Goal: Task Accomplishment & Management: Manage account settings

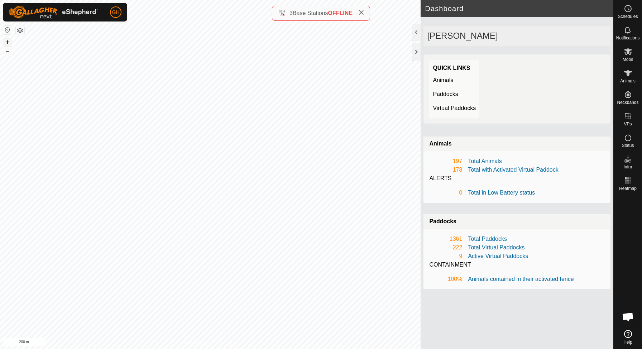
click at [5, 45] on button "+" at bounding box center [7, 42] width 9 height 9
click at [8, 41] on button "+" at bounding box center [7, 42] width 9 height 9
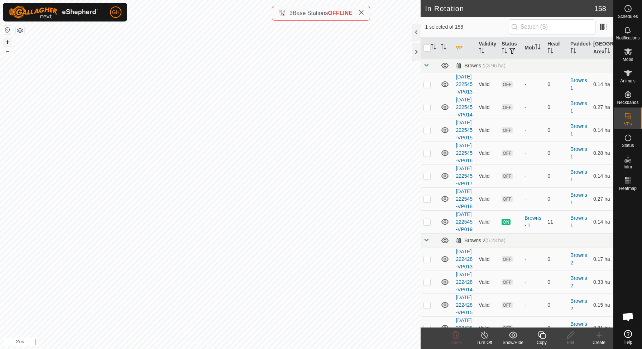
click at [8, 43] on button "+" at bounding box center [7, 42] width 9 height 9
click at [542, 332] on icon at bounding box center [541, 335] width 9 height 9
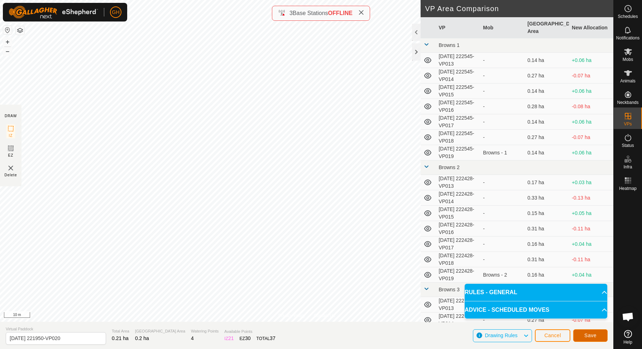
click at [588, 334] on span "Save" at bounding box center [590, 335] width 12 height 6
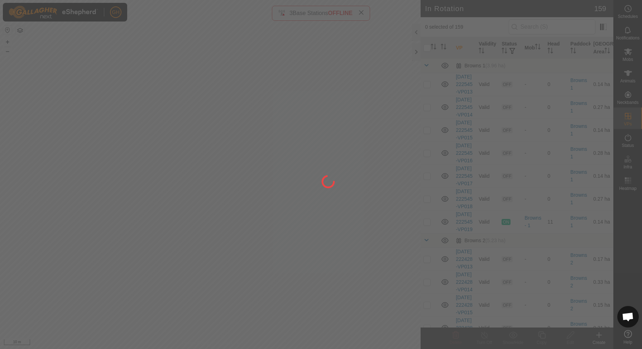
click at [190, 159] on div at bounding box center [321, 174] width 642 height 349
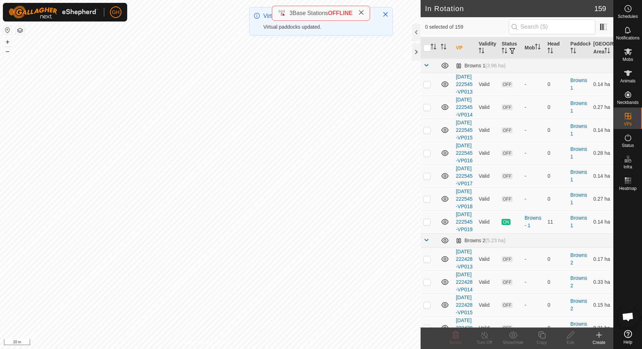
checkbox input "true"
click at [543, 338] on icon at bounding box center [541, 334] width 7 height 7
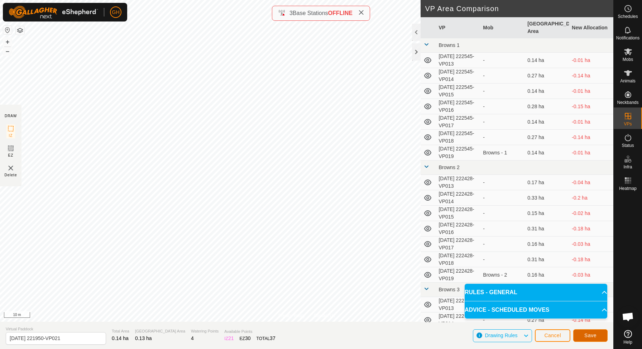
click at [579, 338] on button "Save" at bounding box center [590, 335] width 34 height 13
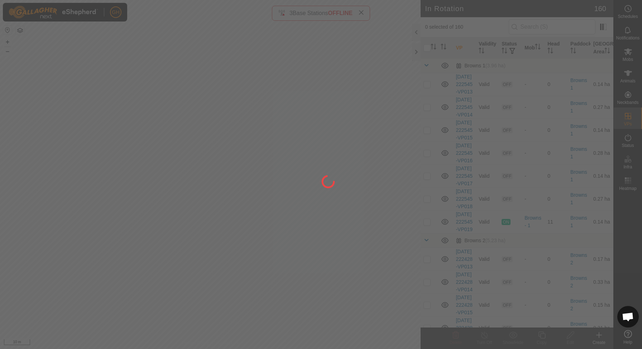
checkbox input "true"
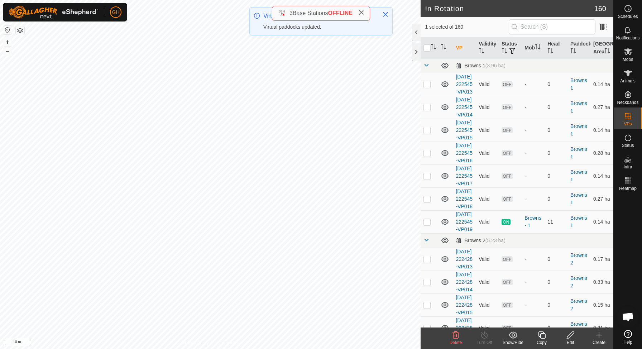
click at [539, 332] on icon at bounding box center [541, 334] width 7 height 7
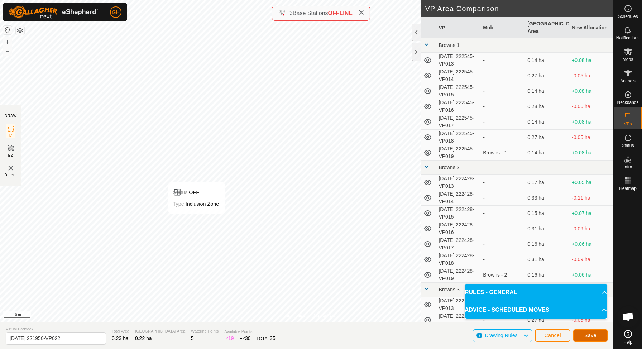
click at [583, 334] on button "Save" at bounding box center [590, 335] width 34 height 13
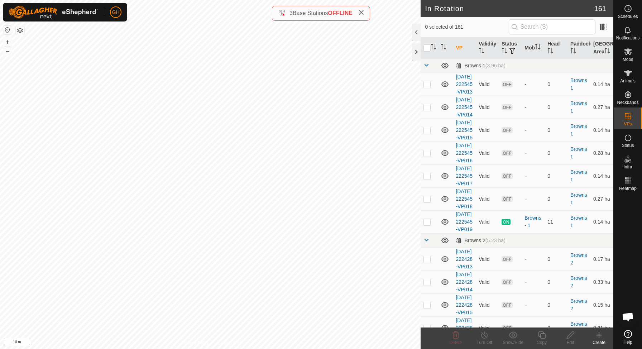
checkbox input "true"
click at [540, 341] on div "Copy" at bounding box center [541, 342] width 29 height 6
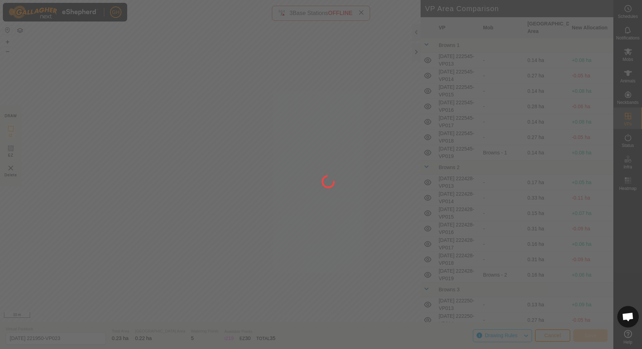
click at [287, 106] on div "GH Schedules Notifications Mobs Animals Neckbands VPs Status Infra Heatmap Help…" at bounding box center [321, 174] width 642 height 349
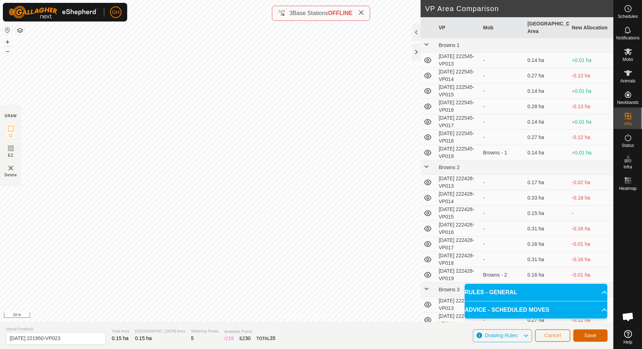
click at [588, 336] on span "Save" at bounding box center [590, 335] width 12 height 6
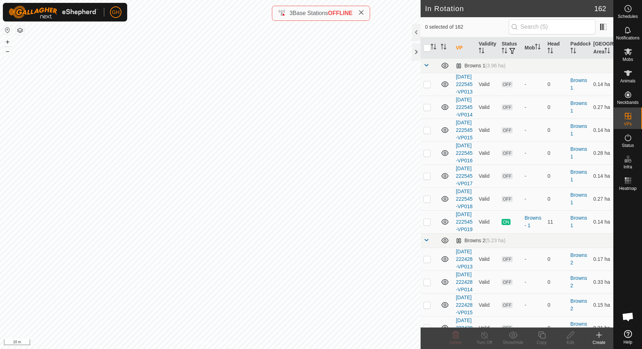
checkbox input "true"
click at [543, 335] on icon at bounding box center [541, 335] width 9 height 9
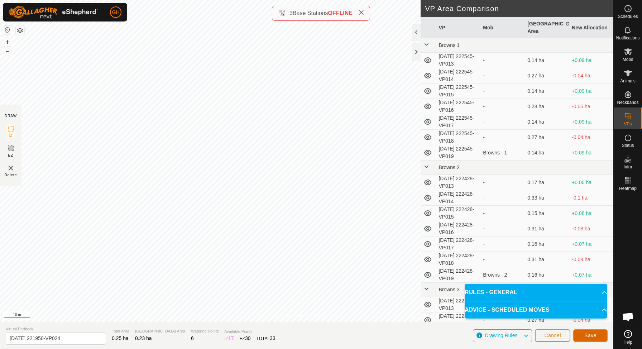
click at [598, 338] on button "Save" at bounding box center [590, 335] width 34 height 13
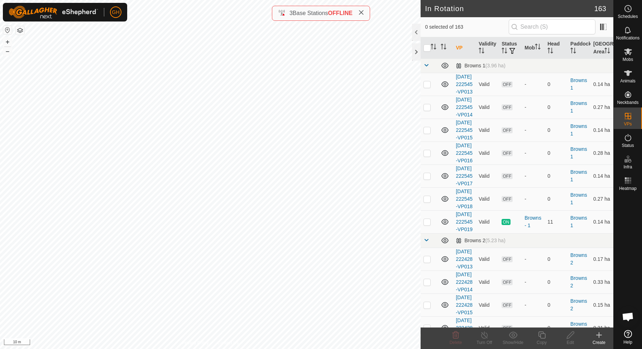
checkbox input "true"
click at [542, 336] on icon at bounding box center [541, 335] width 9 height 9
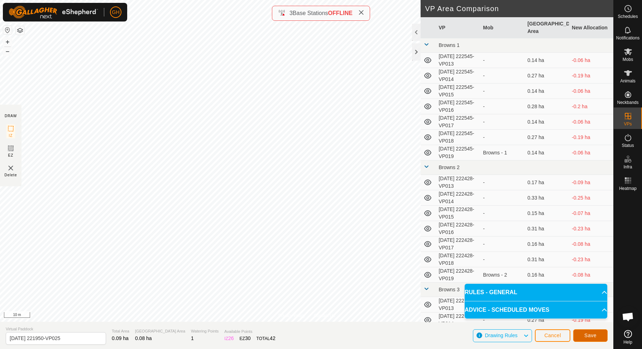
click at [583, 338] on button "Save" at bounding box center [590, 335] width 34 height 13
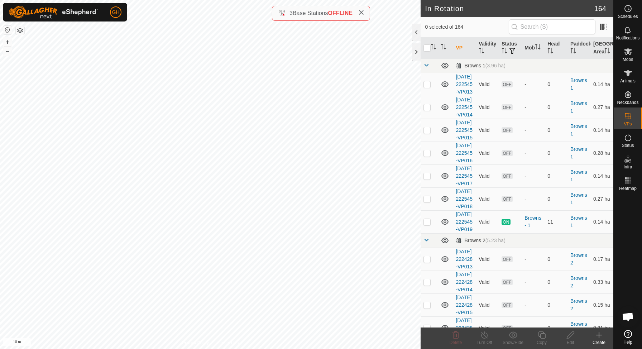
checkbox input "true"
click at [541, 335] on icon at bounding box center [541, 335] width 9 height 9
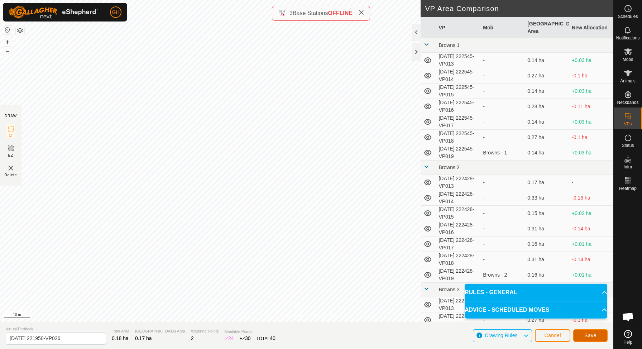
click at [591, 339] on button "Save" at bounding box center [590, 335] width 34 height 13
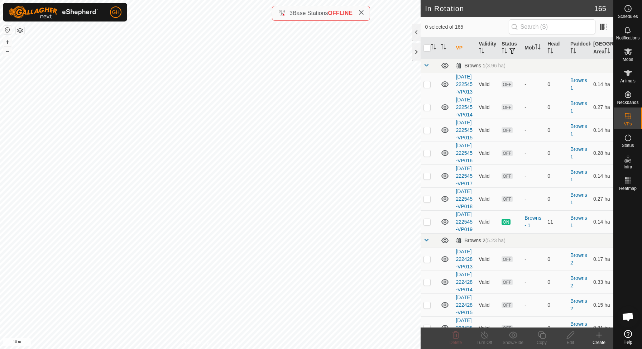
checkbox input "true"
click at [541, 336] on icon at bounding box center [541, 335] width 9 height 9
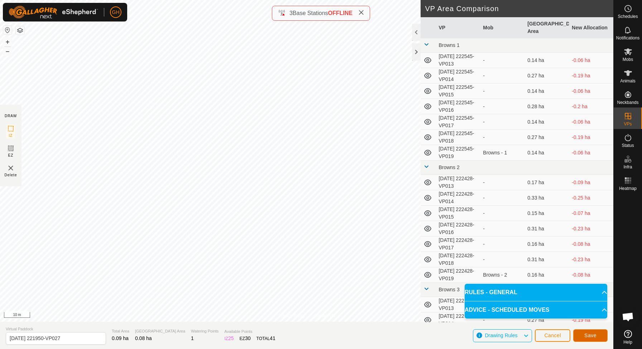
click at [593, 329] on button "Save" at bounding box center [590, 335] width 34 height 13
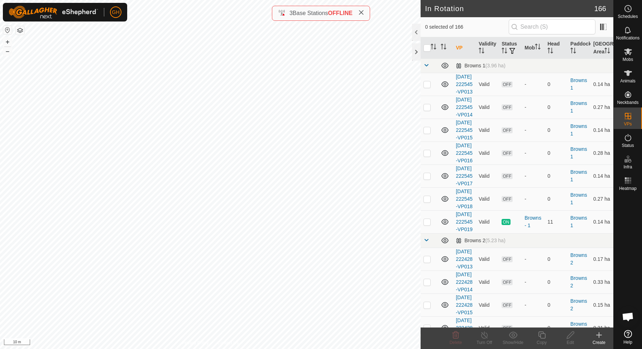
checkbox input "true"
click at [537, 332] on copy-svg-icon at bounding box center [541, 335] width 29 height 9
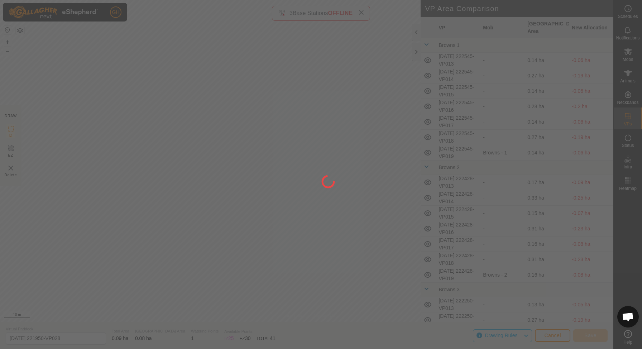
click at [227, 102] on div at bounding box center [321, 174] width 642 height 349
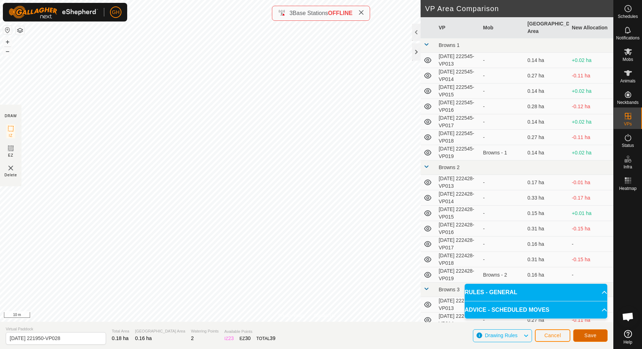
click at [585, 331] on button "Save" at bounding box center [590, 335] width 34 height 13
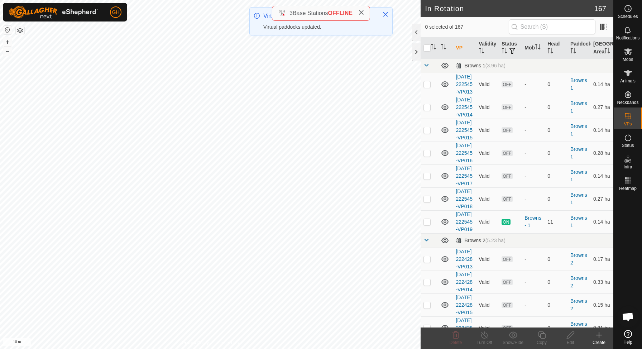
checkbox input "true"
click at [541, 335] on icon at bounding box center [541, 335] width 9 height 9
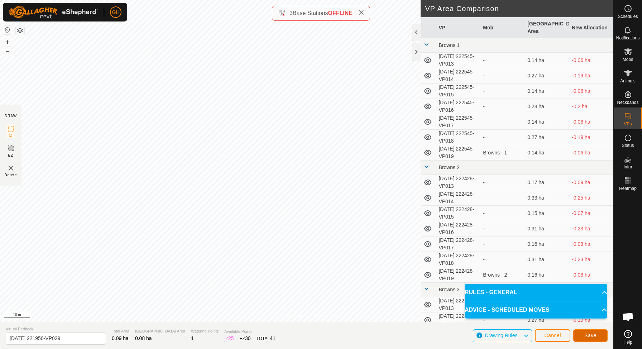
click at [592, 335] on span "Save" at bounding box center [590, 335] width 12 height 6
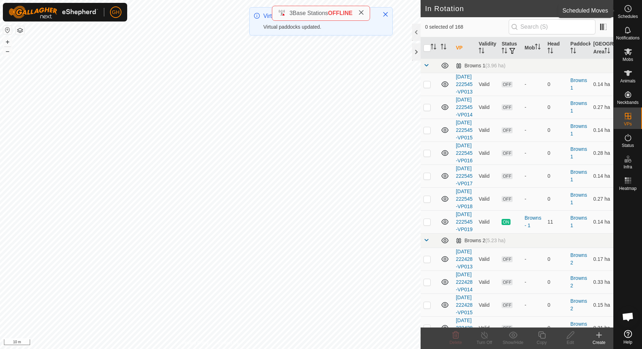
click at [629, 9] on icon at bounding box center [628, 8] width 9 height 9
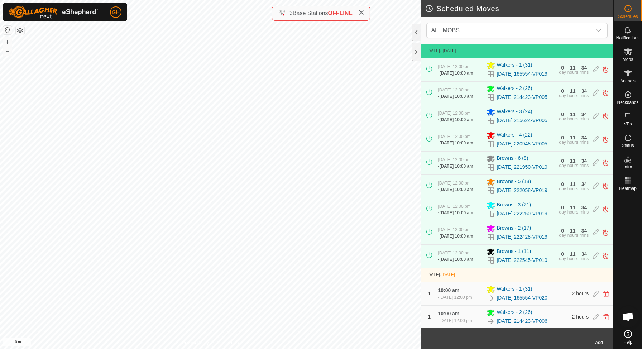
click at [595, 335] on icon at bounding box center [599, 335] width 9 height 9
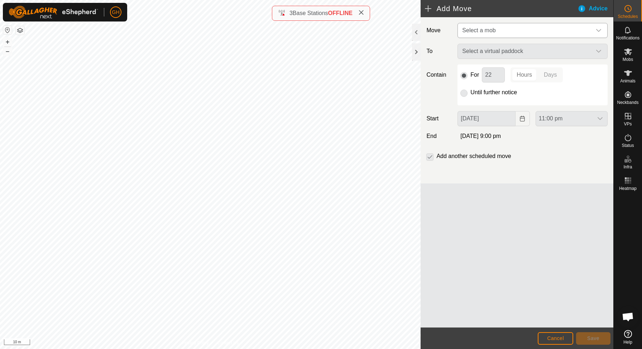
click at [528, 28] on span "Select a mob" at bounding box center [525, 30] width 132 height 14
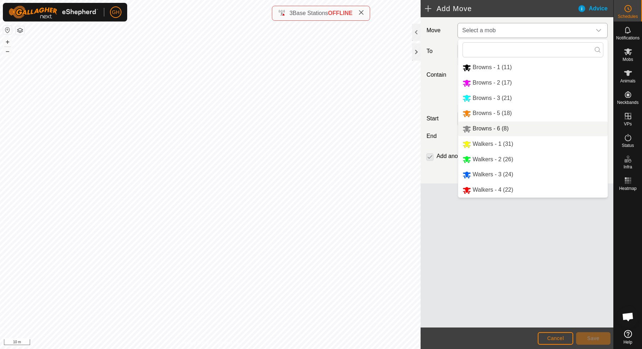
click at [483, 130] on li "Browns - 6 (8)" at bounding box center [532, 128] width 149 height 15
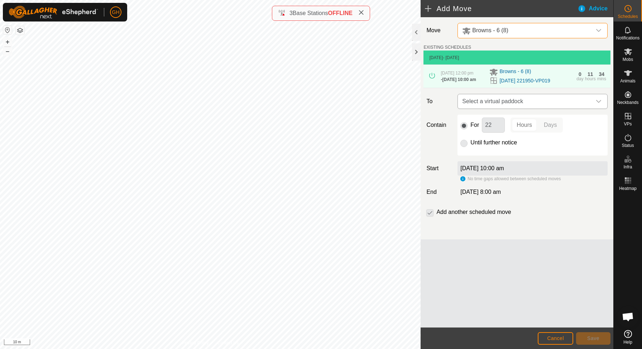
click at [561, 105] on span "Select a virtual paddock" at bounding box center [525, 101] width 132 height 14
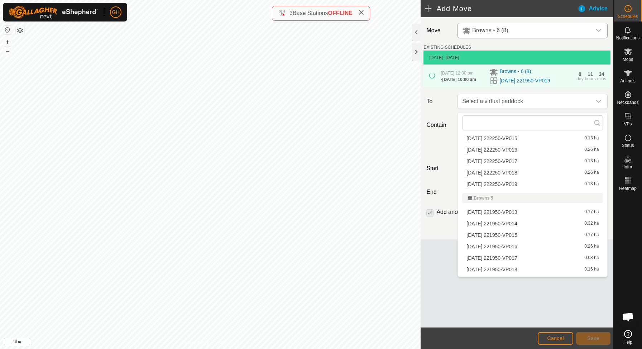
scroll to position [237, 0]
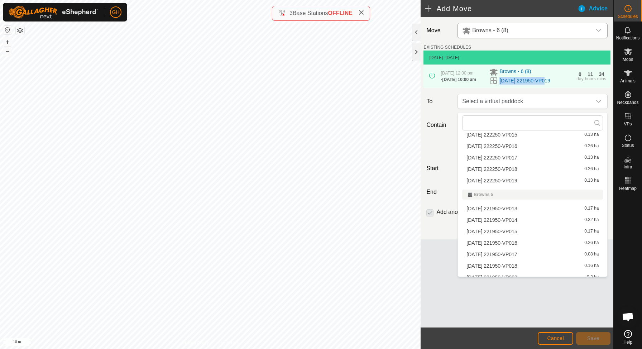
drag, startPoint x: 498, startPoint y: 82, endPoint x: 542, endPoint y: 86, distance: 44.6
click at [542, 85] on div "[DATE] 221950-VP019" at bounding box center [530, 80] width 83 height 9
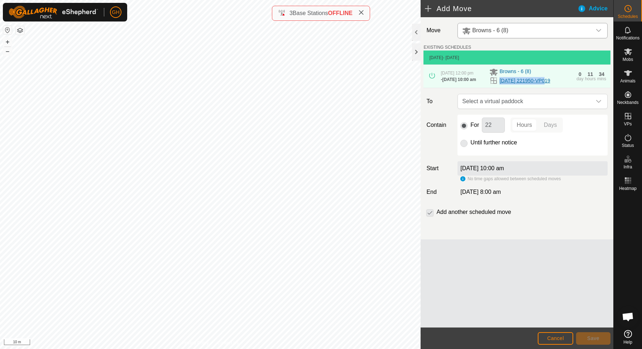
copy link "2025-09-24 221950"
click at [517, 101] on span "Select a virtual paddock" at bounding box center [525, 101] width 132 height 14
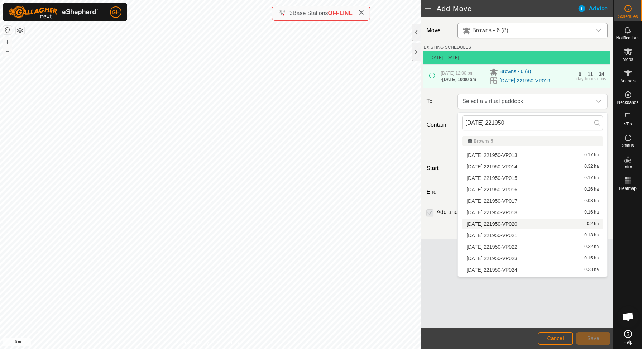
type input "2025-09-24 221950"
click at [543, 225] on li "2025-09-24 221950-VP020 0.2 ha" at bounding box center [532, 224] width 141 height 11
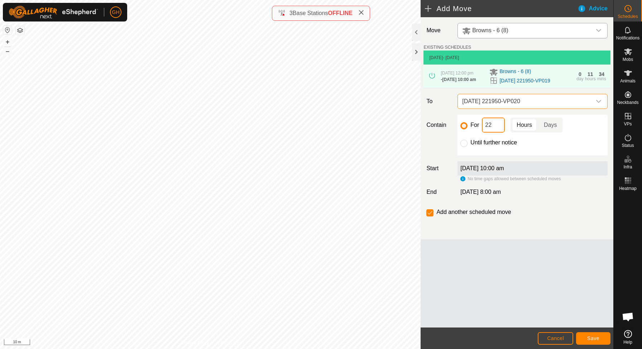
click at [497, 128] on input "22" at bounding box center [493, 125] width 23 height 15
type input "2"
click at [595, 339] on span "Save" at bounding box center [593, 338] width 12 height 6
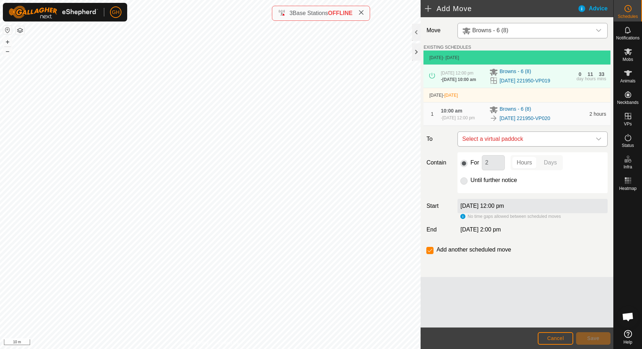
click at [543, 144] on span "Select a virtual paddock" at bounding box center [525, 139] width 132 height 14
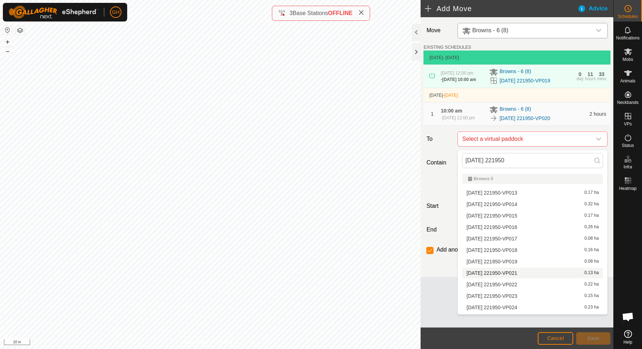
type input "2025-09-24 221950"
click at [517, 274] on span "[DATE] 221950-VP021" at bounding box center [491, 272] width 51 height 5
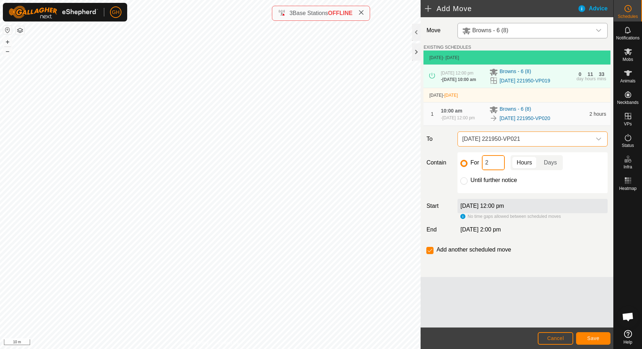
click at [498, 168] on input "2" at bounding box center [493, 162] width 23 height 15
type input "22"
click at [591, 338] on span "Save" at bounding box center [593, 338] width 12 height 6
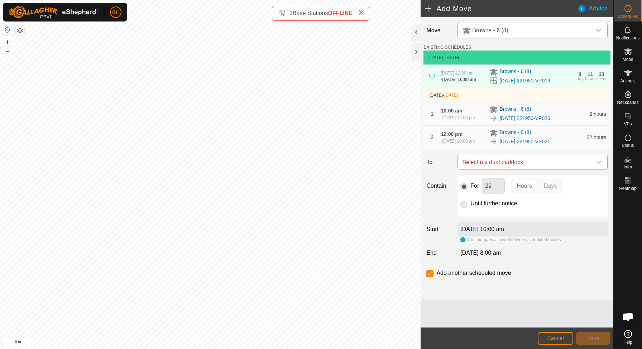
click at [520, 166] on span "Select a virtual paddock" at bounding box center [525, 162] width 132 height 14
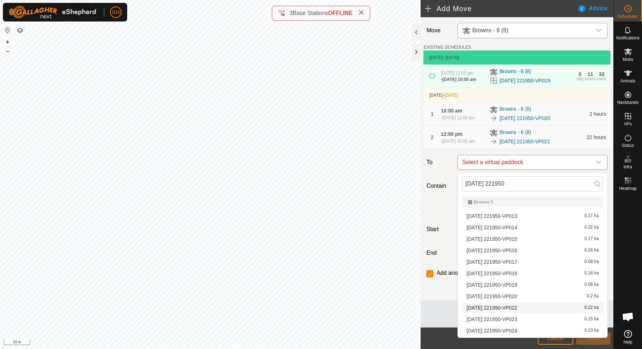
type input "2025-09-24 221950"
click at [509, 307] on span "[DATE] 221950-VP022" at bounding box center [491, 307] width 51 height 5
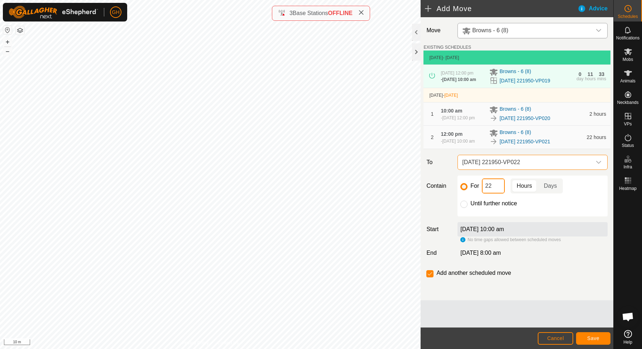
click at [499, 188] on input "22" at bounding box center [493, 185] width 23 height 15
type input "2"
click at [598, 340] on span "Save" at bounding box center [593, 338] width 12 height 6
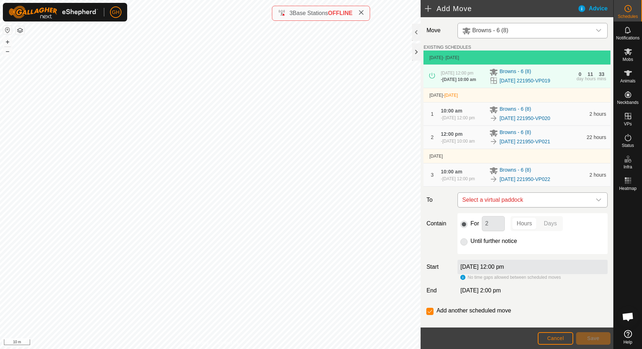
click at [519, 202] on span "Select a virtual paddock" at bounding box center [525, 200] width 132 height 14
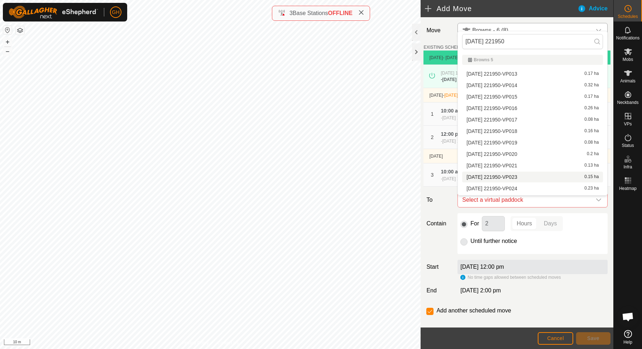
type input "2025-09-24 221950"
click at [531, 177] on li "2025-09-24 221950-VP023 0.15 ha" at bounding box center [532, 177] width 141 height 11
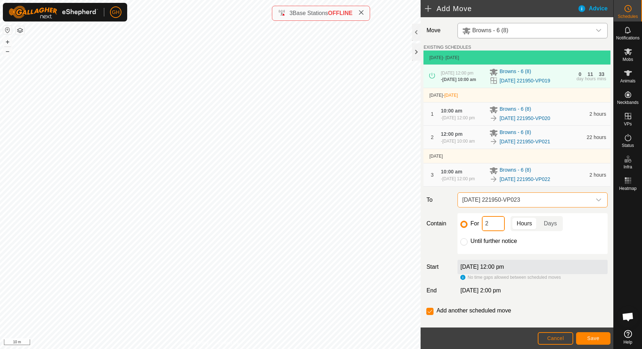
click at [498, 222] on input "2" at bounding box center [493, 223] width 23 height 15
type input "22"
click at [591, 335] on span "Save" at bounding box center [593, 338] width 12 height 6
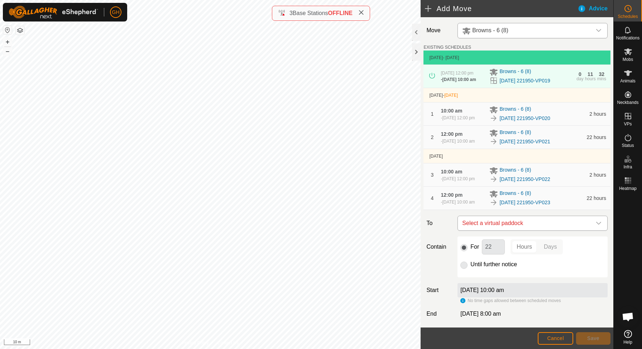
click at [552, 222] on span "Select a virtual paddock" at bounding box center [525, 223] width 132 height 14
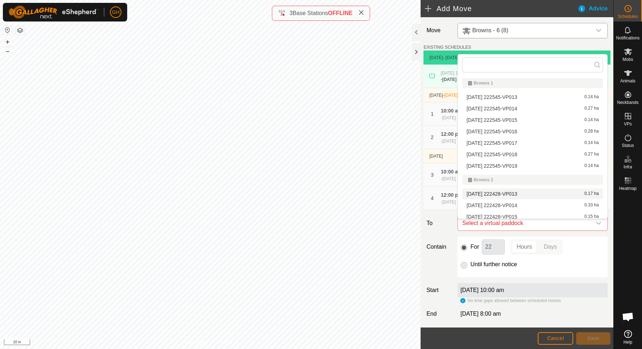
scroll to position [4, 0]
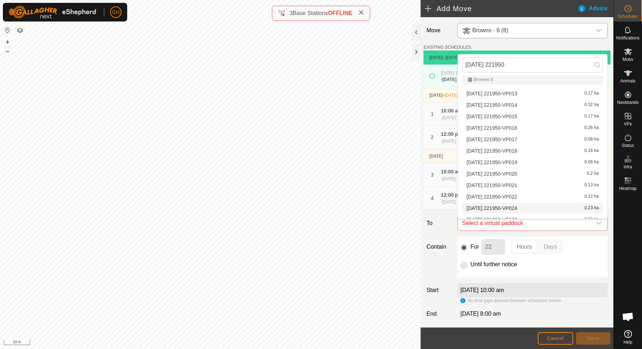
type input "2025-09-24 221950"
click at [524, 207] on li "2025-09-24 221950-VP024 0.23 ha" at bounding box center [532, 208] width 141 height 11
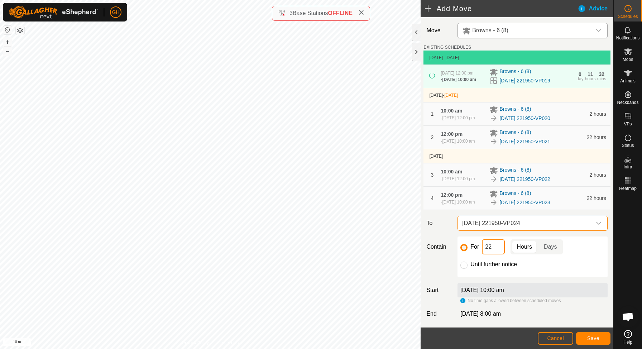
click at [500, 247] on input "22" at bounding box center [493, 246] width 23 height 15
type input "2"
click at [590, 335] on span "Save" at bounding box center [593, 338] width 12 height 6
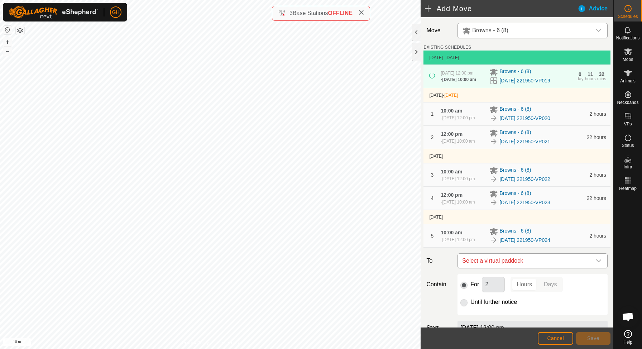
click at [528, 259] on span "Select a virtual paddock" at bounding box center [525, 261] width 132 height 14
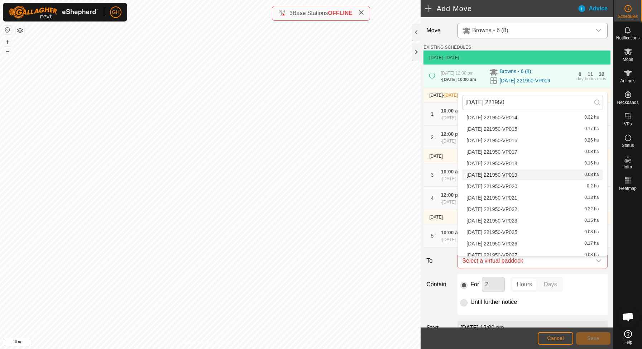
scroll to position [29, 0]
type input "2025-09-24 221950"
click at [512, 230] on span "[DATE] 221950-VP025" at bounding box center [491, 231] width 51 height 5
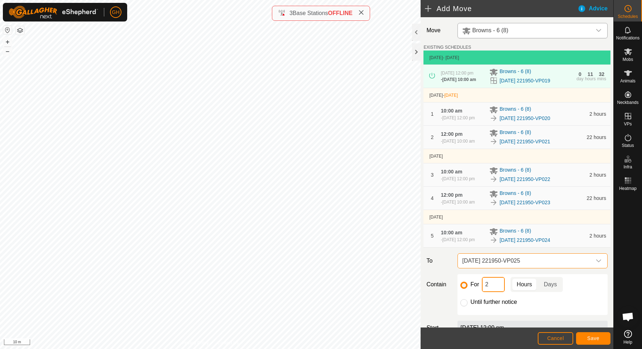
click at [492, 285] on input "2" at bounding box center [493, 284] width 23 height 15
type input "22"
click at [594, 334] on button "Save" at bounding box center [593, 338] width 34 height 13
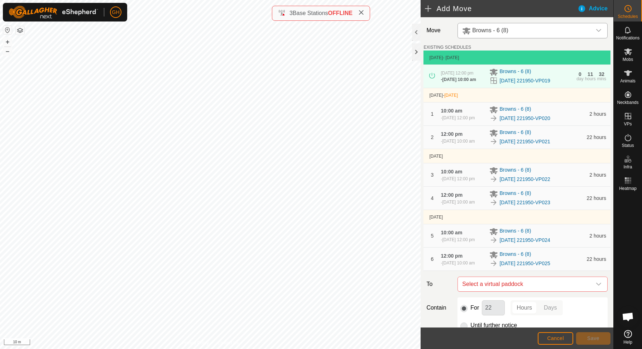
click at [578, 291] on span "Select a virtual paddock" at bounding box center [525, 284] width 132 height 14
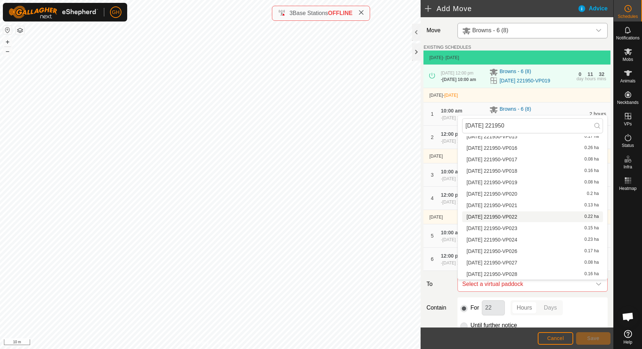
scroll to position [51, 0]
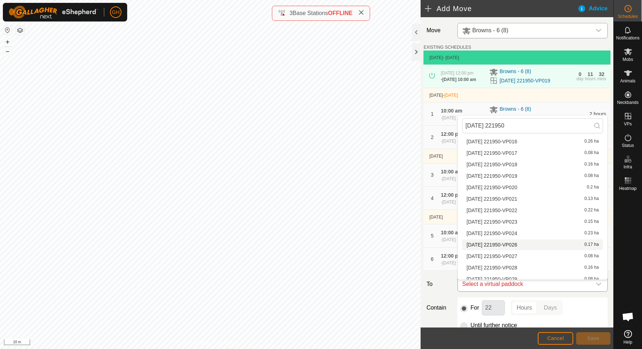
type input "2025-09-24 221950"
click at [517, 245] on span "[DATE] 221950-VP026" at bounding box center [491, 244] width 51 height 5
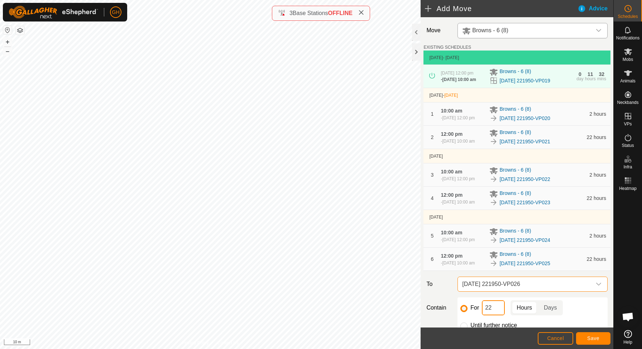
click at [496, 314] on input "22" at bounding box center [493, 307] width 23 height 15
type input "2"
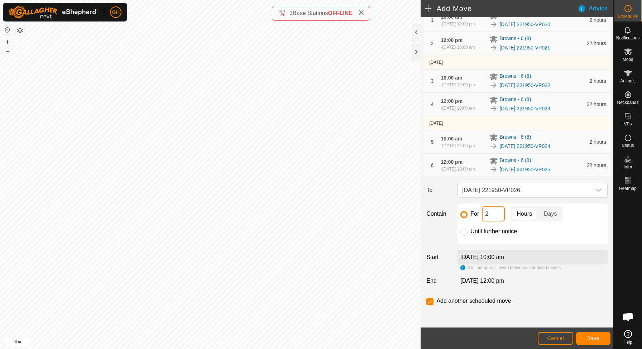
scroll to position [97, 0]
click at [588, 333] on button "Save" at bounding box center [593, 338] width 34 height 13
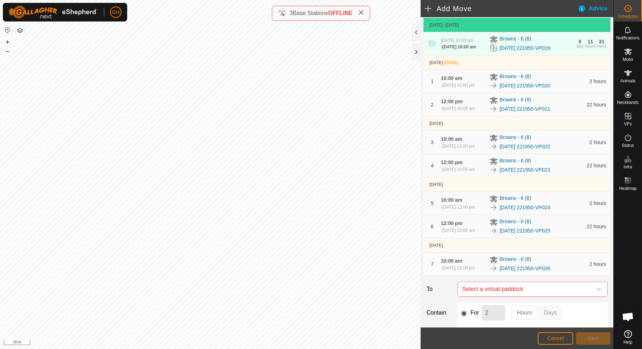
scroll to position [44, 0]
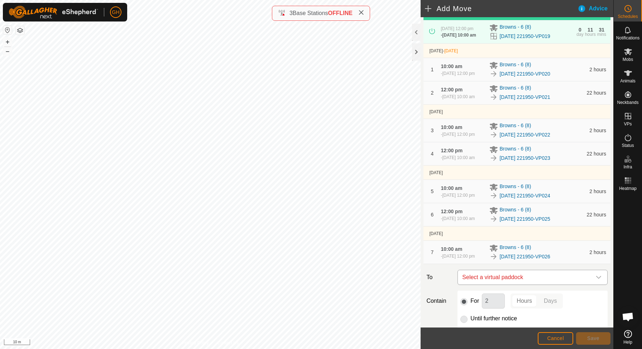
click at [514, 276] on span "Select a virtual paddock" at bounding box center [525, 277] width 132 height 14
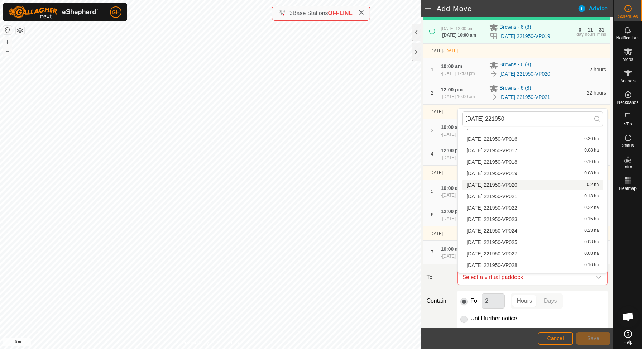
scroll to position [56, 0]
type input "2025-09-24 221950"
click at [517, 244] on span "[DATE] 221950-VP027" at bounding box center [491, 244] width 51 height 5
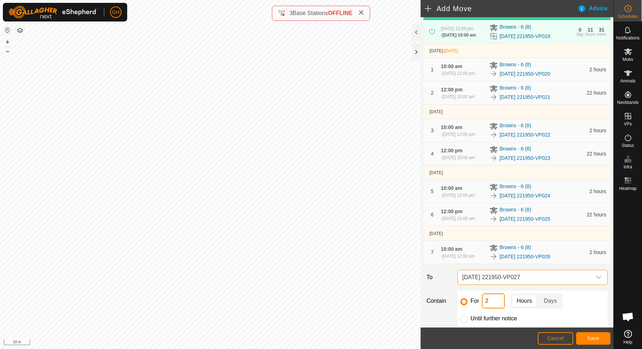
click at [495, 299] on input "2" at bounding box center [493, 300] width 23 height 15
type input "22"
click at [598, 336] on span "Save" at bounding box center [593, 338] width 12 height 6
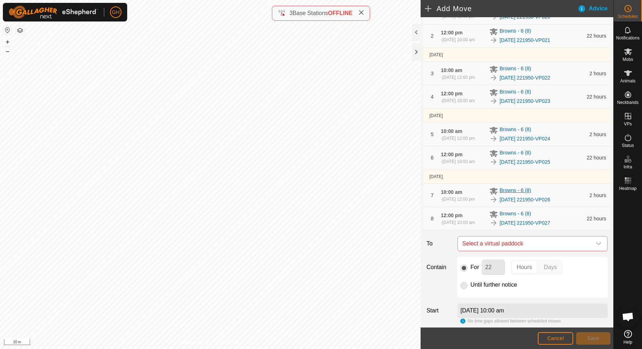
scroll to position [158, 0]
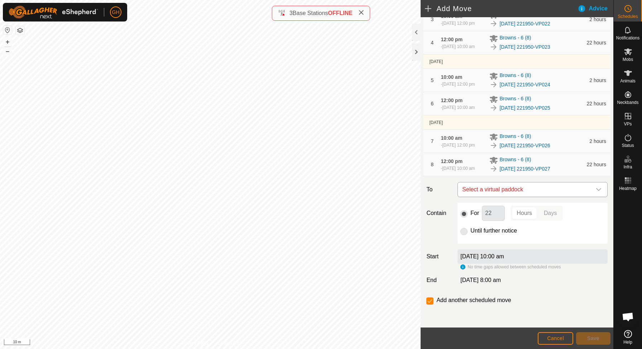
click at [531, 191] on span "Select a virtual paddock" at bounding box center [525, 189] width 132 height 14
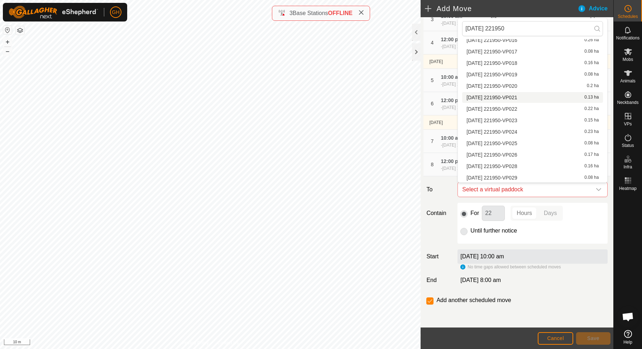
scroll to position [56, 0]
type input "2025-09-24 221950"
click at [526, 166] on li "2025-09-24 221950-VP028 0.16 ha" at bounding box center [532, 165] width 141 height 11
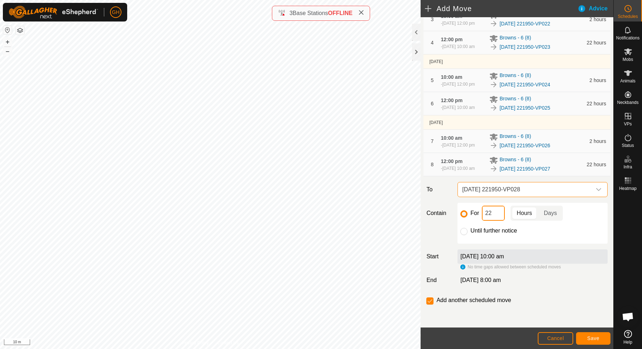
click at [500, 212] on input "22" at bounding box center [493, 213] width 23 height 15
type input "2"
click at [592, 333] on button "Save" at bounding box center [593, 338] width 34 height 13
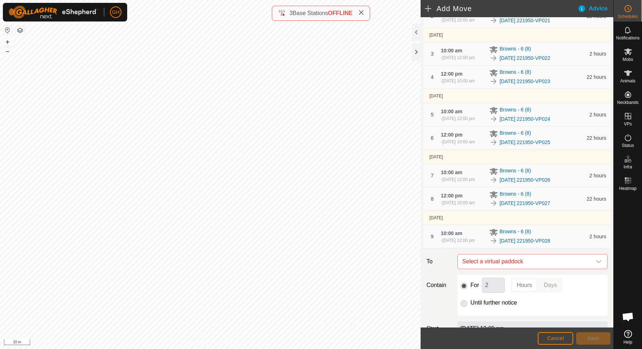
scroll to position [196, 0]
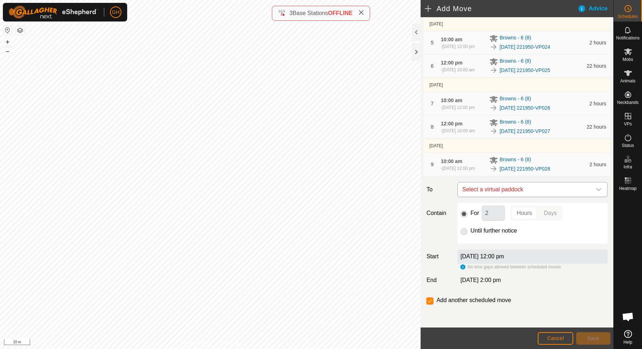
click at [532, 190] on span "Select a virtual paddock" at bounding box center [525, 189] width 132 height 14
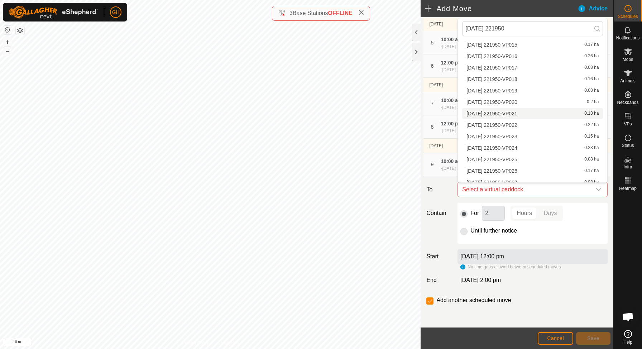
scroll to position [56, 0]
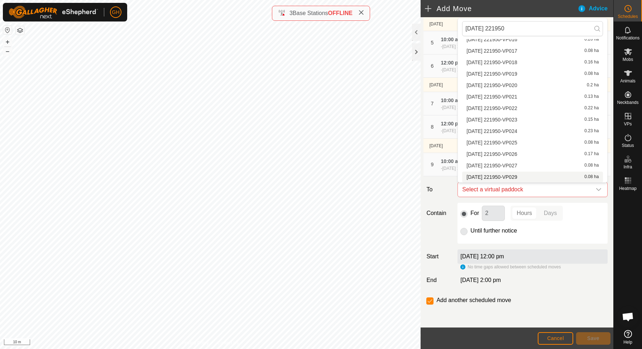
type input "2025-09-24 221950"
click at [524, 178] on li "2025-09-24 221950-VP029 0.08 ha" at bounding box center [532, 177] width 141 height 11
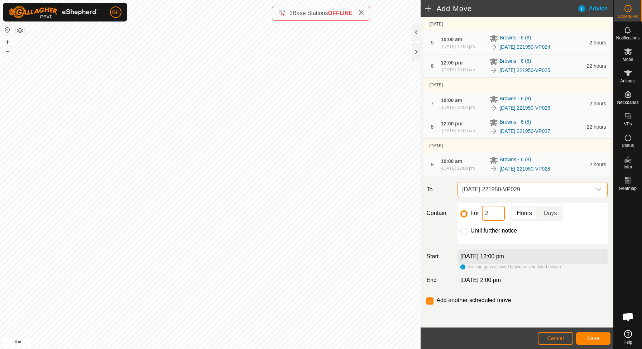
click at [501, 209] on input "2" at bounding box center [493, 213] width 23 height 15
type input "22"
click at [430, 299] on input "checkbox" at bounding box center [429, 300] width 7 height 7
checkbox input "false"
click at [585, 338] on button "Save" at bounding box center [593, 338] width 34 height 13
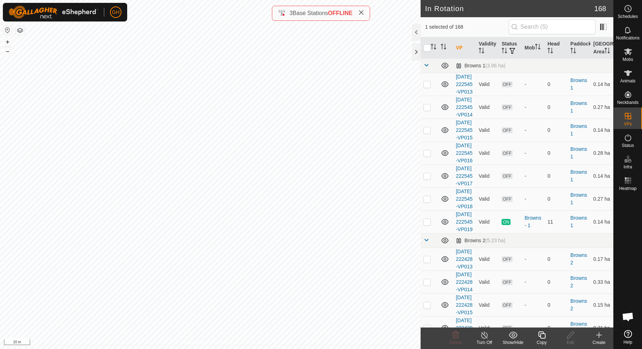
click at [543, 335] on icon at bounding box center [541, 335] width 9 height 9
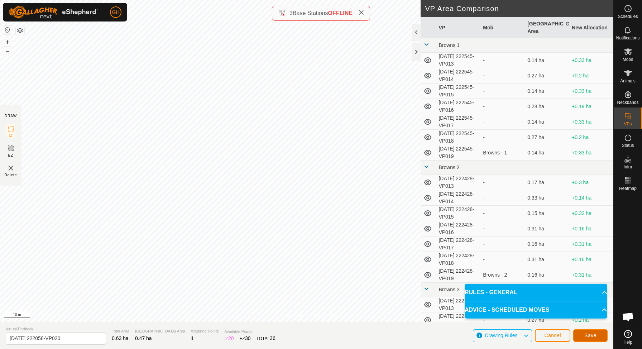
click at [593, 337] on span "Save" at bounding box center [590, 335] width 12 height 6
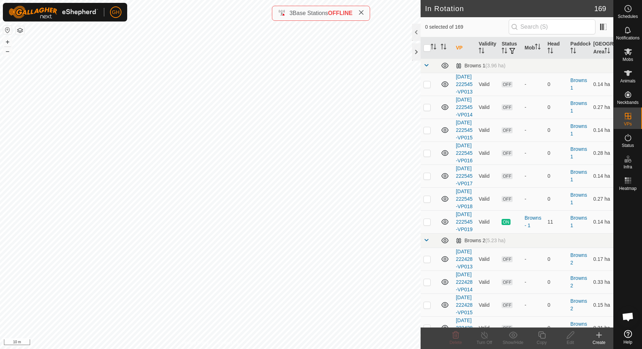
checkbox input "true"
click at [542, 335] on icon at bounding box center [541, 335] width 9 height 9
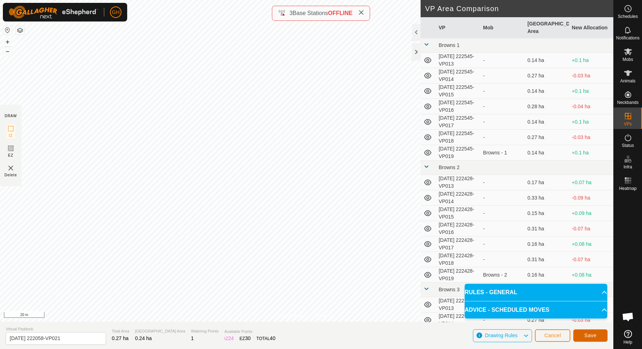
click at [591, 337] on span "Save" at bounding box center [590, 335] width 12 height 6
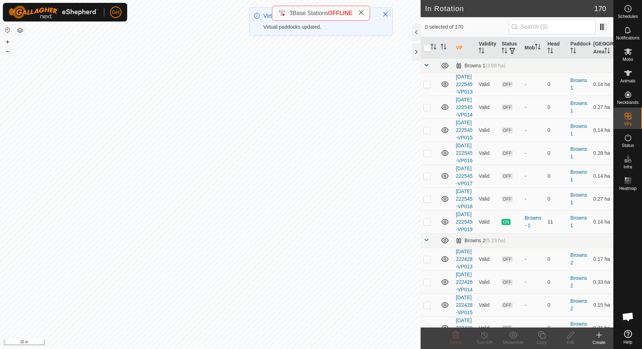
checkbox input "true"
click at [538, 334] on icon at bounding box center [541, 335] width 9 height 9
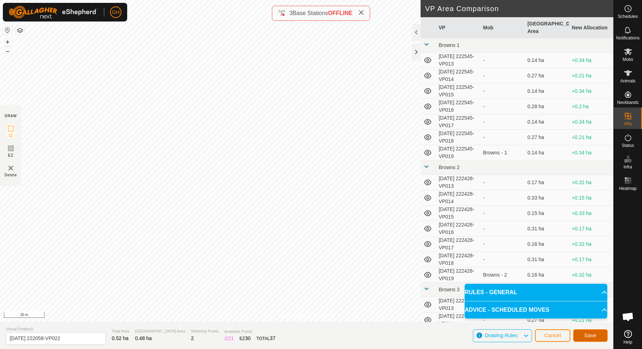
click at [588, 341] on button "Save" at bounding box center [590, 335] width 34 height 13
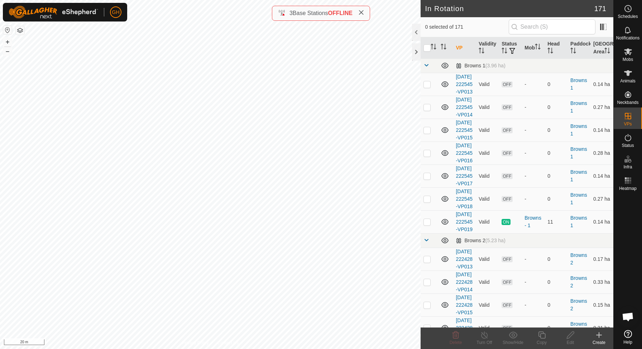
checkbox input "true"
click at [546, 334] on copy-svg-icon at bounding box center [541, 335] width 29 height 9
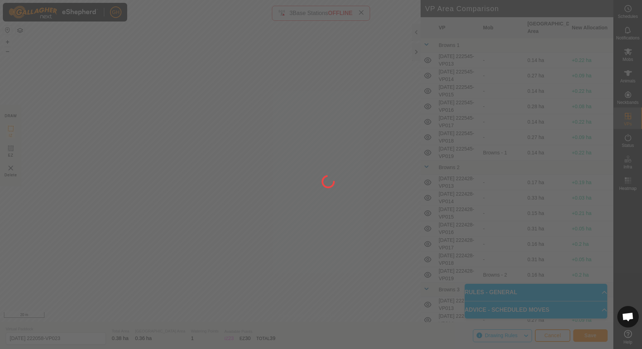
click at [388, 198] on div at bounding box center [321, 174] width 642 height 349
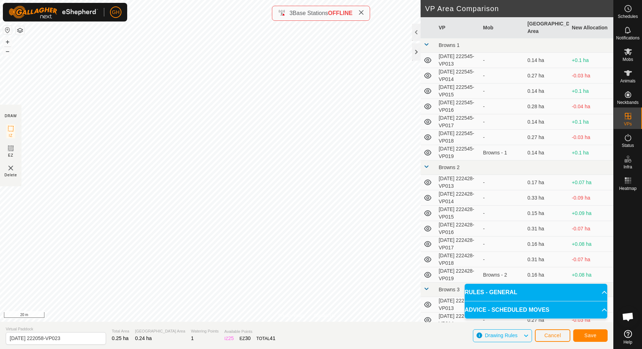
click at [587, 343] on div "Save" at bounding box center [590, 335] width 34 height 17
click at [586, 329] on button "Save" at bounding box center [590, 335] width 34 height 13
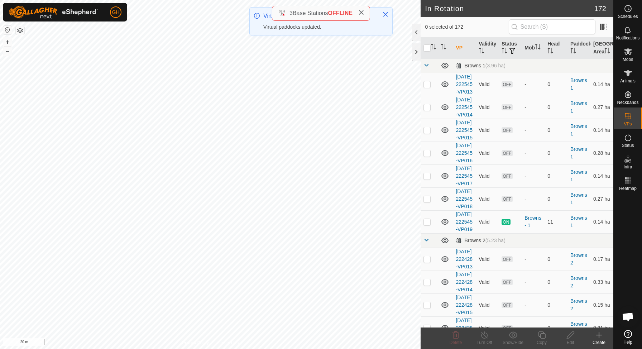
checkbox input "true"
click at [540, 339] on div "Copy" at bounding box center [541, 342] width 29 height 6
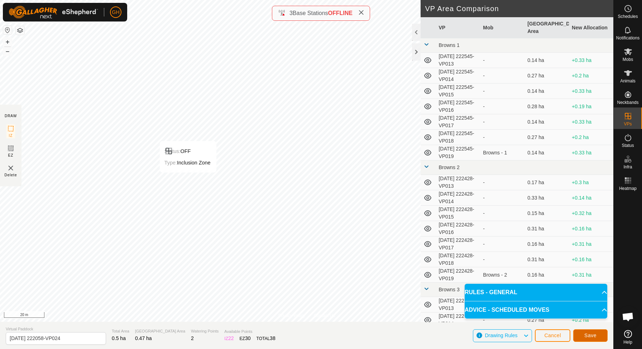
click at [579, 335] on button "Save" at bounding box center [590, 335] width 34 height 13
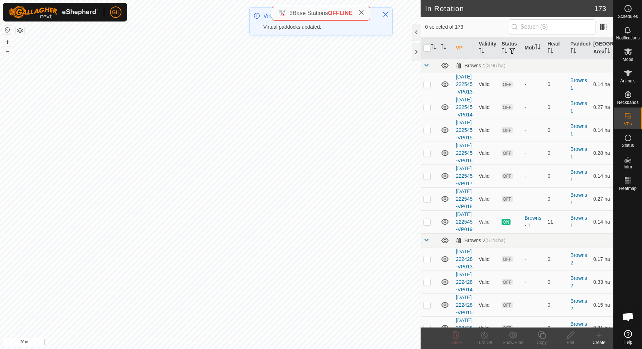
checkbox input "true"
click at [541, 335] on icon at bounding box center [541, 335] width 9 height 9
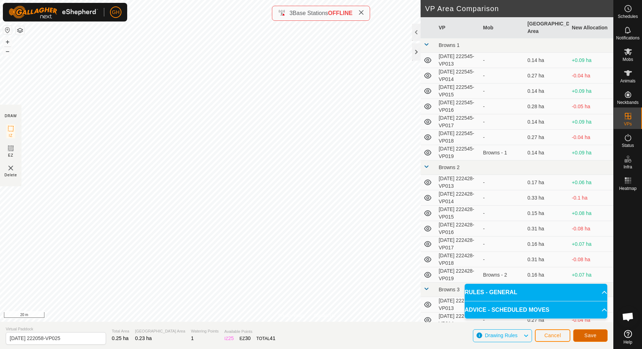
click at [588, 335] on span "Save" at bounding box center [590, 335] width 12 height 6
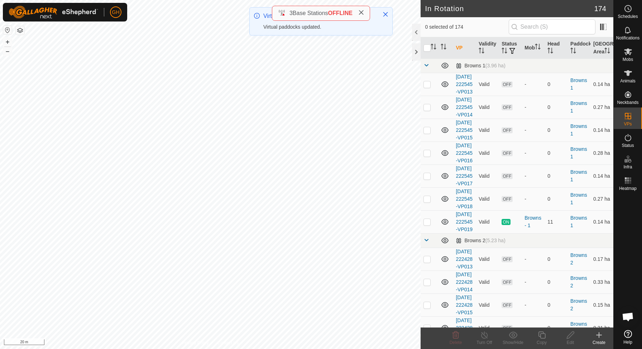
checkbox input "true"
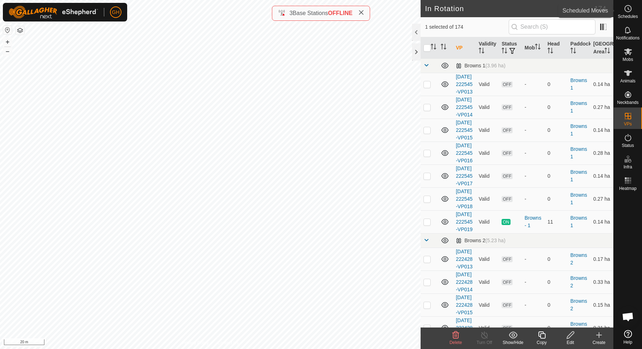
click at [628, 12] on icon at bounding box center [628, 8] width 9 height 9
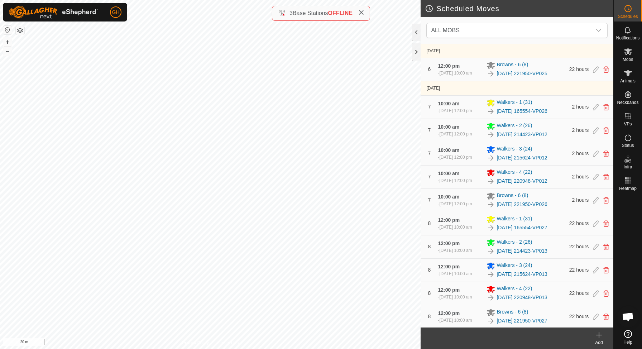
scroll to position [1250, 0]
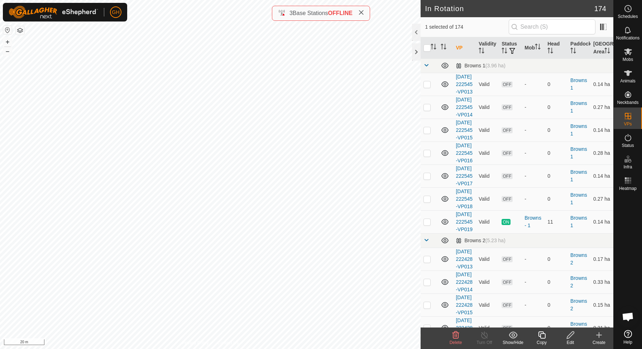
checkbox input "false"
checkbox input "true"
click at [540, 334] on icon at bounding box center [541, 335] width 9 height 9
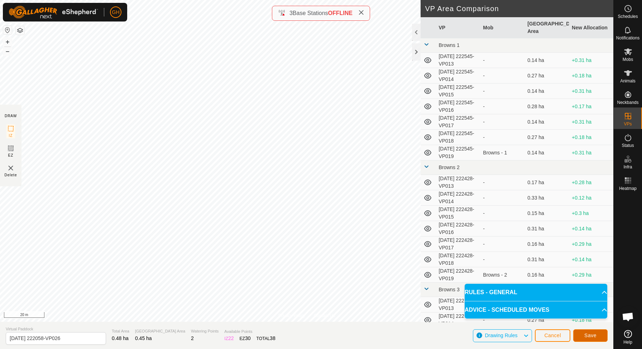
click at [585, 334] on span "Save" at bounding box center [590, 335] width 12 height 6
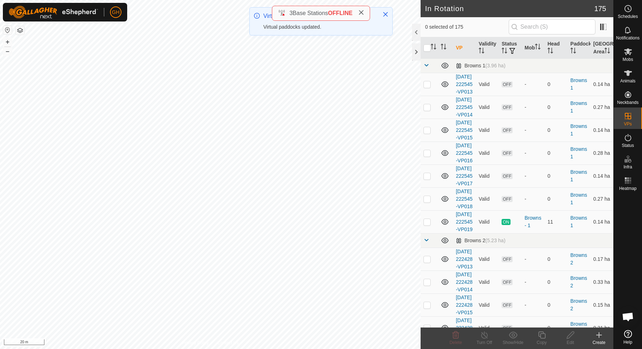
checkbox input "true"
click at [542, 339] on div "Copy" at bounding box center [541, 342] width 29 height 6
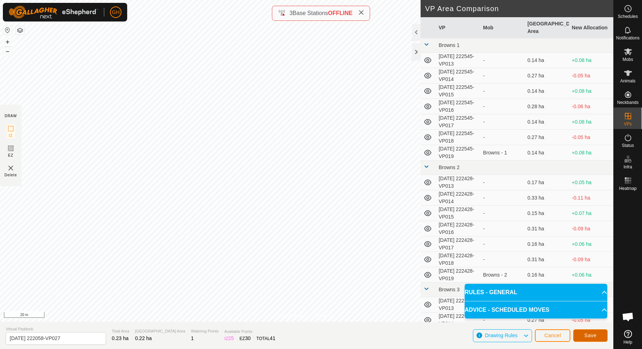
click at [595, 336] on span "Save" at bounding box center [590, 335] width 12 height 6
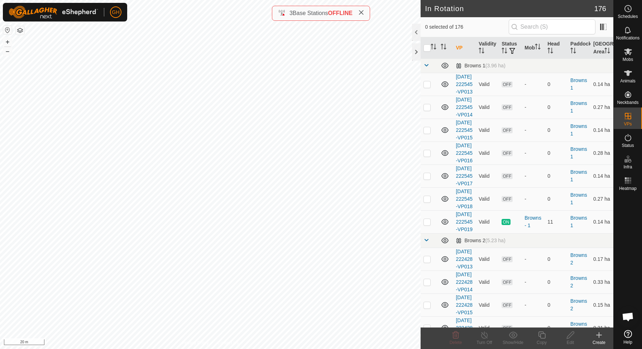
click at [227, 110] on div "GH Schedules Notifications Mobs Animals Neckbands VPs Status Infra Heatmap Help…" at bounding box center [321, 174] width 642 height 349
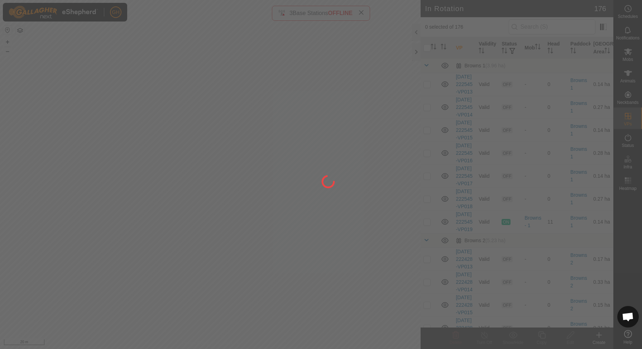
checkbox input "true"
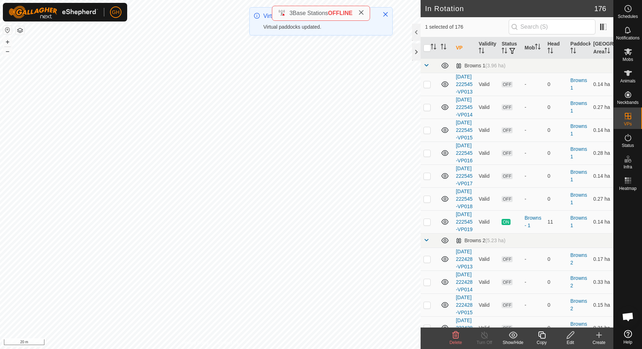
click at [542, 335] on icon at bounding box center [541, 335] width 9 height 9
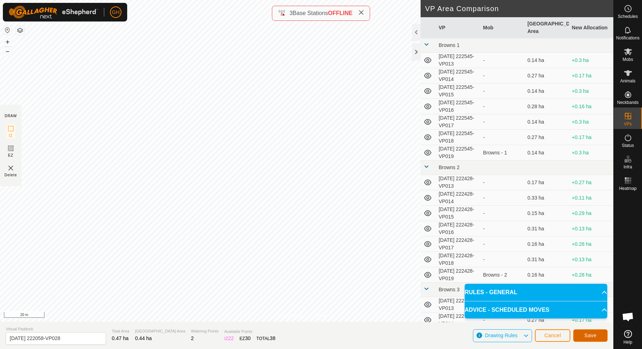
click at [583, 336] on button "Save" at bounding box center [590, 335] width 34 height 13
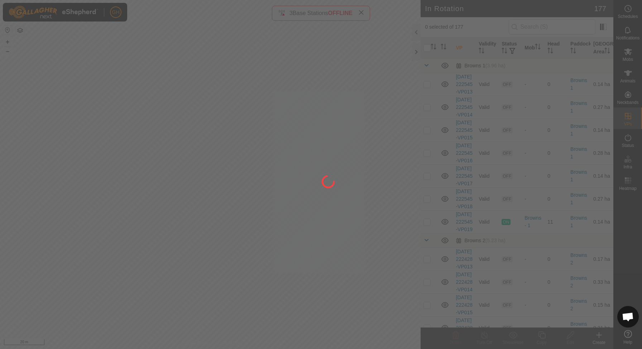
click at [161, 118] on div at bounding box center [321, 174] width 642 height 349
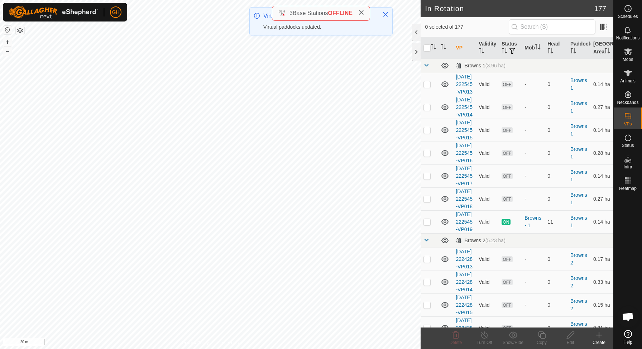
checkbox input "true"
click at [540, 334] on icon at bounding box center [541, 335] width 9 height 9
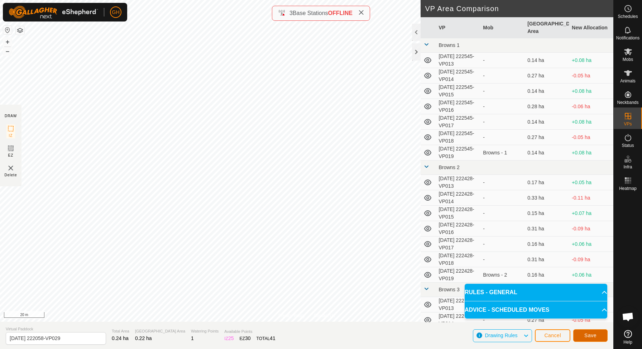
click at [604, 333] on button "Save" at bounding box center [590, 335] width 34 height 13
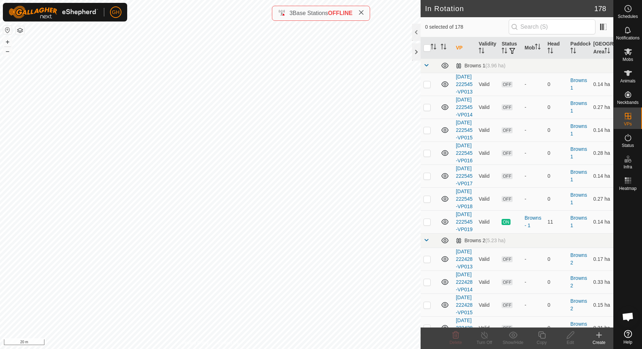
checkbox input "true"
click at [539, 335] on icon at bounding box center [541, 335] width 9 height 9
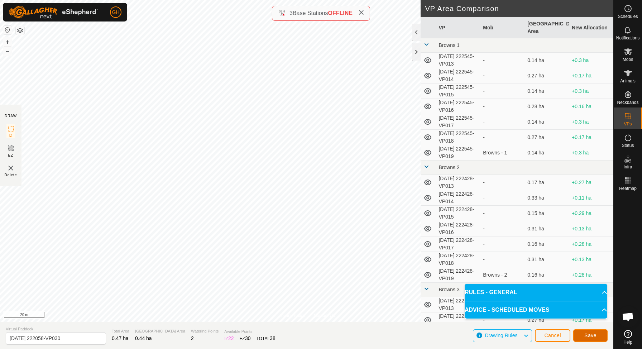
click at [588, 337] on span "Save" at bounding box center [590, 335] width 12 height 6
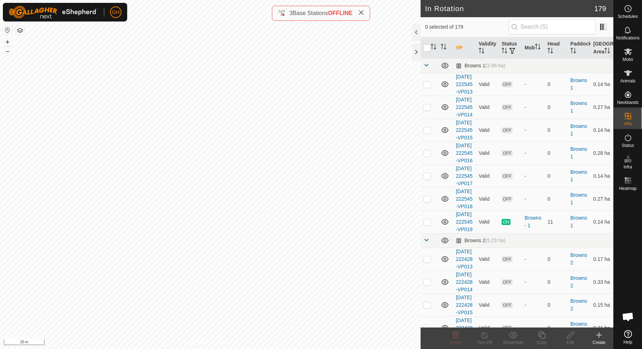
checkbox input "true"
click at [540, 334] on icon at bounding box center [541, 335] width 9 height 9
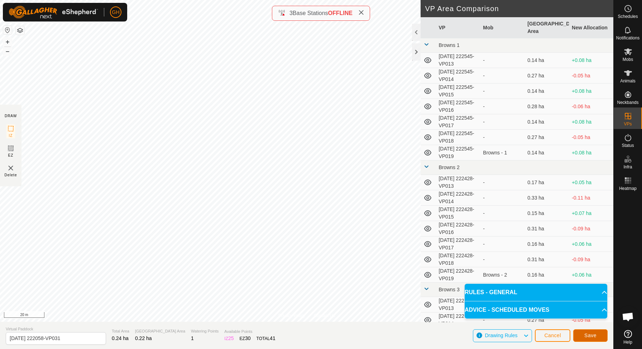
click at [587, 336] on span "Save" at bounding box center [590, 335] width 12 height 6
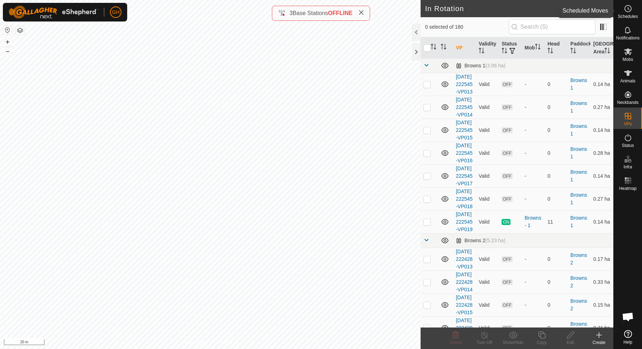
click at [631, 9] on icon at bounding box center [628, 8] width 9 height 9
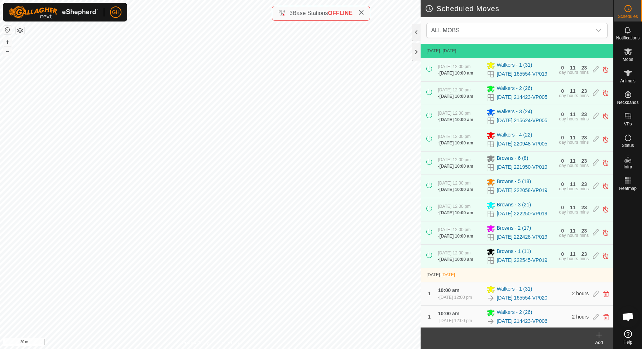
click at [599, 335] on icon at bounding box center [599, 334] width 0 height 5
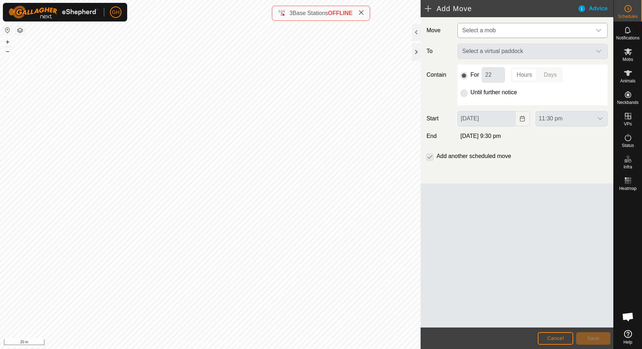
click at [523, 31] on span "Select a mob" at bounding box center [525, 30] width 132 height 14
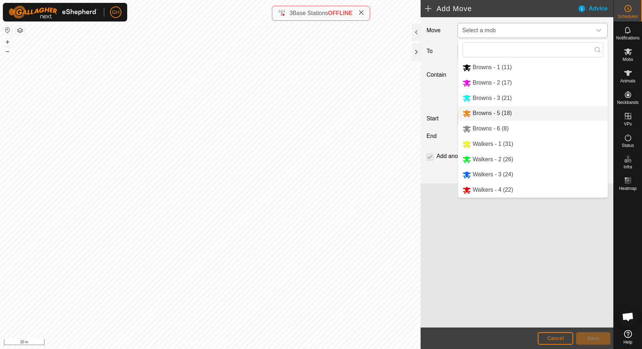
click at [495, 114] on li "Browns - 5 (18)" at bounding box center [532, 113] width 149 height 15
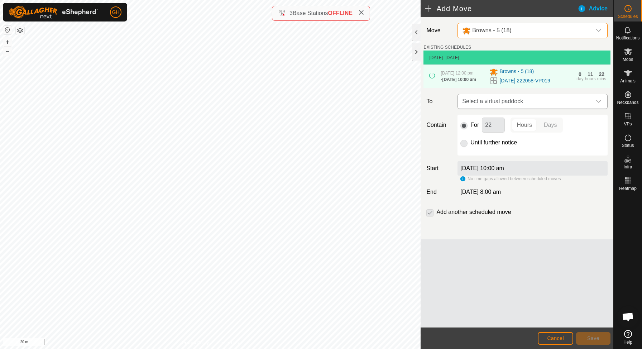
click at [536, 103] on span "Select a virtual paddock" at bounding box center [525, 101] width 132 height 14
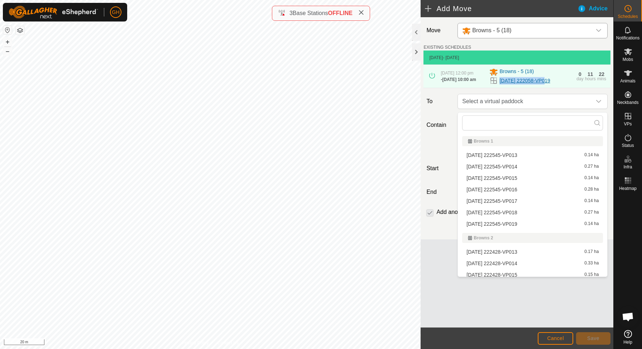
drag, startPoint x: 498, startPoint y: 83, endPoint x: 542, endPoint y: 85, distance: 44.1
click at [542, 85] on div "[DATE] 222058-VP019" at bounding box center [530, 80] width 83 height 9
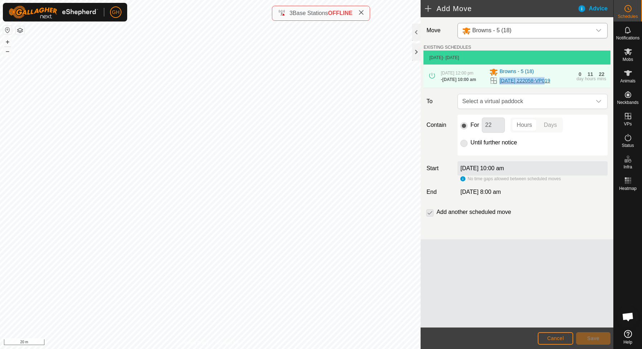
copy link "2025-09-24 222058"
click at [520, 102] on span "Select a virtual paddock" at bounding box center [525, 101] width 132 height 14
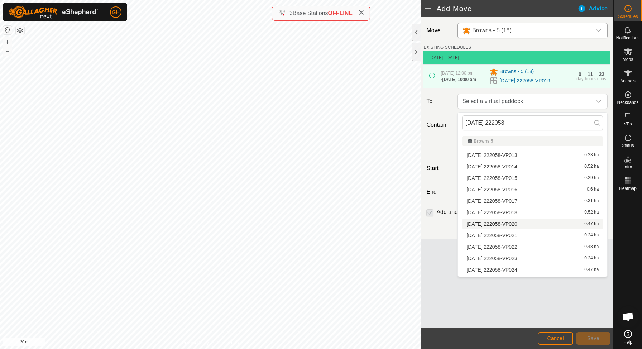
type input "2025-09-24 222058"
click at [512, 226] on li "2025-09-24 222058-VP020 0.47 ha" at bounding box center [532, 224] width 141 height 11
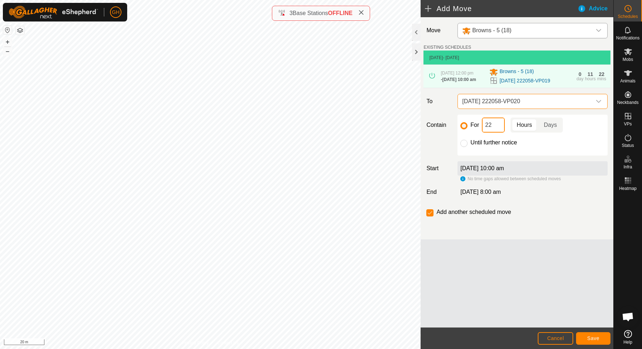
click at [498, 127] on input "22" at bounding box center [493, 125] width 23 height 15
type input "2"
click at [592, 342] on button "Save" at bounding box center [593, 338] width 34 height 13
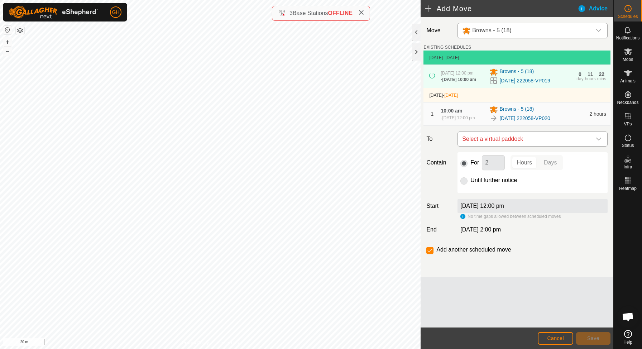
click at [507, 138] on span "Select a virtual paddock" at bounding box center [525, 139] width 132 height 14
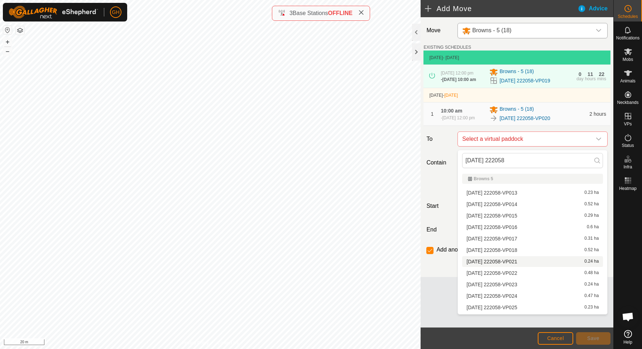
type input "2025-09-24 222058"
click at [514, 260] on li "2025-09-24 222058-VP021 0.24 ha" at bounding box center [532, 261] width 141 height 11
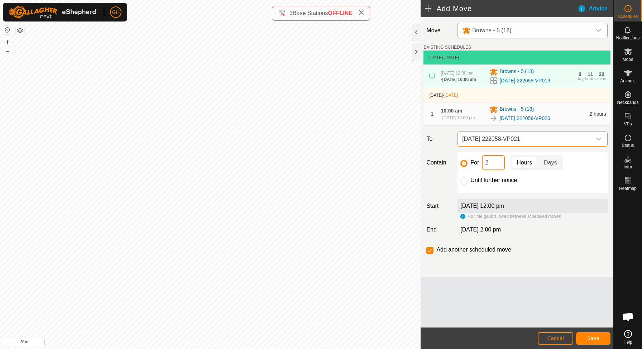
click at [498, 169] on input "2" at bounding box center [493, 162] width 23 height 15
type input "22"
click at [597, 339] on span "Save" at bounding box center [593, 338] width 12 height 6
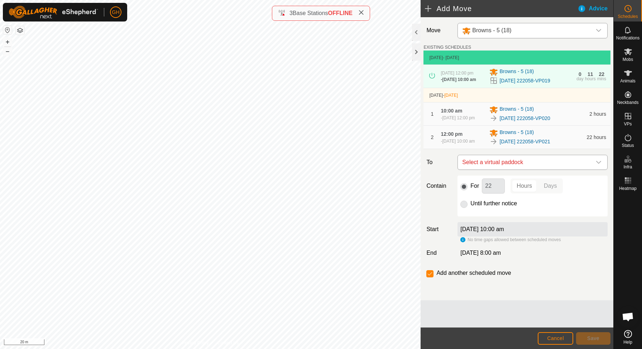
click at [551, 162] on span "Select a virtual paddock" at bounding box center [525, 162] width 132 height 14
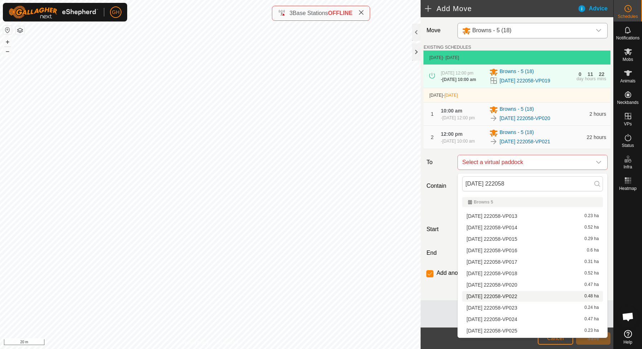
type input "2025-09-24 222058"
click at [517, 298] on span "[DATE] 222058-VP022" at bounding box center [491, 296] width 51 height 5
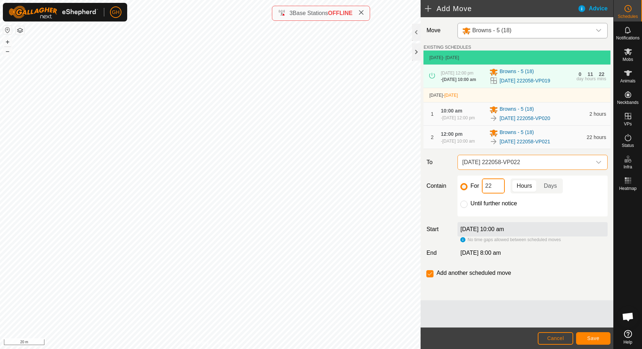
click at [500, 191] on input "22" at bounding box center [493, 185] width 23 height 15
type input "2"
click at [585, 340] on button "Save" at bounding box center [593, 338] width 34 height 13
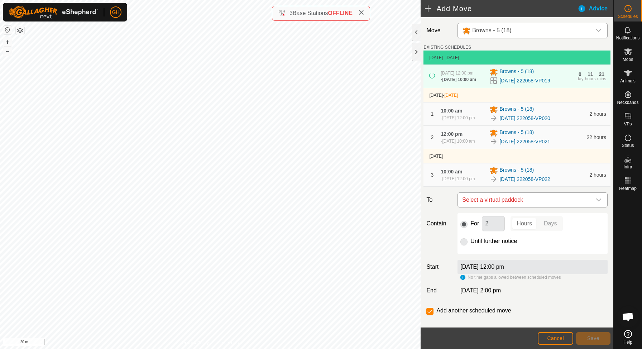
click at [510, 199] on span "Select a virtual paddock" at bounding box center [525, 200] width 132 height 14
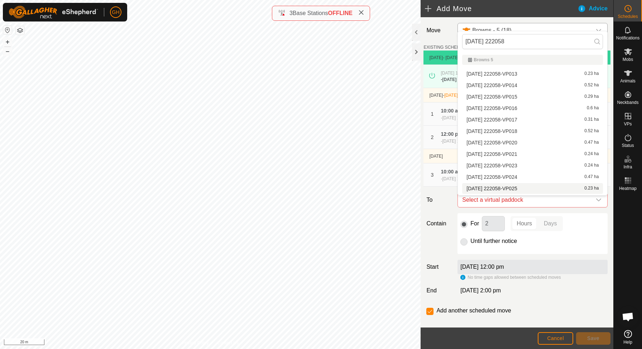
scroll to position [10, 0]
type input "2025-09-24 222058"
click at [530, 156] on div "2025-09-24 222058-VP023 0.24 ha" at bounding box center [532, 155] width 132 height 5
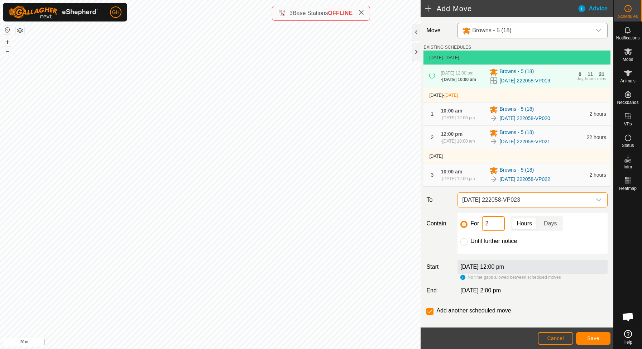
click at [492, 228] on input "2" at bounding box center [493, 223] width 23 height 15
type input "22"
click at [589, 333] on button "Save" at bounding box center [593, 338] width 34 height 13
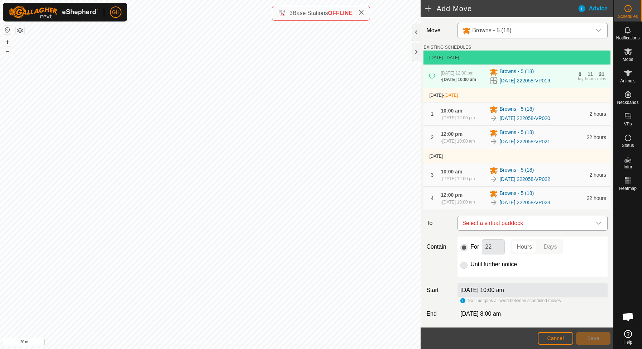
click at [543, 228] on span "Select a virtual paddock" at bounding box center [525, 223] width 132 height 14
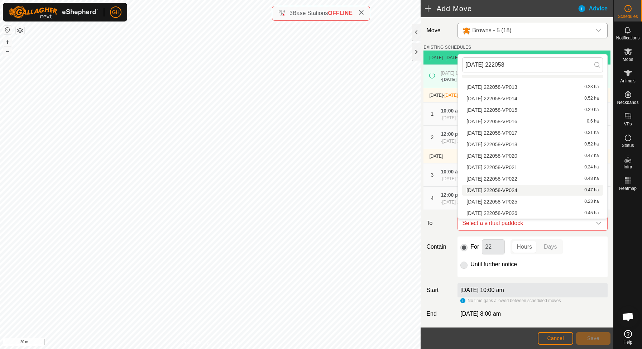
type input "2025-09-24 222058"
click at [528, 189] on li "2025-09-24 222058-VP024 0.47 ha" at bounding box center [532, 190] width 141 height 11
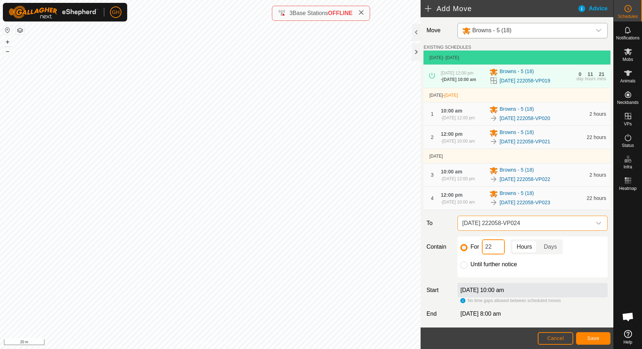
click at [498, 249] on input "22" at bounding box center [493, 246] width 23 height 15
type input "2"
click at [594, 335] on span "Save" at bounding box center [593, 338] width 12 height 6
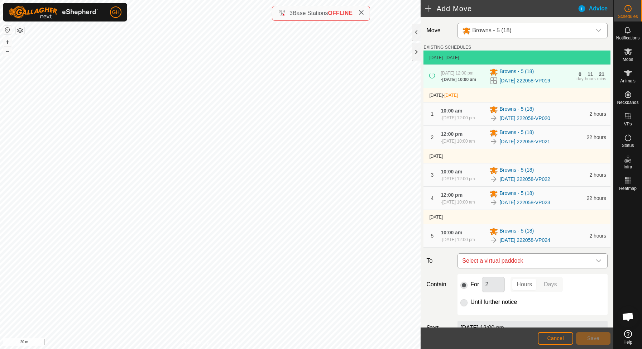
click at [524, 261] on span "Select a virtual paddock" at bounding box center [525, 261] width 132 height 14
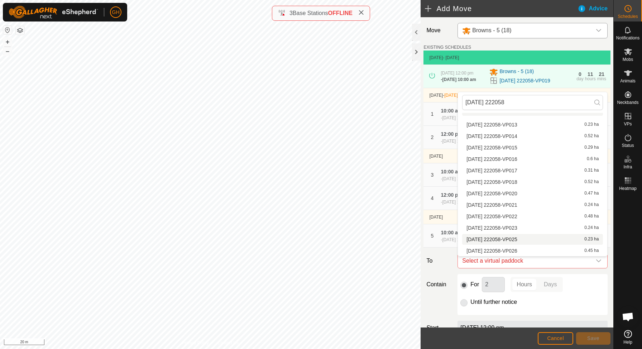
type input "2025-09-24 222058"
click at [517, 240] on span "[DATE] 222058-VP025" at bounding box center [491, 239] width 51 height 5
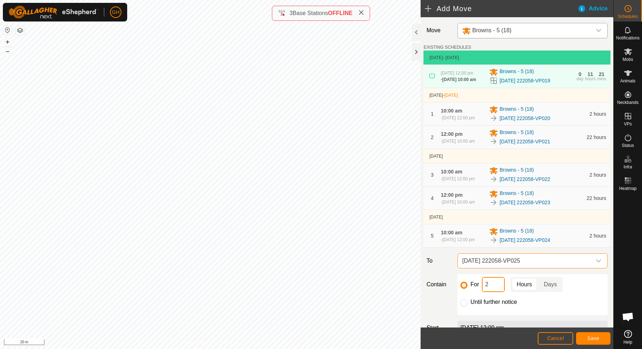
click at [493, 291] on input "2" at bounding box center [493, 284] width 23 height 15
type input "22"
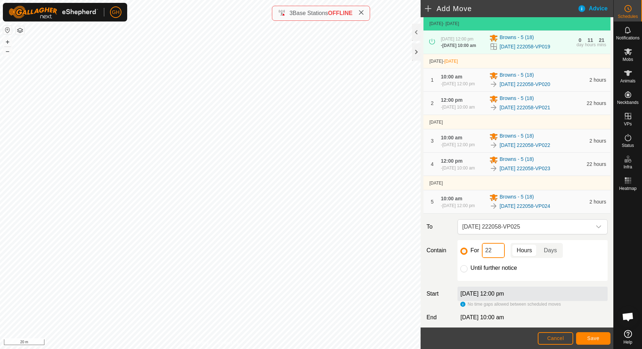
scroll to position [35, 0]
click at [591, 334] on button "Save" at bounding box center [593, 338] width 34 height 13
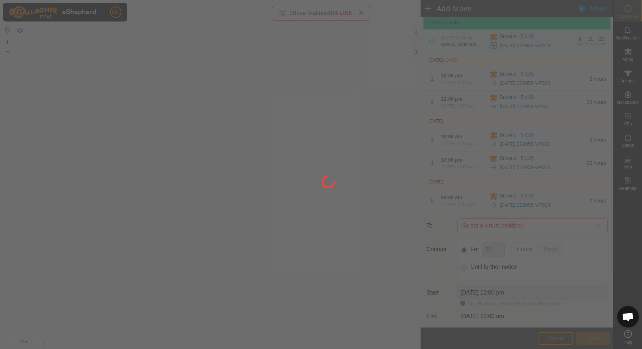
scroll to position [0, 0]
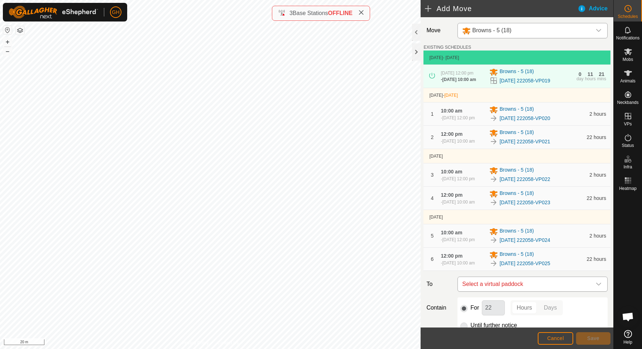
click at [542, 284] on span "Select a virtual paddock" at bounding box center [525, 284] width 132 height 14
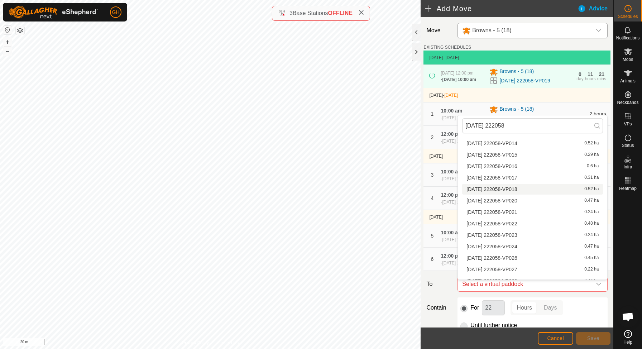
scroll to position [27, 0]
type input "2025-09-24 222058"
click at [519, 255] on li "2025-09-24 222058-VP026 0.45 ha" at bounding box center [532, 257] width 141 height 11
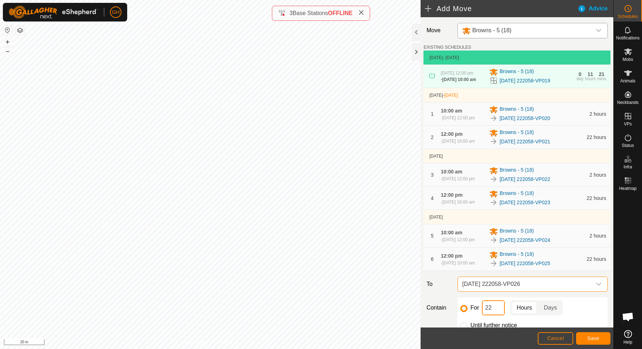
click at [499, 312] on input "22" at bounding box center [493, 307] width 23 height 15
type input "2"
click at [586, 336] on button "Save" at bounding box center [593, 338] width 34 height 13
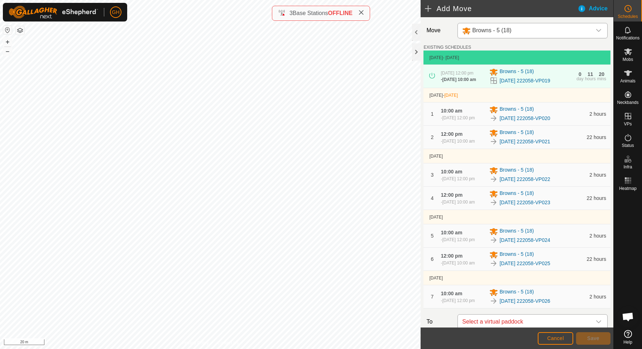
click at [506, 325] on span "Select a virtual paddock" at bounding box center [525, 322] width 132 height 14
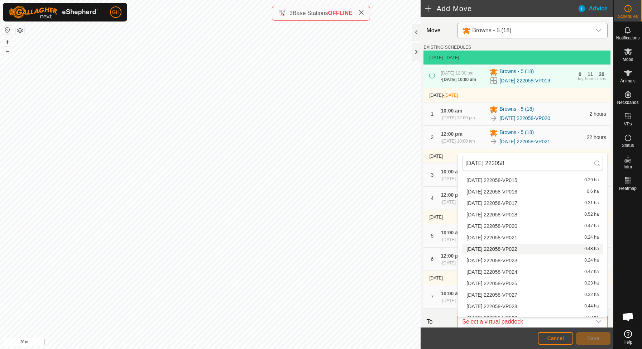
scroll to position [40, 0]
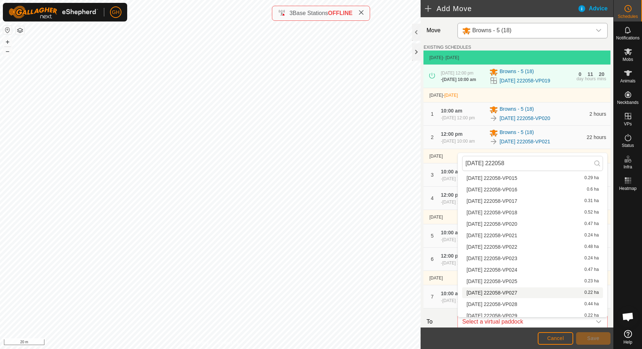
type input "2025-09-24 222058"
click at [512, 291] on span "[DATE] 222058-VP027" at bounding box center [491, 292] width 51 height 5
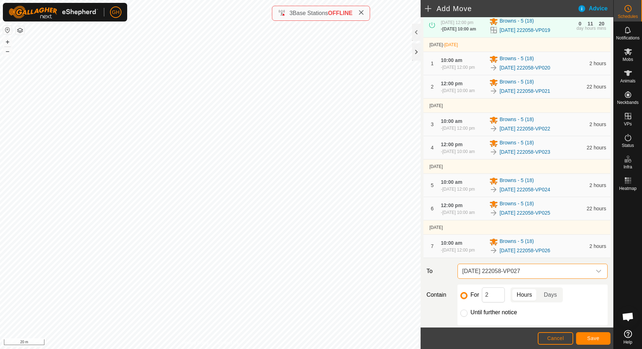
scroll to position [53, 0]
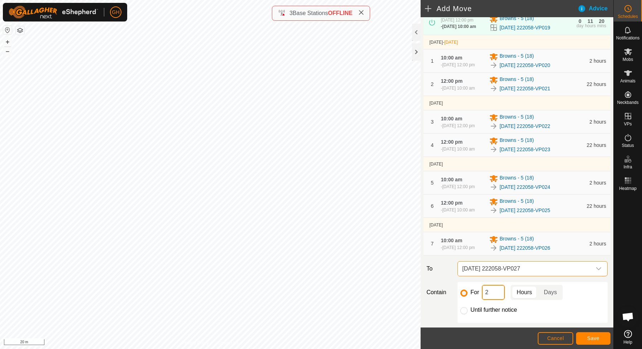
click at [492, 298] on input "2" at bounding box center [493, 292] width 23 height 15
type input "22"
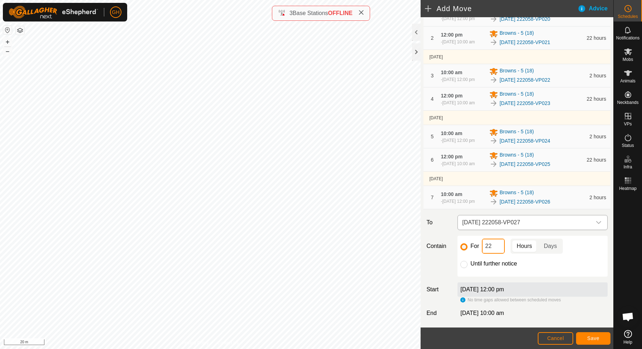
scroll to position [101, 0]
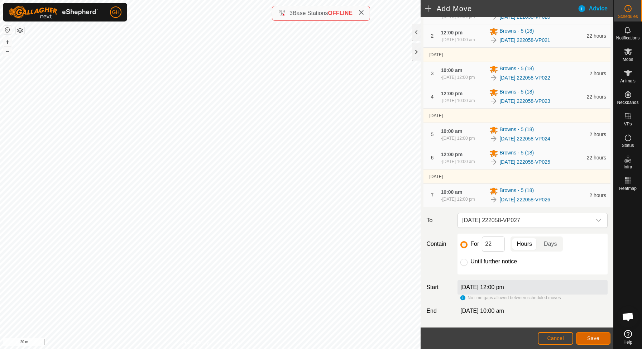
click at [603, 339] on button "Save" at bounding box center [593, 338] width 34 height 13
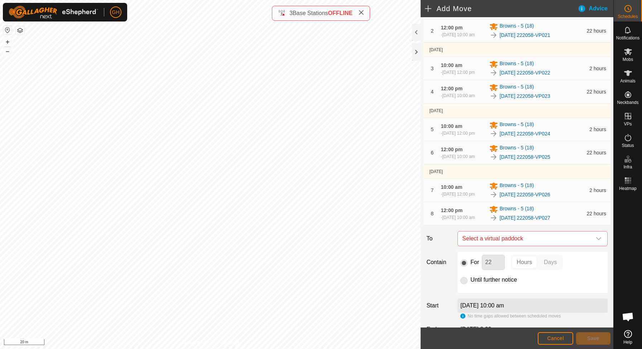
scroll to position [125, 0]
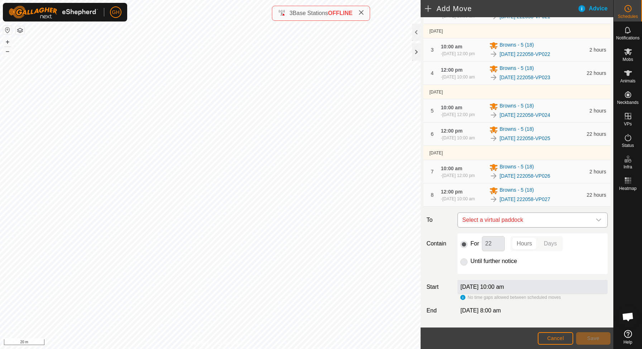
click at [540, 224] on span "Select a virtual paddock" at bounding box center [525, 220] width 132 height 14
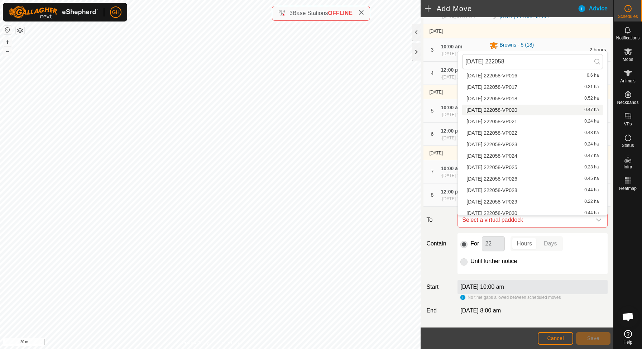
scroll to position [54, 0]
type input "2025-09-24 222058"
click at [517, 187] on span "[DATE] 222058-VP028" at bounding box center [491, 189] width 51 height 5
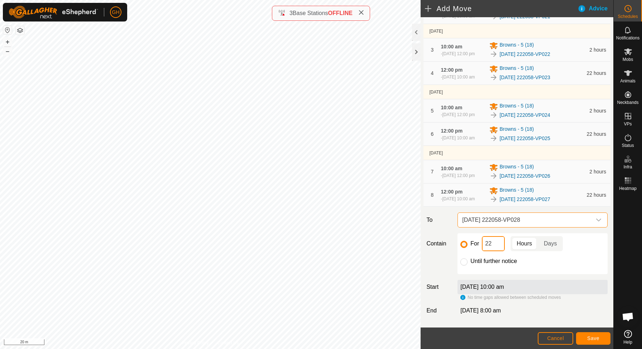
click at [500, 242] on input "22" at bounding box center [493, 243] width 23 height 15
type input "2"
click at [597, 340] on span "Save" at bounding box center [593, 338] width 12 height 6
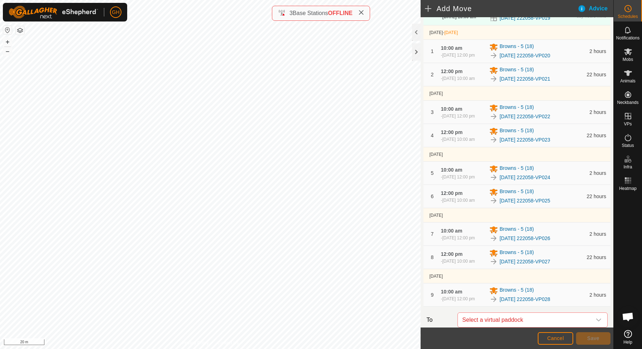
scroll to position [156, 0]
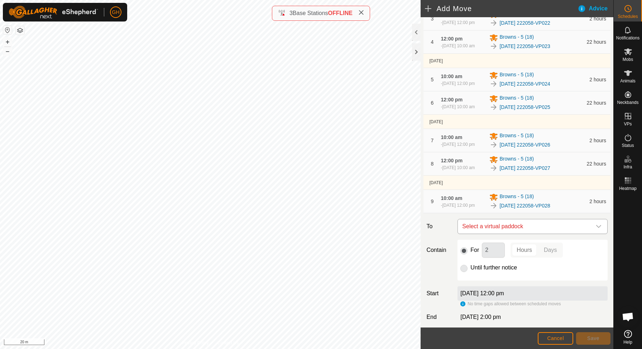
click at [536, 226] on span "Select a virtual paddock" at bounding box center [525, 226] width 132 height 14
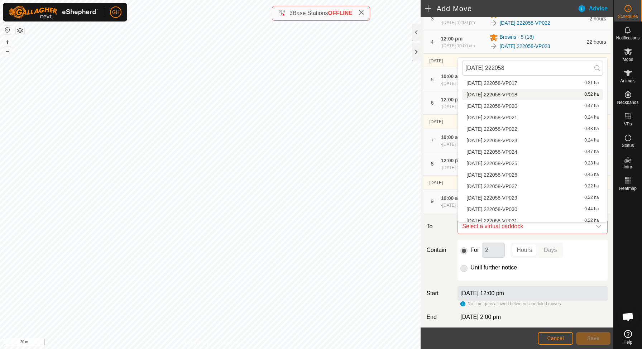
scroll to position [65, 0]
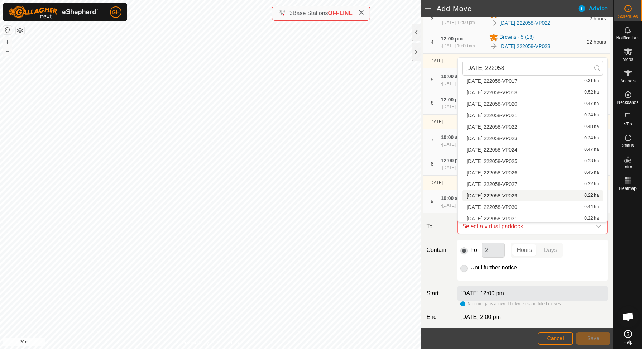
type input "2025-09-24 222058"
click at [528, 195] on div "2025-09-24 222058-VP029 0.22 ha" at bounding box center [532, 195] width 132 height 5
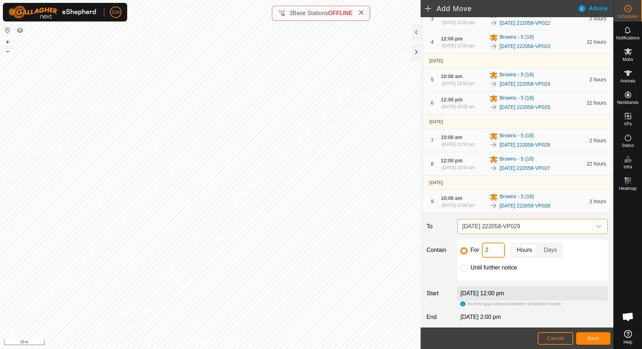
click at [499, 257] on input "2" at bounding box center [493, 250] width 23 height 15
type input "22"
click at [588, 340] on span "Save" at bounding box center [593, 338] width 12 height 6
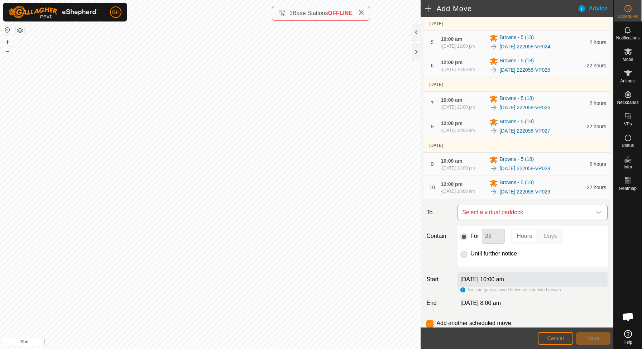
scroll to position [195, 0]
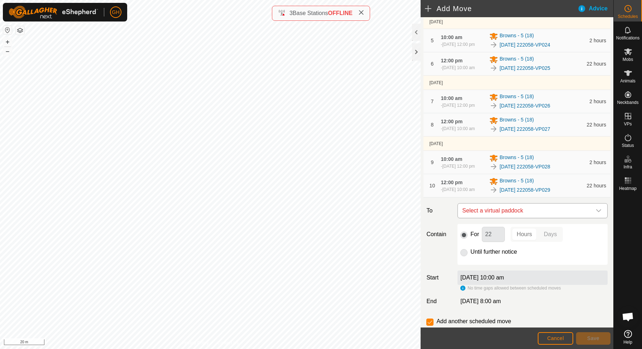
click at [537, 210] on span "Select a virtual paddock" at bounding box center [525, 210] width 132 height 14
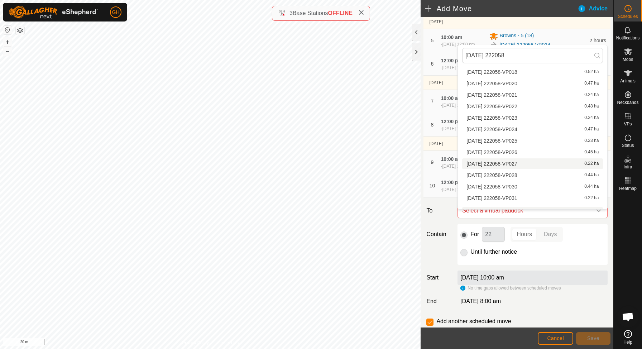
scroll to position [75, 0]
type input "2025-09-24 222058"
click at [526, 182] on li "2025-09-24 222058-VP030 0.44 ha" at bounding box center [532, 184] width 141 height 11
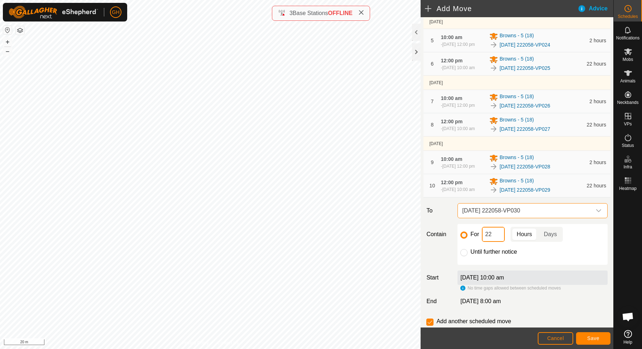
click at [494, 239] on input "22" at bounding box center [493, 234] width 23 height 15
type input "2"
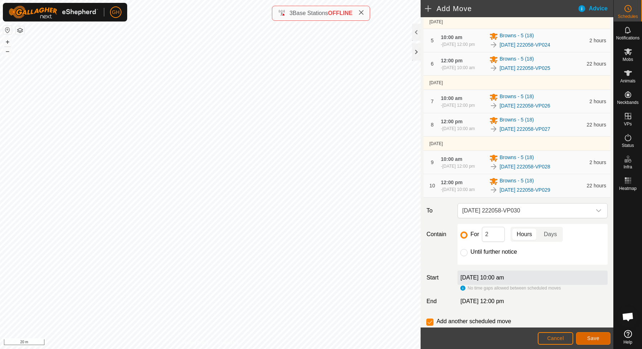
click at [588, 340] on span "Save" at bounding box center [593, 338] width 12 height 6
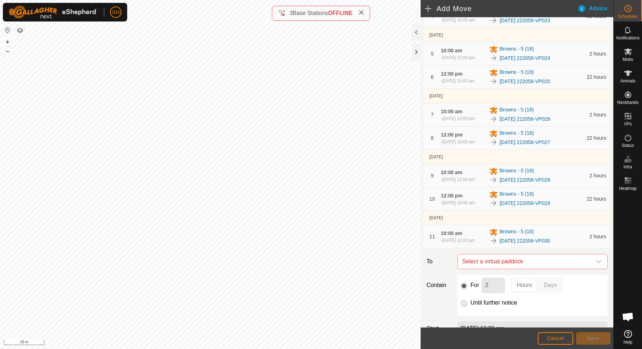
scroll to position [232, 0]
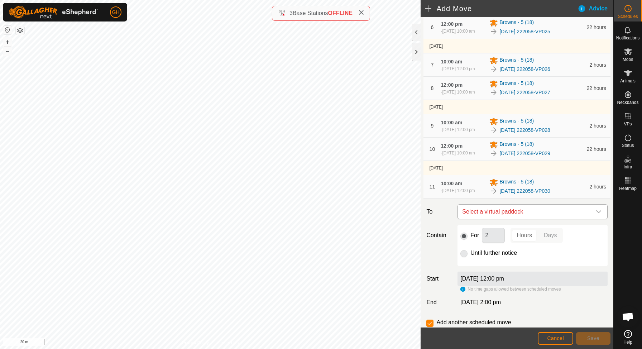
click at [534, 219] on span "Select a virtual paddock" at bounding box center [525, 212] width 132 height 14
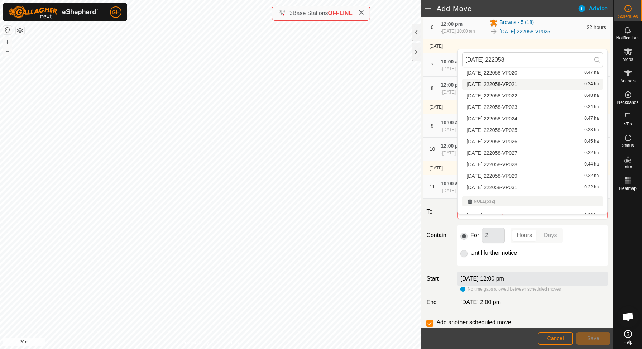
scroll to position [95, 0]
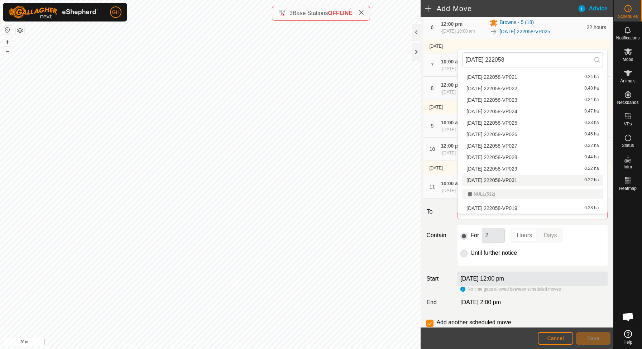
type input "2025-09-24 222058"
click at [521, 181] on li "2025-09-24 222058-VP031 0.22 ha" at bounding box center [532, 180] width 141 height 11
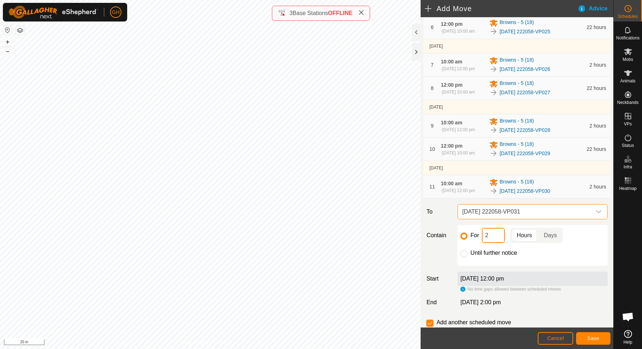
click at [495, 243] on input "2" at bounding box center [493, 235] width 23 height 15
type input "22"
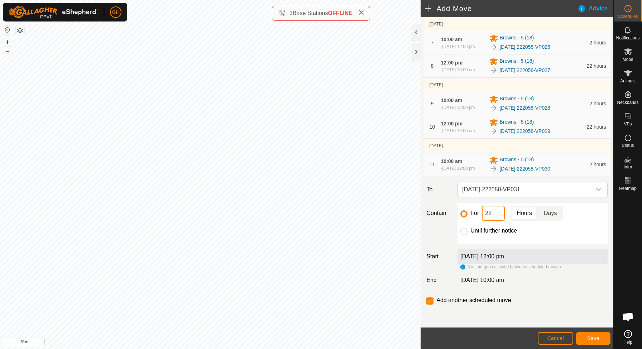
scroll to position [263, 0]
click at [431, 301] on input "checkbox" at bounding box center [429, 300] width 7 height 7
checkbox input "false"
click at [598, 341] on button "Save" at bounding box center [593, 338] width 34 height 13
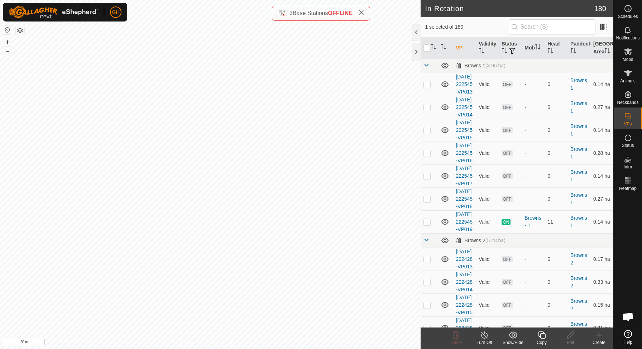
click at [542, 331] on icon at bounding box center [541, 334] width 7 height 7
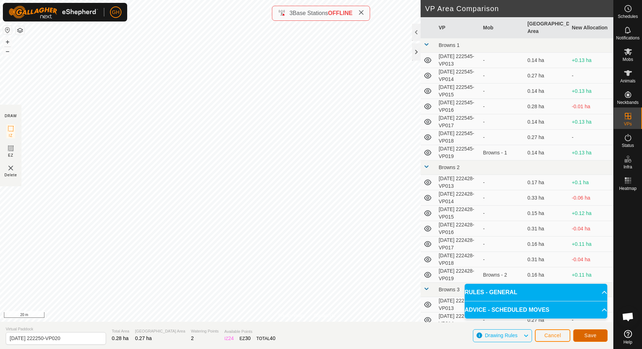
click at [602, 332] on button "Save" at bounding box center [590, 335] width 34 height 13
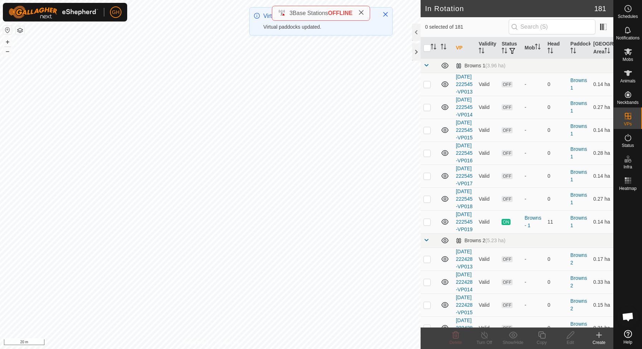
checkbox input "true"
click at [541, 334] on icon at bounding box center [541, 334] width 7 height 7
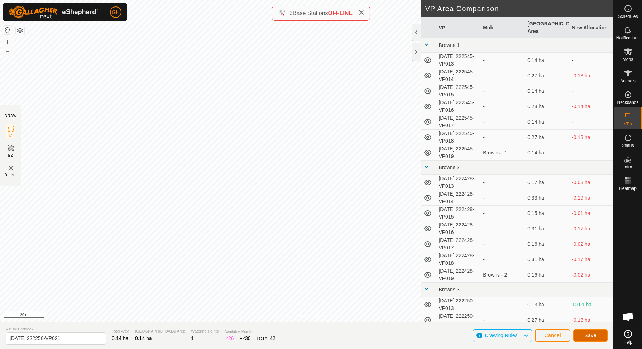
click at [603, 335] on button "Save" at bounding box center [590, 335] width 34 height 13
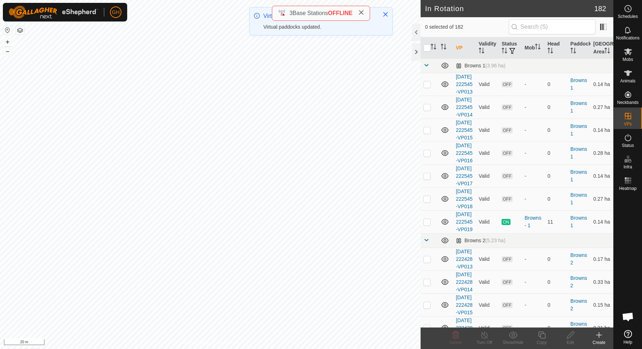
checkbox input "true"
click at [542, 330] on div "Copy" at bounding box center [541, 337] width 29 height 21
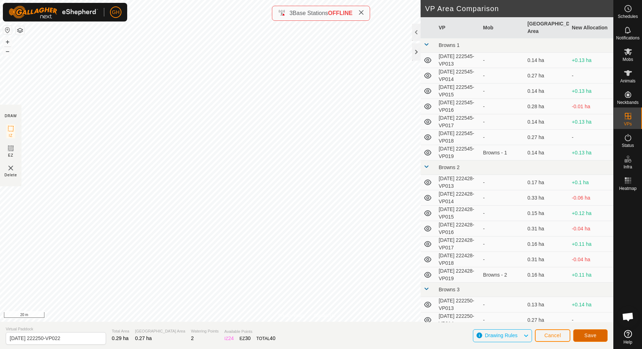
click at [581, 338] on button "Save" at bounding box center [590, 335] width 34 height 13
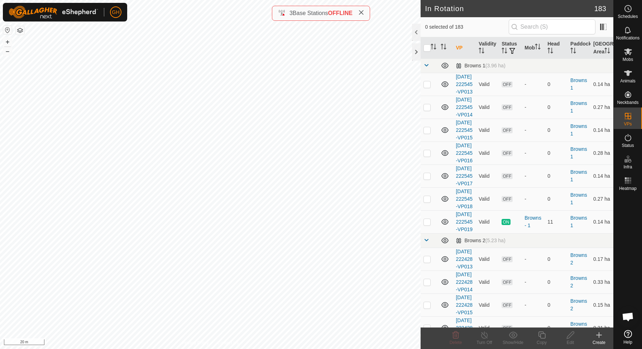
checkbox input "true"
click at [541, 335] on icon at bounding box center [541, 335] width 9 height 9
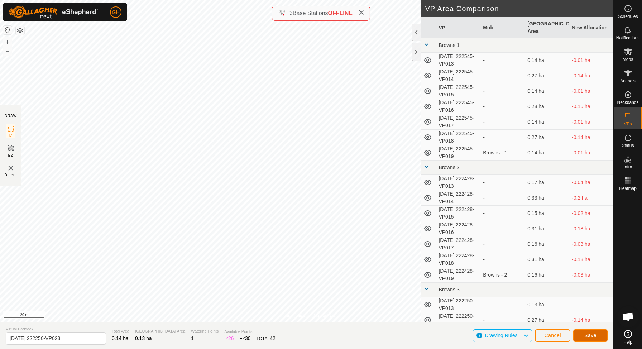
click at [604, 337] on button "Save" at bounding box center [590, 335] width 34 height 13
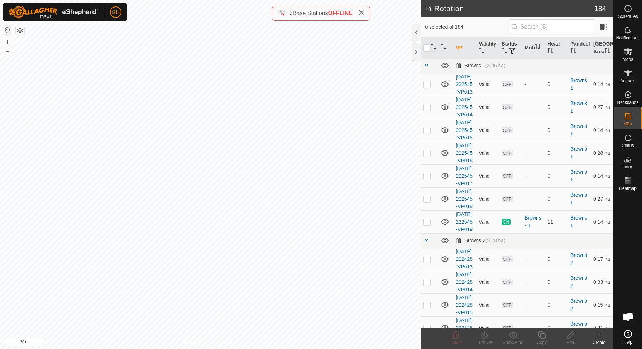
checkbox input "true"
click at [540, 334] on icon at bounding box center [541, 335] width 9 height 9
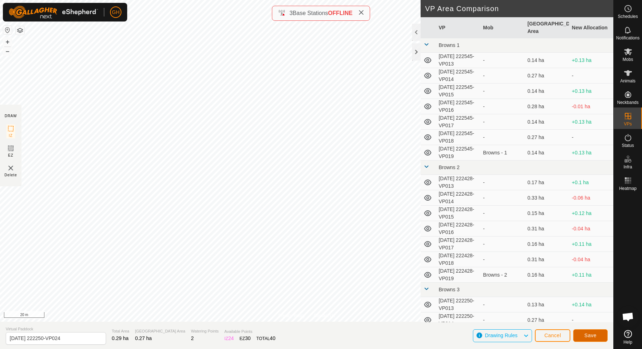
click at [586, 329] on button "Save" at bounding box center [590, 335] width 34 height 13
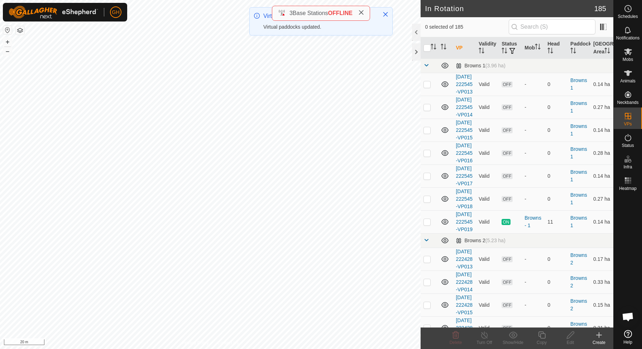
checkbox input "true"
click at [543, 335] on icon at bounding box center [541, 335] width 9 height 9
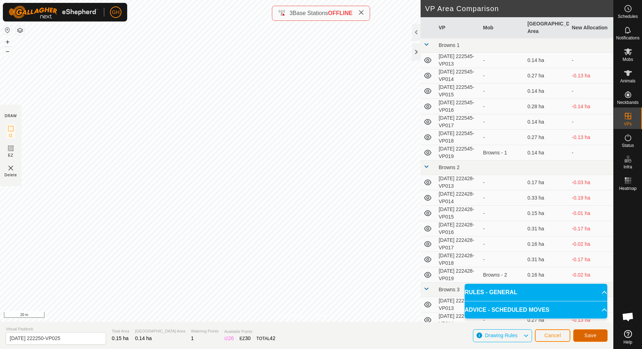
click at [589, 340] on button "Save" at bounding box center [590, 335] width 34 height 13
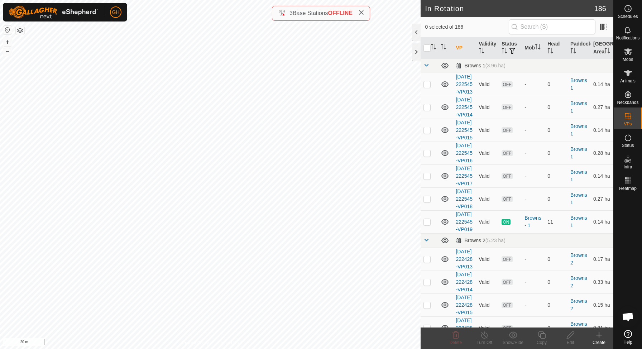
checkbox input "true"
click at [540, 335] on icon at bounding box center [541, 334] width 7 height 7
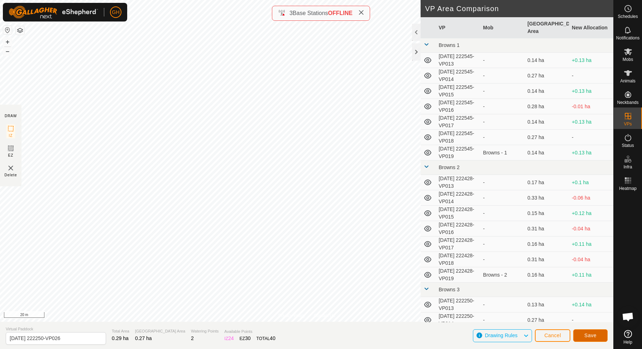
click at [585, 334] on span "Save" at bounding box center [590, 335] width 12 height 6
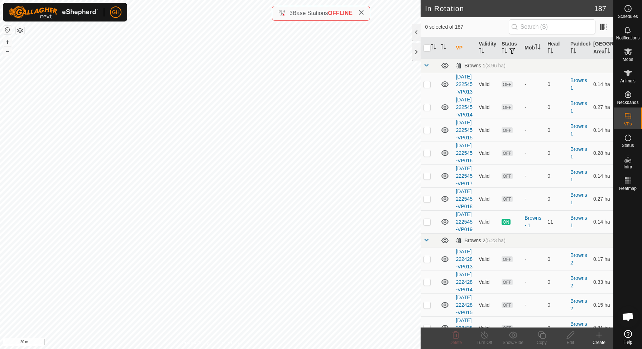
checkbox input "true"
click at [540, 333] on icon at bounding box center [541, 335] width 9 height 9
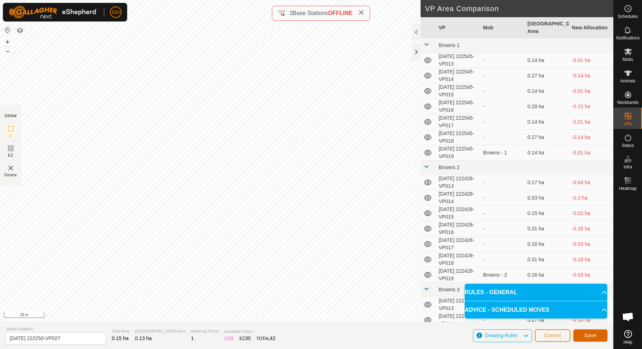
click at [591, 336] on span "Save" at bounding box center [590, 335] width 12 height 6
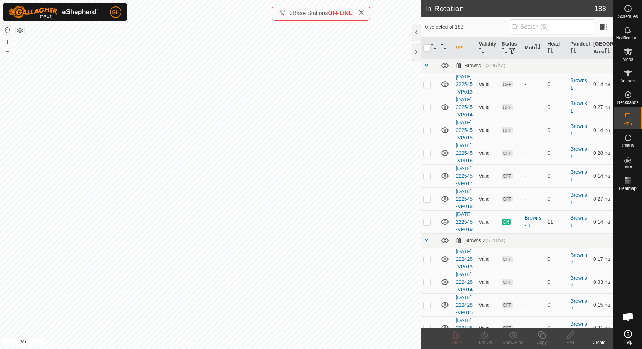
checkbox input "true"
click at [541, 334] on icon at bounding box center [541, 334] width 7 height 7
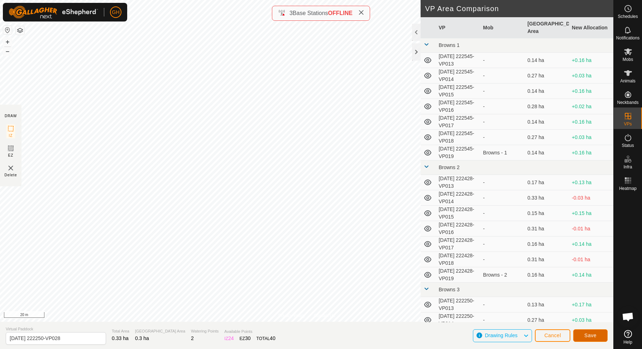
click at [584, 334] on button "Save" at bounding box center [590, 335] width 34 height 13
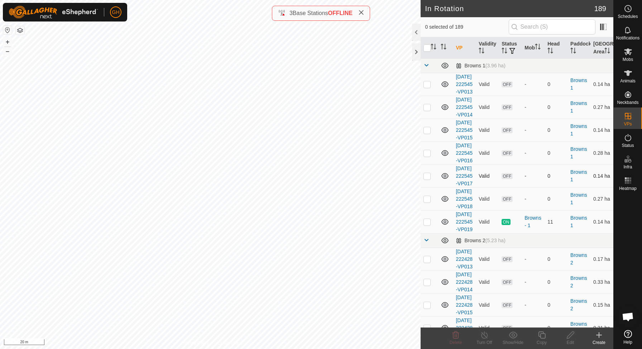
checkbox input "true"
click at [540, 334] on icon at bounding box center [541, 335] width 9 height 9
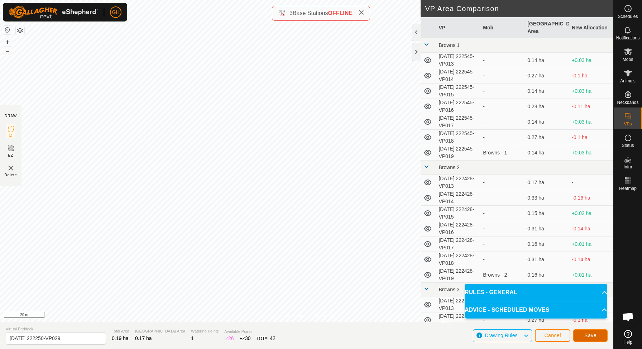
click at [591, 339] on button "Save" at bounding box center [590, 335] width 34 height 13
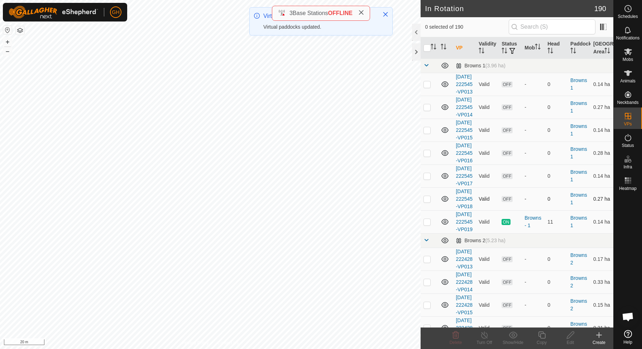
checkbox input "true"
click at [541, 332] on icon at bounding box center [541, 335] width 9 height 9
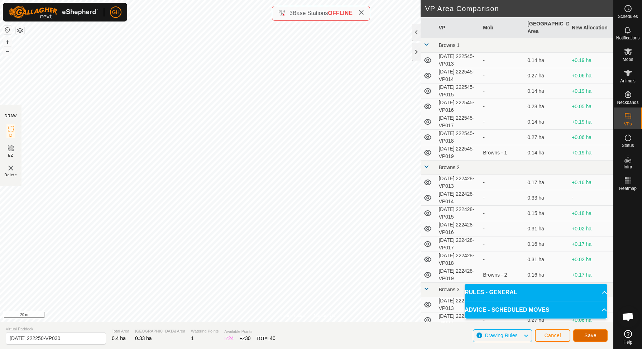
click at [588, 335] on span "Save" at bounding box center [590, 335] width 12 height 6
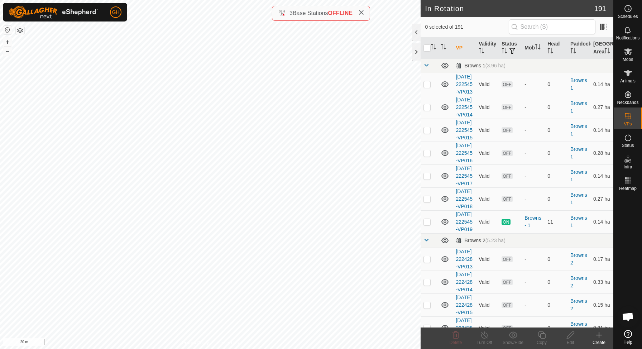
checkbox input "true"
checkbox input "false"
click at [433, 49] on icon "Activate to sort" at bounding box center [434, 47] width 6 height 6
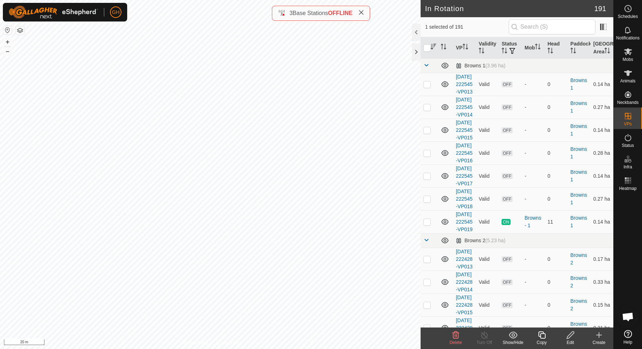
click at [433, 49] on icon "Activate to sort" at bounding box center [434, 47] width 6 height 6
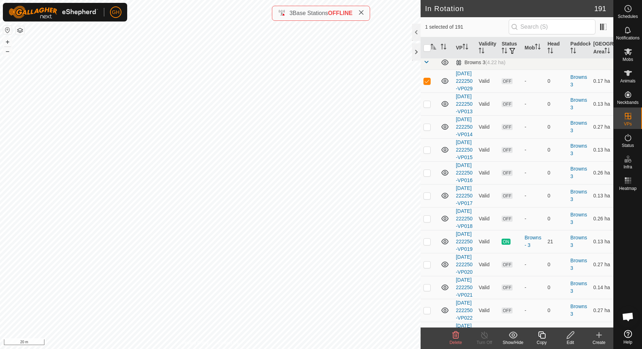
scroll to position [355, 0]
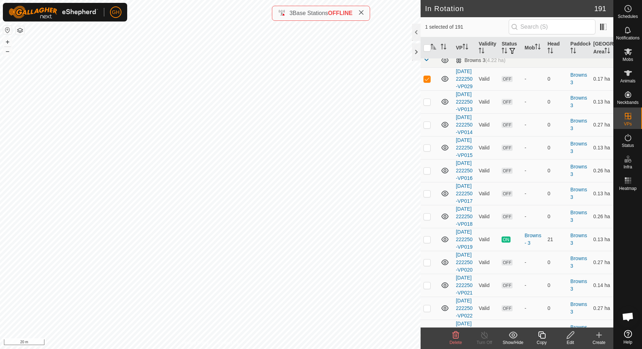
click at [542, 335] on icon at bounding box center [541, 335] width 9 height 9
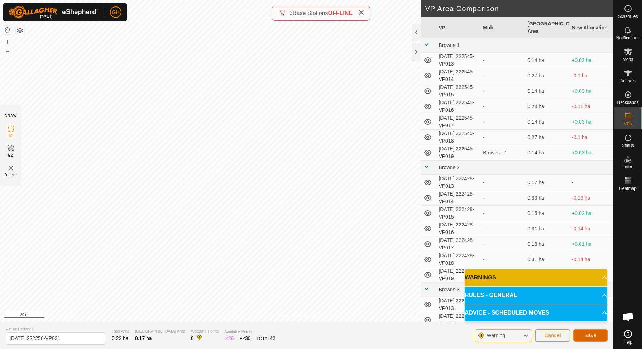
click at [593, 332] on button "Save" at bounding box center [590, 335] width 34 height 13
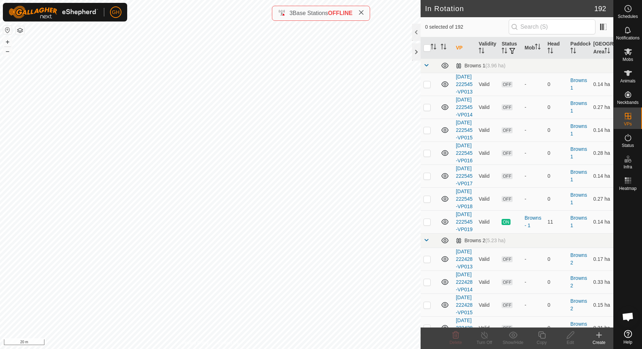
checkbox input "true"
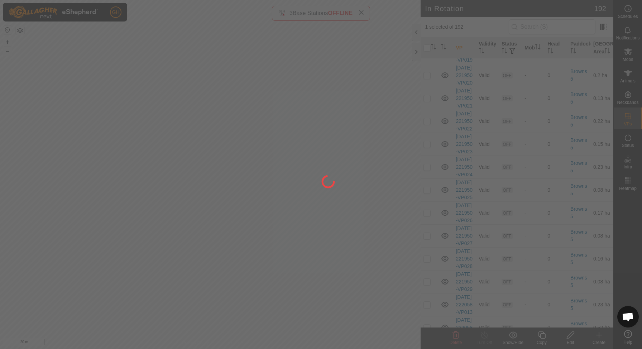
scroll to position [968, 0]
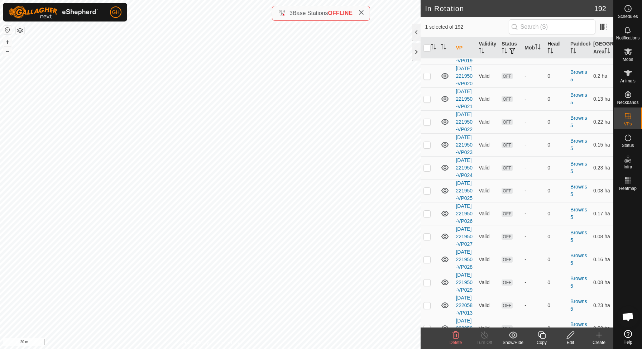
checkbox input "true"
checkbox input "false"
click at [624, 15] on span "Schedules" at bounding box center [628, 16] width 20 height 4
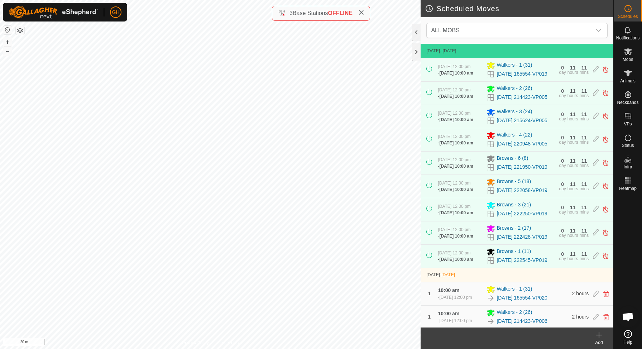
click at [599, 332] on icon at bounding box center [599, 335] width 9 height 9
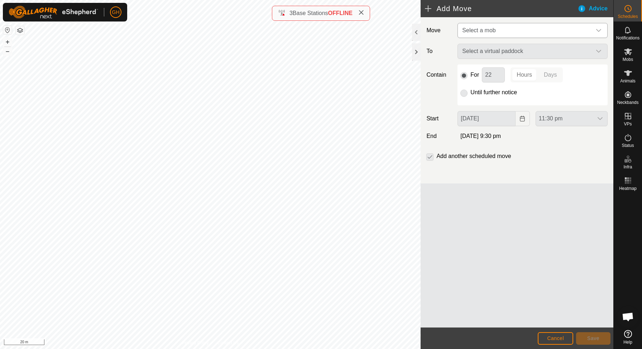
click at [531, 34] on span "Select a mob" at bounding box center [525, 30] width 132 height 14
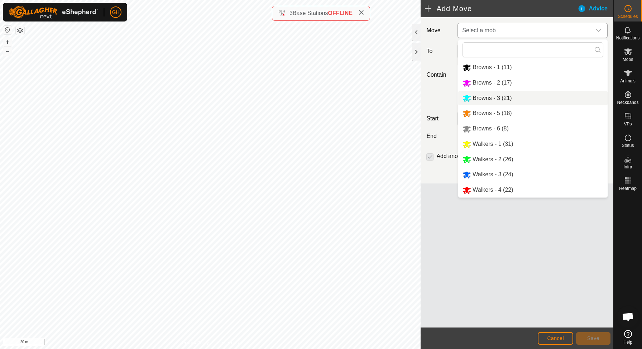
click at [501, 97] on span "Browns - 3 (21)" at bounding box center [492, 98] width 39 height 6
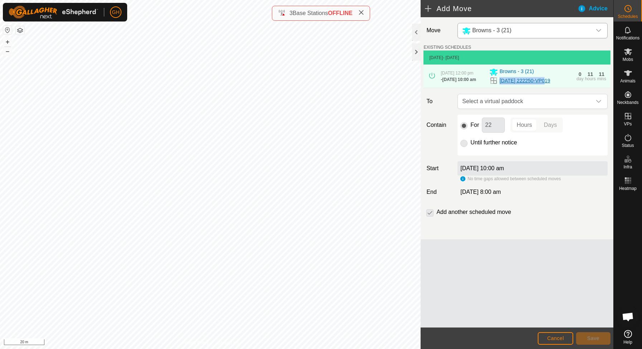
drag, startPoint x: 498, startPoint y: 83, endPoint x: 543, endPoint y: 83, distance: 44.8
click at [543, 83] on div "[DATE] 222250-VP019" at bounding box center [530, 80] width 83 height 9
copy link "[DATE] 222250"
click at [518, 105] on span "Select a virtual paddock" at bounding box center [525, 101] width 132 height 14
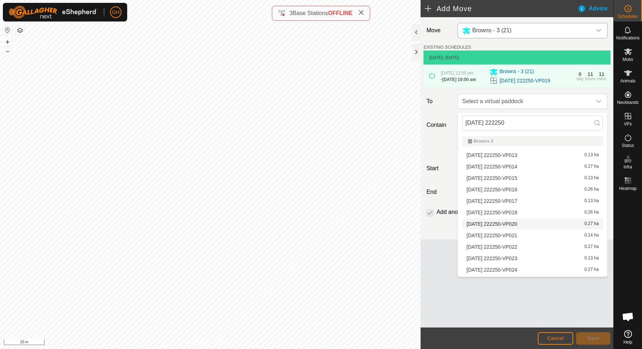
type input "[DATE] 222250"
click at [520, 225] on li "[DATE] 222250-VP020 0.27 ha" at bounding box center [532, 224] width 141 height 11
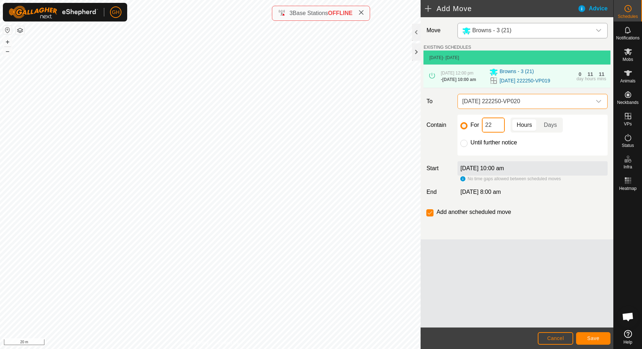
click at [498, 133] on input "22" at bounding box center [493, 125] width 23 height 15
type input "2"
click at [588, 336] on span "Save" at bounding box center [593, 338] width 12 height 6
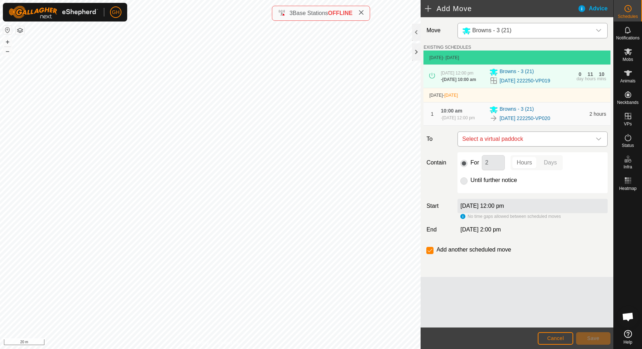
click at [509, 145] on span "Select a virtual paddock" at bounding box center [525, 139] width 132 height 14
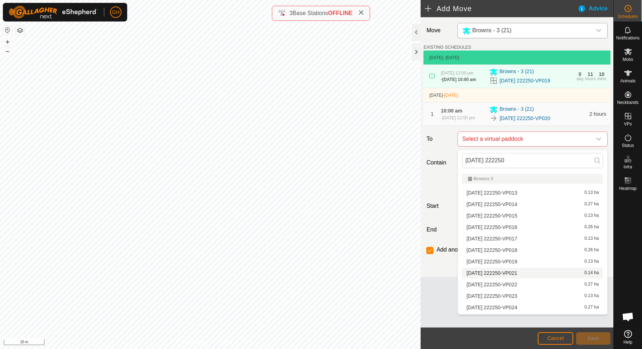
type input "[DATE] 222250"
click at [513, 273] on li "[DATE] 222250-VP021 0.14 ha" at bounding box center [532, 273] width 141 height 11
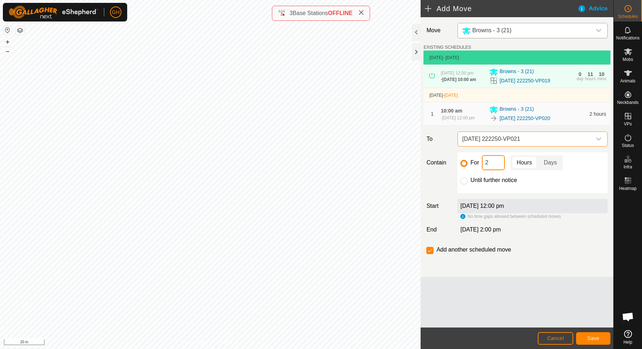
click at [497, 166] on input "2" at bounding box center [493, 162] width 23 height 15
type input "22"
click at [586, 335] on button "Save" at bounding box center [593, 338] width 34 height 13
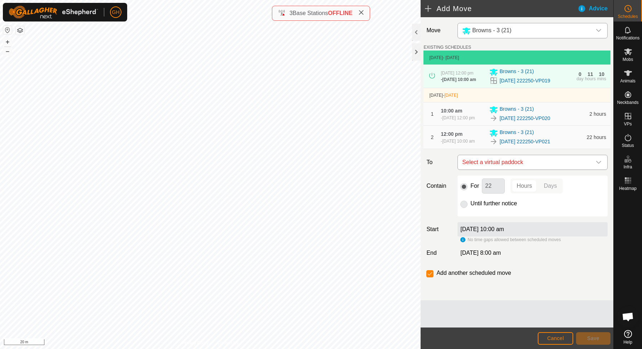
click at [535, 166] on span "Select a virtual paddock" at bounding box center [525, 162] width 132 height 14
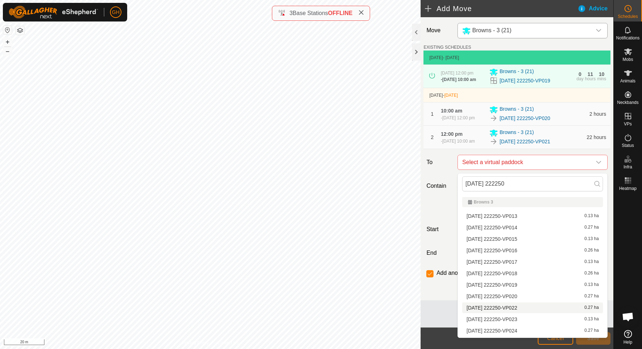
type input "[DATE] 222250"
click at [522, 307] on li "[DATE] 222250-VP022 0.27 ha" at bounding box center [532, 307] width 141 height 11
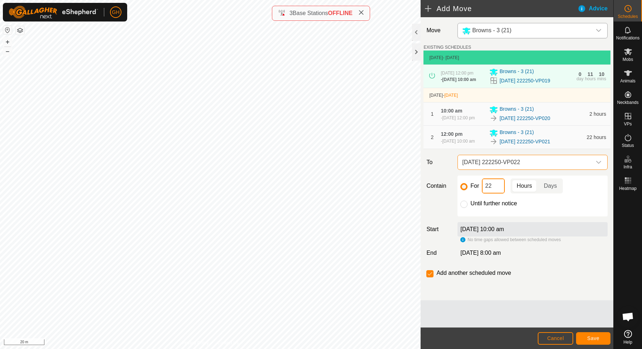
click at [499, 188] on input "22" at bounding box center [493, 185] width 23 height 15
type input "2"
click at [598, 340] on span "Save" at bounding box center [593, 338] width 12 height 6
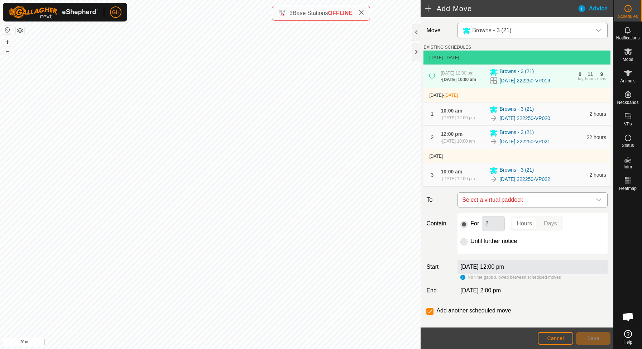
click at [528, 205] on span "Select a virtual paddock" at bounding box center [525, 200] width 132 height 14
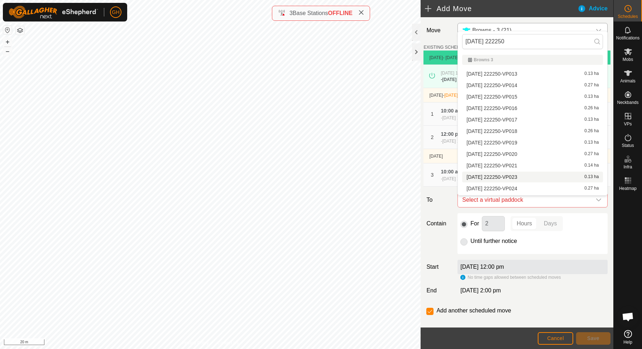
type input "[DATE] 222250"
click at [524, 178] on li "[DATE] 222250-VP023 0.13 ha" at bounding box center [532, 177] width 141 height 11
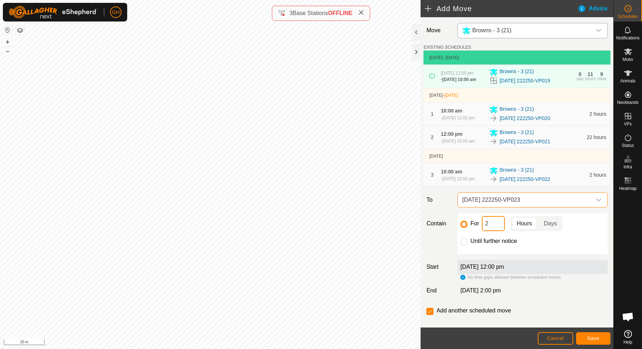
type input "22"
click at [495, 228] on input "22" at bounding box center [493, 223] width 23 height 15
click at [600, 336] on button "Save" at bounding box center [593, 338] width 34 height 13
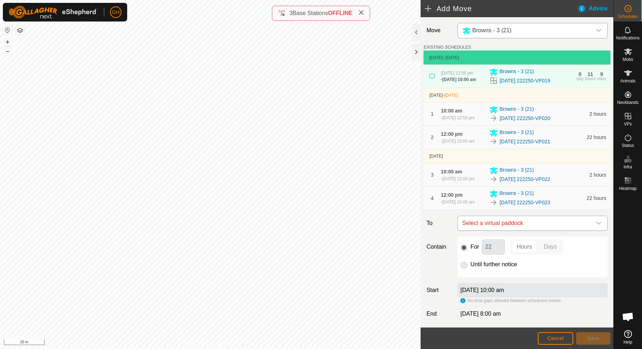
click at [512, 221] on span "Select a virtual paddock" at bounding box center [525, 223] width 132 height 14
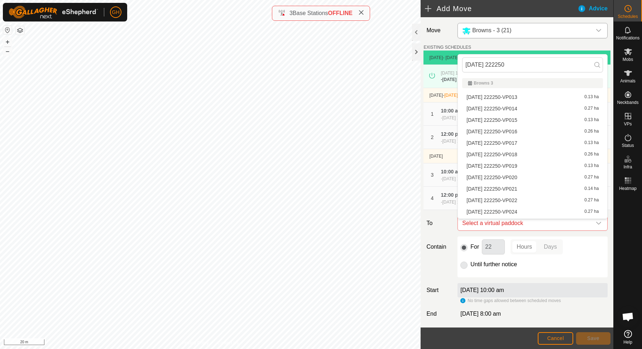
scroll to position [10, 0]
type input "[DATE] 222250"
click at [519, 201] on li "[DATE] 222250-VP024 0.27 ha" at bounding box center [532, 201] width 141 height 11
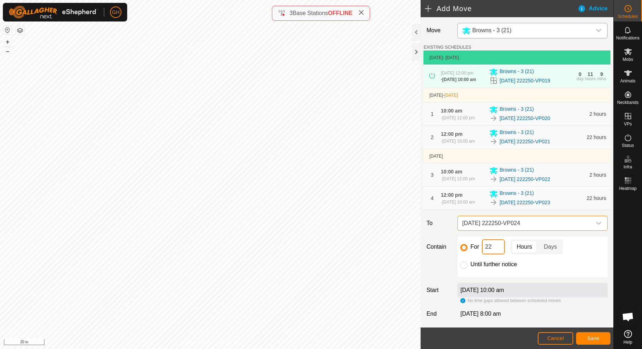
click at [496, 244] on input "22" at bounding box center [493, 246] width 23 height 15
type input "2"
click at [602, 338] on button "Save" at bounding box center [593, 338] width 34 height 13
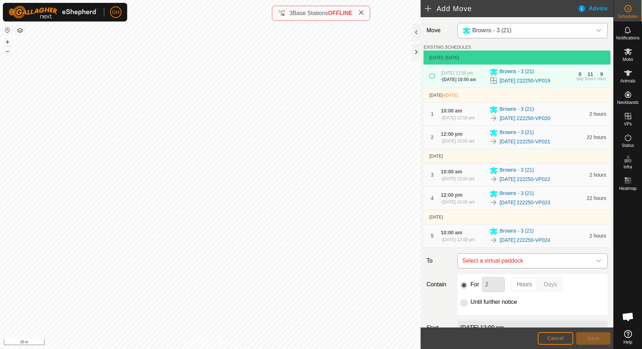
click at [527, 259] on span "Select a virtual paddock" at bounding box center [525, 261] width 132 height 14
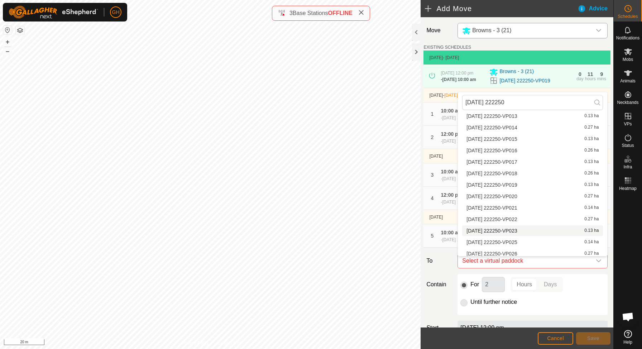
scroll to position [19, 0]
type input "[DATE] 222250"
click at [517, 240] on span "[DATE] 222250-VP025" at bounding box center [491, 241] width 51 height 5
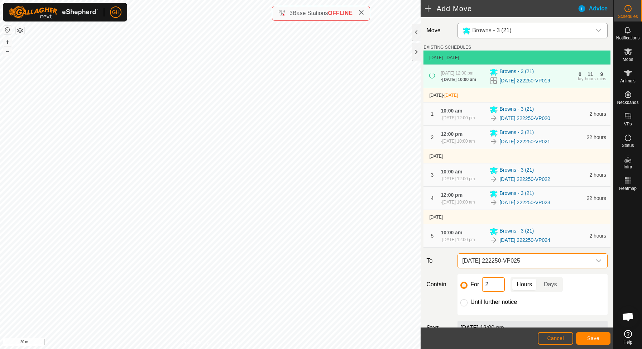
click at [502, 286] on input "2" at bounding box center [493, 284] width 23 height 15
type input "22"
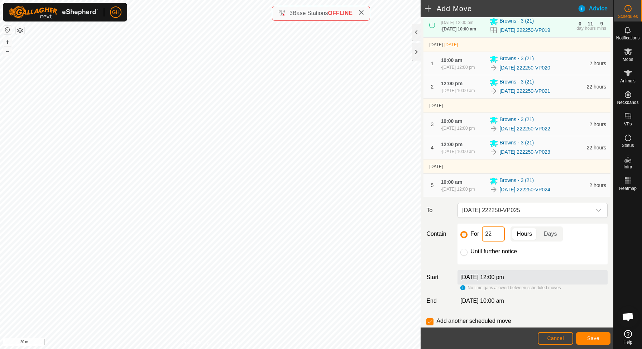
scroll to position [69, 0]
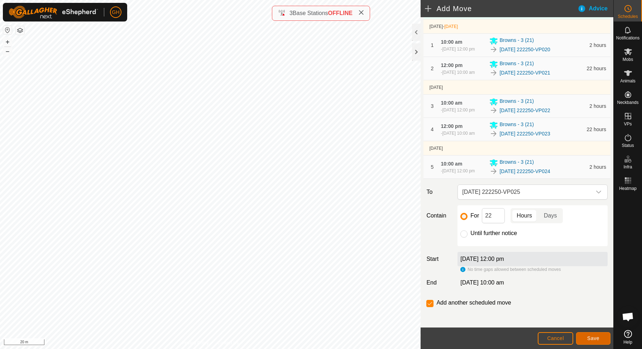
click at [603, 335] on button "Save" at bounding box center [593, 338] width 34 height 13
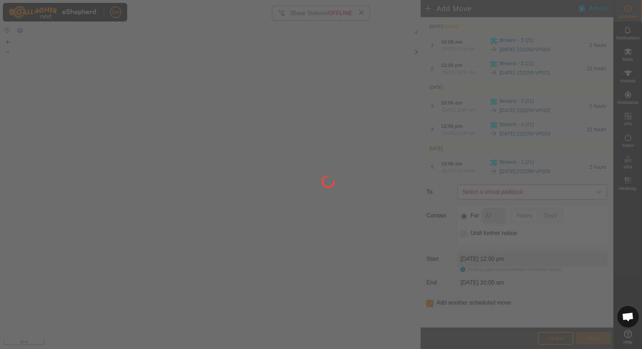
scroll to position [0, 0]
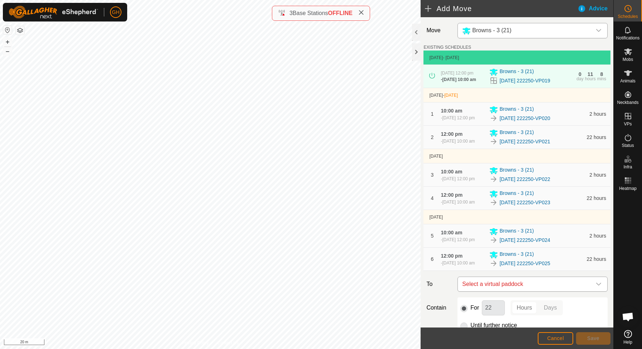
click at [530, 289] on span "Select a virtual paddock" at bounding box center [525, 284] width 132 height 14
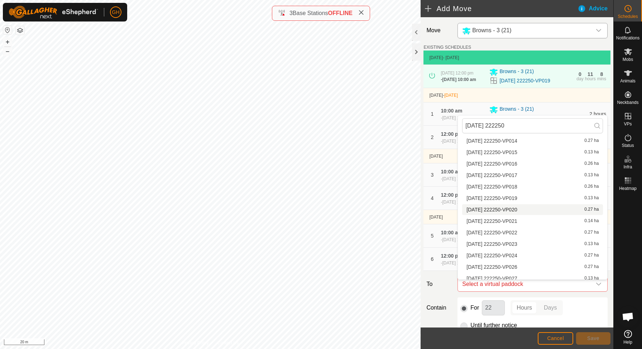
scroll to position [31, 0]
type input "[DATE] 222250"
click at [524, 260] on li "[DATE] 222250-VP026 0.27 ha" at bounding box center [532, 264] width 141 height 11
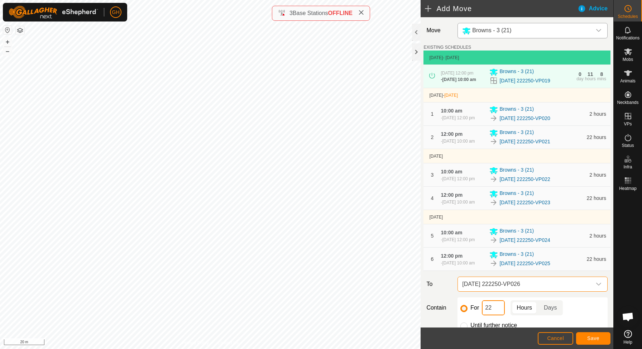
click at [495, 306] on input "22" at bounding box center [493, 307] width 23 height 15
type input "2"
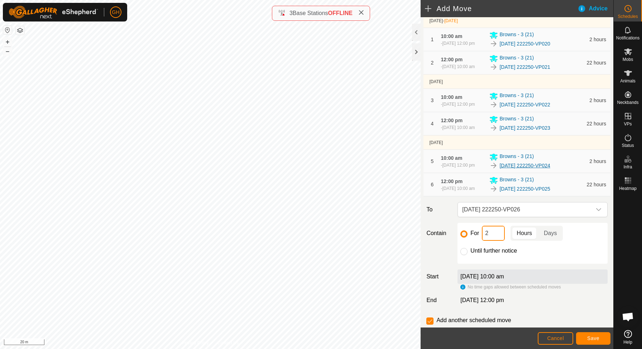
scroll to position [80, 0]
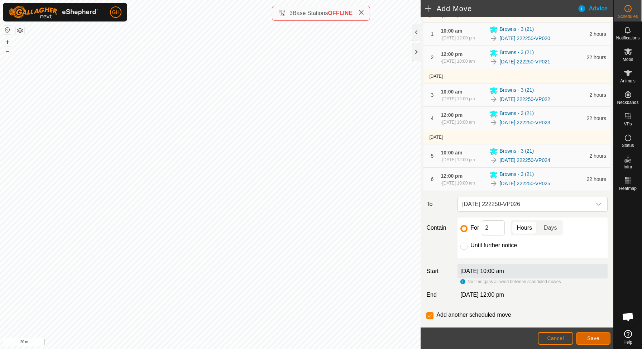
click at [589, 334] on button "Save" at bounding box center [593, 338] width 34 height 13
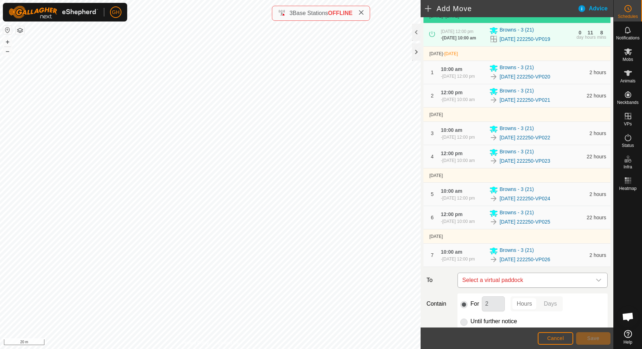
scroll to position [43, 0]
click at [526, 278] on span "Select a virtual paddock" at bounding box center [525, 279] width 132 height 14
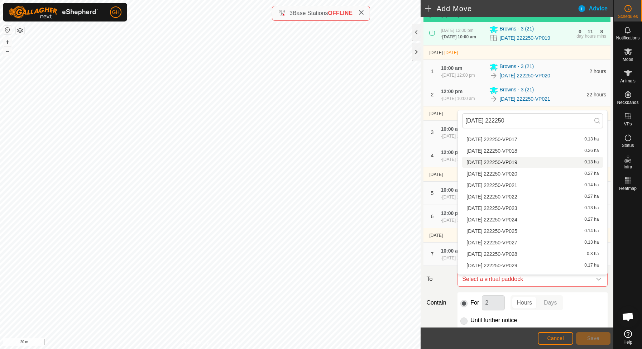
scroll to position [60, 0]
type input "[DATE] 222250"
click at [517, 241] on span "[DATE] 222250-VP027" at bounding box center [491, 241] width 51 height 5
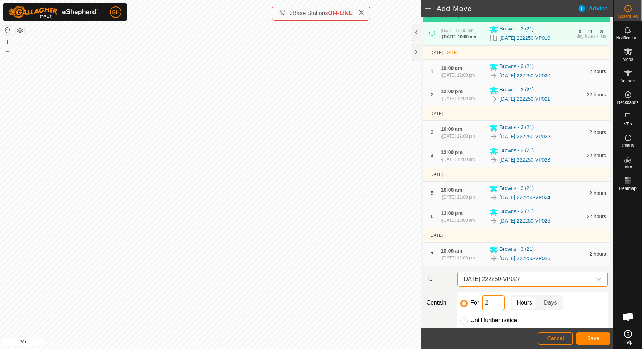
click at [498, 306] on input "2" at bounding box center [493, 302] width 23 height 15
type input "22"
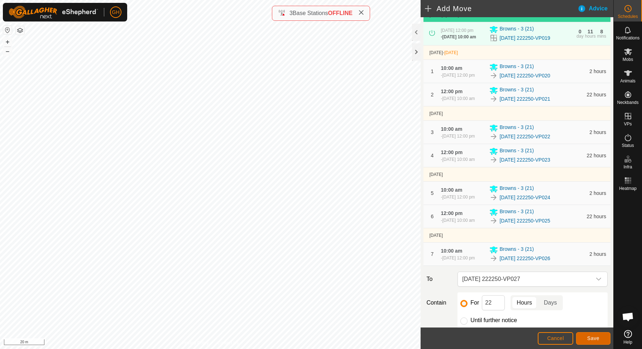
click at [588, 340] on span "Save" at bounding box center [593, 338] width 12 height 6
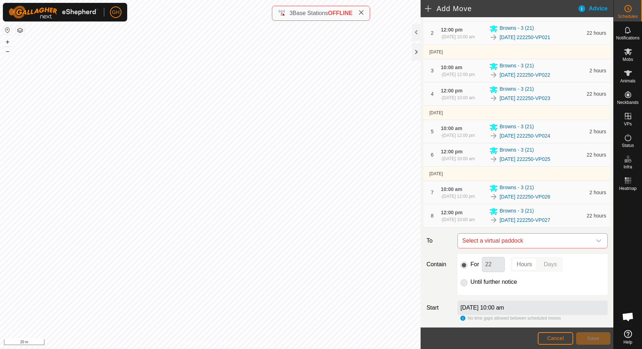
scroll to position [134, 0]
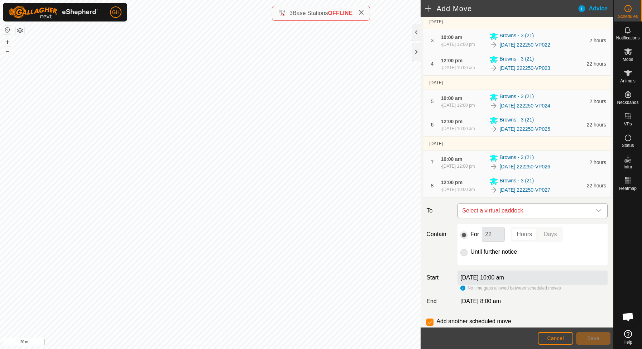
click at [533, 208] on span "Select a virtual paddock" at bounding box center [525, 210] width 132 height 14
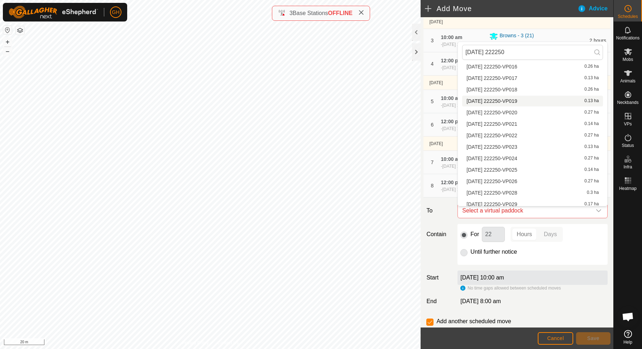
scroll to position [61, 0]
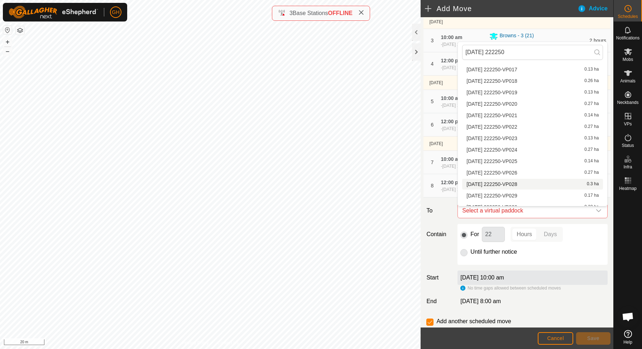
type input "[DATE] 222250"
click at [525, 182] on li "[DATE] 222250-VP028 0.3 ha" at bounding box center [532, 184] width 141 height 11
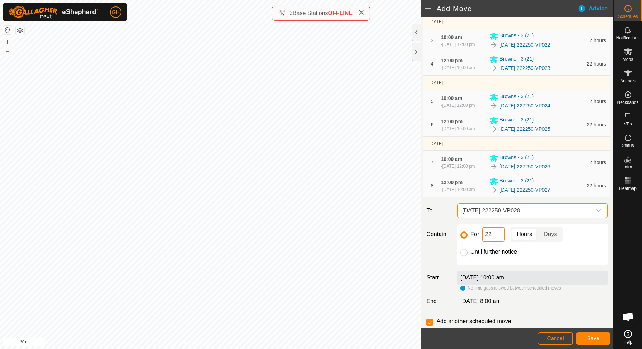
click at [499, 234] on input "22" at bounding box center [493, 234] width 23 height 15
type input "2"
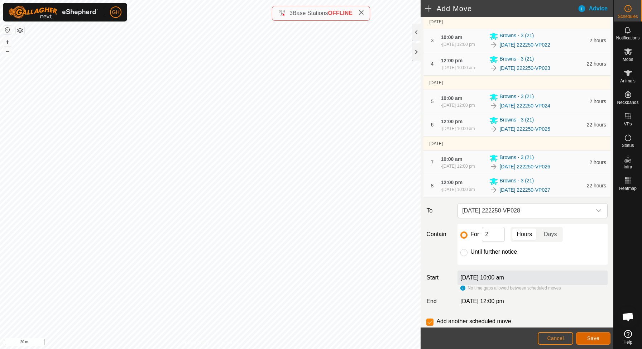
click at [585, 336] on button "Save" at bounding box center [593, 338] width 34 height 13
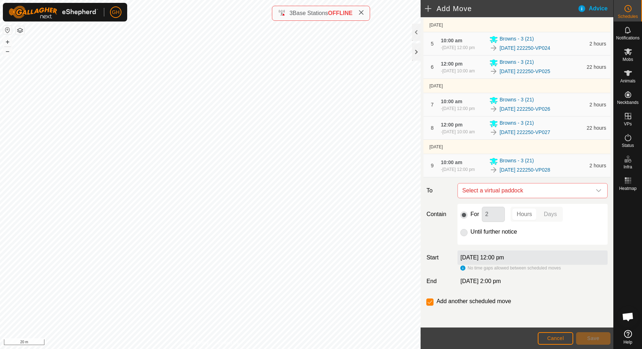
scroll to position [196, 0]
click at [507, 188] on span "Select a virtual paddock" at bounding box center [525, 189] width 132 height 14
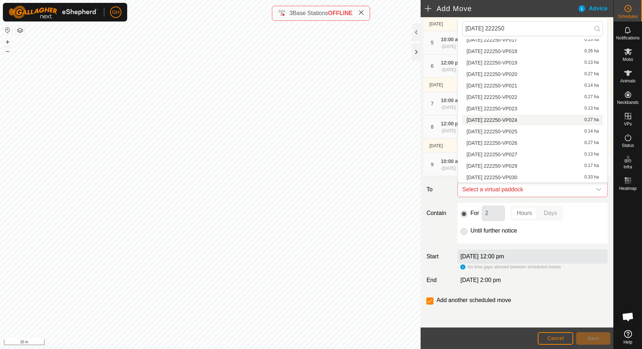
scroll to position [67, 0]
type input "[DATE] 222250"
click at [514, 163] on li "[DATE] 222250-VP029 0.17 ha" at bounding box center [532, 165] width 141 height 11
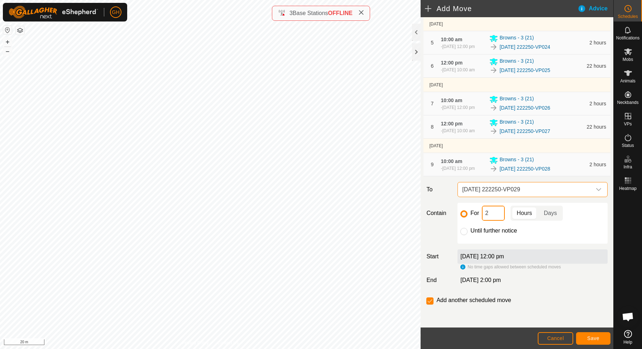
click at [496, 213] on input "2" at bounding box center [493, 213] width 23 height 15
type input "22"
click at [591, 339] on span "Save" at bounding box center [593, 338] width 12 height 6
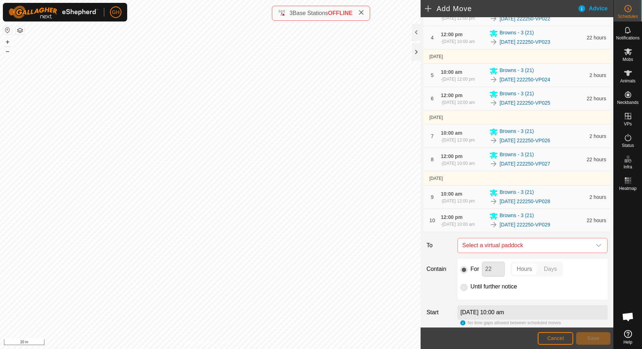
scroll to position [162, 0]
click at [495, 250] on span "Select a virtual paddock" at bounding box center [525, 244] width 132 height 14
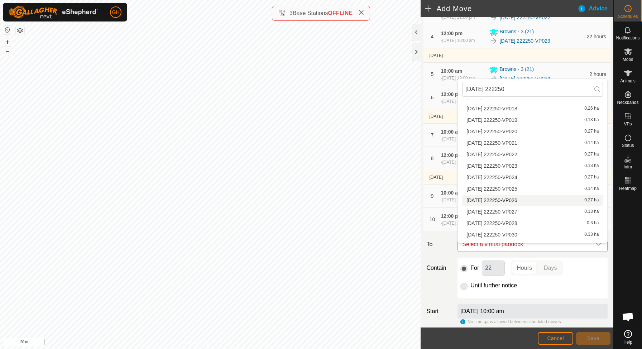
scroll to position [72, 0]
type input "[DATE] 222250"
click at [528, 234] on li "[DATE] 222250-VP030 0.33 ha" at bounding box center [532, 233] width 141 height 11
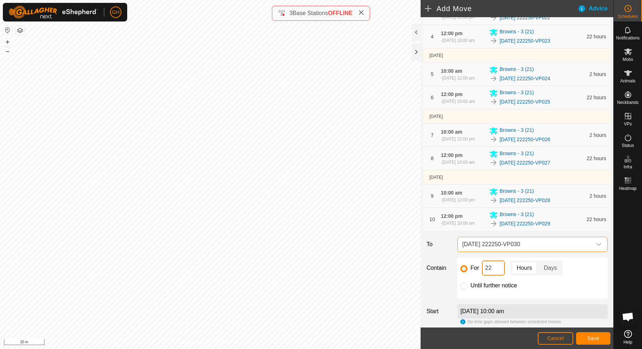
click at [496, 276] on input "22" at bounding box center [493, 267] width 23 height 15
type input "2"
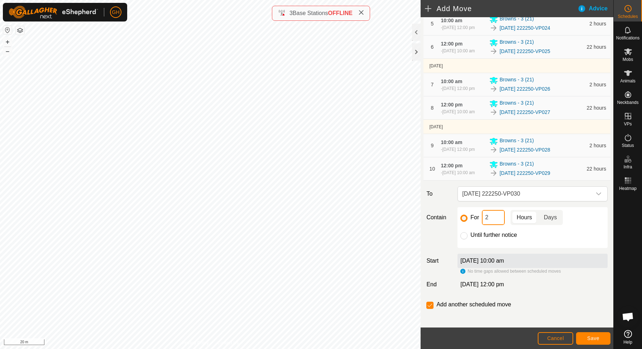
scroll to position [222, 0]
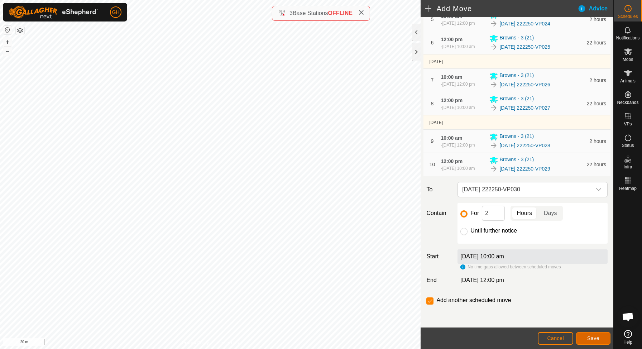
click at [590, 336] on span "Save" at bounding box center [593, 338] width 12 height 6
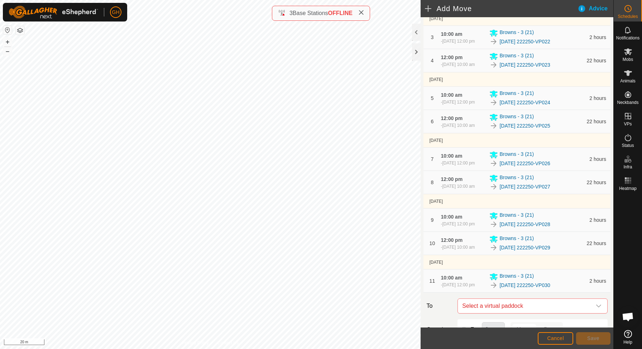
scroll to position [149, 0]
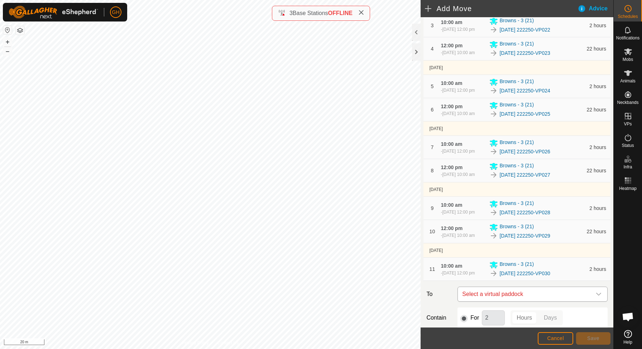
click at [513, 301] on span "Select a virtual paddock" at bounding box center [525, 294] width 132 height 14
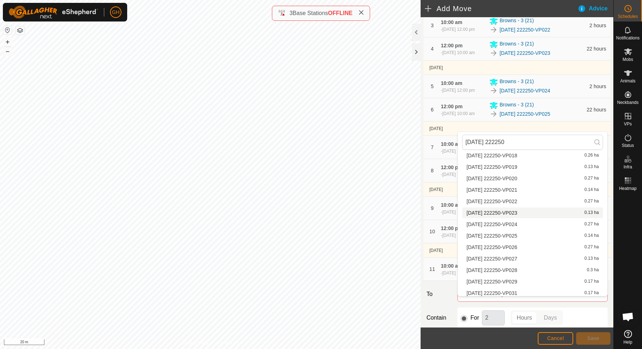
scroll to position [79, 0]
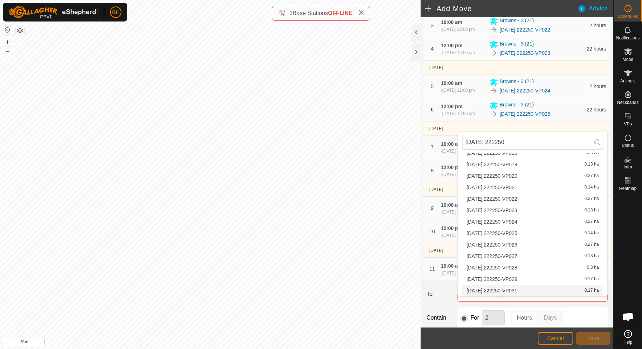
type input "[DATE] 222250"
click at [517, 292] on span "[DATE] 222250-VP031" at bounding box center [491, 290] width 51 height 5
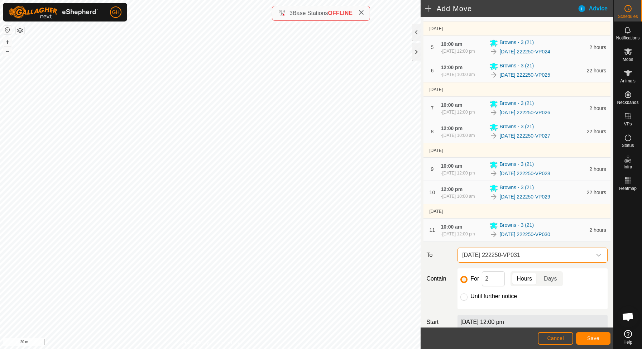
scroll to position [206, 0]
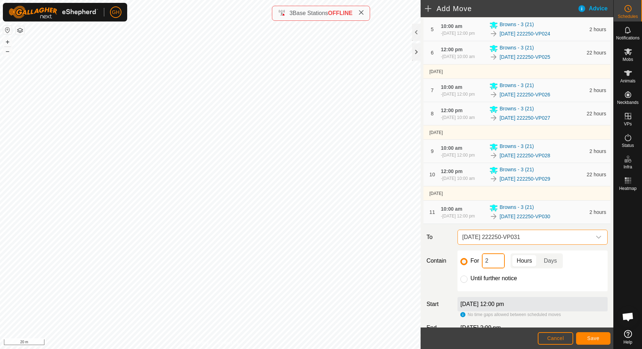
click at [495, 268] on input "2" at bounding box center [493, 260] width 23 height 15
type input "22"
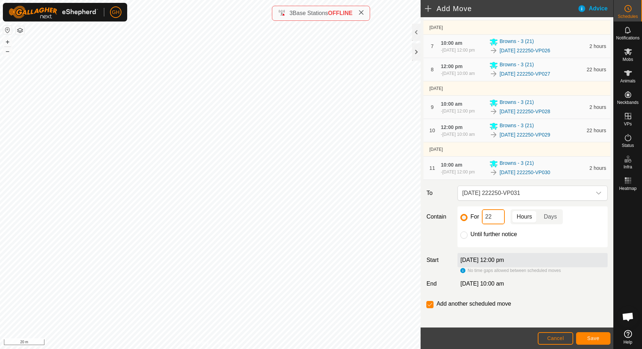
scroll to position [263, 0]
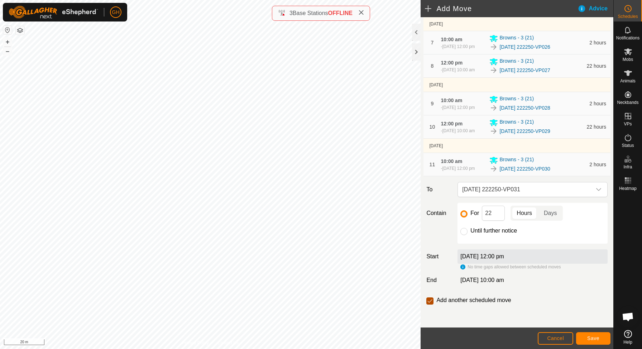
click at [430, 301] on input "checkbox" at bounding box center [429, 300] width 7 height 7
checkbox input "false"
click at [586, 337] on button "Save" at bounding box center [593, 338] width 34 height 13
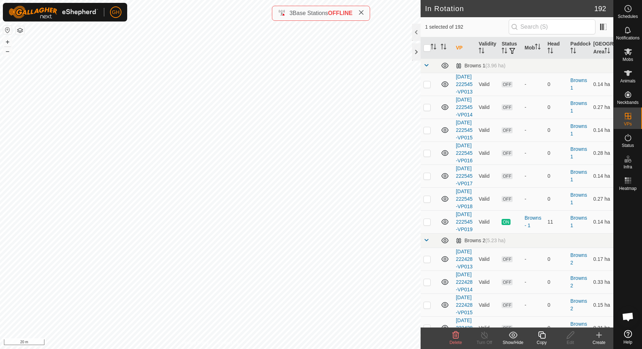
click at [536, 337] on copy-svg-icon at bounding box center [541, 335] width 29 height 9
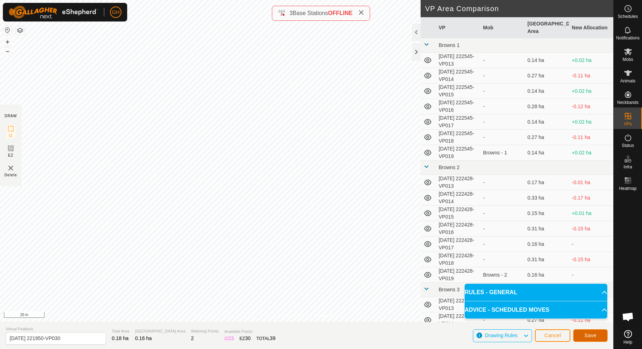
click at [590, 339] on button "Save" at bounding box center [590, 335] width 34 height 13
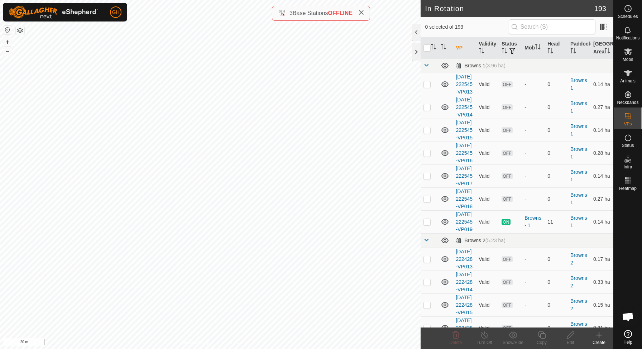
checkbox input "true"
click at [540, 335] on icon at bounding box center [541, 335] width 9 height 9
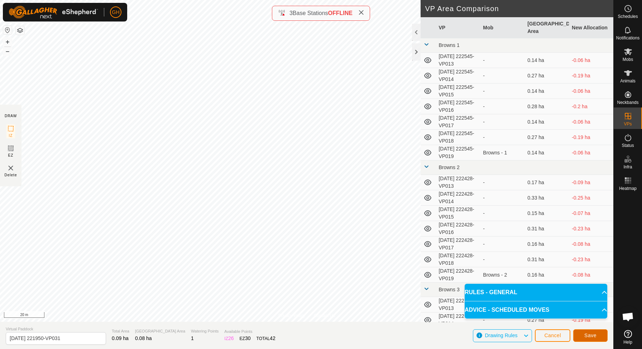
click at [590, 334] on span "Save" at bounding box center [590, 335] width 12 height 6
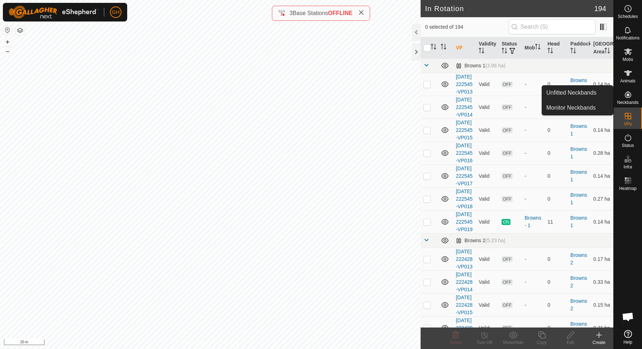
click at [631, 14] on span "Schedules" at bounding box center [628, 16] width 20 height 4
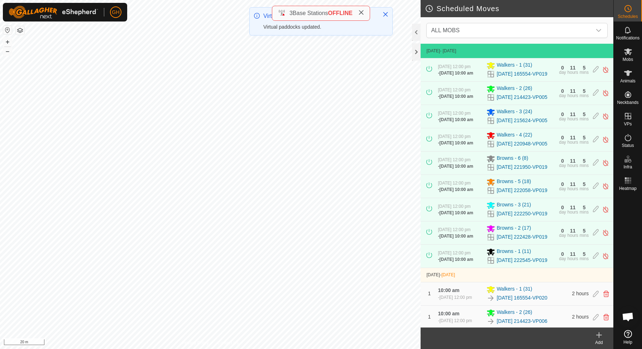
click at [598, 340] on div "Add" at bounding box center [599, 342] width 29 height 6
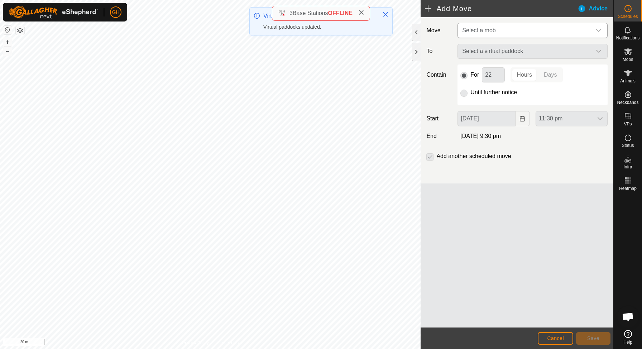
click at [535, 32] on span "Select a mob" at bounding box center [525, 30] width 132 height 14
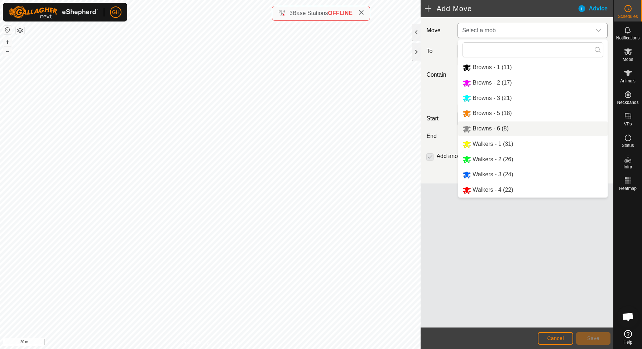
click at [489, 128] on span "Browns - 6 (8)" at bounding box center [491, 128] width 36 height 6
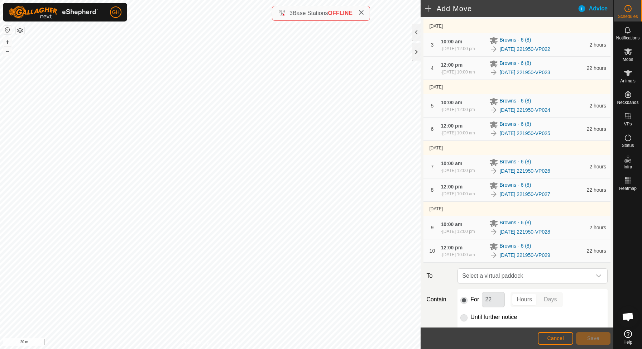
scroll to position [222, 0]
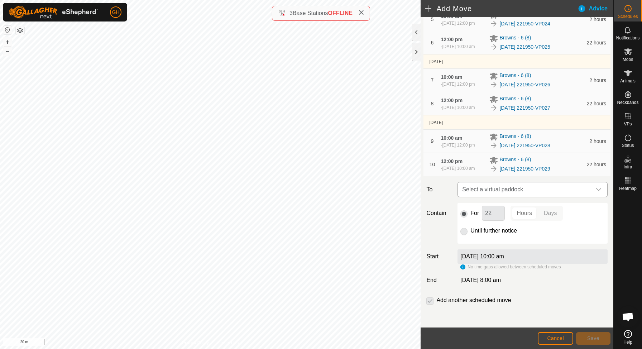
click at [506, 192] on span "Select a virtual paddock" at bounding box center [525, 189] width 132 height 14
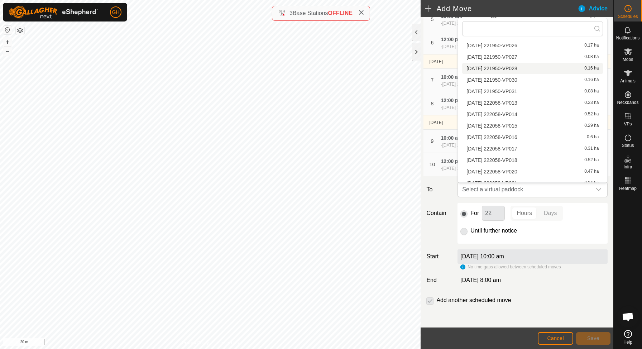
scroll to position [591, 0]
click at [523, 91] on li "[DATE] 221950-VP031 0.08 ha" at bounding box center [532, 92] width 141 height 11
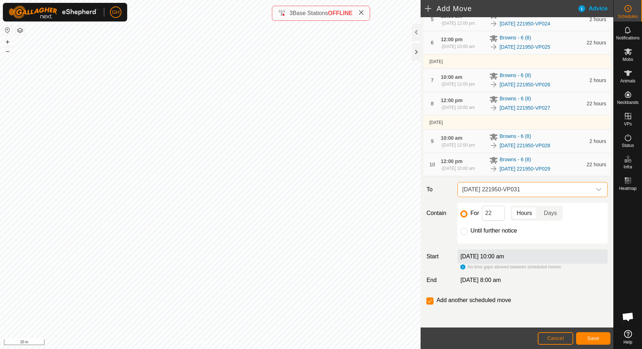
click at [504, 191] on span "[DATE] 221950-VP031" at bounding box center [525, 189] width 132 height 14
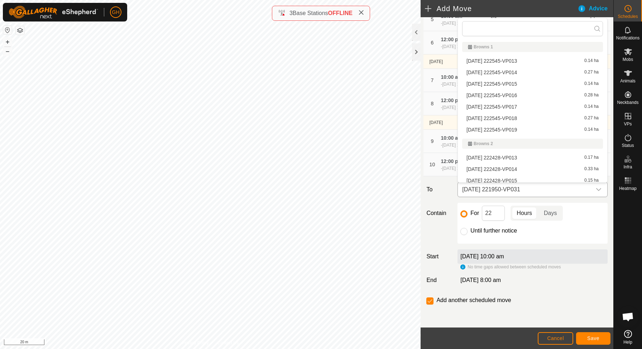
scroll to position [507, 0]
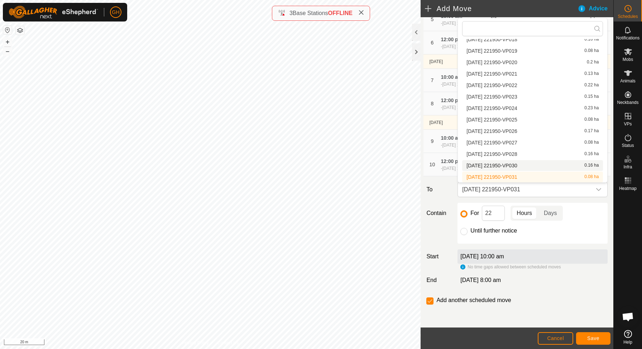
click at [505, 168] on span "[DATE] 221950-VP030" at bounding box center [491, 165] width 51 height 5
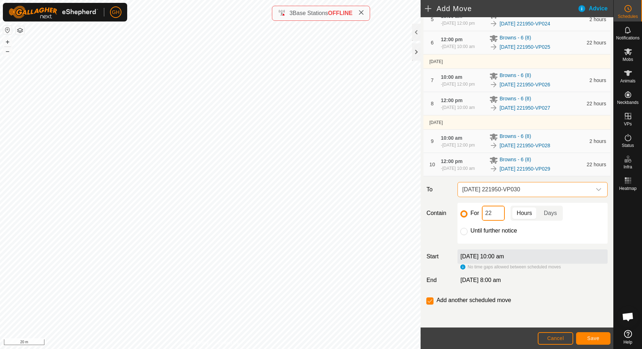
click at [497, 218] on input "22" at bounding box center [493, 213] width 23 height 15
click at [593, 335] on span "Save" at bounding box center [593, 338] width 12 height 6
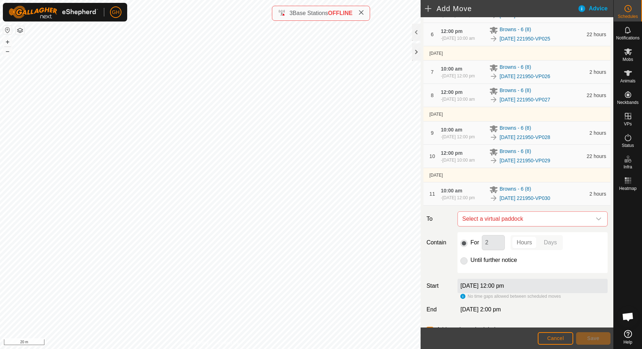
scroll to position [240, 0]
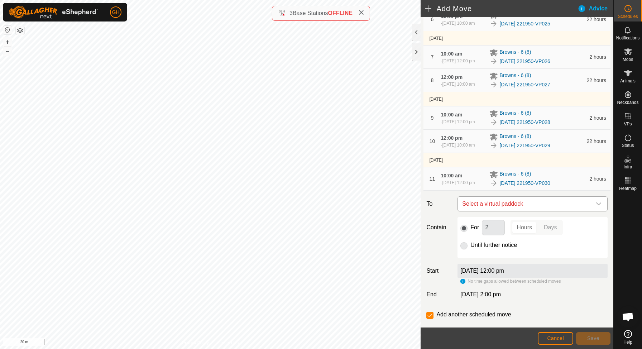
click at [543, 207] on span "Select a virtual paddock" at bounding box center [525, 204] width 132 height 14
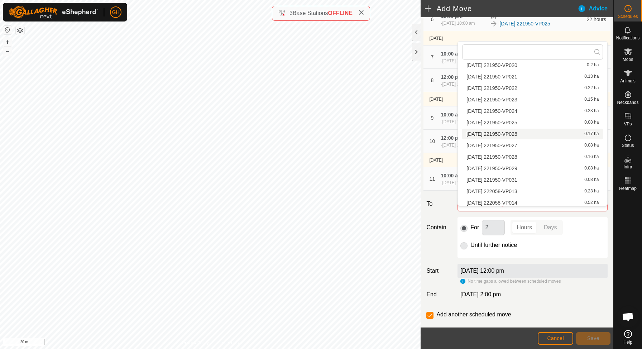
scroll to position [528, 0]
click at [528, 177] on li "[DATE] 221950-VP031 0.08 ha" at bounding box center [532, 178] width 141 height 11
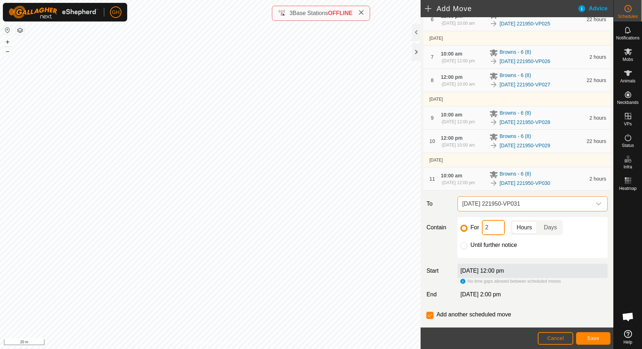
click at [496, 235] on input "2" at bounding box center [493, 227] width 23 height 15
type input "22"
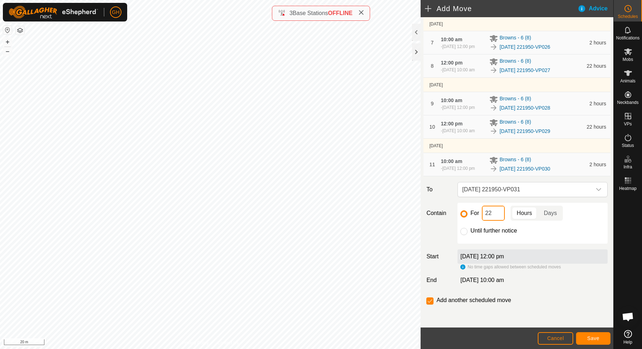
scroll to position [263, 0]
click at [435, 298] on div "Add another scheduled move" at bounding box center [469, 300] width 87 height 9
click at [431, 299] on input "checkbox" at bounding box center [429, 300] width 7 height 7
checkbox input "false"
click at [594, 335] on span "Save" at bounding box center [593, 338] width 12 height 6
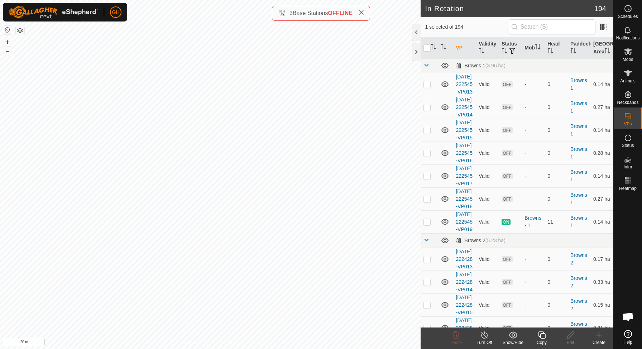
click at [544, 334] on icon at bounding box center [541, 335] width 9 height 9
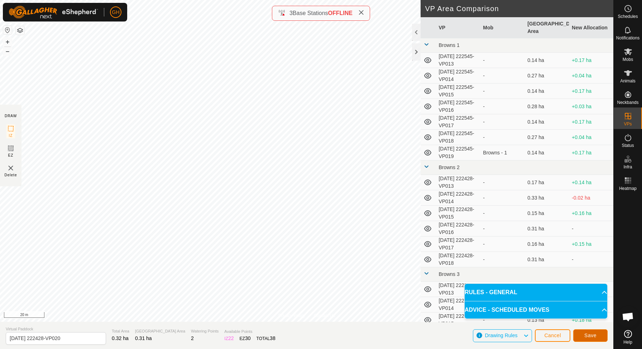
click at [583, 337] on button "Save" at bounding box center [590, 335] width 34 height 13
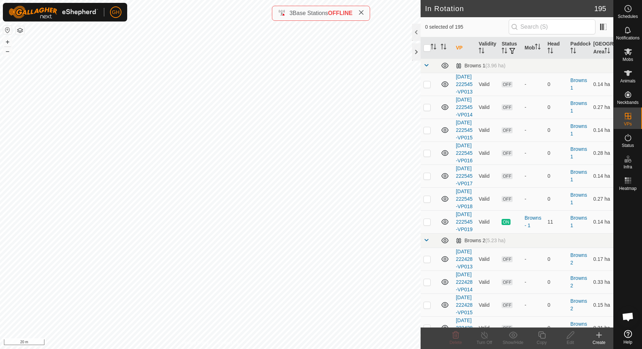
checkbox input "true"
click at [542, 339] on icon at bounding box center [541, 335] width 9 height 9
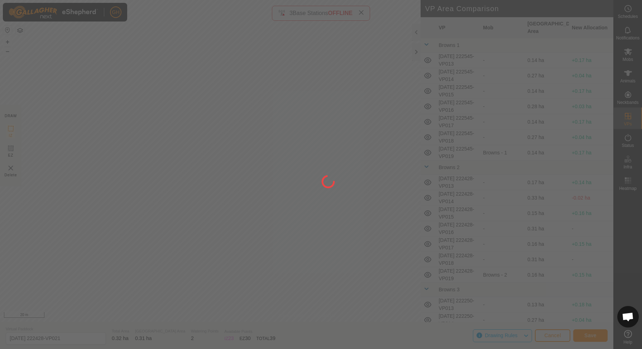
click at [384, 66] on div at bounding box center [321, 174] width 642 height 349
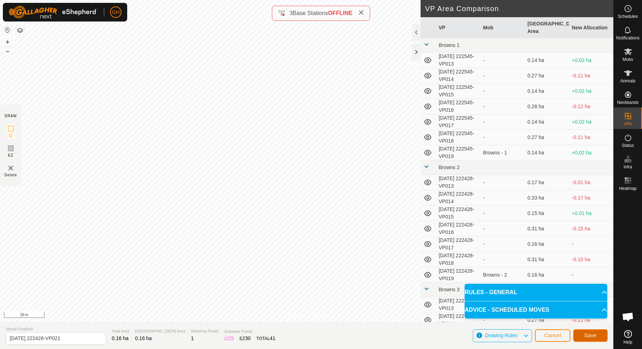
click at [588, 340] on button "Save" at bounding box center [590, 335] width 34 height 13
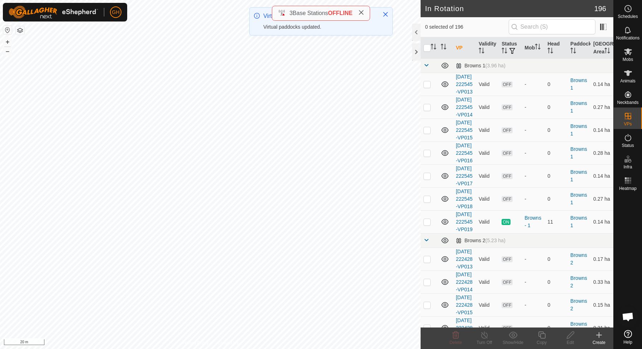
checkbox input "true"
click at [540, 336] on icon at bounding box center [541, 335] width 9 height 9
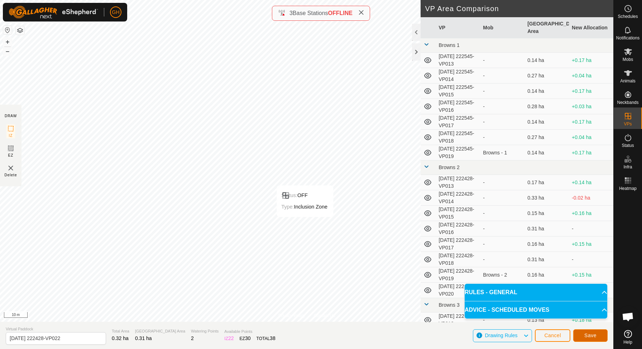
click at [600, 338] on button "Save" at bounding box center [590, 335] width 34 height 13
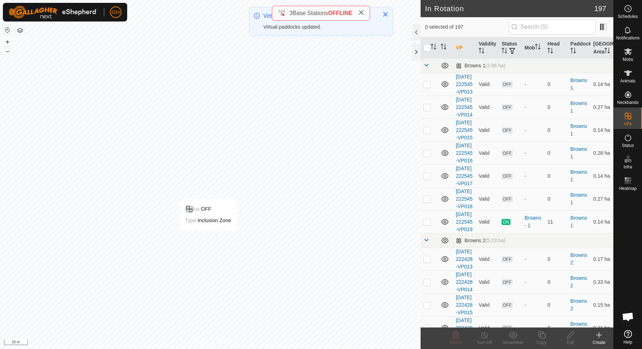
checkbox input "true"
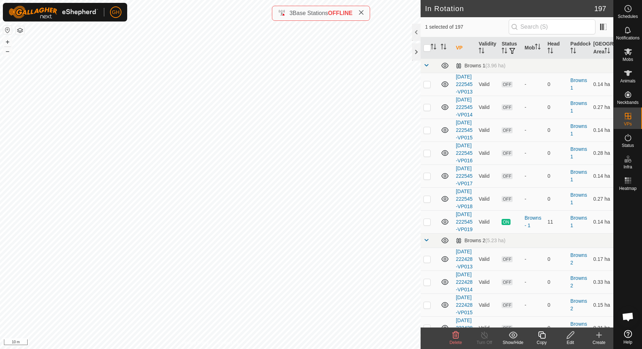
click at [542, 340] on div "Copy" at bounding box center [541, 342] width 29 height 6
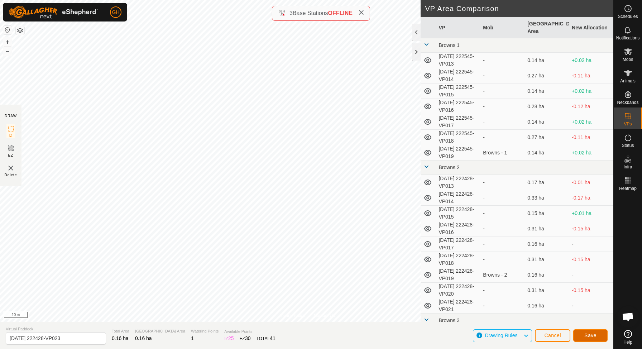
click at [592, 335] on span "Save" at bounding box center [590, 335] width 12 height 6
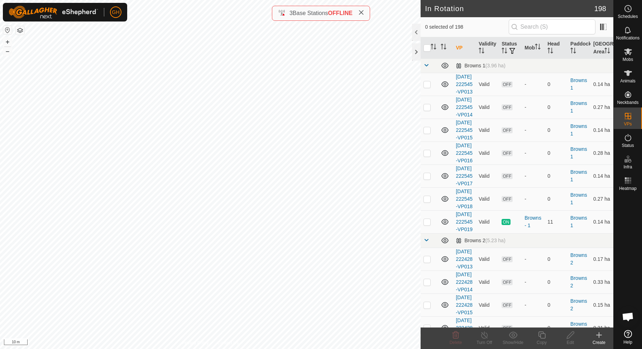
checkbox input "true"
click at [548, 338] on copy-svg-icon at bounding box center [541, 335] width 29 height 9
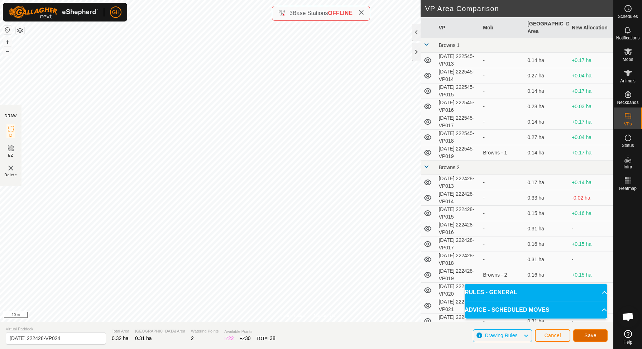
click at [592, 341] on button "Save" at bounding box center [590, 335] width 34 height 13
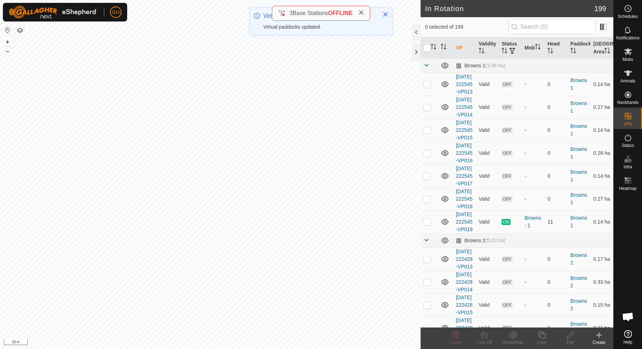
checkbox input "true"
click at [542, 335] on icon at bounding box center [541, 335] width 9 height 9
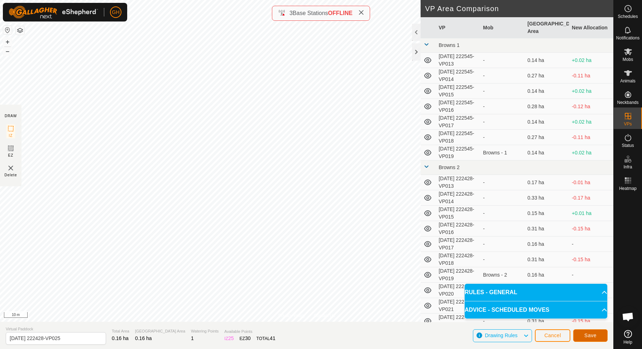
click at [591, 334] on span "Save" at bounding box center [590, 335] width 12 height 6
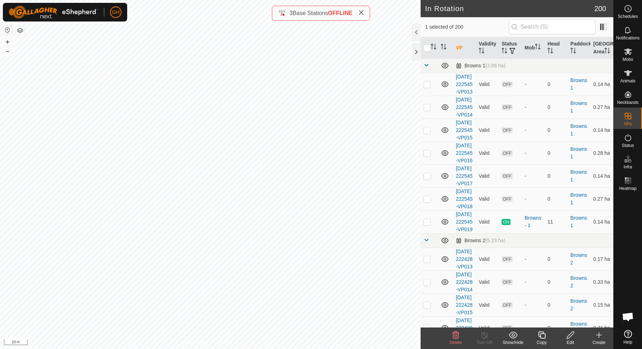
checkbox input "true"
click at [542, 337] on icon at bounding box center [541, 335] width 9 height 9
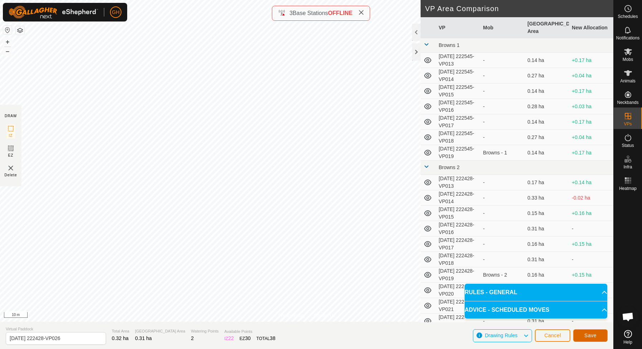
click at [590, 332] on button "Save" at bounding box center [590, 335] width 34 height 13
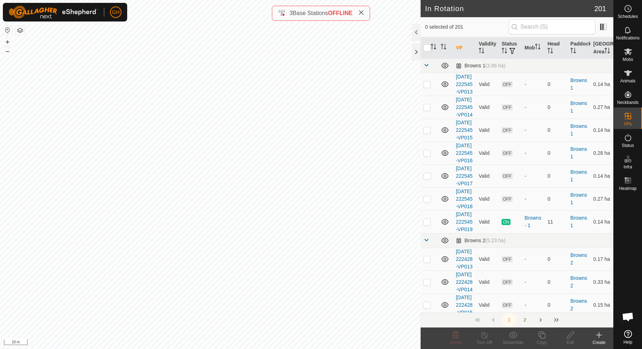
checkbox input "true"
click at [544, 337] on icon at bounding box center [541, 335] width 9 height 9
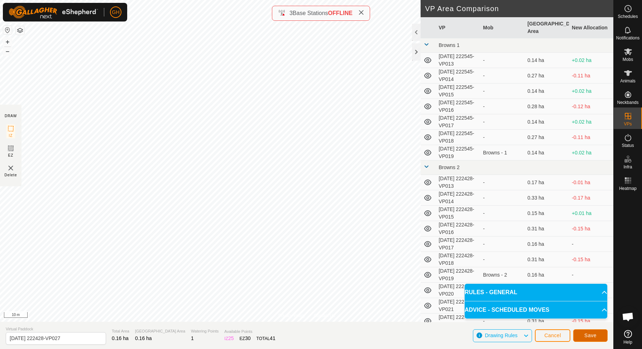
click at [590, 331] on button "Save" at bounding box center [590, 335] width 34 height 13
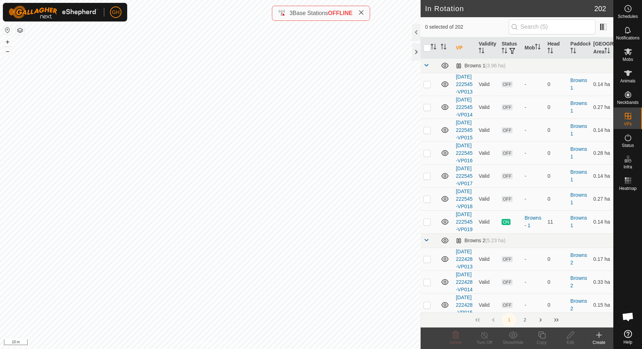
checkbox input "true"
click at [539, 337] on icon at bounding box center [541, 335] width 9 height 9
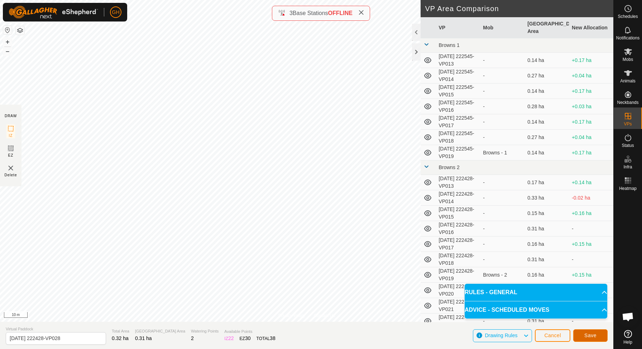
click at [596, 337] on button "Save" at bounding box center [590, 335] width 34 height 13
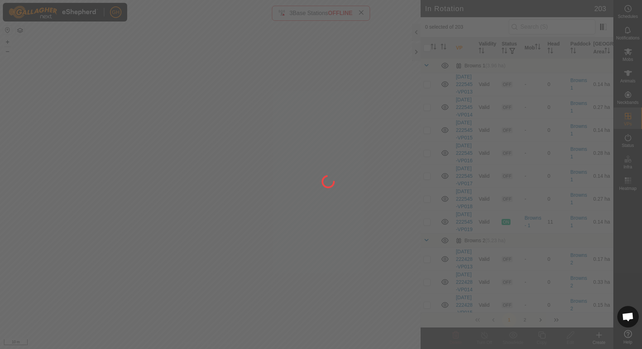
click at [99, 173] on div at bounding box center [321, 174] width 642 height 349
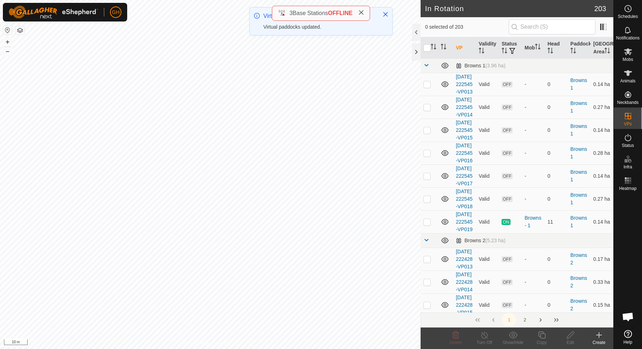
checkbox input "true"
click at [543, 339] on div "Copy" at bounding box center [541, 342] width 29 height 6
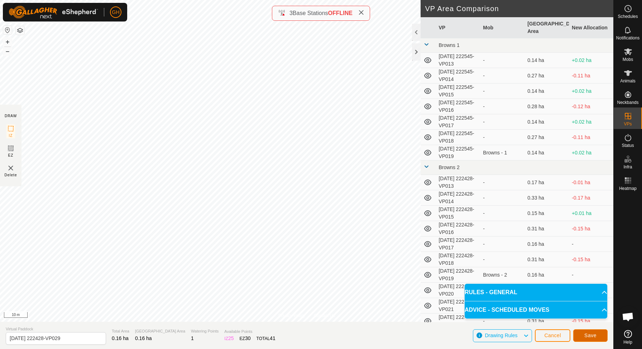
click at [596, 336] on button "Save" at bounding box center [590, 335] width 34 height 13
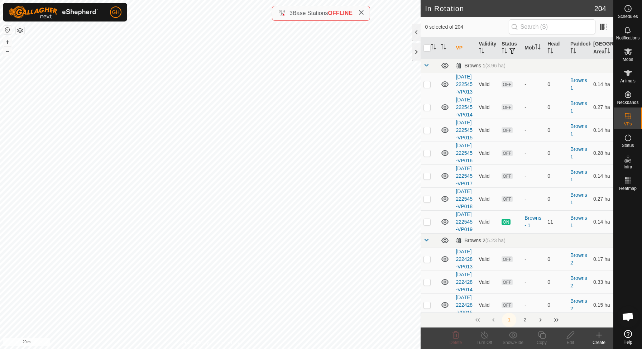
checkbox input "true"
click at [542, 338] on icon at bounding box center [541, 334] width 7 height 7
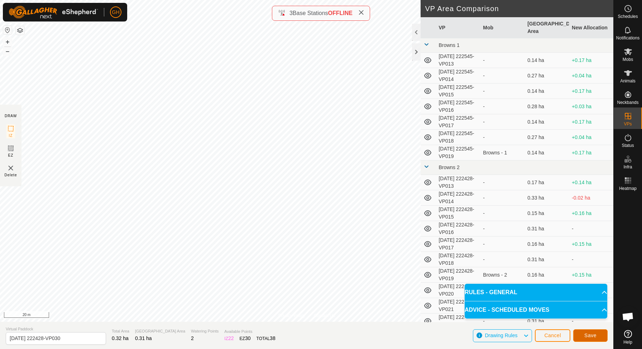
click at [586, 332] on button "Save" at bounding box center [590, 335] width 34 height 13
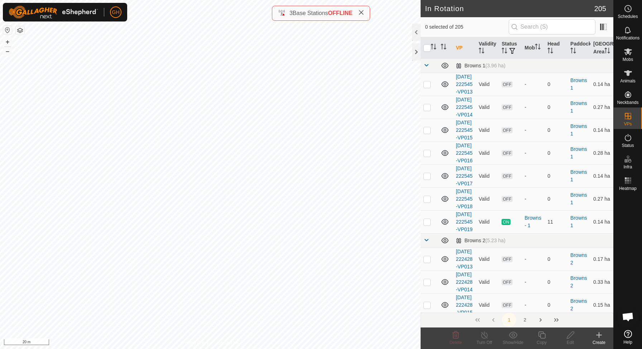
checkbox input "true"
click at [540, 338] on icon at bounding box center [541, 335] width 9 height 9
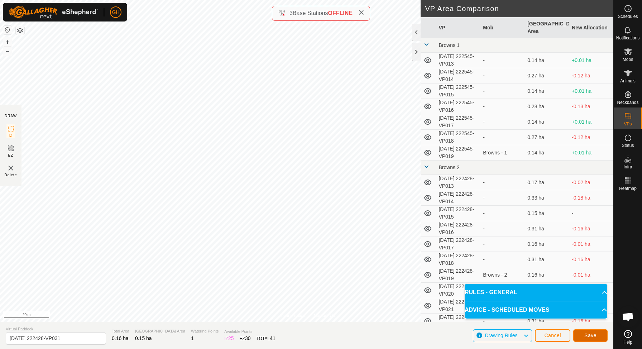
click at [590, 333] on span "Save" at bounding box center [590, 335] width 12 height 6
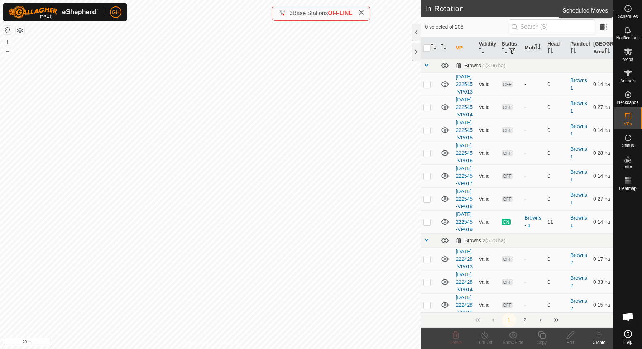
click at [636, 11] on div "Schedules" at bounding box center [628, 10] width 28 height 21
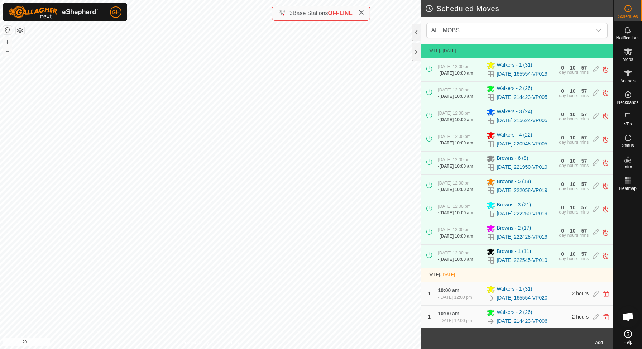
click at [596, 337] on icon at bounding box center [599, 335] width 9 height 9
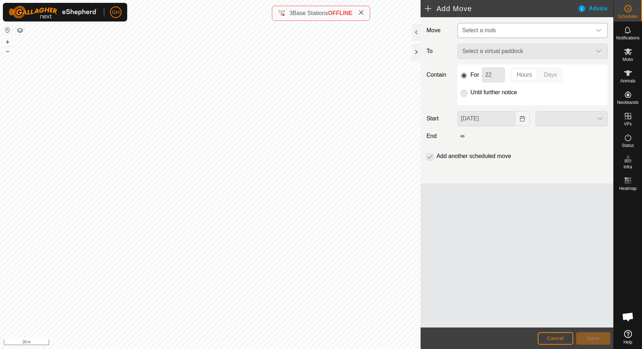
click at [498, 26] on span "Select a mob" at bounding box center [525, 30] width 132 height 14
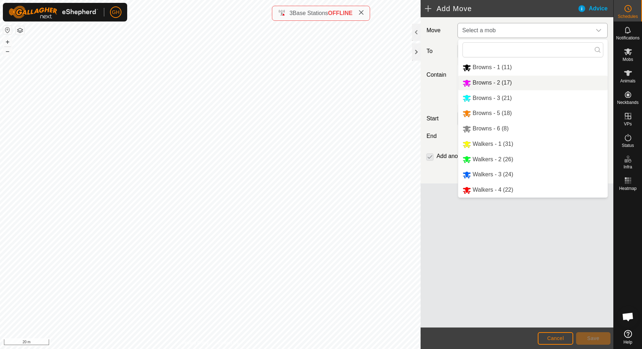
click at [479, 81] on span "Browns - 2 (17)" at bounding box center [492, 83] width 39 height 6
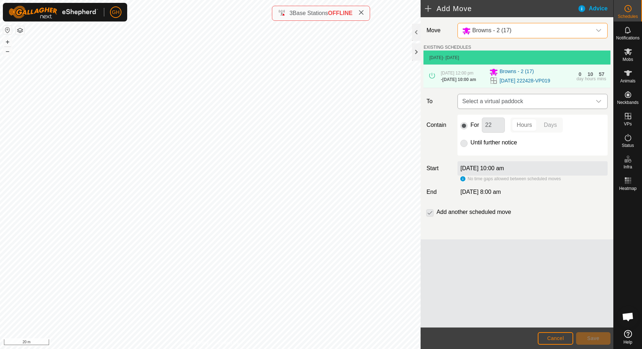
click at [500, 107] on span "Select a virtual paddock" at bounding box center [525, 101] width 132 height 14
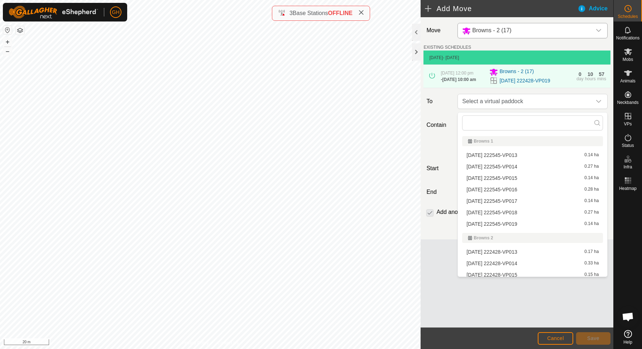
drag, startPoint x: 498, startPoint y: 84, endPoint x: 561, endPoint y: 82, distance: 63.1
click at [561, 82] on div "[DATE] 222428-VP019" at bounding box center [530, 80] width 83 height 9
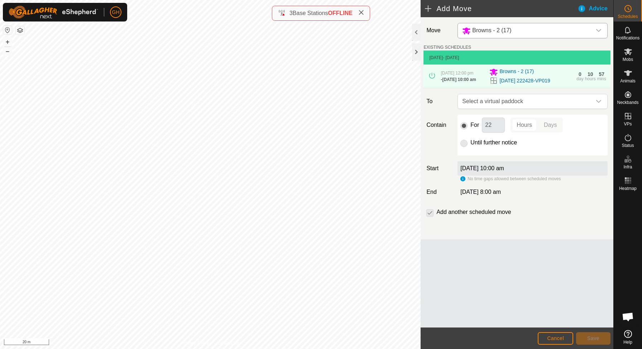
copy link "[DATE] 222428-VP019"
click at [526, 101] on span "Select a virtual paddock" at bounding box center [525, 101] width 132 height 14
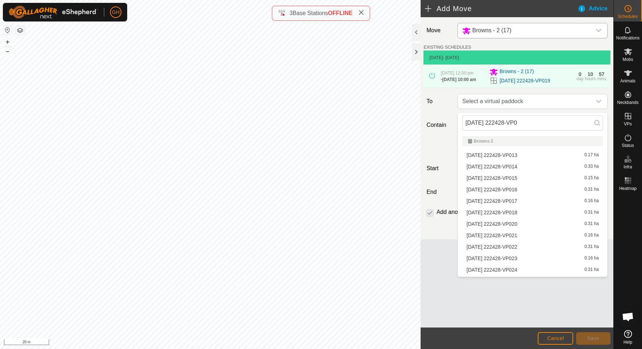
type input "[DATE] 222428-VP02"
drag, startPoint x: 547, startPoint y: 121, endPoint x: 451, endPoint y: 118, distance: 95.7
click at [451, 118] on body "GH Schedules Notifications Mobs Animals Neckbands VPs Status Infra Heatmap Help…" at bounding box center [321, 174] width 642 height 349
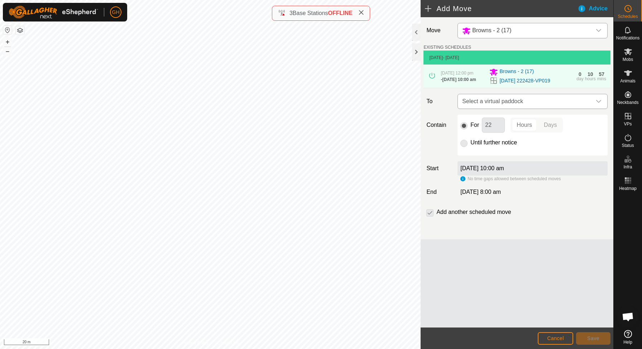
click at [531, 106] on span "Select a virtual paddock" at bounding box center [525, 101] width 132 height 14
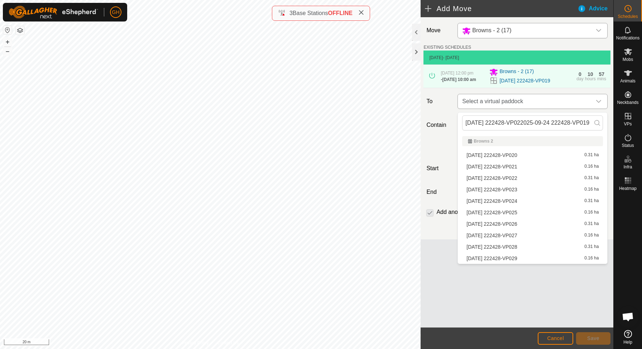
scroll to position [0, 9]
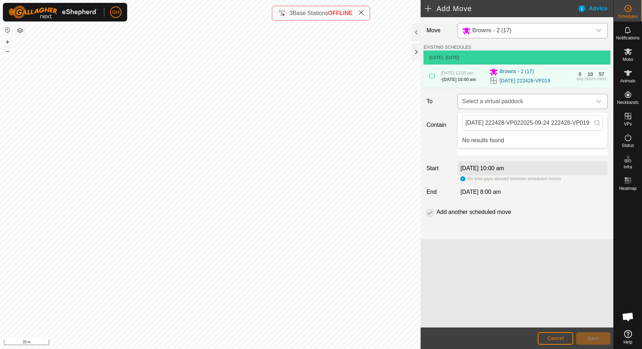
type input "[DATE] 222428-VP02"
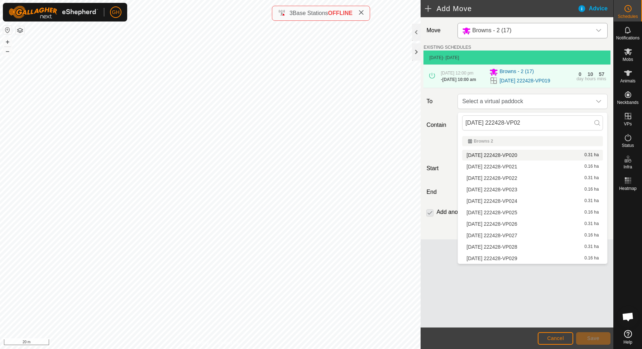
click at [510, 156] on span "[DATE] 222428-VP020" at bounding box center [491, 155] width 51 height 5
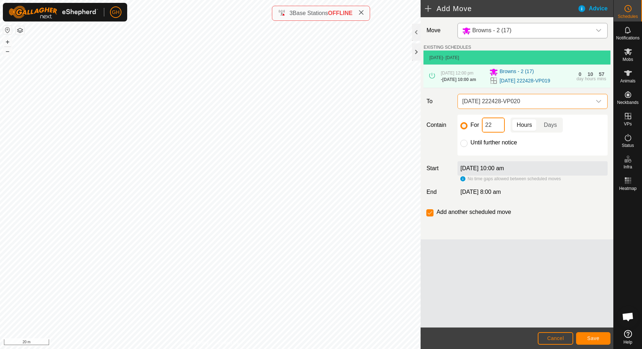
click at [498, 129] on input "22" at bounding box center [493, 125] width 23 height 15
type input "2"
click at [585, 340] on button "Save" at bounding box center [593, 338] width 34 height 13
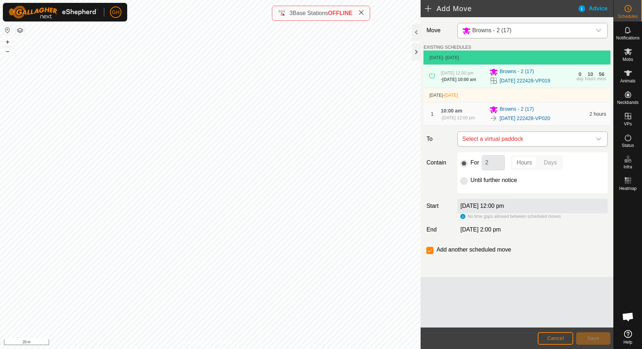
click at [514, 146] on span "Select a virtual paddock" at bounding box center [525, 139] width 132 height 14
type input "[DATE] 222428-VP02"
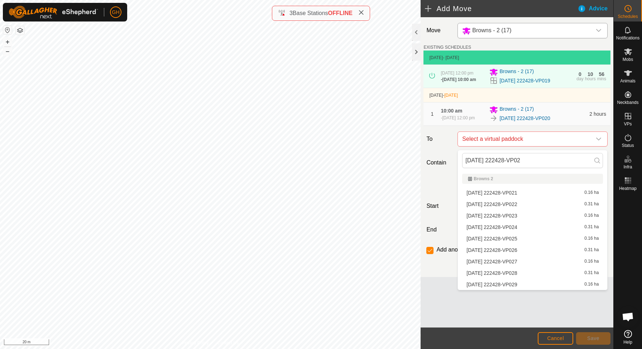
drag, startPoint x: 543, startPoint y: 156, endPoint x: 439, endPoint y: 158, distance: 104.3
click at [439, 158] on body "GH Schedules Notifications Mobs Animals Neckbands VPs Status Infra Heatmap Help…" at bounding box center [321, 174] width 642 height 349
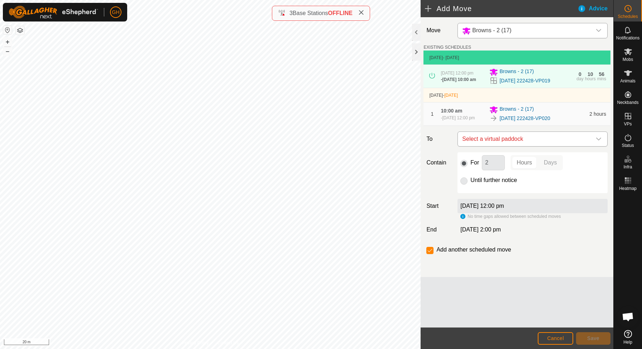
click at [497, 141] on span "Select a virtual paddock" at bounding box center [525, 139] width 132 height 14
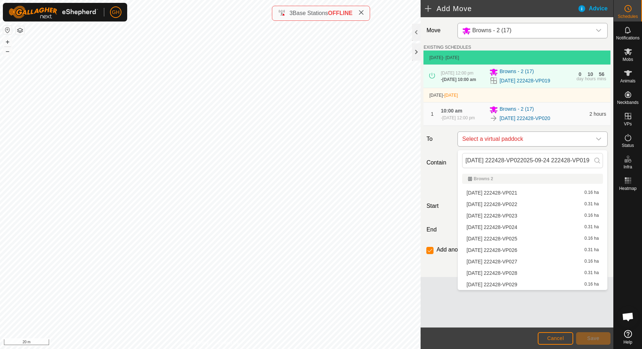
scroll to position [0, 9]
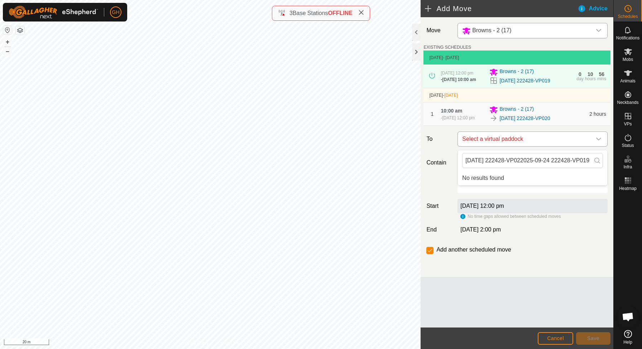
type input "[DATE] 222428-VP02"
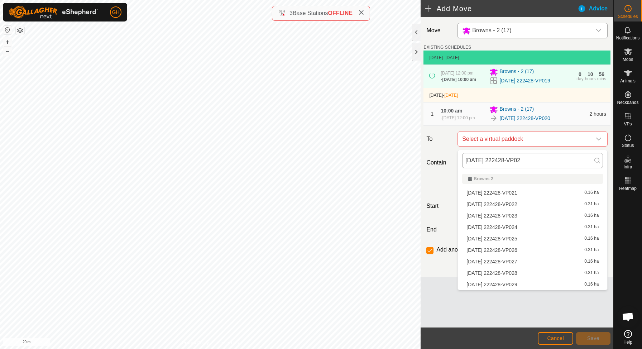
click at [497, 157] on input "[DATE] 222428-VP02" at bounding box center [532, 160] width 141 height 15
click at [503, 193] on span "[DATE] 222428-VP021" at bounding box center [491, 192] width 51 height 5
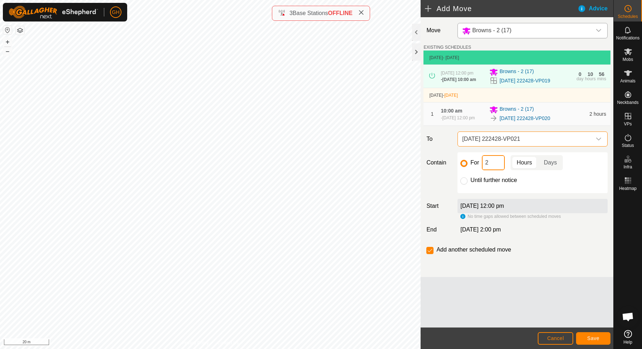
click at [495, 163] on input "2" at bounding box center [493, 162] width 23 height 15
type input "22"
click at [594, 339] on span "Save" at bounding box center [593, 338] width 12 height 6
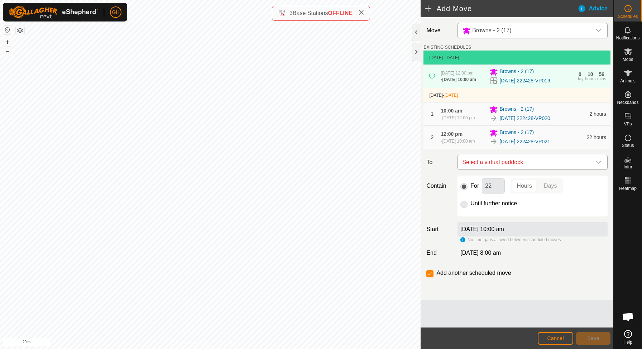
click at [505, 164] on span "Select a virtual paddock" at bounding box center [525, 162] width 132 height 14
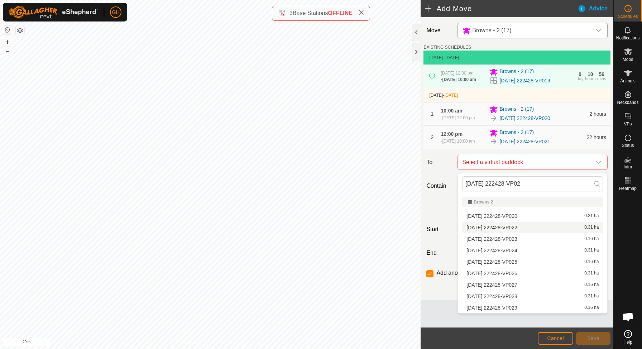
type input "[DATE] 222428-VP02"
click at [509, 232] on li "[DATE] 222428-VP022 0.31 ha" at bounding box center [532, 227] width 141 height 11
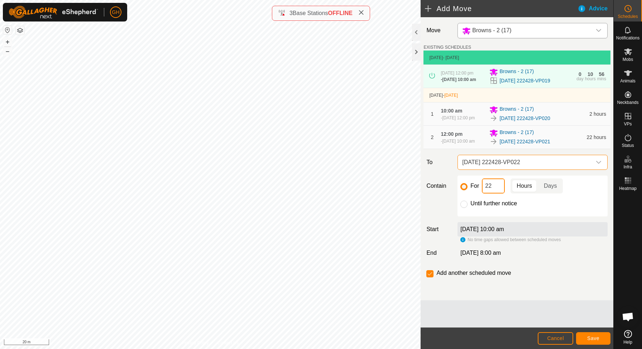
click at [496, 191] on input "22" at bounding box center [493, 185] width 23 height 15
type input "2"
click at [589, 336] on span "Save" at bounding box center [593, 338] width 12 height 6
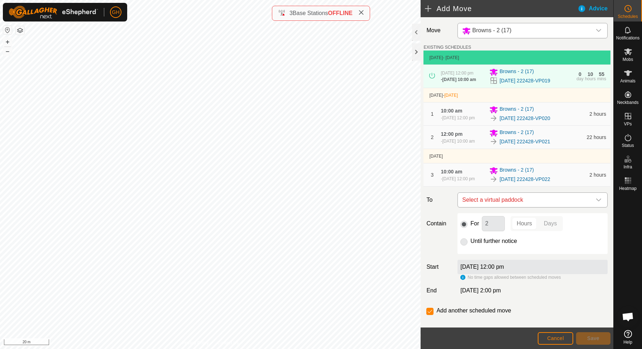
click at [532, 203] on span "Select a virtual paddock" at bounding box center [525, 200] width 132 height 14
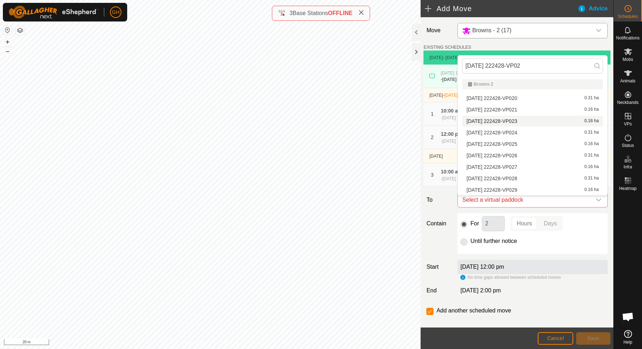
type input "[DATE] 222428-VP02"
click at [517, 123] on span "[DATE] 222428-VP023" at bounding box center [491, 121] width 51 height 5
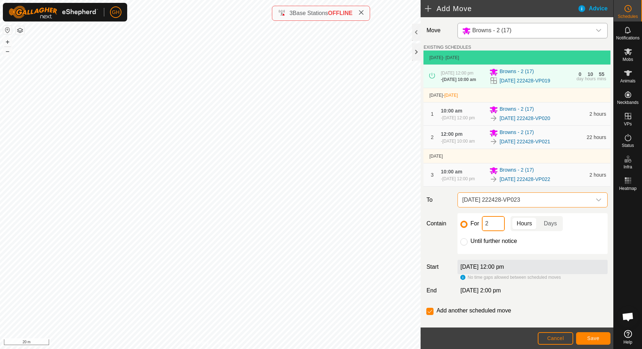
click at [494, 226] on input "2" at bounding box center [493, 223] width 23 height 15
type input "22"
click at [586, 336] on button "Save" at bounding box center [593, 338] width 34 height 13
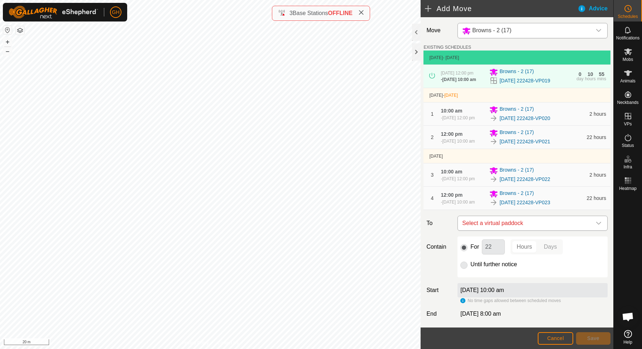
click at [538, 227] on span "Select a virtual paddock" at bounding box center [525, 223] width 132 height 14
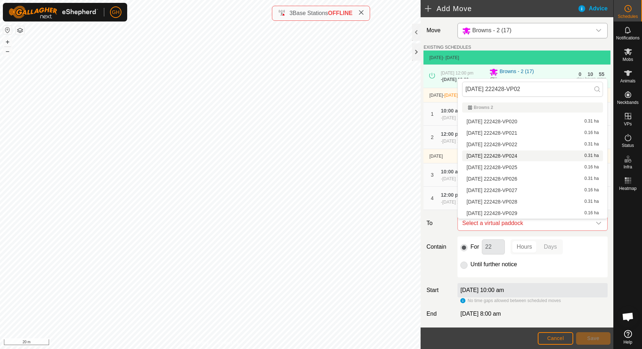
type input "[DATE] 222428-VP02"
click at [517, 156] on span "[DATE] 222428-VP024" at bounding box center [491, 155] width 51 height 5
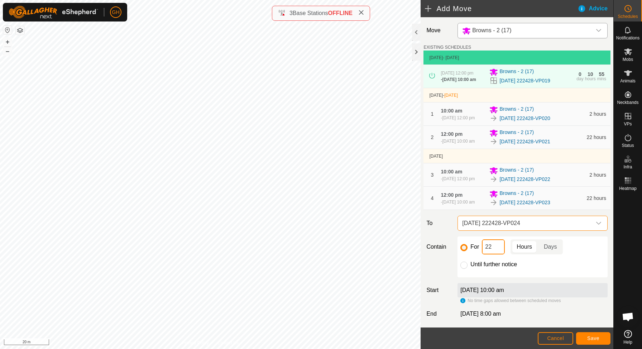
click at [498, 252] on input "22" at bounding box center [493, 246] width 23 height 15
type input "2"
click at [595, 338] on span "Save" at bounding box center [593, 338] width 12 height 6
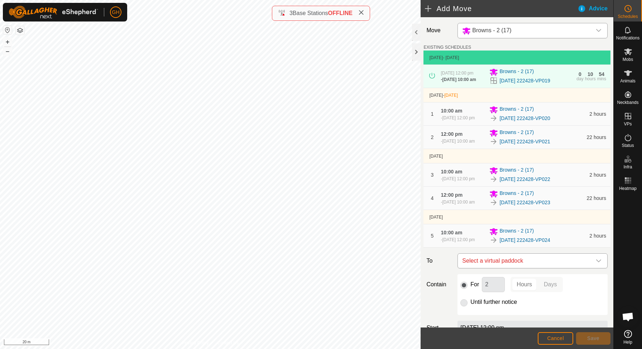
click at [532, 265] on span "Select a virtual paddock" at bounding box center [525, 261] width 132 height 14
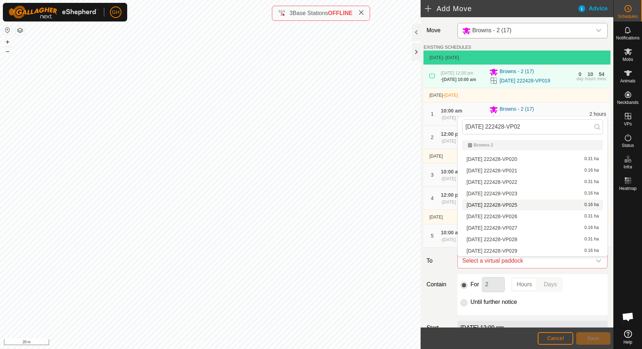
type input "[DATE] 222428-VP02"
click at [517, 206] on span "[DATE] 222428-VP025" at bounding box center [491, 204] width 51 height 5
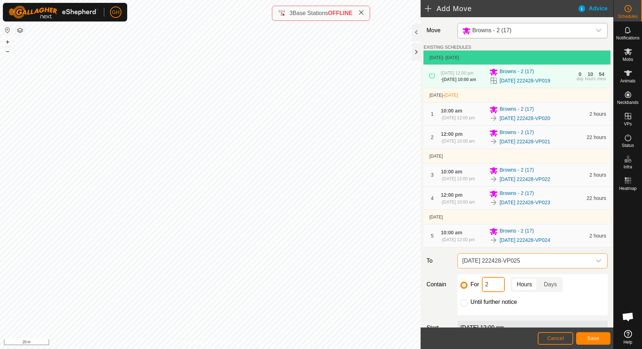
click at [497, 289] on input "2" at bounding box center [493, 284] width 23 height 15
type input "22"
click at [590, 340] on span "Save" at bounding box center [593, 338] width 12 height 6
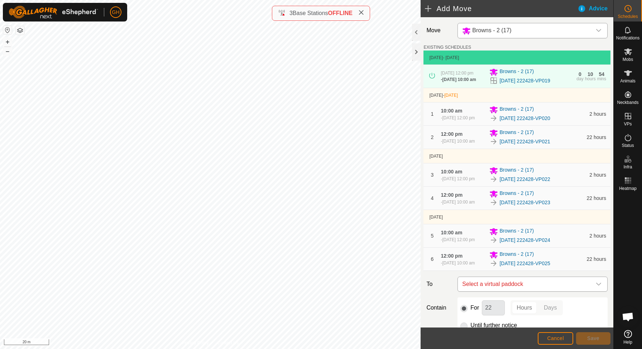
click at [528, 286] on span "Select a virtual paddock" at bounding box center [525, 284] width 132 height 14
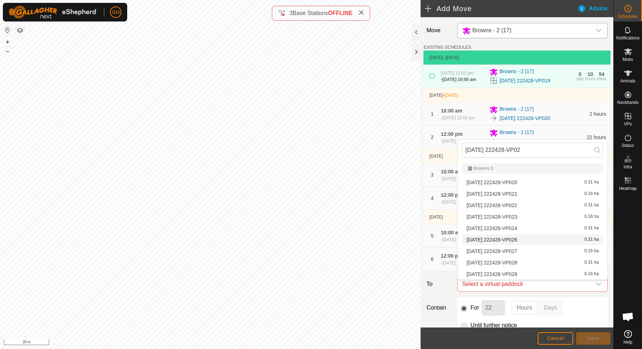
type input "[DATE] 222428-VP02"
click at [517, 238] on span "[DATE] 222428-VP026" at bounding box center [491, 239] width 51 height 5
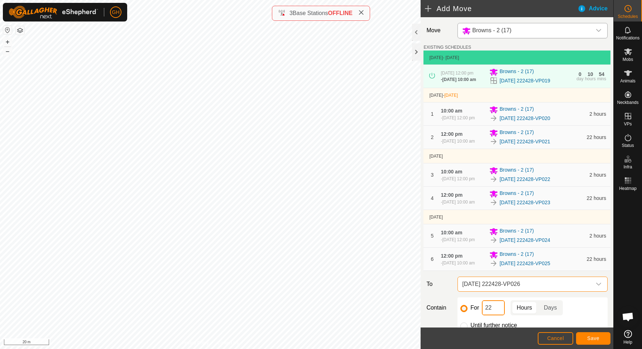
click at [495, 315] on input "22" at bounding box center [493, 307] width 23 height 15
type input "2"
click at [581, 337] on button "Save" at bounding box center [593, 338] width 34 height 13
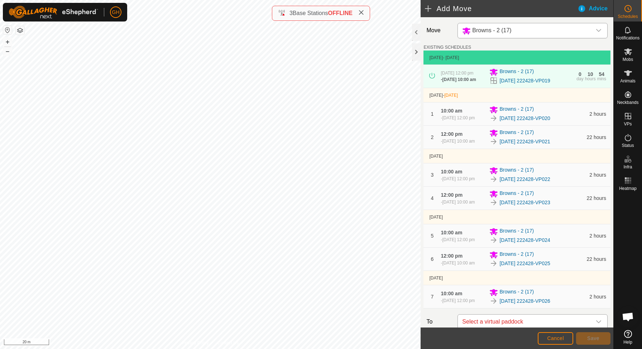
click at [521, 321] on span "Select a virtual paddock" at bounding box center [525, 322] width 132 height 14
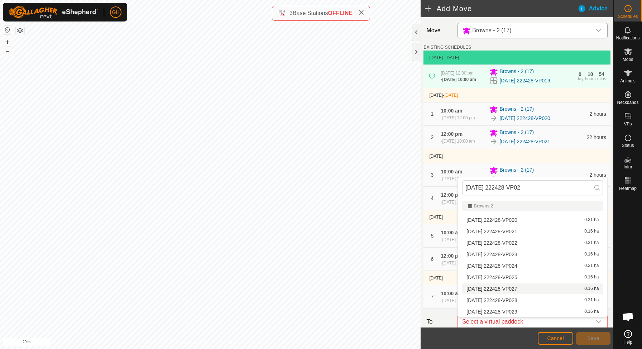
type input "[DATE] 222428-VP02"
click at [517, 289] on span "[DATE] 222428-VP027" at bounding box center [491, 288] width 51 height 5
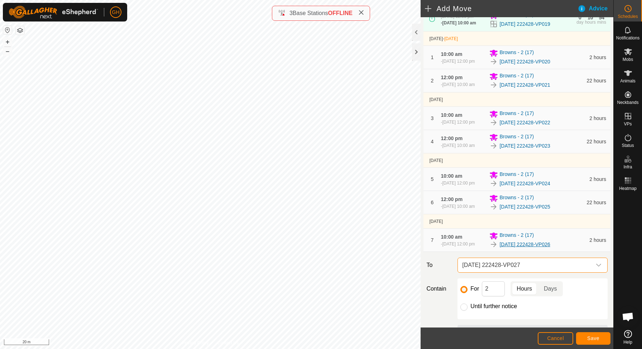
scroll to position [75, 0]
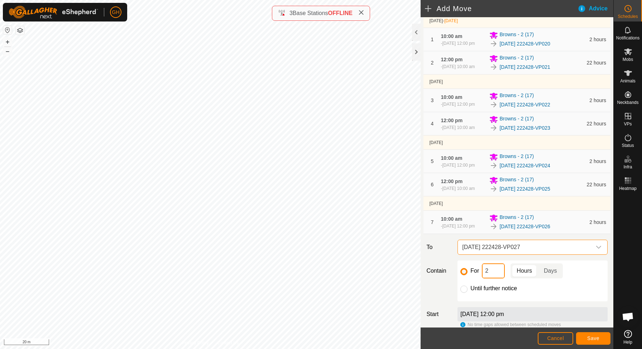
click at [490, 272] on input "2" at bounding box center [493, 270] width 23 height 15
type input "22"
click at [593, 333] on button "Save" at bounding box center [593, 338] width 34 height 13
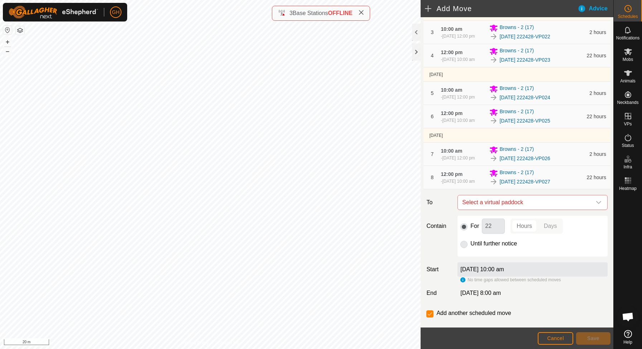
scroll to position [158, 0]
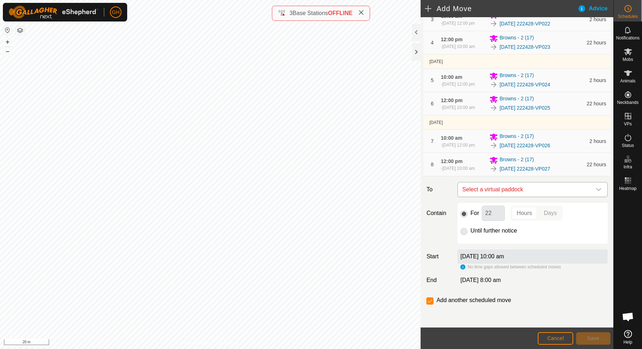
click at [544, 187] on span "Select a virtual paddock" at bounding box center [525, 189] width 132 height 14
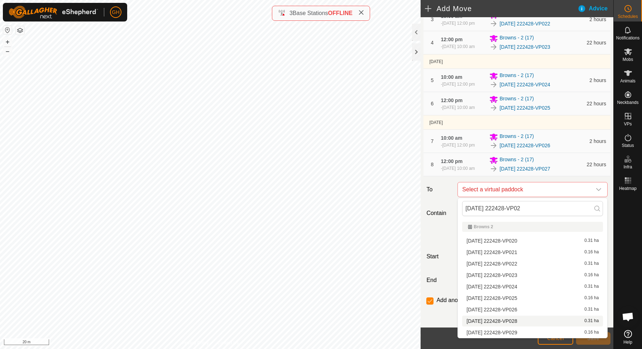
type input "[DATE] 222428-VP02"
click at [517, 320] on span "[DATE] 222428-VP028" at bounding box center [491, 320] width 51 height 5
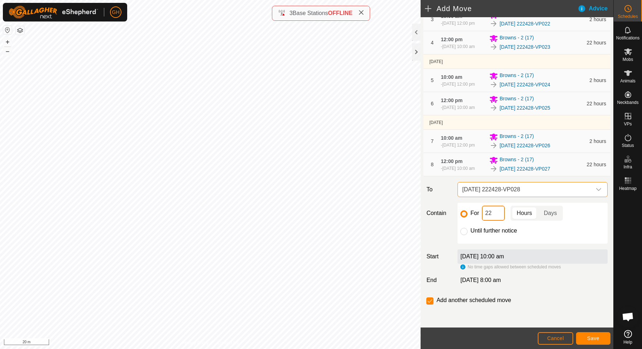
click at [499, 212] on input "22" at bounding box center [493, 213] width 23 height 15
type input "2"
click at [588, 340] on span "Save" at bounding box center [593, 338] width 12 height 6
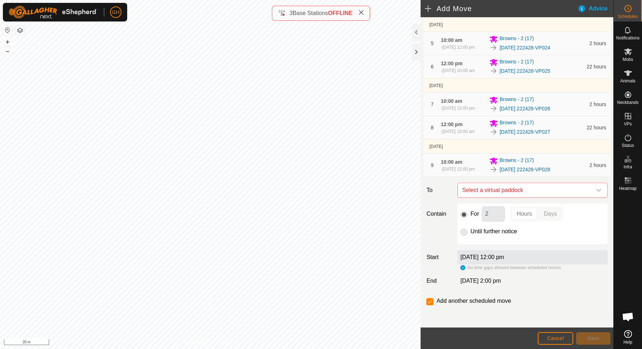
scroll to position [196, 0]
click at [525, 192] on span "Select a virtual paddock" at bounding box center [525, 189] width 132 height 14
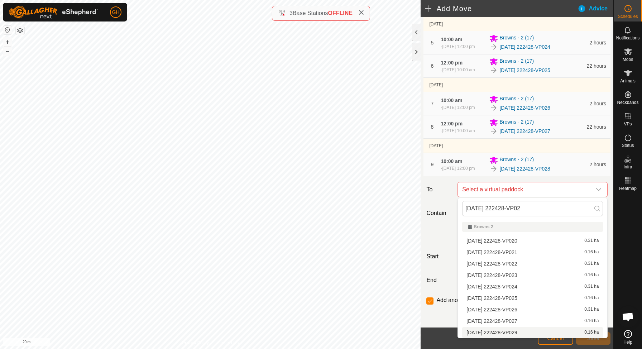
type input "[DATE] 222428-VP02"
click at [517, 331] on span "[DATE] 222428-VP029" at bounding box center [491, 332] width 51 height 5
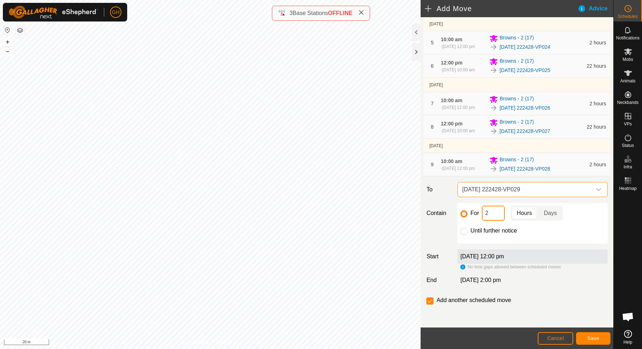
click at [502, 215] on input "2" at bounding box center [493, 213] width 23 height 15
type input "22"
click at [586, 343] on button "Save" at bounding box center [593, 338] width 34 height 13
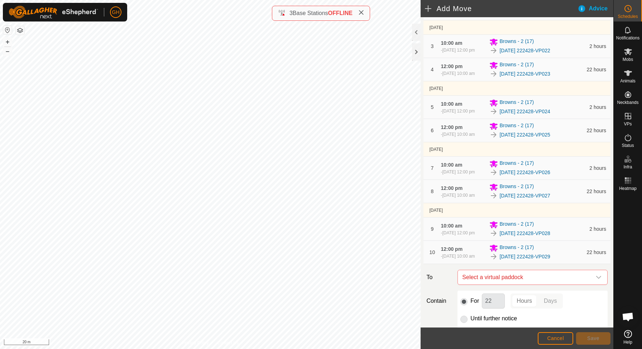
scroll to position [162, 0]
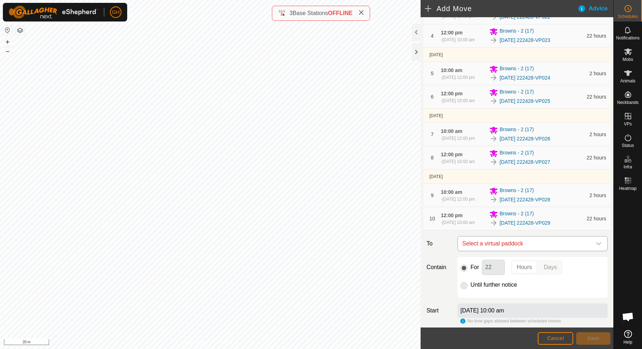
click at [534, 248] on span "Select a virtual paddock" at bounding box center [525, 243] width 132 height 14
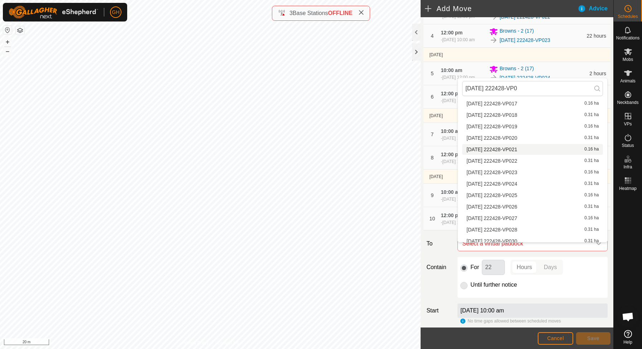
scroll to position [79, 0]
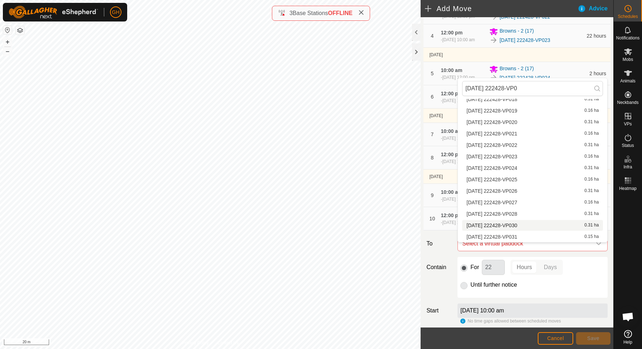
type input "[DATE] 222428-VP0"
click at [536, 226] on div "[DATE] 222428-VP030 0.31 ha" at bounding box center [532, 225] width 132 height 5
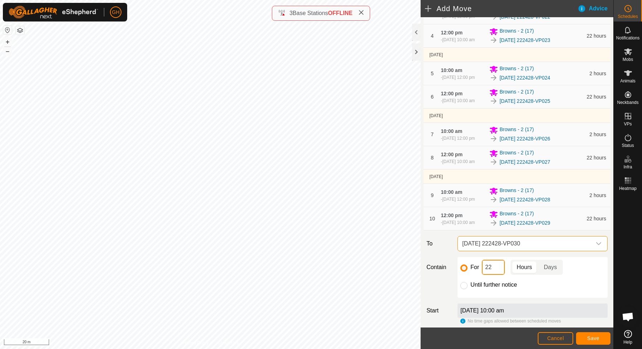
click at [494, 272] on input "22" at bounding box center [493, 267] width 23 height 15
type input "2"
click at [587, 337] on button "Save" at bounding box center [593, 338] width 34 height 13
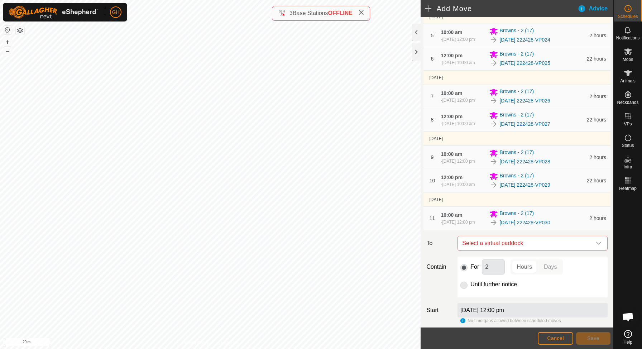
scroll to position [263, 0]
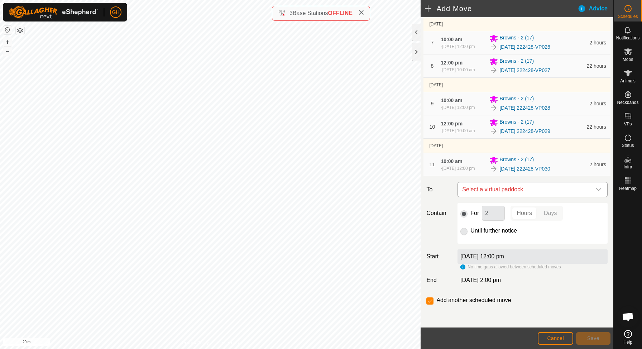
click at [535, 192] on span "Select a virtual paddock" at bounding box center [525, 189] width 132 height 14
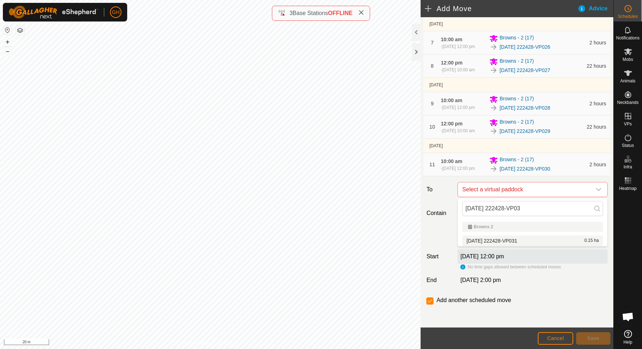
type input "[DATE] 222428-VP03"
click at [514, 238] on span "[DATE] 222428-VP031" at bounding box center [491, 240] width 51 height 5
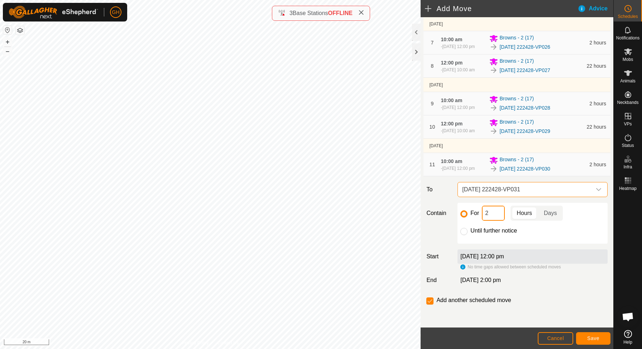
click at [497, 215] on input "2" at bounding box center [493, 213] width 23 height 15
type input "22"
click at [431, 299] on input "checkbox" at bounding box center [429, 300] width 7 height 7
checkbox input "false"
click at [595, 340] on span "Save" at bounding box center [593, 338] width 12 height 6
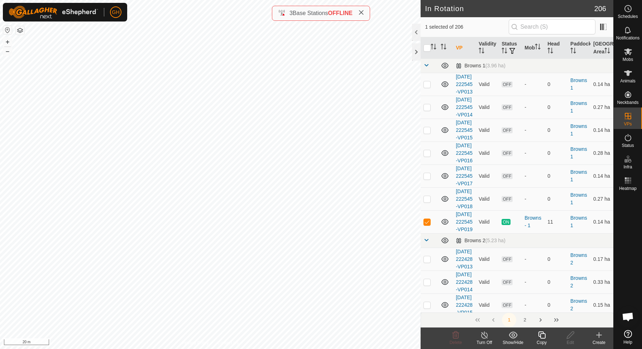
click at [540, 332] on icon at bounding box center [541, 334] width 7 height 7
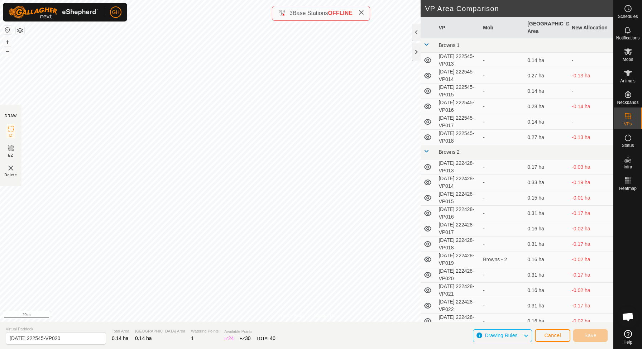
click at [363, 13] on icon at bounding box center [361, 13] width 6 height 6
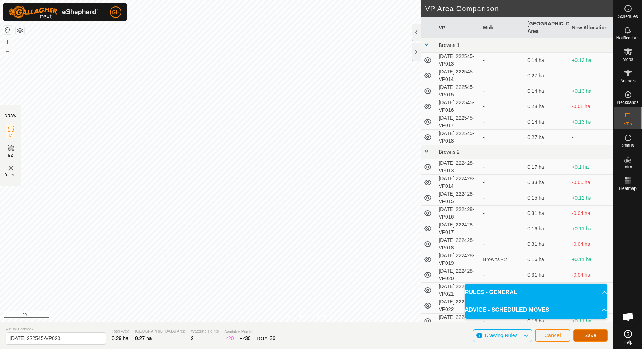
click at [586, 336] on span "Save" at bounding box center [590, 335] width 12 height 6
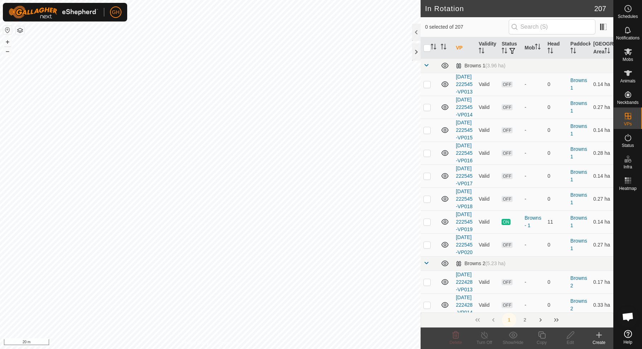
checkbox input "true"
click at [541, 339] on icon at bounding box center [541, 335] width 9 height 9
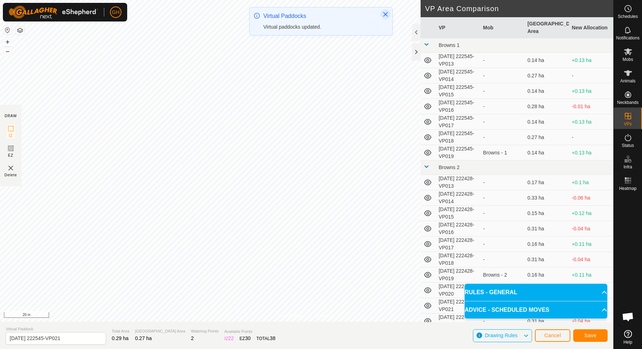
click at [387, 11] on icon "Close" at bounding box center [386, 14] width 6 height 6
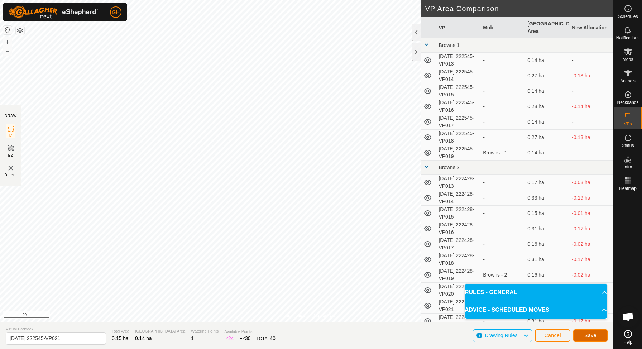
click at [592, 335] on span "Save" at bounding box center [590, 335] width 12 height 6
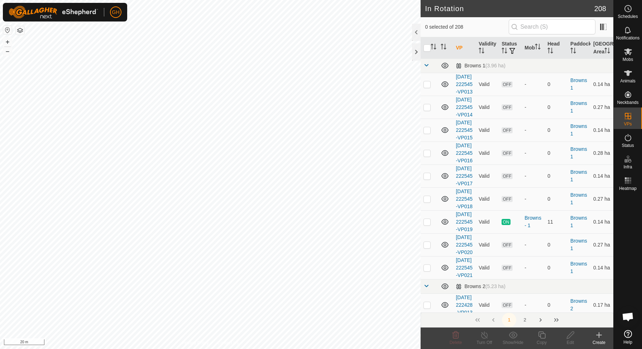
checkbox input "true"
click at [539, 336] on icon at bounding box center [541, 335] width 9 height 9
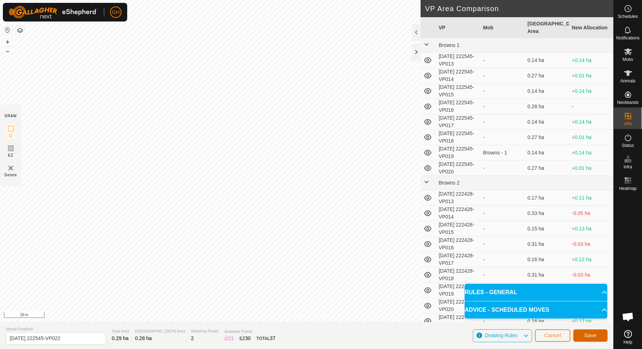
click at [596, 339] on button "Save" at bounding box center [590, 335] width 34 height 13
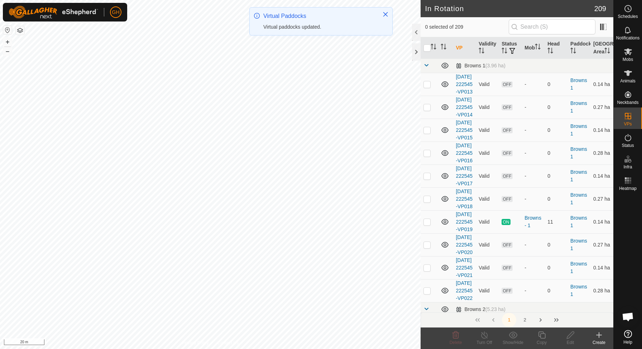
checkbox input "true"
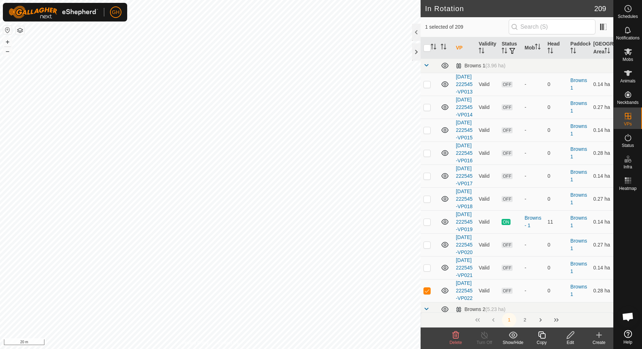
click at [540, 337] on icon at bounding box center [541, 334] width 7 height 7
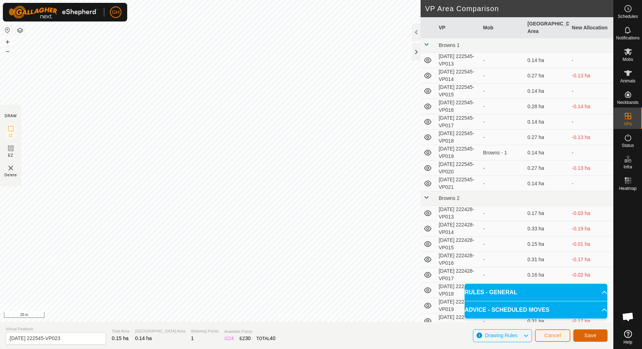
click at [596, 336] on button "Save" at bounding box center [590, 335] width 34 height 13
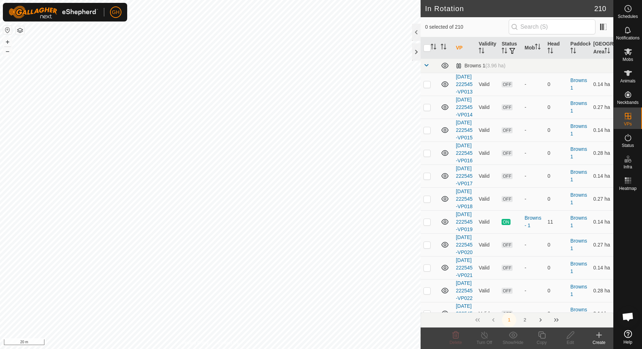
checkbox input "true"
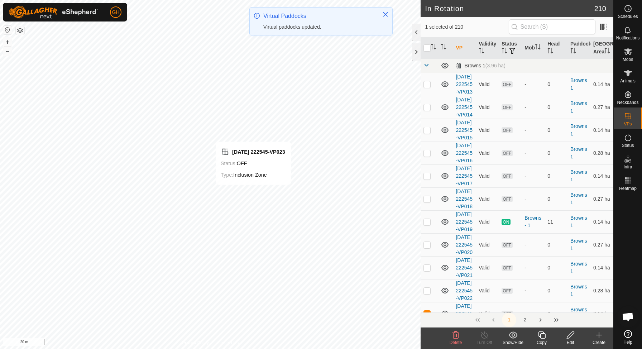
click at [544, 335] on icon at bounding box center [541, 335] width 9 height 9
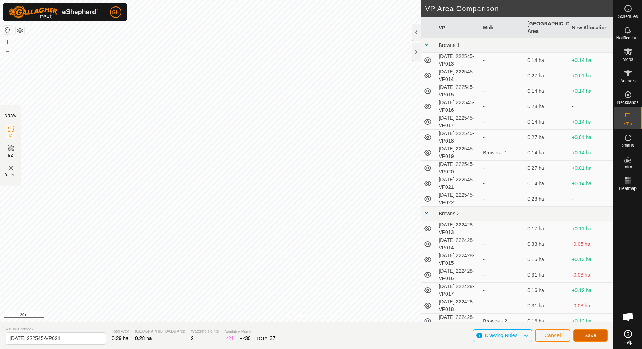
click at [588, 335] on span "Save" at bounding box center [590, 335] width 12 height 6
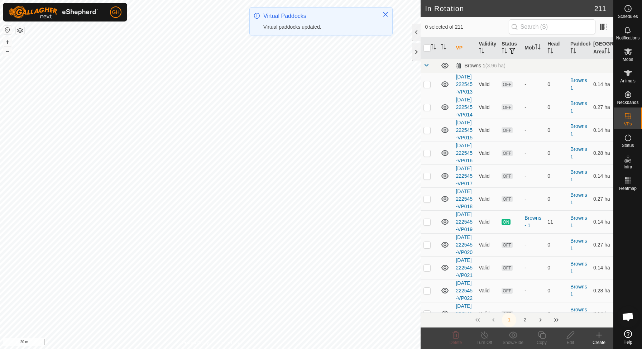
checkbox input "true"
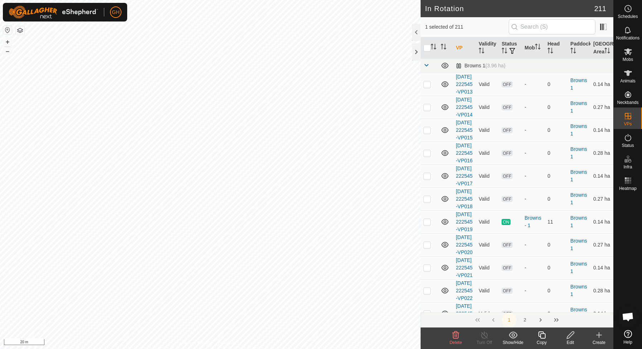
click at [541, 332] on icon at bounding box center [541, 335] width 9 height 9
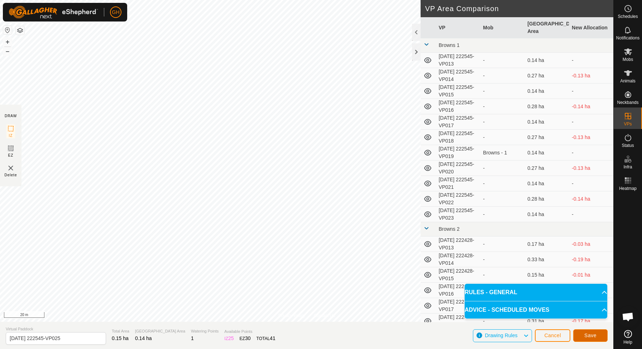
click at [593, 336] on span "Save" at bounding box center [590, 335] width 12 height 6
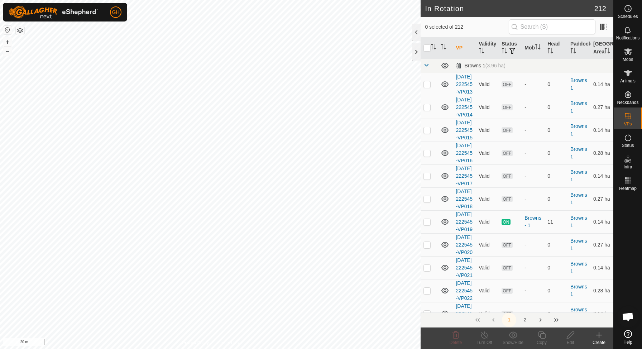
checkbox input "true"
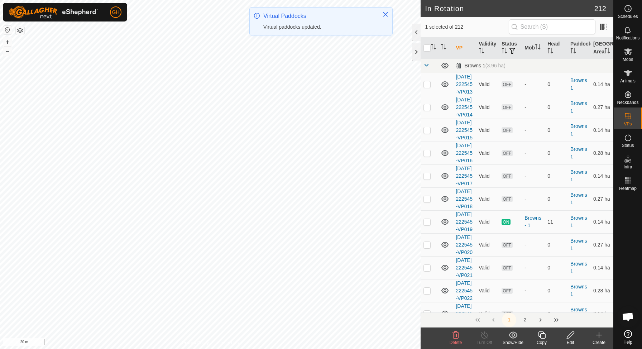
click at [540, 332] on icon at bounding box center [541, 335] width 9 height 9
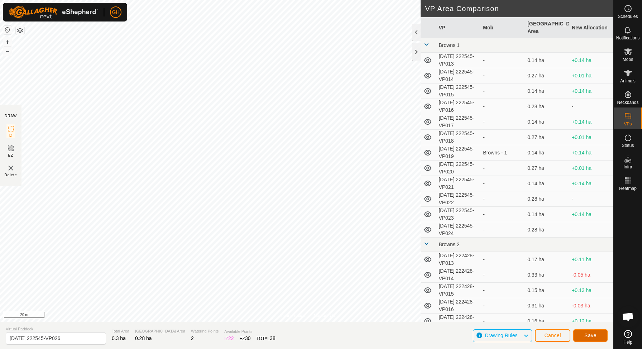
click at [598, 336] on button "Save" at bounding box center [590, 335] width 34 height 13
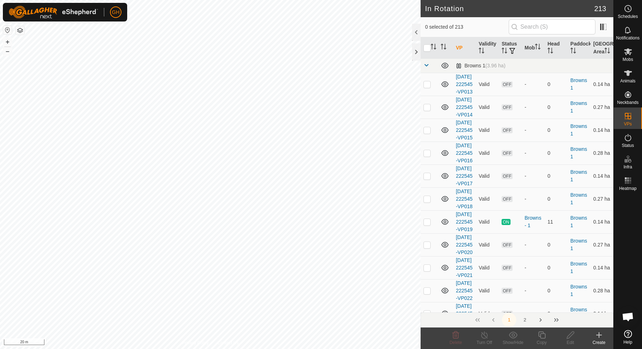
checkbox input "true"
click at [541, 338] on icon at bounding box center [541, 334] width 7 height 7
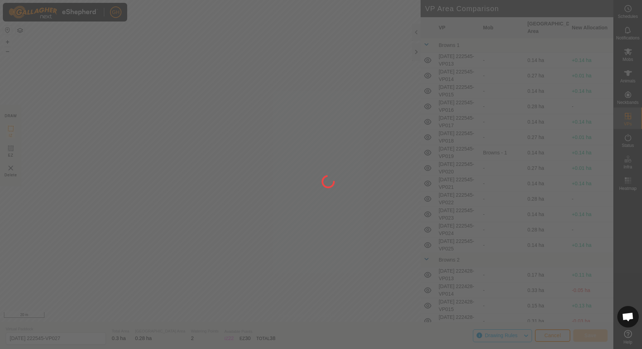
click at [304, 34] on div at bounding box center [321, 174] width 642 height 349
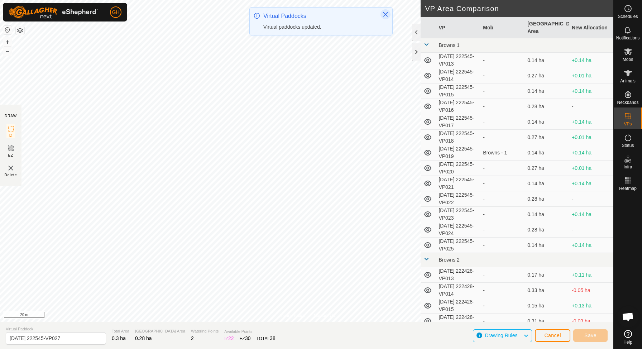
click at [386, 11] on button "Close" at bounding box center [385, 14] width 10 height 10
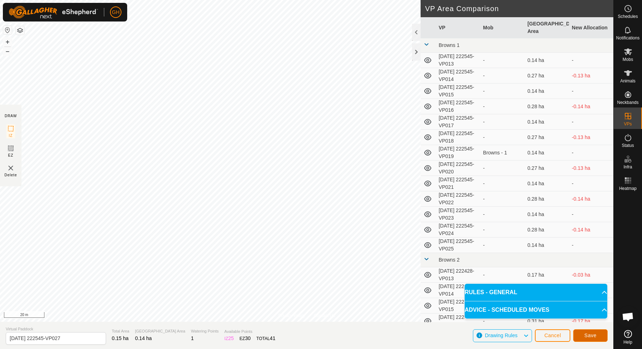
click at [591, 337] on span "Save" at bounding box center [590, 335] width 12 height 6
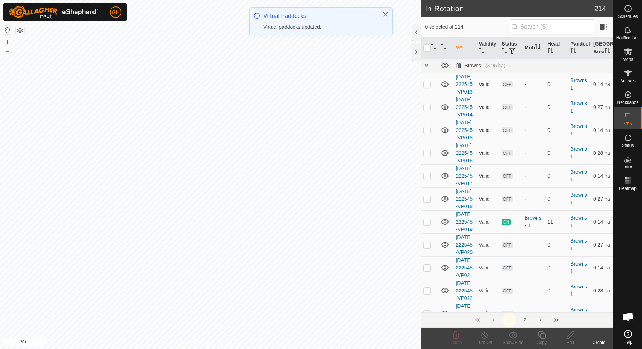
checkbox input "true"
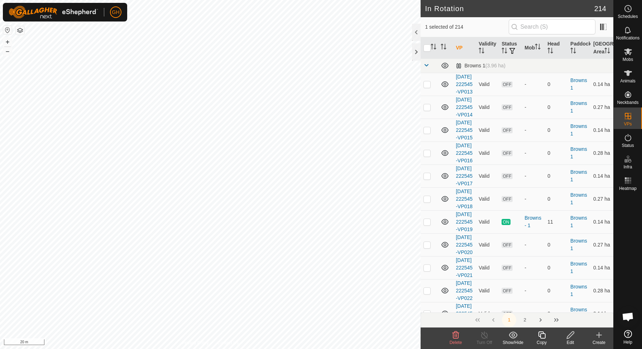
click at [542, 338] on icon at bounding box center [541, 334] width 7 height 7
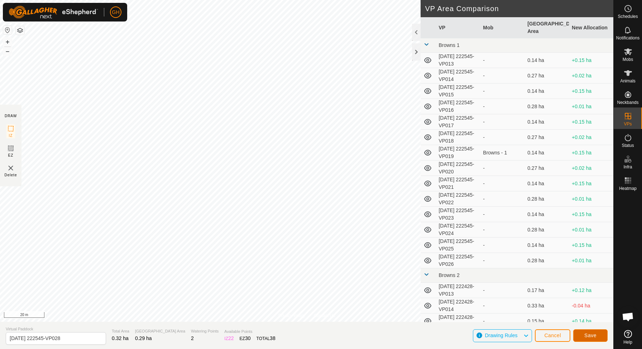
click at [575, 336] on button "Save" at bounding box center [590, 335] width 34 height 13
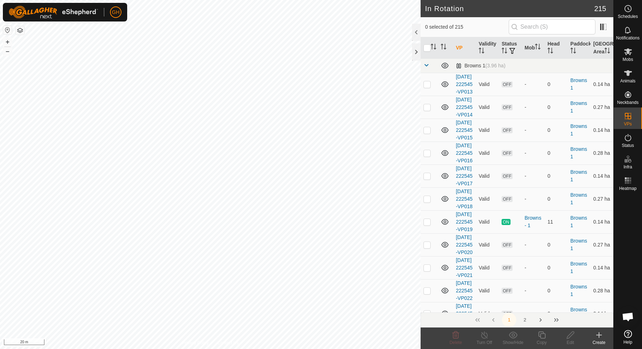
checkbox input "true"
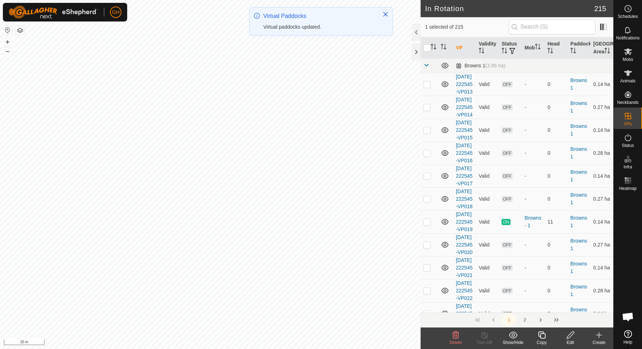
click at [540, 334] on icon at bounding box center [541, 334] width 7 height 7
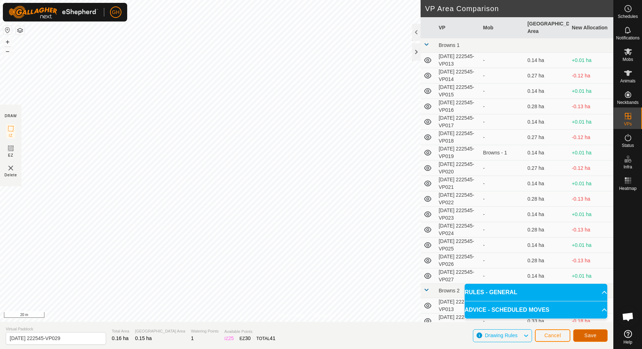
click at [590, 337] on span "Save" at bounding box center [590, 335] width 12 height 6
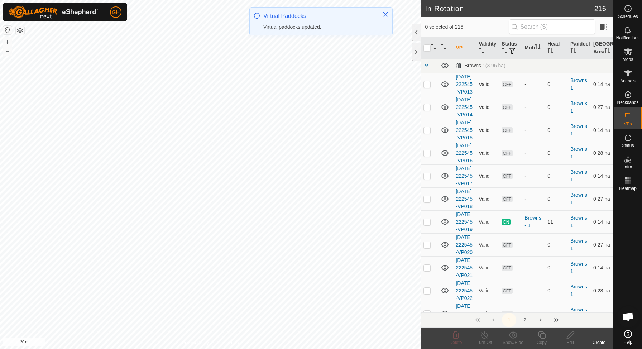
checkbox input "true"
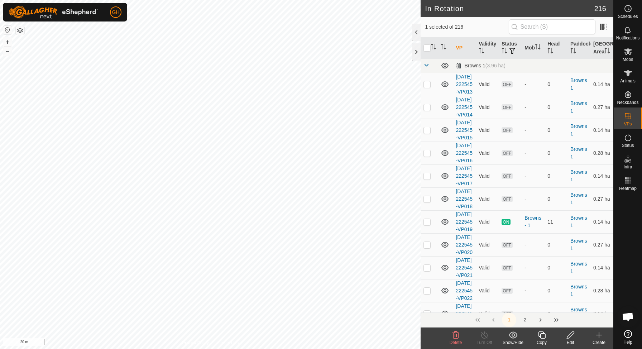
click at [540, 335] on icon at bounding box center [541, 335] width 9 height 9
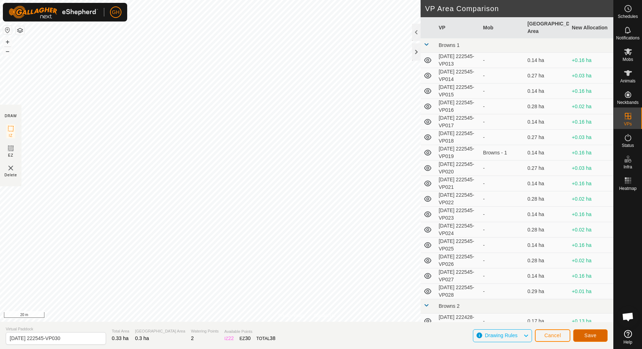
click at [599, 336] on button "Save" at bounding box center [590, 335] width 34 height 13
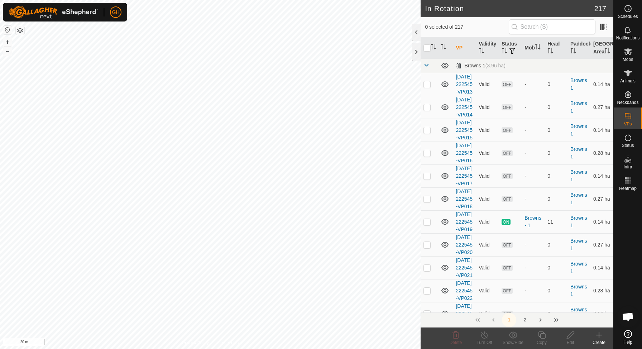
checkbox input "true"
click at [541, 333] on icon at bounding box center [541, 335] width 9 height 9
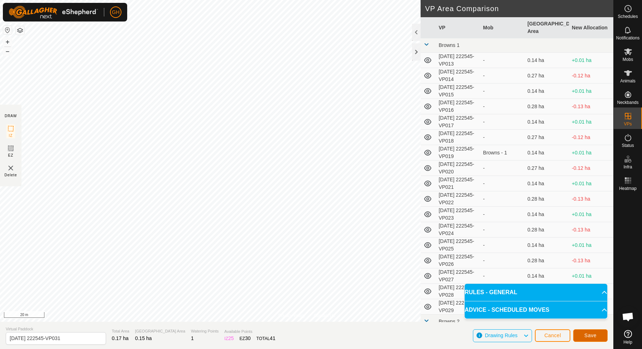
click at [590, 333] on span "Save" at bounding box center [590, 335] width 12 height 6
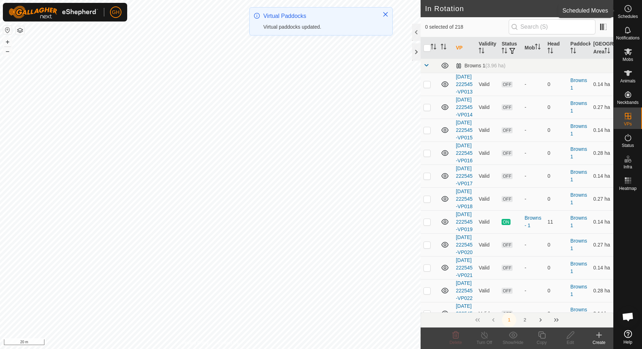
click at [629, 9] on icon at bounding box center [628, 8] width 9 height 9
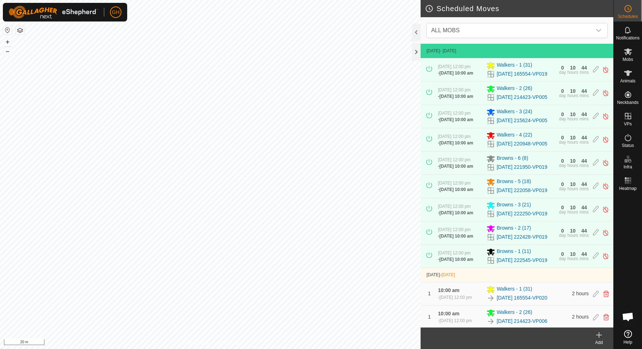
click at [599, 335] on icon at bounding box center [599, 335] width 9 height 9
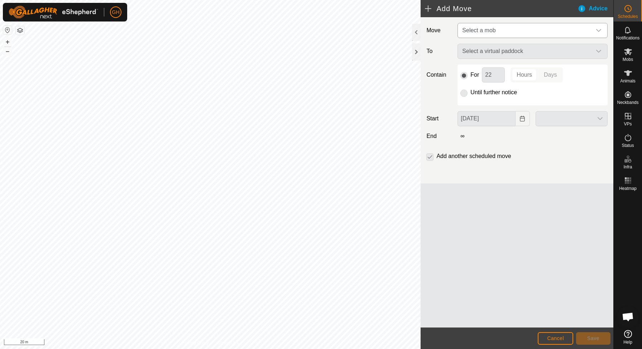
click at [512, 30] on span "Select a mob" at bounding box center [525, 30] width 132 height 14
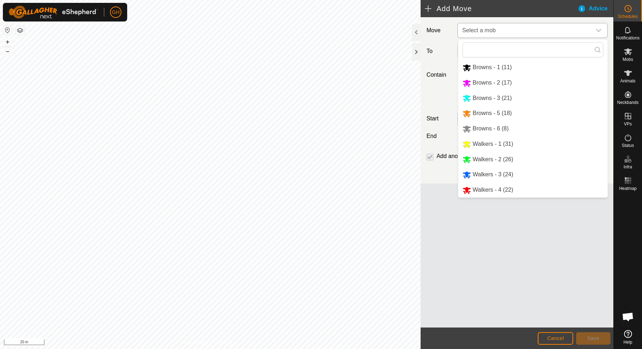
click at [499, 71] on li "Browns - 1 (11)" at bounding box center [532, 67] width 149 height 15
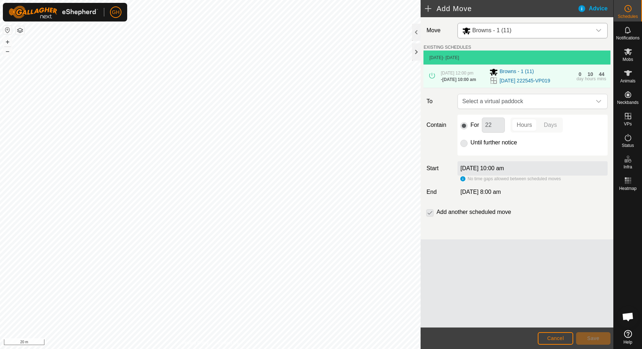
drag, startPoint x: 499, startPoint y: 81, endPoint x: 562, endPoint y: 82, distance: 63.8
click at [562, 82] on div "[DATE] 222545-VP019" at bounding box center [530, 80] width 83 height 9
copy link "[DATE] 222545-VP019"
click at [516, 106] on span "Select a virtual paddock" at bounding box center [525, 101] width 132 height 14
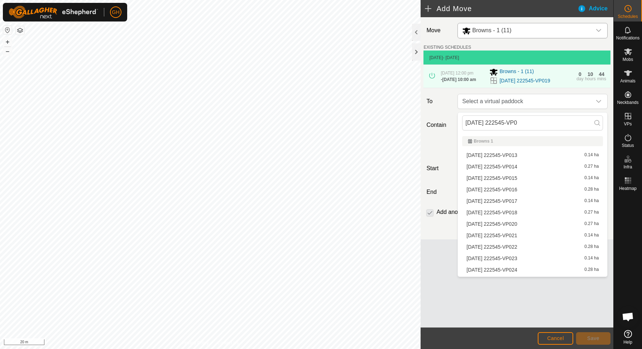
drag, startPoint x: 535, startPoint y: 126, endPoint x: 461, endPoint y: 122, distance: 73.9
click at [461, 122] on div "2025-09-24 222545-VP0" at bounding box center [532, 122] width 149 height 21
type input "2025-09-24 222545-VP0"
click at [509, 225] on span "[DATE] 222545-VP020" at bounding box center [491, 223] width 51 height 5
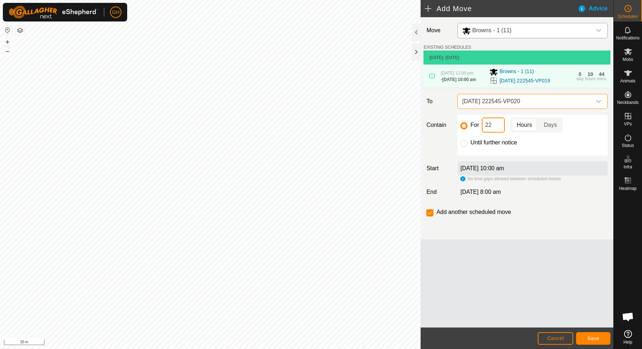
click at [500, 125] on input "22" at bounding box center [493, 125] width 23 height 15
type input "2"
click at [590, 336] on span "Save" at bounding box center [593, 338] width 12 height 6
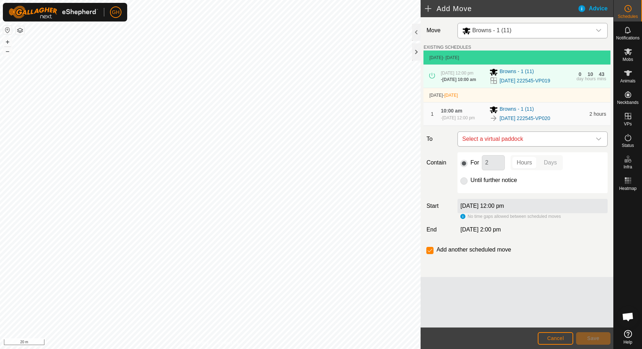
click at [524, 145] on span "Select a virtual paddock" at bounding box center [525, 139] width 132 height 14
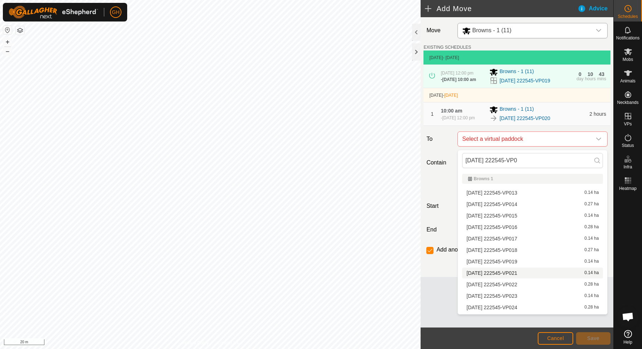
type input "2025-09-24 222545-VP0"
click at [517, 275] on span "2025-09-24 222545-VP021" at bounding box center [491, 272] width 51 height 5
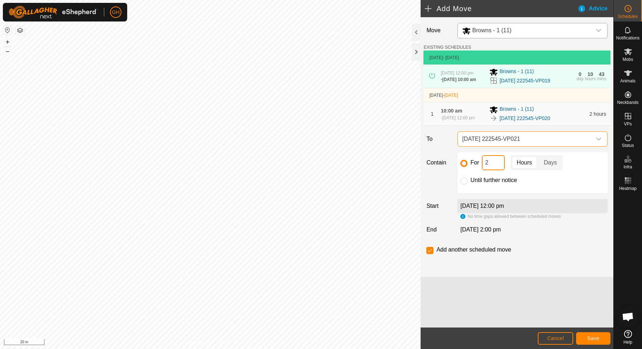
click at [500, 167] on input "2" at bounding box center [493, 162] width 23 height 15
type input "22"
click at [596, 339] on span "Save" at bounding box center [593, 338] width 12 height 6
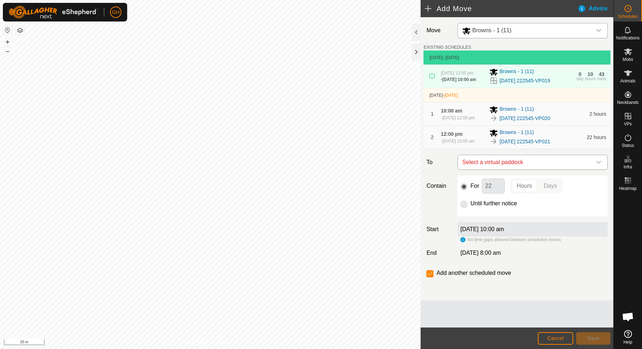
click at [518, 164] on span "Select a virtual paddock" at bounding box center [525, 162] width 132 height 14
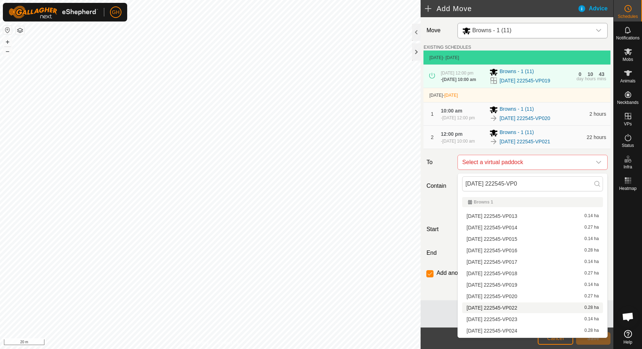
type input "2025-09-24 222545-VP0"
click at [513, 307] on span "2025-09-24 222545-VP022" at bounding box center [491, 307] width 51 height 5
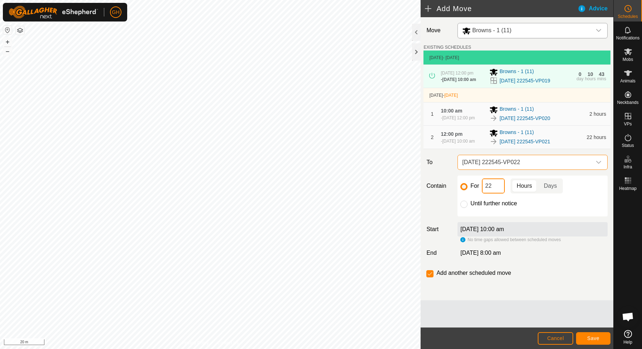
click at [495, 190] on input "22" at bounding box center [493, 185] width 23 height 15
type input "2"
click at [588, 338] on span "Save" at bounding box center [593, 338] width 12 height 6
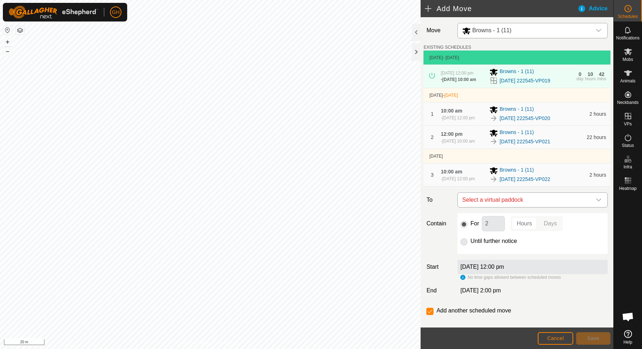
click at [510, 198] on span "Select a virtual paddock" at bounding box center [525, 200] width 132 height 14
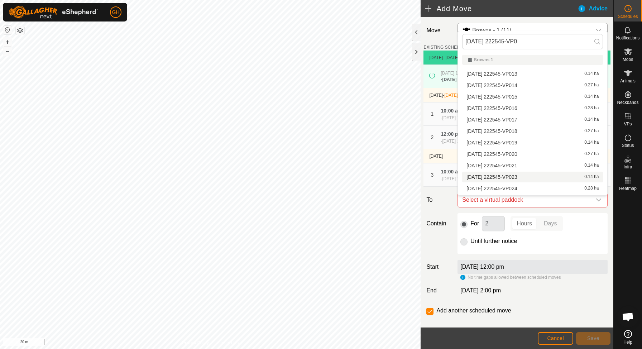
type input "2025-09-24 222545-VP0"
click at [534, 175] on div "2025-09-24 222545-VP023 0.14 ha" at bounding box center [532, 176] width 132 height 5
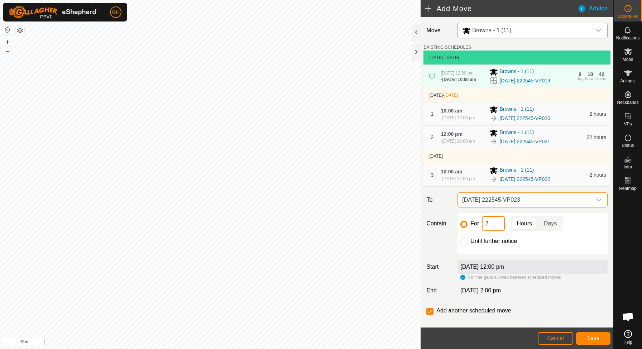
click at [500, 226] on input "2" at bounding box center [493, 223] width 23 height 15
type input "22"
click at [594, 341] on span "Save" at bounding box center [593, 338] width 12 height 6
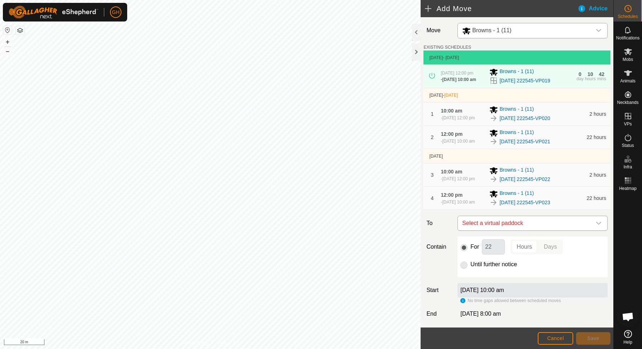
click at [524, 226] on span "Select a virtual paddock" at bounding box center [525, 223] width 132 height 14
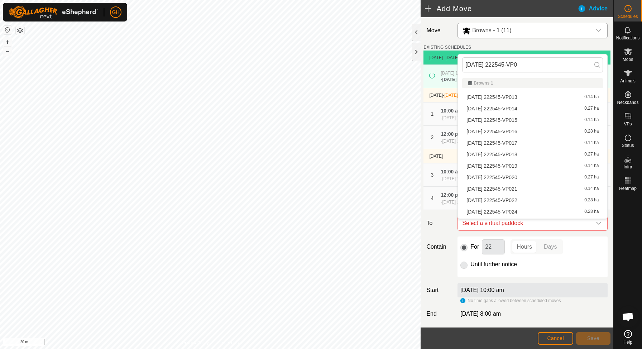
scroll to position [10, 0]
type input "2025-09-24 222545-VP0"
click at [517, 202] on span "2025-09-24 222545-VP024" at bounding box center [491, 201] width 51 height 5
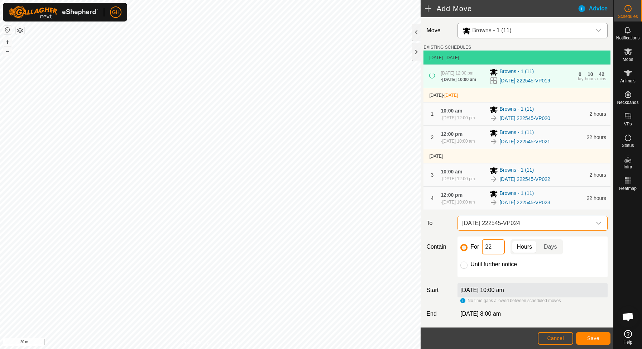
click at [495, 250] on input "22" at bounding box center [493, 246] width 23 height 15
type input "2"
click at [595, 338] on span "Save" at bounding box center [593, 338] width 12 height 6
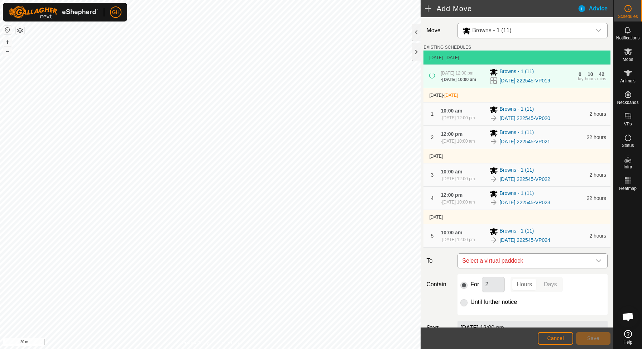
click at [512, 261] on span "Select a virtual paddock" at bounding box center [525, 261] width 132 height 14
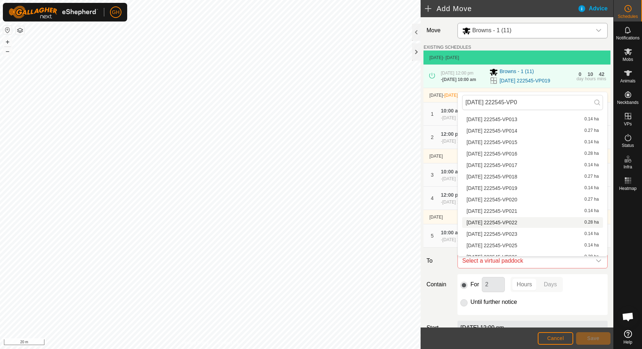
scroll to position [17, 0]
type input "2025-09-24 222545-VP0"
click at [517, 242] on span "2025-09-24 222545-VP025" at bounding box center [491, 243] width 51 height 5
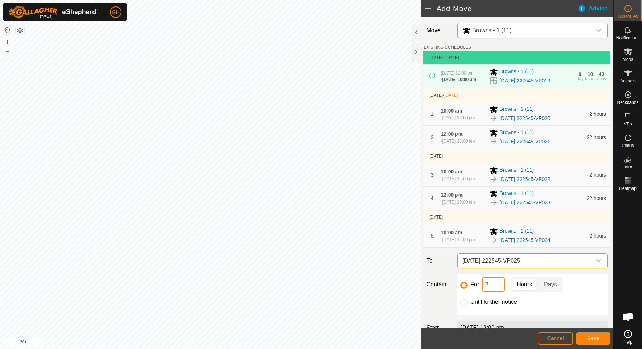
click at [499, 283] on input "2" at bounding box center [493, 284] width 23 height 15
type input "22"
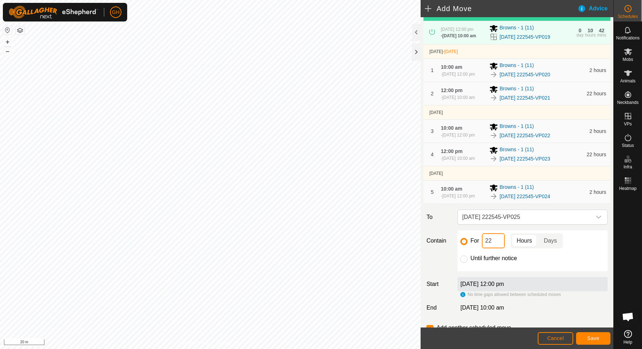
scroll to position [59, 0]
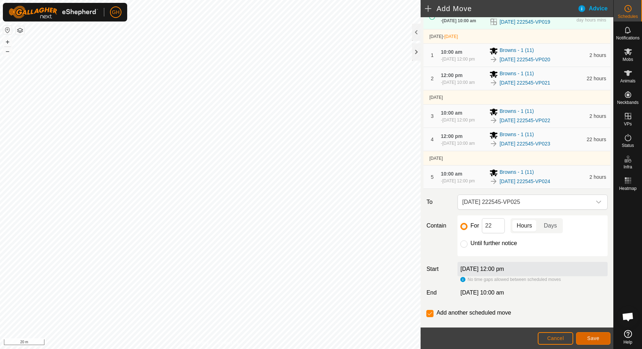
click at [589, 336] on span "Save" at bounding box center [593, 338] width 12 height 6
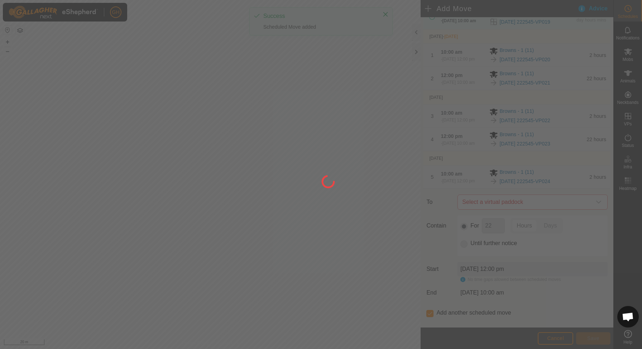
scroll to position [0, 0]
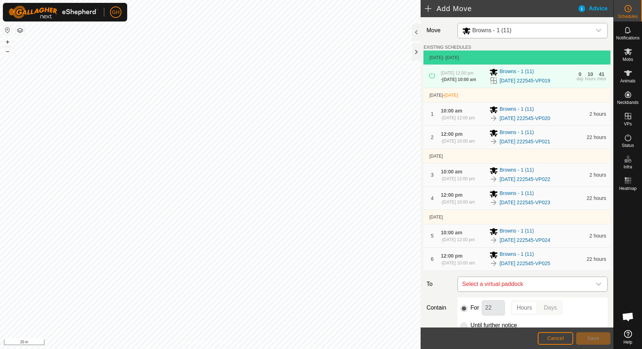
click at [505, 285] on span "Select a virtual paddock" at bounding box center [525, 284] width 132 height 14
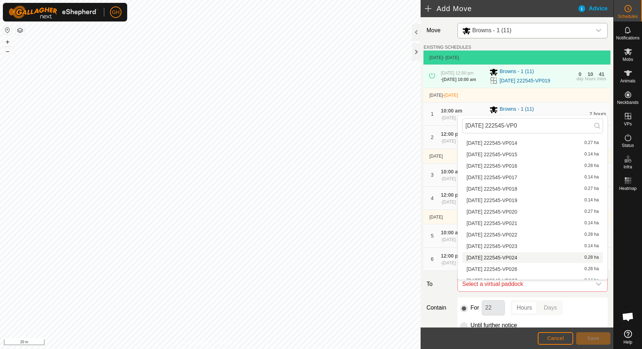
scroll to position [36, 0]
type input "2025-09-24 222545-VP0"
click at [517, 258] on span "2025-09-24 222545-VP026" at bounding box center [491, 259] width 51 height 5
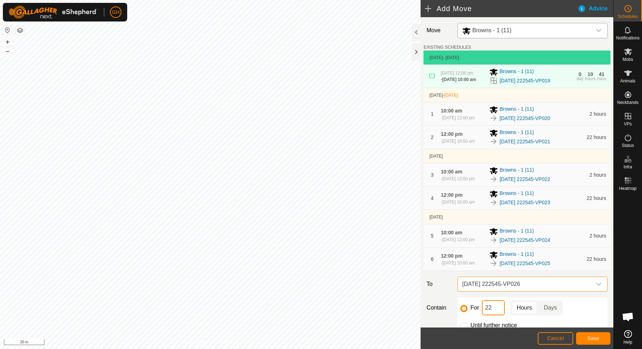
click at [496, 311] on input "22" at bounding box center [493, 307] width 23 height 15
type input "2"
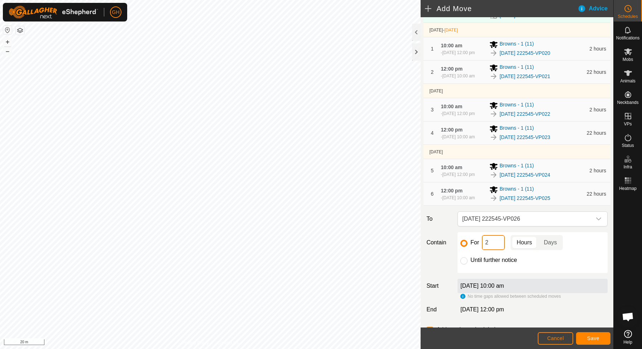
scroll to position [67, 0]
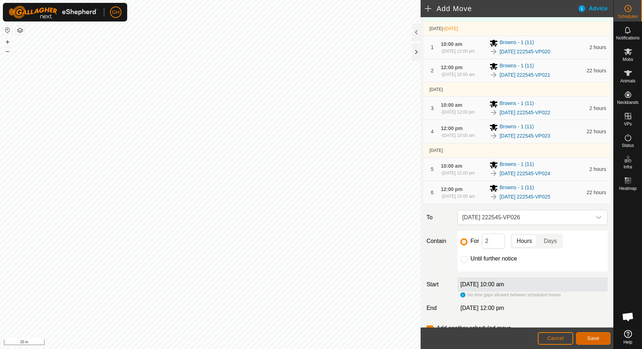
click at [598, 336] on span "Save" at bounding box center [593, 338] width 12 height 6
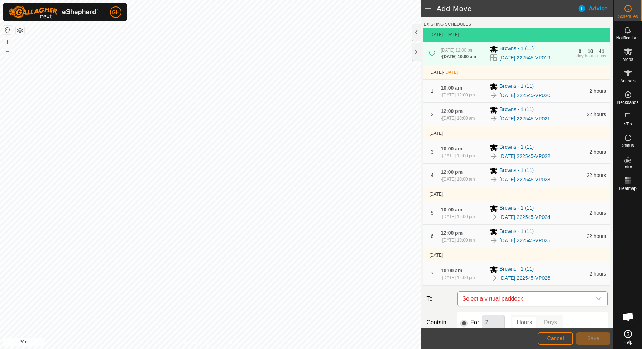
scroll to position [43, 0]
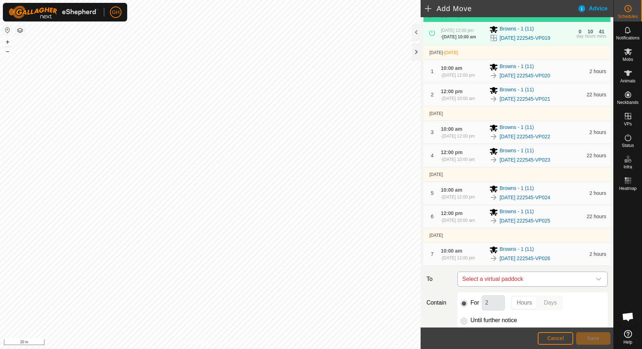
click at [495, 280] on span "Select a virtual paddock" at bounding box center [525, 279] width 132 height 14
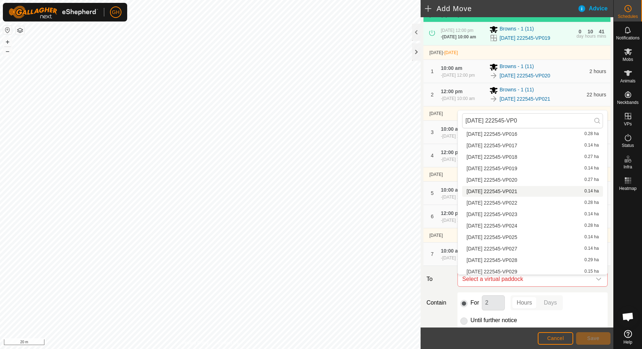
scroll to position [54, 0]
type input "2025-09-24 222545-VP0"
click at [532, 247] on div "2025-09-24 222545-VP027 0.14 ha" at bounding box center [532, 247] width 132 height 5
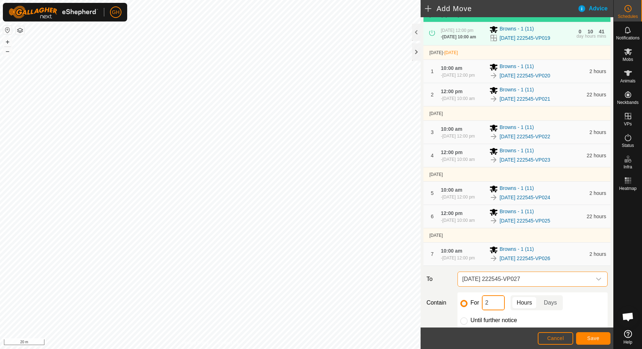
click at [493, 302] on input "2" at bounding box center [493, 302] width 23 height 15
type input "22"
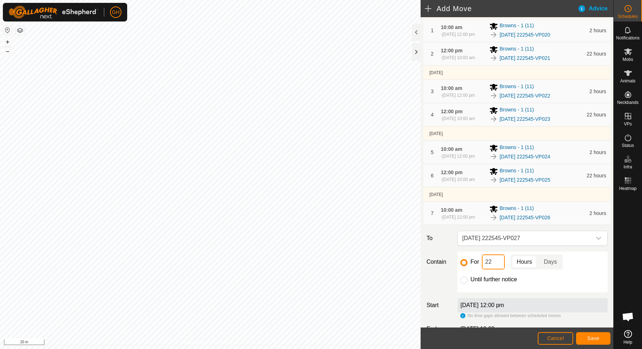
scroll to position [87, 0]
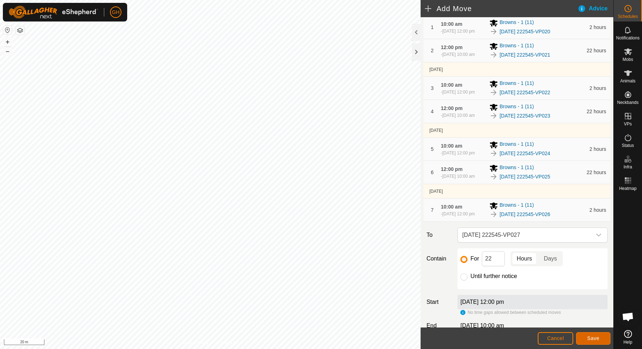
click at [594, 336] on span "Save" at bounding box center [593, 338] width 12 height 6
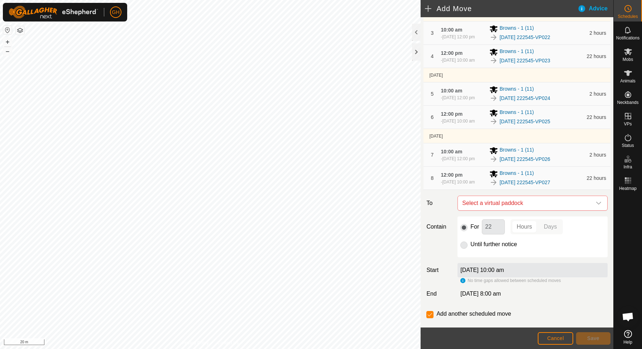
scroll to position [158, 0]
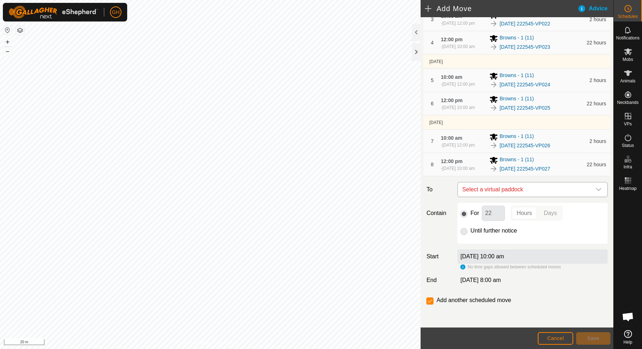
click at [528, 195] on span "Select a virtual paddock" at bounding box center [525, 189] width 132 height 14
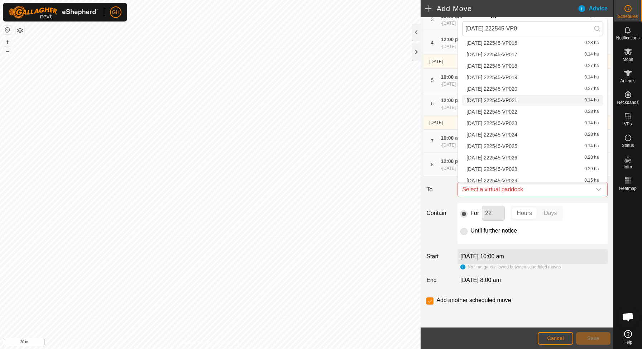
scroll to position [73, 0]
type input "2025-09-24 222545-VP0"
click at [517, 148] on span "2025-09-24 222545-VP028" at bounding box center [491, 148] width 51 height 5
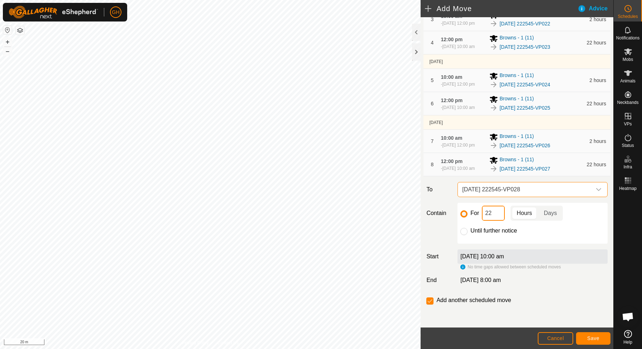
click at [495, 217] on input "22" at bounding box center [493, 213] width 23 height 15
type input "2"
click at [593, 342] on button "Save" at bounding box center [593, 338] width 34 height 13
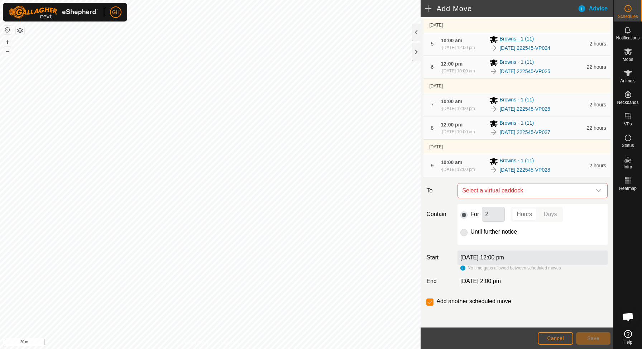
scroll to position [196, 0]
click at [546, 186] on span "Select a virtual paddock" at bounding box center [525, 189] width 132 height 14
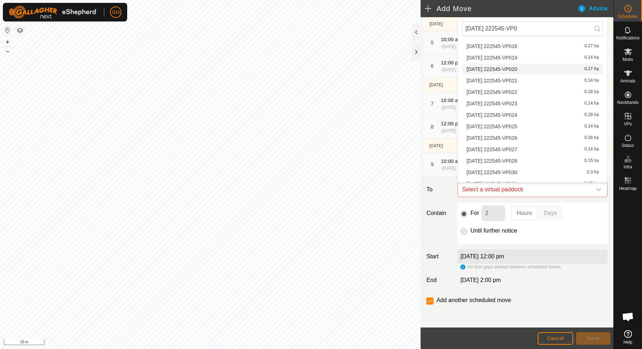
scroll to position [79, 0]
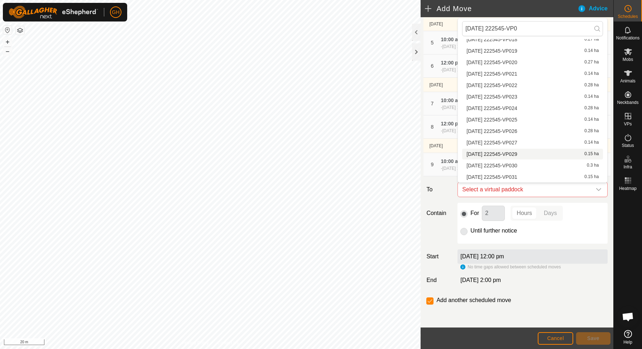
type input "2025-09-24 222545-VP0"
click at [528, 152] on div "2025-09-24 222545-VP029 0.15 ha" at bounding box center [532, 154] width 132 height 5
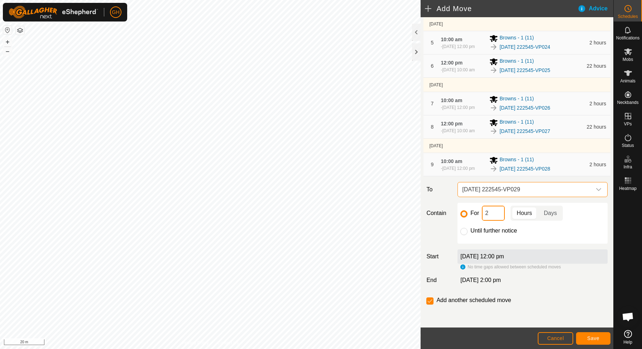
click at [497, 216] on input "2" at bounding box center [493, 213] width 23 height 15
type input "22"
click at [597, 341] on span "Save" at bounding box center [593, 338] width 12 height 6
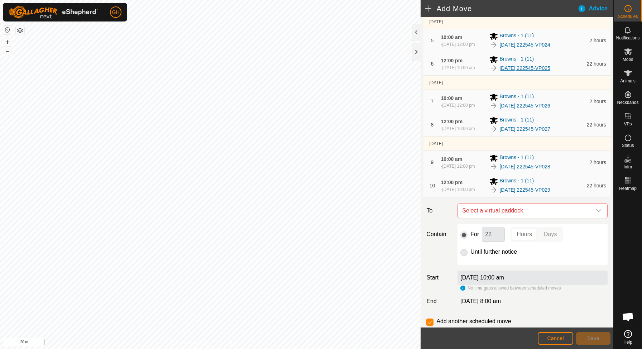
scroll to position [222, 0]
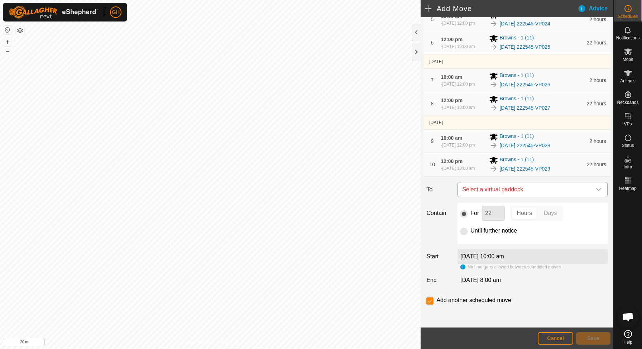
click at [522, 189] on span "Select a virtual paddock" at bounding box center [525, 189] width 132 height 14
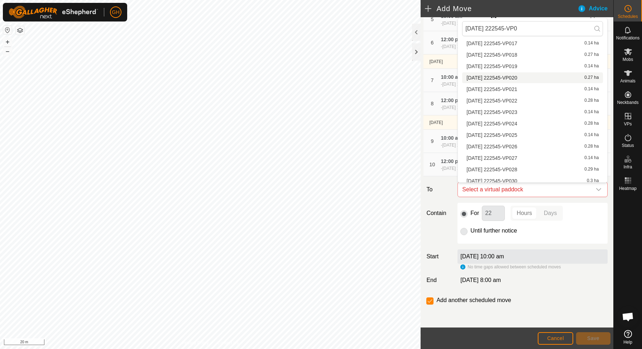
scroll to position [79, 0]
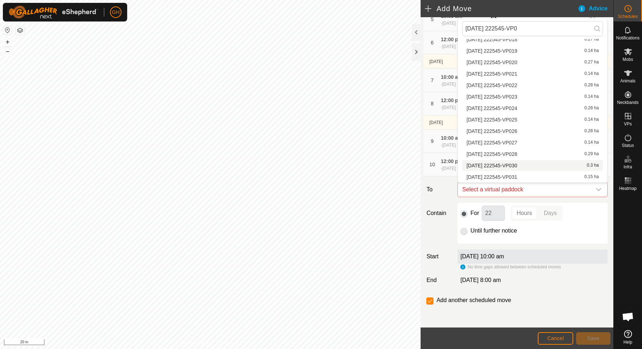
type input "2025-09-24 222545-VP0"
click at [517, 167] on span "2025-09-24 222545-VP030" at bounding box center [491, 165] width 51 height 5
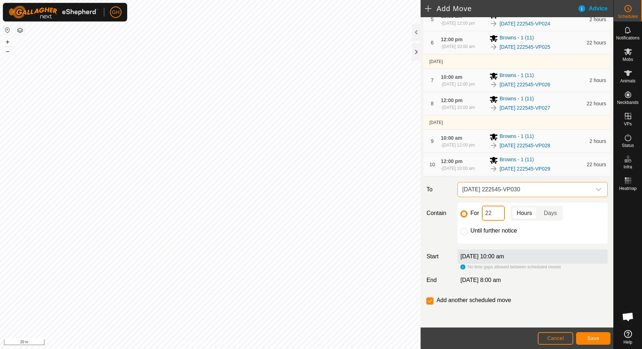
click at [502, 211] on input "22" at bounding box center [493, 213] width 23 height 15
type input "2"
click at [585, 333] on button "Save" at bounding box center [593, 338] width 34 height 13
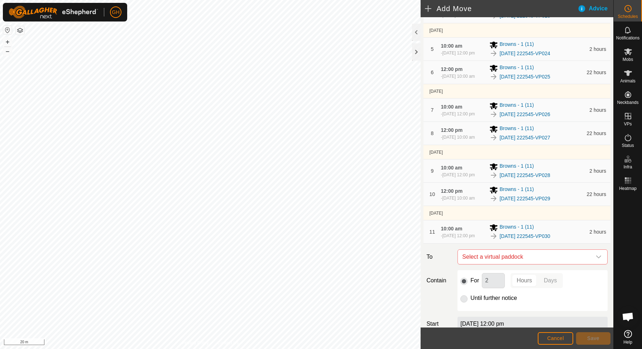
scroll to position [207, 0]
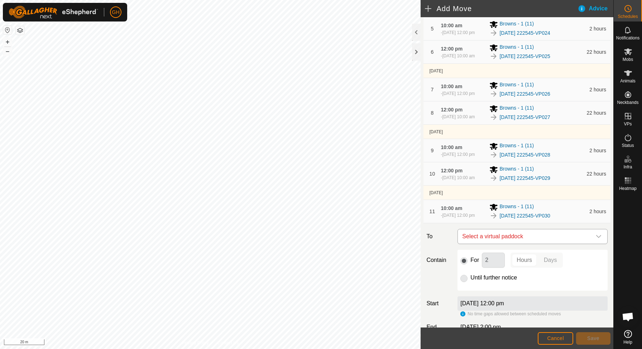
click at [535, 244] on span "Select a virtual paddock" at bounding box center [525, 236] width 132 height 14
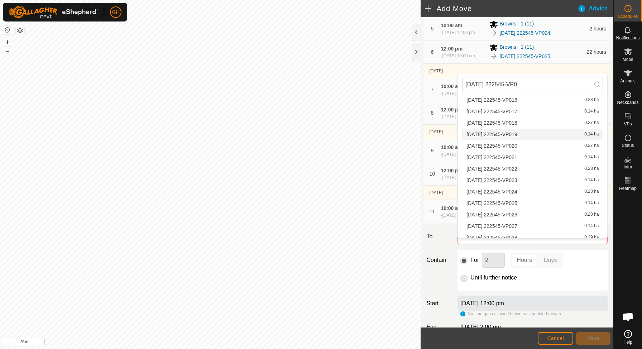
scroll to position [79, 0]
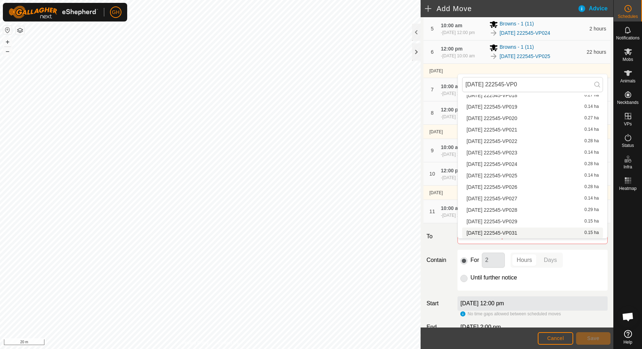
type input "2025-09-24 222545-VP0"
click at [517, 231] on span "2025-09-24 222545-VP031" at bounding box center [491, 232] width 51 height 5
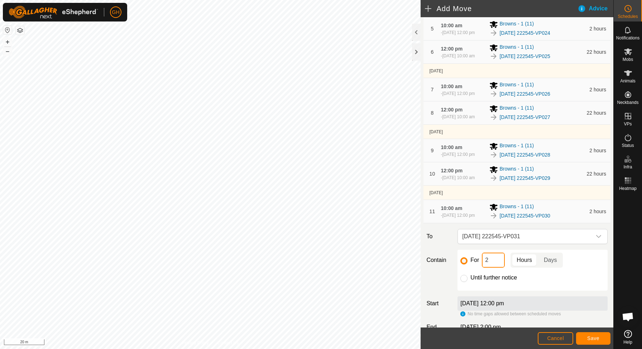
click at [498, 265] on input "2" at bounding box center [493, 260] width 23 height 15
type input "22"
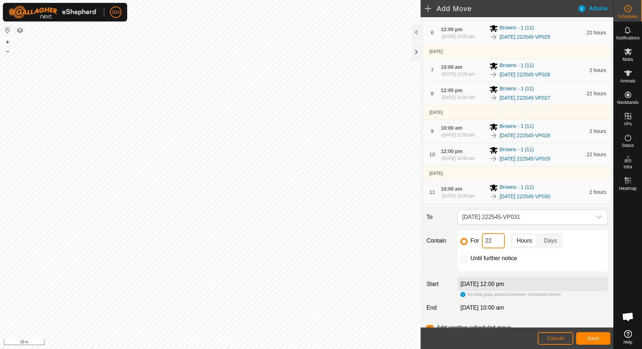
scroll to position [232, 0]
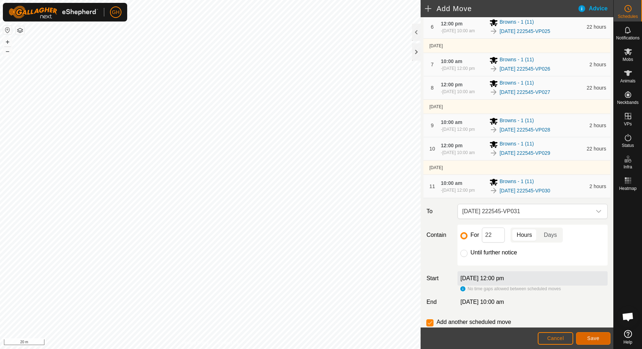
click at [586, 334] on button "Save" at bounding box center [593, 338] width 34 height 13
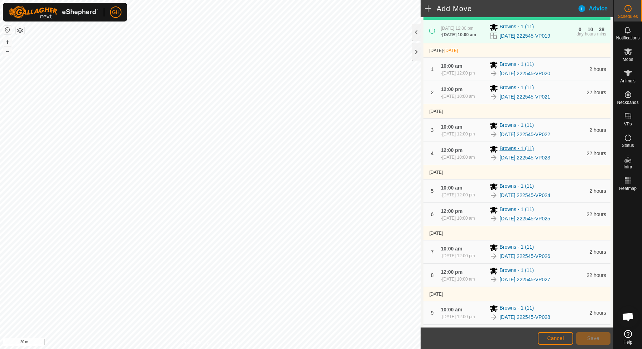
scroll to position [289, 0]
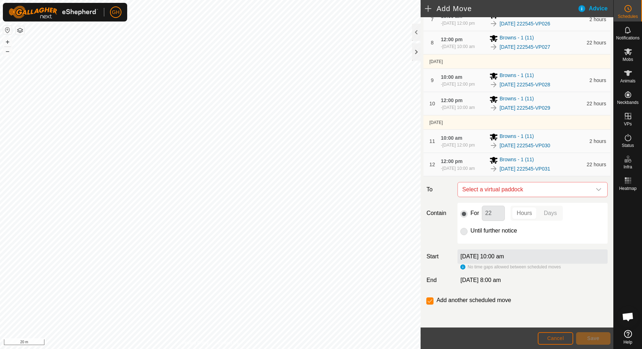
click at [552, 336] on span "Cancel" at bounding box center [555, 338] width 17 height 6
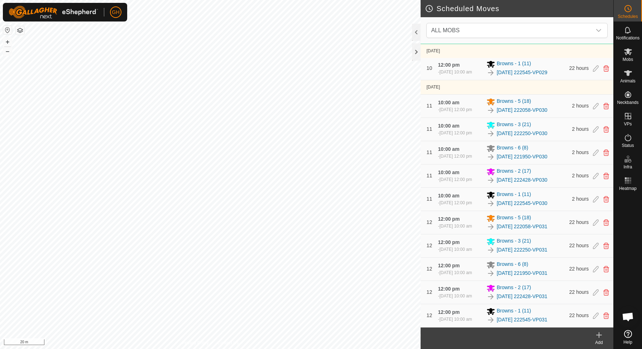
scroll to position [2474, 0]
click at [8, 49] on button "–" at bounding box center [7, 51] width 9 height 9
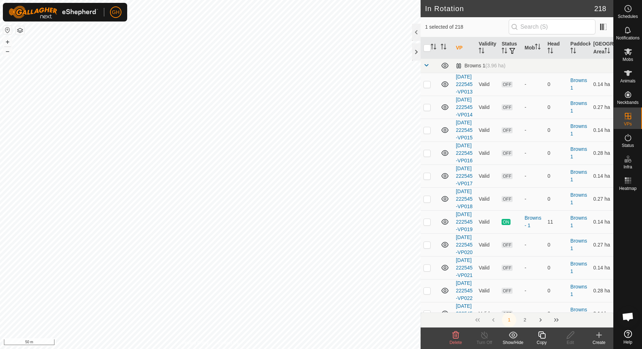
click at [543, 338] on icon at bounding box center [541, 334] width 7 height 7
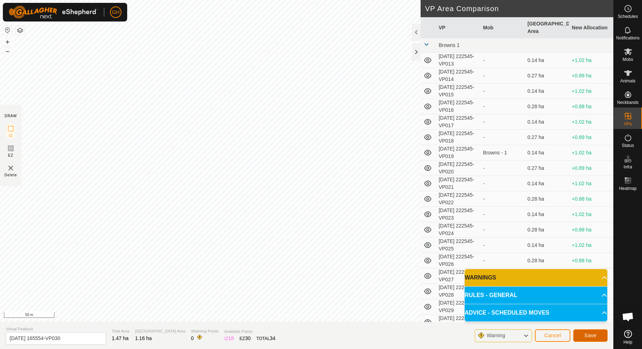
click at [583, 336] on button "Save" at bounding box center [590, 335] width 34 height 13
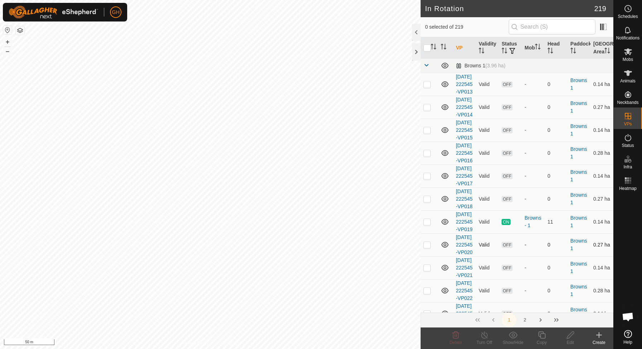
checkbox input "true"
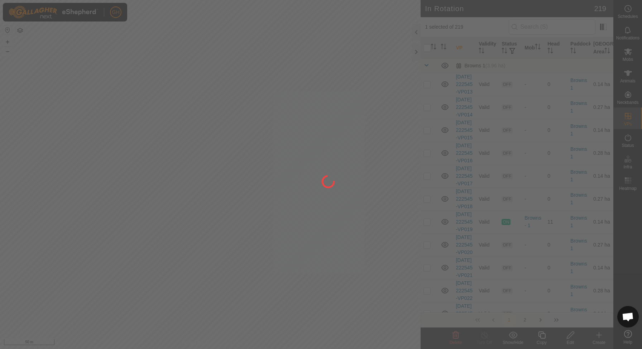
click at [543, 337] on div at bounding box center [321, 174] width 642 height 349
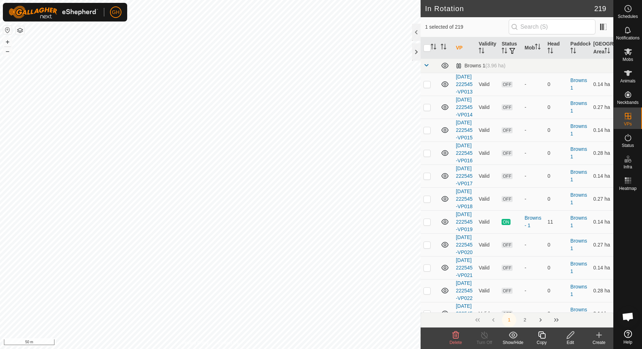
click at [575, 335] on edit-svg-icon at bounding box center [570, 335] width 29 height 9
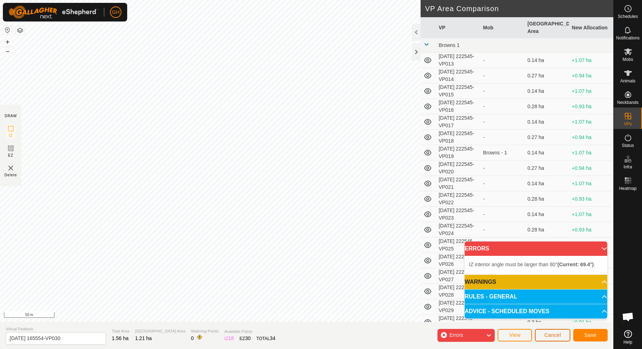
click at [557, 333] on span "Cancel" at bounding box center [552, 335] width 17 height 6
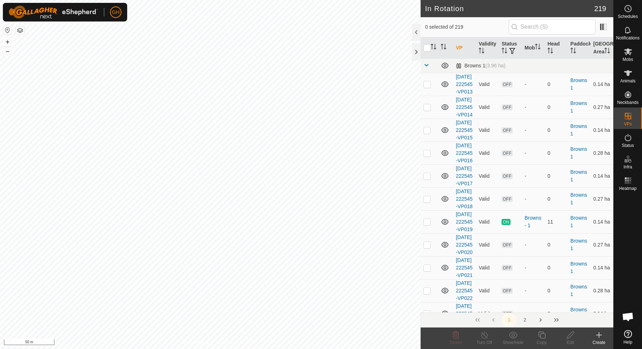
checkbox input "true"
click at [543, 335] on icon at bounding box center [541, 335] width 9 height 9
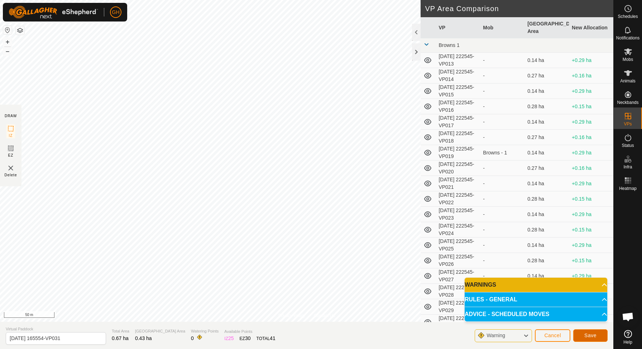
click at [584, 337] on button "Save" at bounding box center [590, 335] width 34 height 13
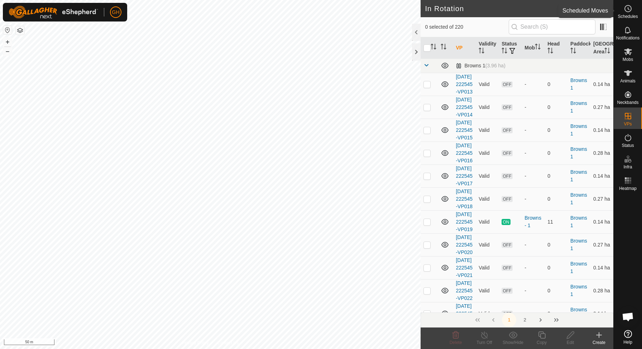
click at [629, 19] on div "Schedules" at bounding box center [628, 10] width 28 height 21
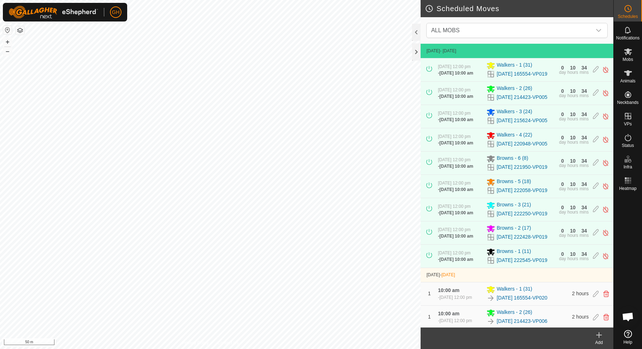
click at [598, 336] on icon at bounding box center [599, 335] width 9 height 9
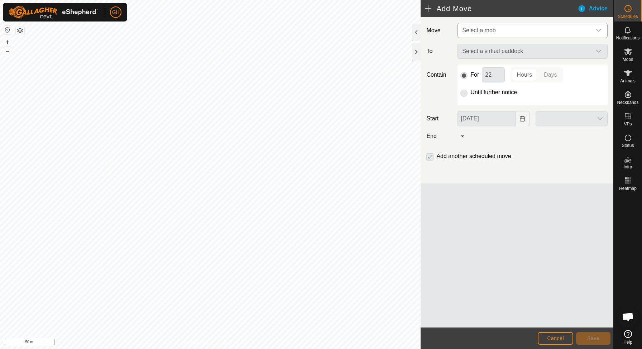
click at [536, 32] on span "Select a mob" at bounding box center [525, 30] width 132 height 14
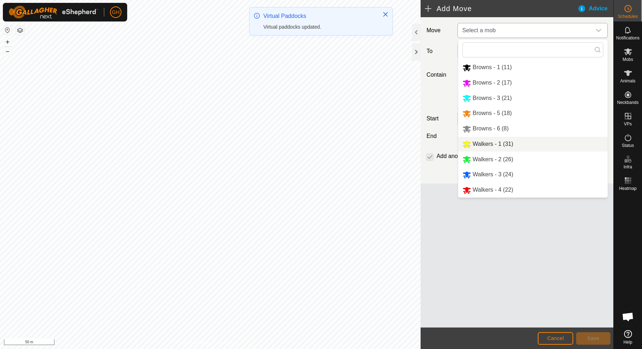
click at [505, 147] on span "Walkers - 1 (31)" at bounding box center [493, 144] width 40 height 6
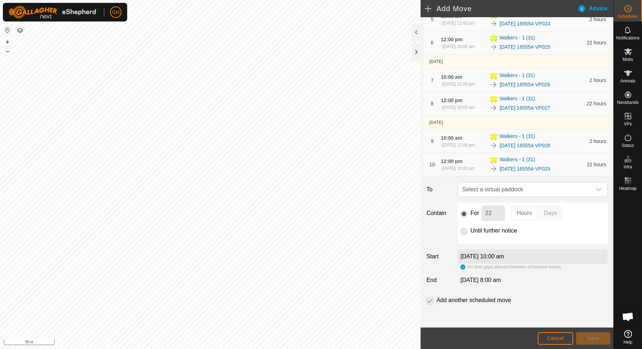
scroll to position [222, 0]
click at [525, 189] on span "Select a virtual paddock" at bounding box center [525, 189] width 132 height 14
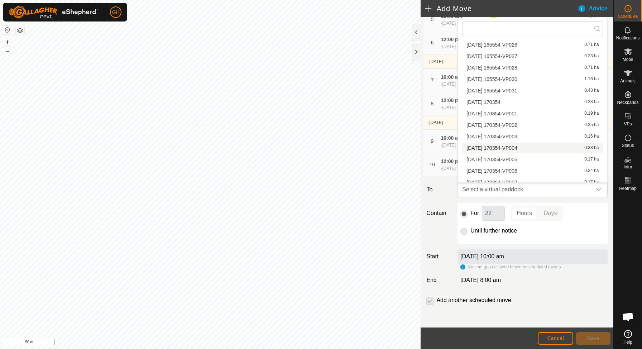
scroll to position [1517, 0]
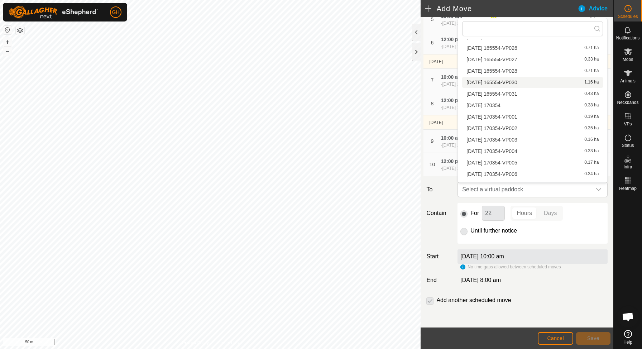
click at [533, 84] on div "2025-09-24 165554-VP030 1.16 ha" at bounding box center [532, 82] width 132 height 5
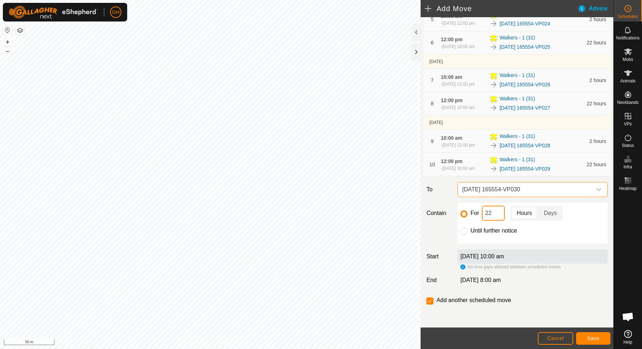
click at [495, 211] on input "22" at bounding box center [493, 213] width 23 height 15
click at [593, 335] on button "Save" at bounding box center [593, 338] width 34 height 13
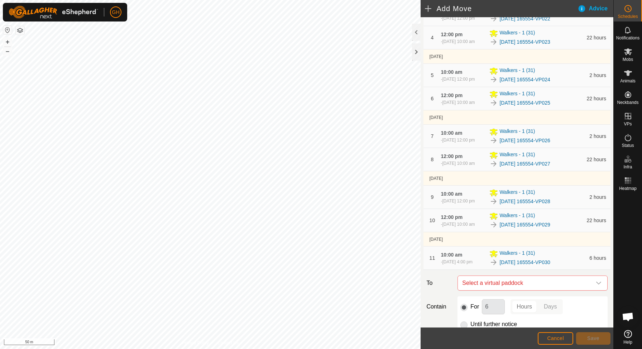
scroll to position [184, 0]
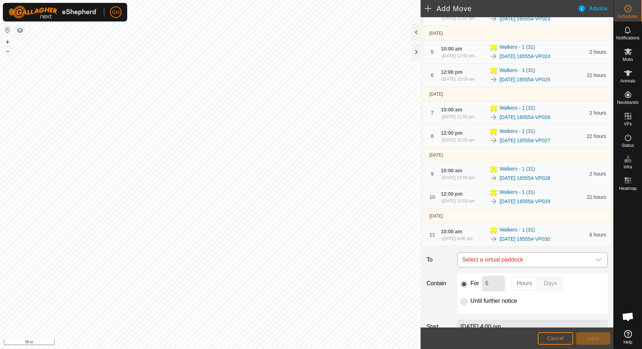
click at [532, 265] on span "Select a virtual paddock" at bounding box center [525, 260] width 132 height 14
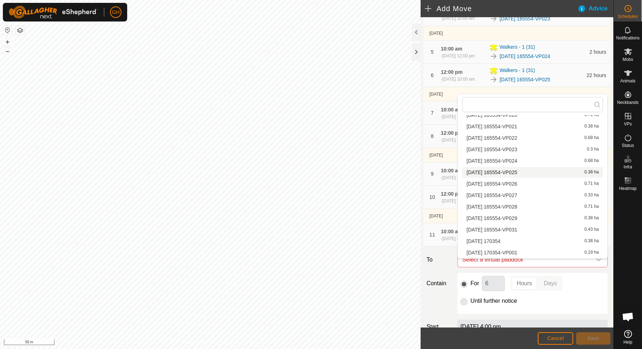
scroll to position [1465, 0]
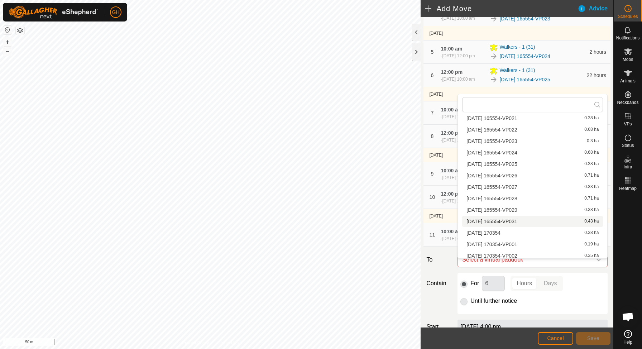
click at [517, 221] on span "2025-09-24 165554-VP031" at bounding box center [491, 221] width 51 height 5
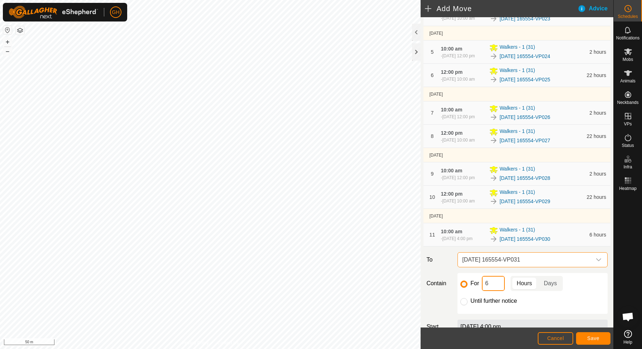
click at [499, 289] on input "6" at bounding box center [493, 283] width 23 height 15
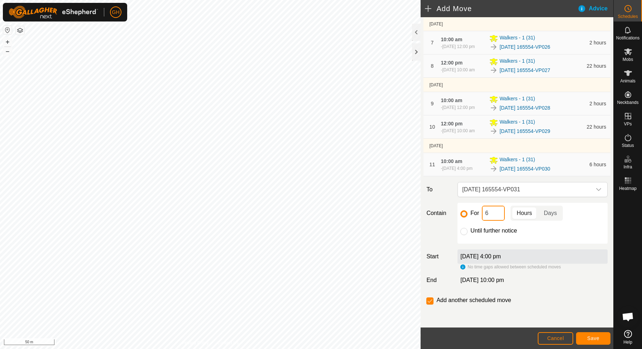
scroll to position [257, 0]
type input "18"
click at [429, 302] on input "checkbox" at bounding box center [429, 300] width 7 height 7
checkbox input "false"
click at [588, 340] on span "Save" at bounding box center [593, 338] width 12 height 6
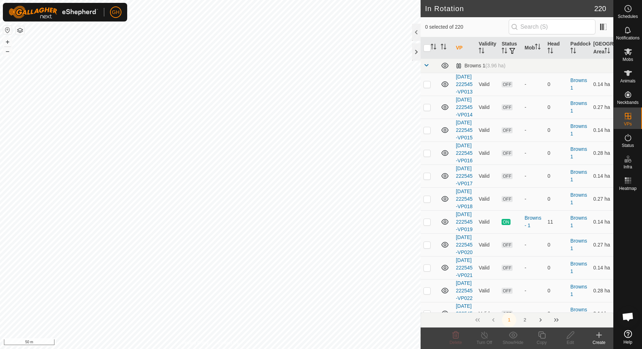
checkbox input "true"
checkbox input "false"
checkbox input "true"
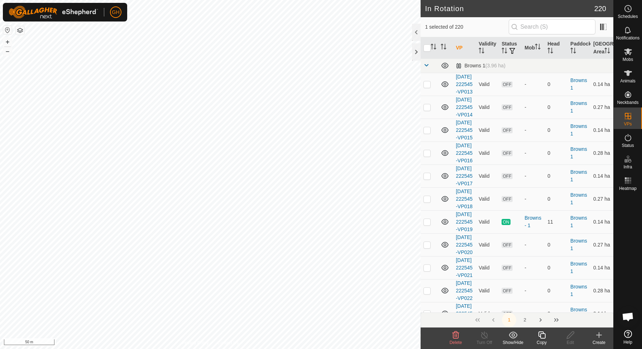
checkbox input "true"
checkbox input "false"
checkbox input "true"
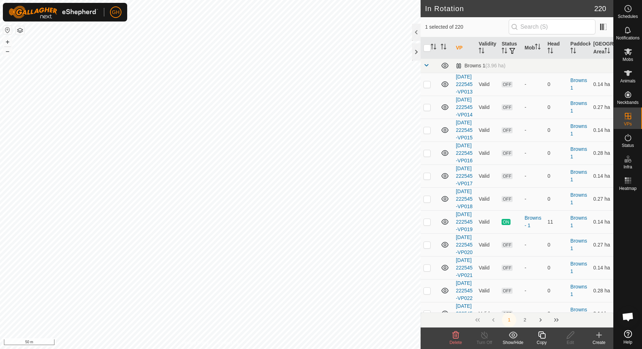
checkbox input "false"
checkbox input "true"
checkbox input "false"
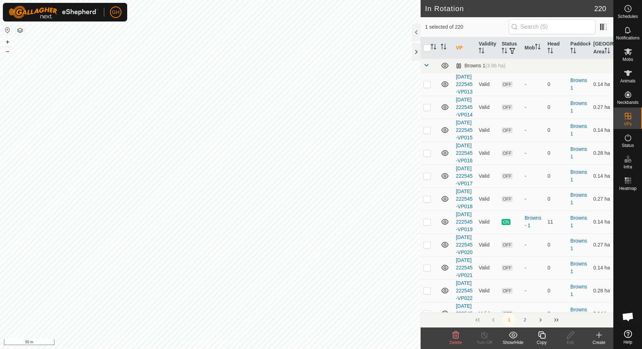
checkbox input "false"
checkbox input "true"
checkbox input "false"
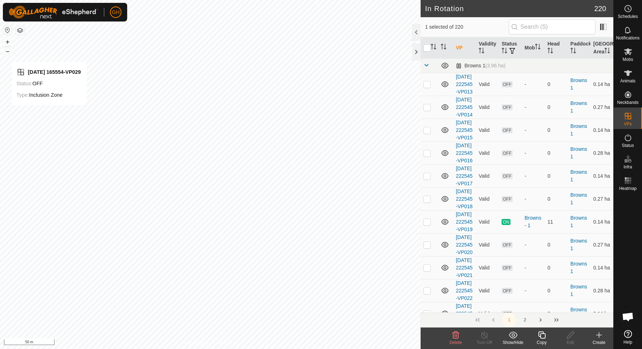
checkbox input "false"
checkbox input "true"
checkbox input "false"
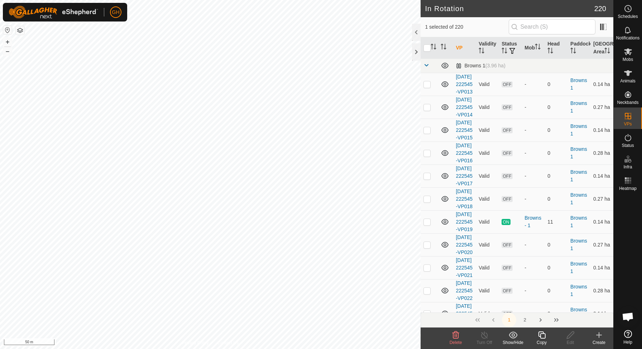
checkbox input "false"
checkbox input "true"
checkbox input "false"
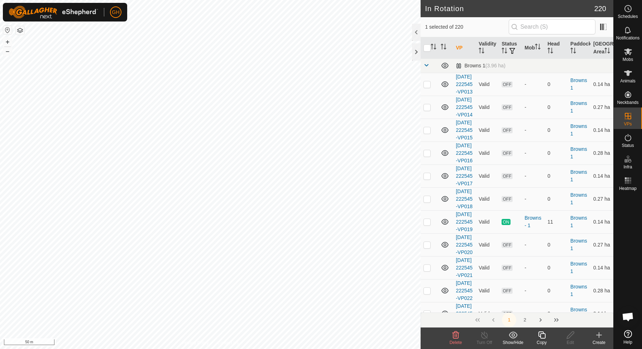
checkbox input "false"
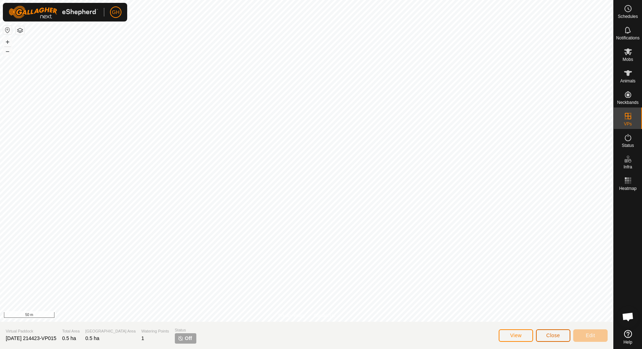
click at [545, 334] on button "Close" at bounding box center [553, 335] width 34 height 13
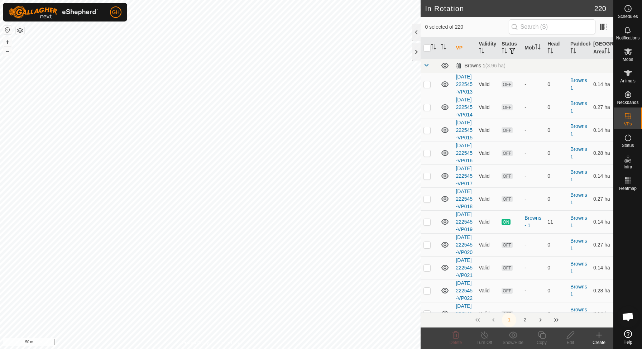
checkbox input "true"
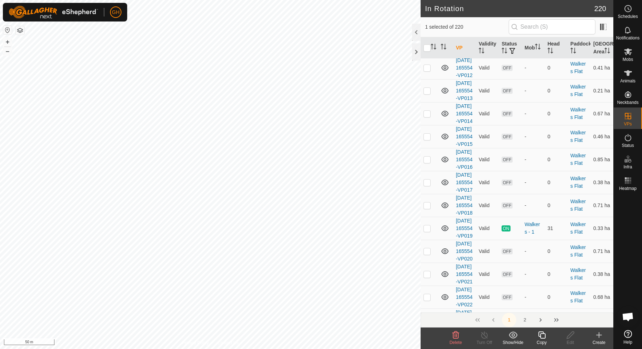
scroll to position [2743, 0]
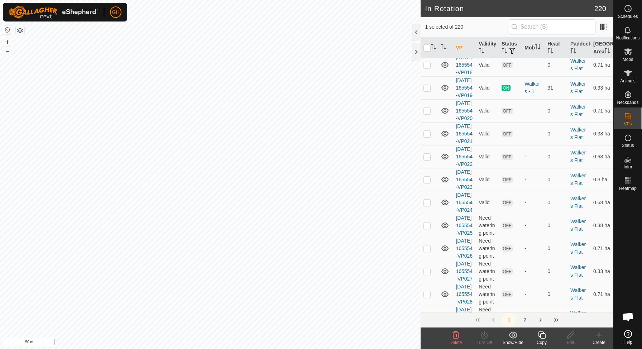
click at [435, 54] on th at bounding box center [429, 47] width 17 height 21
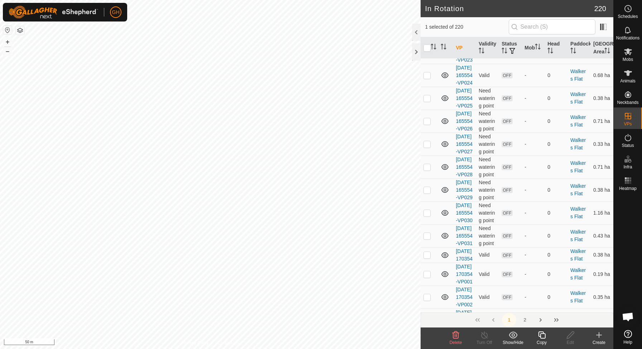
scroll to position [2871, 0]
click at [433, 49] on icon "Activate to sort" at bounding box center [434, 47] width 6 height 6
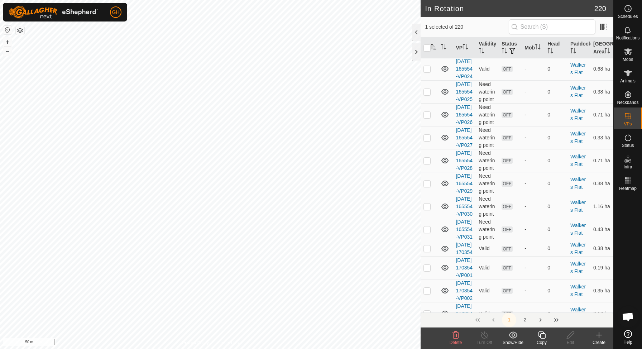
scroll to position [2899, 0]
checkbox input "false"
click at [467, 49] on icon "Activate to sort" at bounding box center [466, 47] width 6 height 6
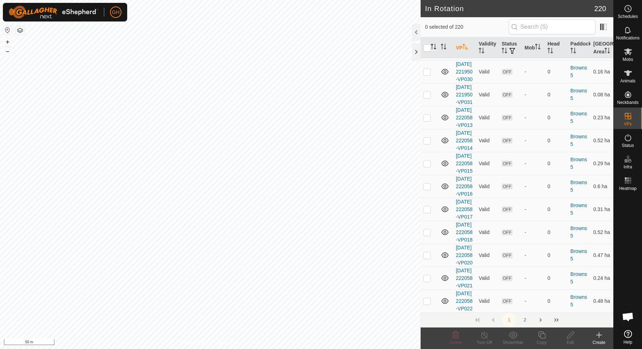
scroll to position [1753, 0]
checkbox input "false"
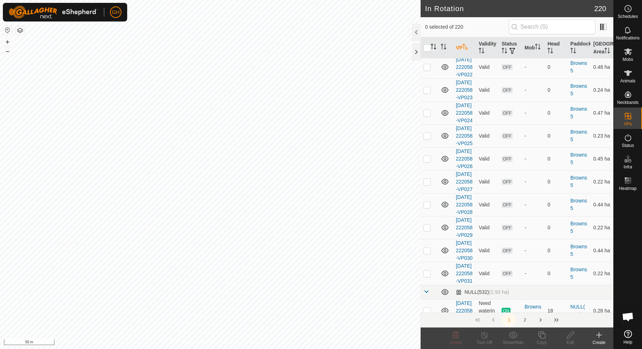
scroll to position [1987, 0]
checkbox input "false"
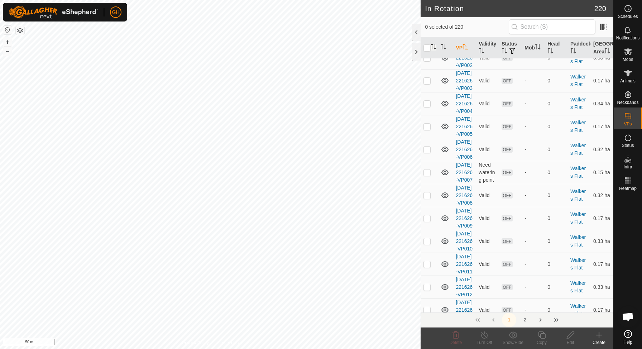
scroll to position [3425, 0]
checkbox input "false"
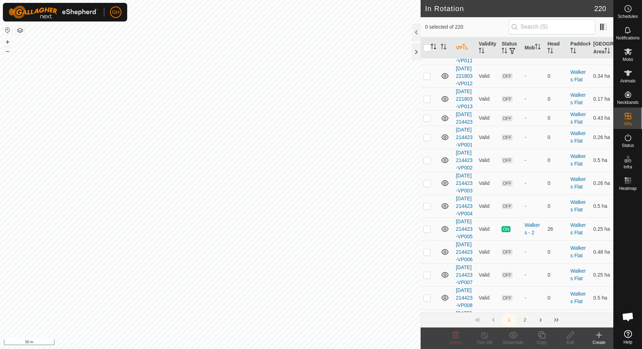
scroll to position [3952, 0]
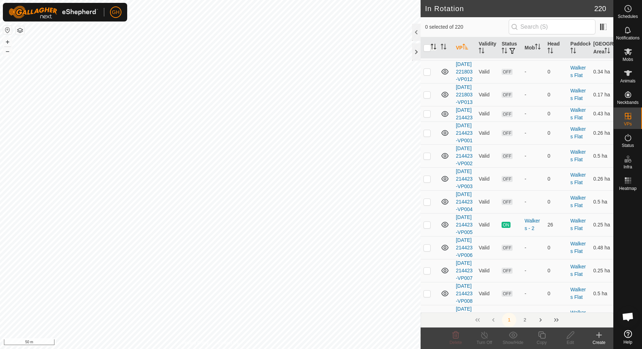
checkbox input "false"
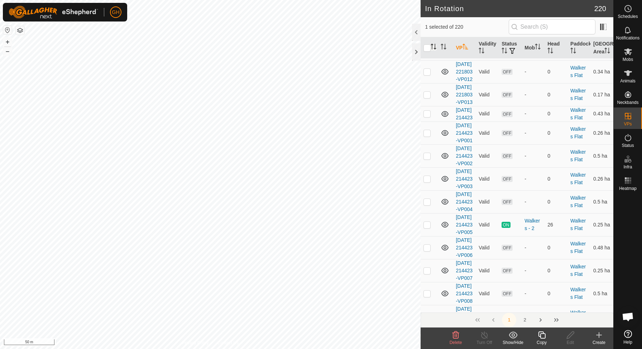
checkbox input "false"
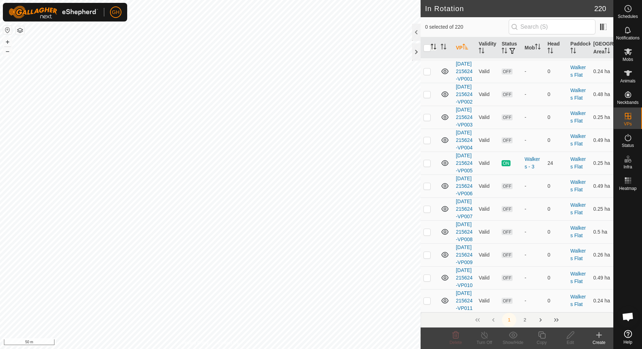
scroll to position [4758, 0]
click at [601, 339] on icon at bounding box center [599, 335] width 9 height 9
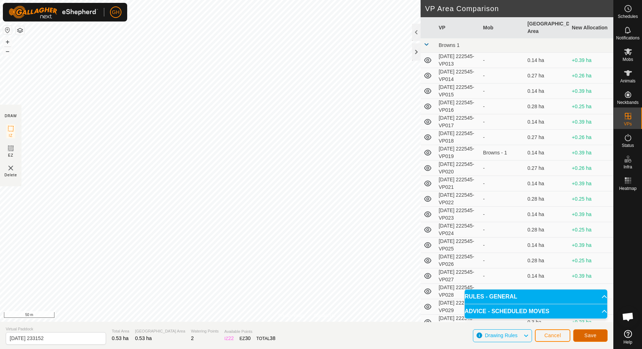
click at [590, 334] on span "Save" at bounding box center [590, 335] width 12 height 6
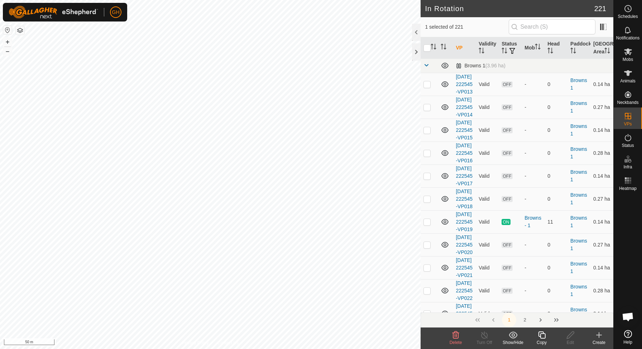
checkbox input "false"
click at [544, 335] on icon at bounding box center [541, 335] width 9 height 9
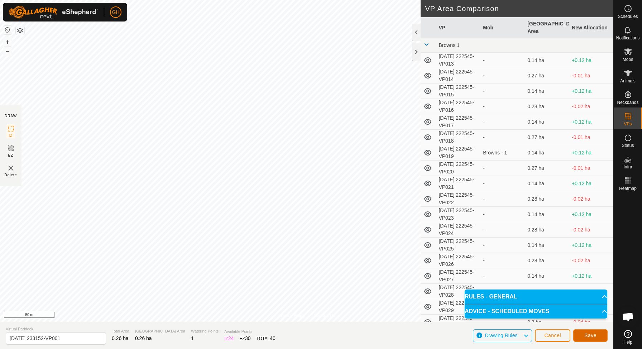
click at [586, 333] on span "Save" at bounding box center [590, 335] width 12 height 6
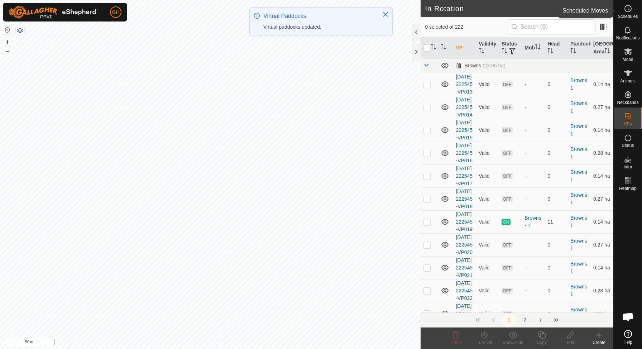
click at [626, 13] on icon at bounding box center [628, 8] width 9 height 9
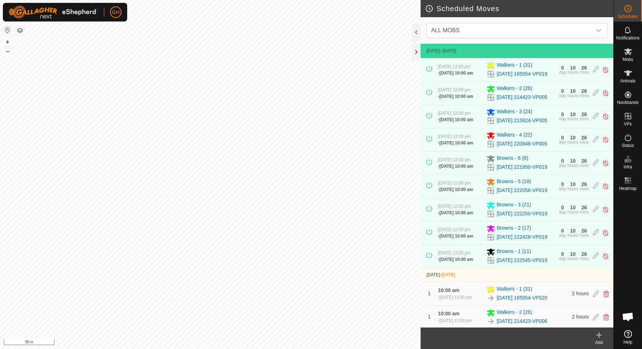
click at [600, 335] on icon at bounding box center [598, 335] width 5 height 0
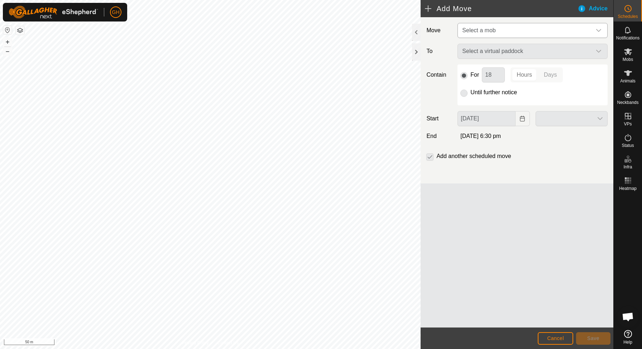
click at [524, 26] on span "Select a mob" at bounding box center [525, 30] width 132 height 14
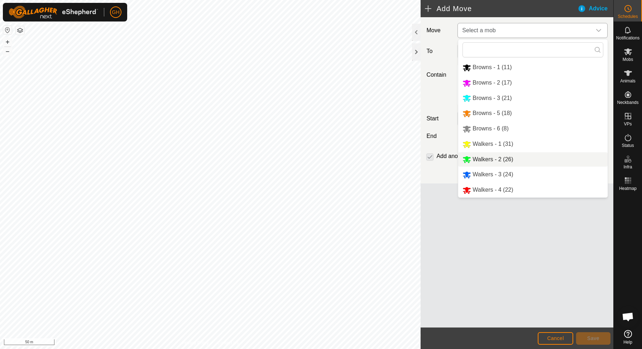
click at [489, 162] on span "Walkers - 2 (26)" at bounding box center [493, 159] width 40 height 6
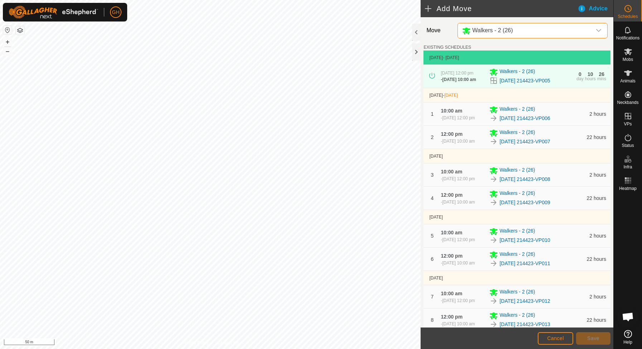
scroll to position [222, 0]
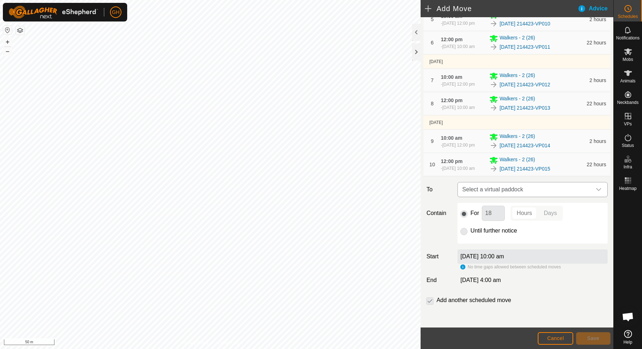
click at [492, 190] on span "Select a virtual paddock" at bounding box center [525, 189] width 132 height 14
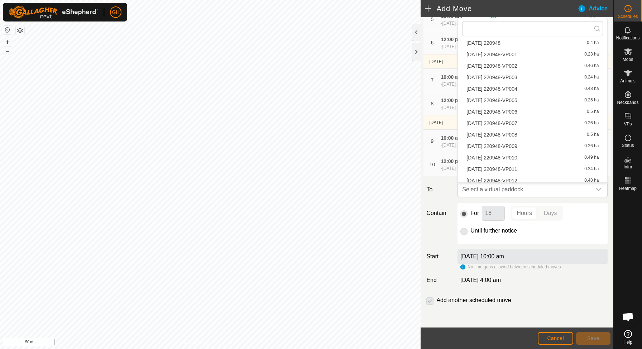
scroll to position [2488, 0]
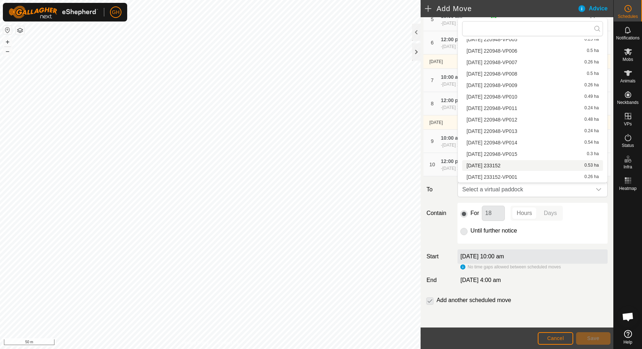
click at [516, 166] on div "2025-10-04 233152 0.53 ha" at bounding box center [532, 165] width 132 height 5
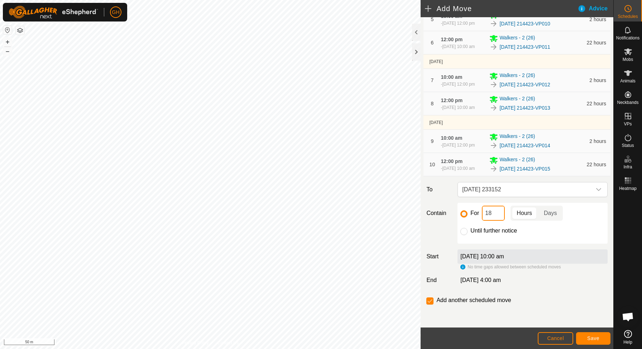
click at [499, 213] on input "18" at bounding box center [493, 213] width 23 height 15
click at [588, 340] on span "Save" at bounding box center [593, 338] width 12 height 6
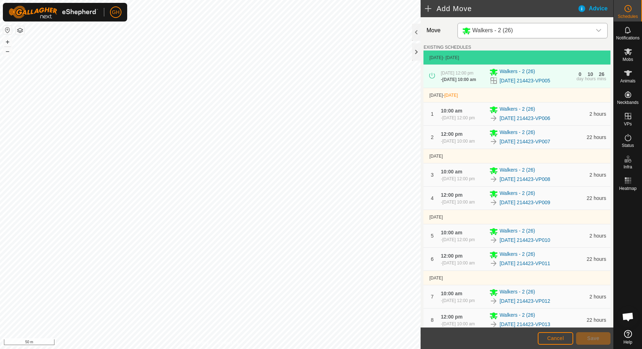
scroll to position [263, 0]
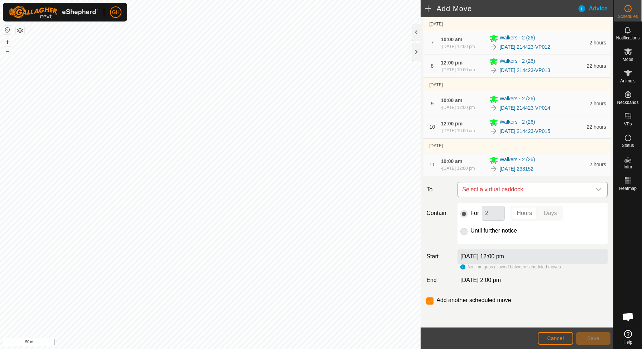
click at [511, 188] on span "Select a virtual paddock" at bounding box center [525, 189] width 132 height 14
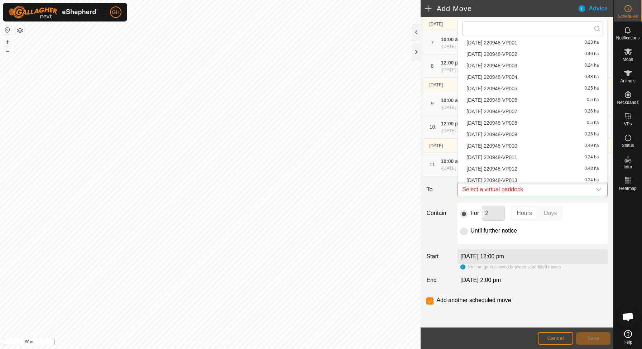
scroll to position [2488, 0]
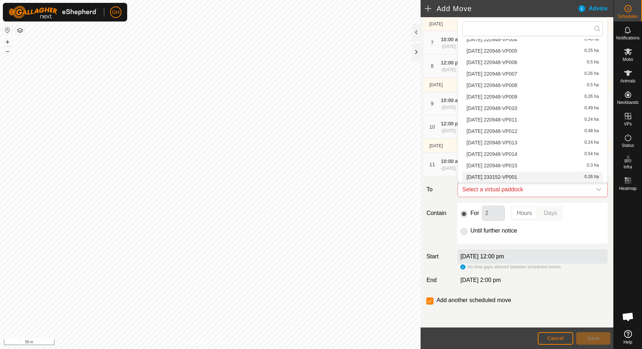
click at [512, 178] on span "2025-10-04 233152-VP001" at bounding box center [491, 176] width 51 height 5
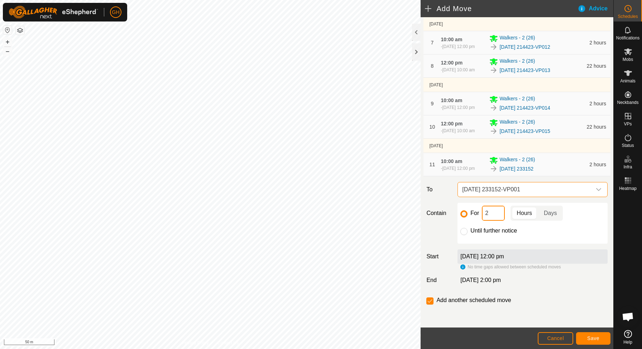
click at [497, 215] on input "2" at bounding box center [493, 213] width 23 height 15
type input "22"
click at [429, 300] on input "checkbox" at bounding box center [429, 300] width 7 height 7
checkbox input "false"
click at [589, 339] on span "Save" at bounding box center [593, 338] width 12 height 6
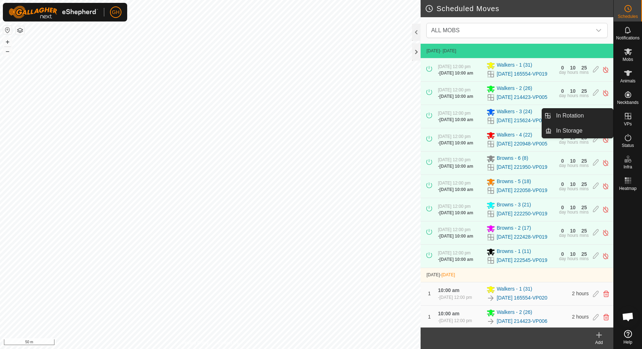
click at [627, 120] on icon at bounding box center [628, 116] width 9 height 9
click at [600, 116] on link "In Rotation" at bounding box center [582, 116] width 61 height 14
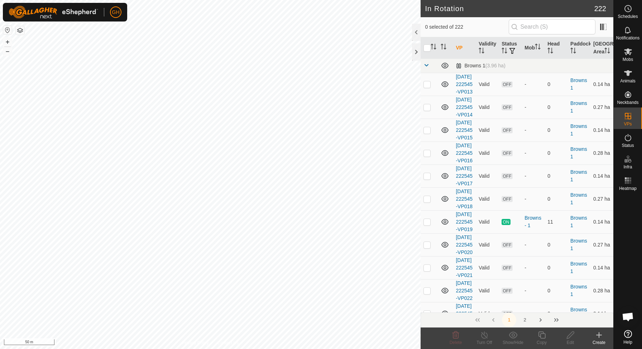
click at [596, 335] on icon at bounding box center [599, 335] width 9 height 9
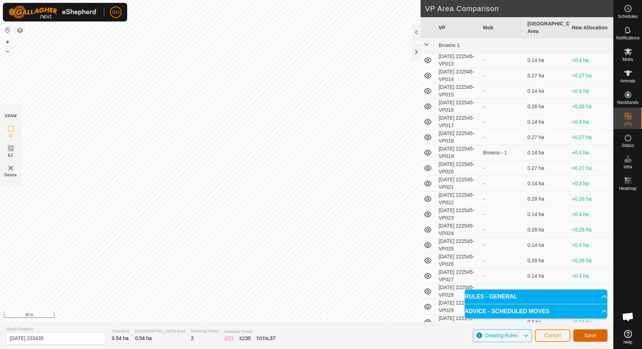
click at [584, 333] on button "Save" at bounding box center [590, 335] width 34 height 13
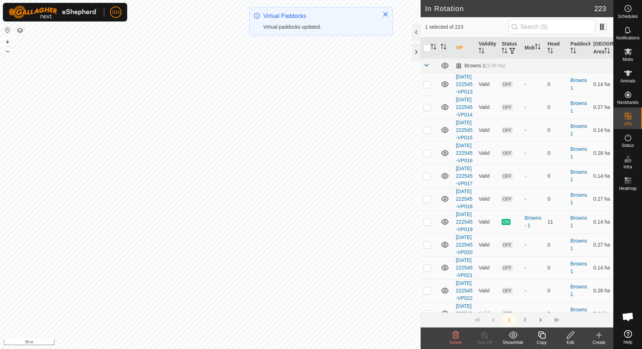
click at [542, 336] on icon at bounding box center [541, 335] width 9 height 9
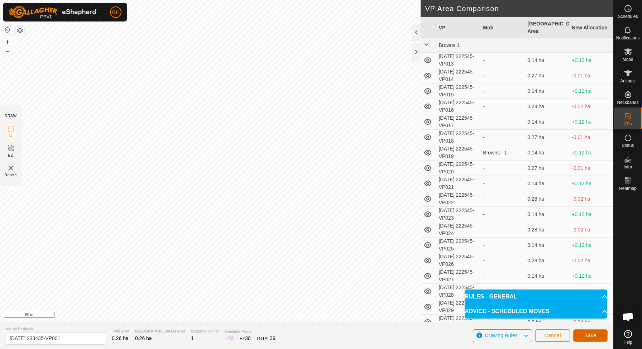
click at [588, 337] on span "Save" at bounding box center [590, 335] width 12 height 6
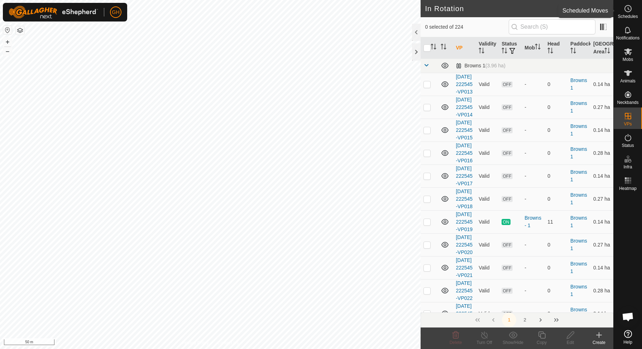
click at [628, 11] on circle at bounding box center [628, 8] width 6 height 6
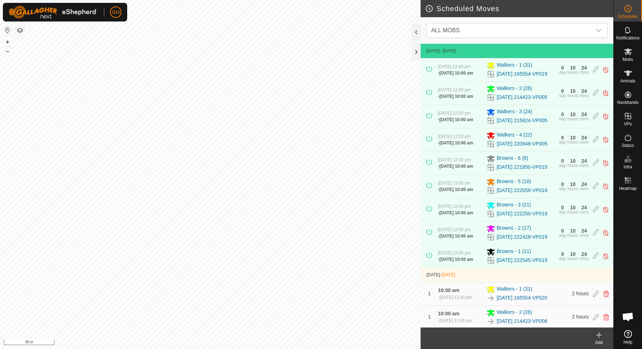
click at [598, 333] on icon at bounding box center [599, 335] width 9 height 9
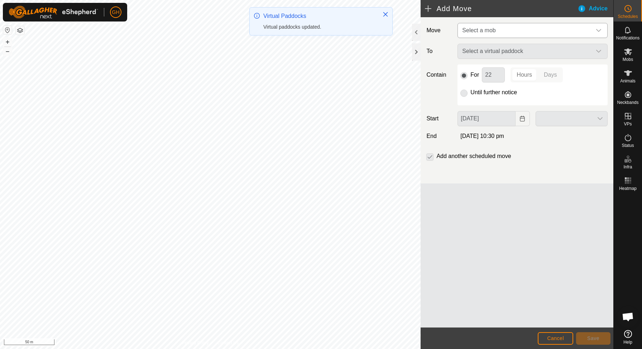
click at [538, 34] on span "Select a mob" at bounding box center [525, 30] width 132 height 14
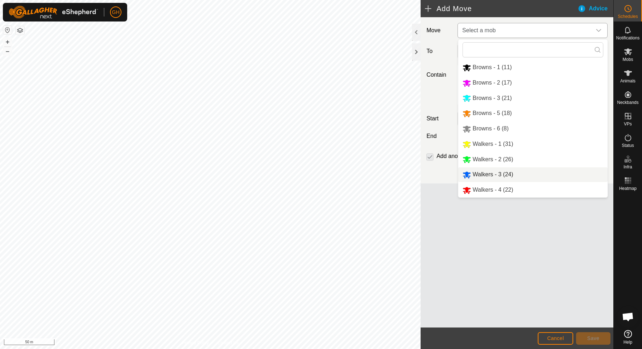
click at [492, 174] on span "Walkers - 3 (24)" at bounding box center [493, 174] width 40 height 6
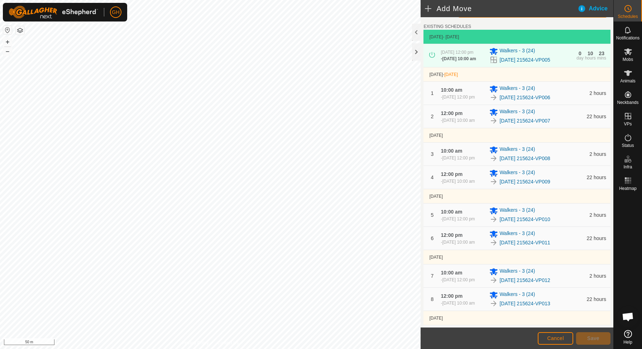
scroll to position [222, 0]
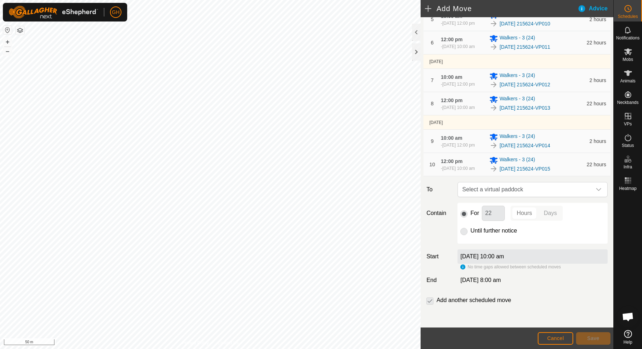
click at [501, 193] on span "Select a virtual paddock" at bounding box center [525, 189] width 132 height 14
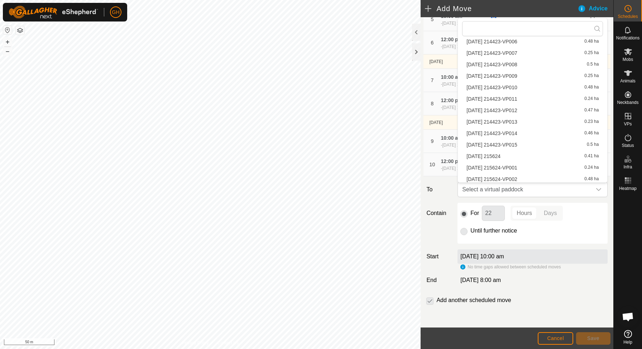
scroll to position [2511, 0]
click at [517, 167] on div "2025-10-04 233435 0.54 ha" at bounding box center [532, 165] width 132 height 5
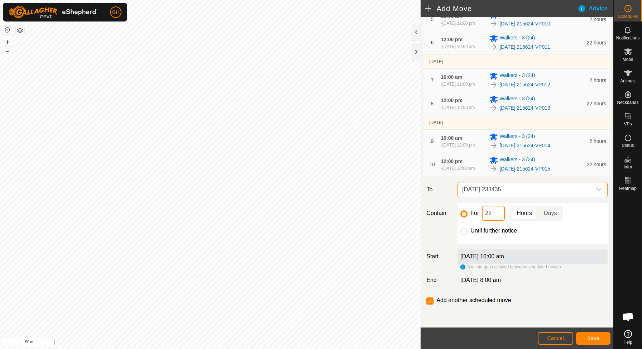
click at [499, 211] on input "22" at bounding box center [493, 213] width 23 height 15
click at [597, 337] on span "Save" at bounding box center [593, 338] width 12 height 6
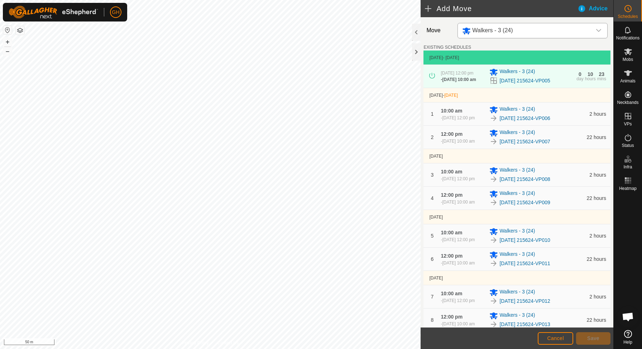
scroll to position [263, 0]
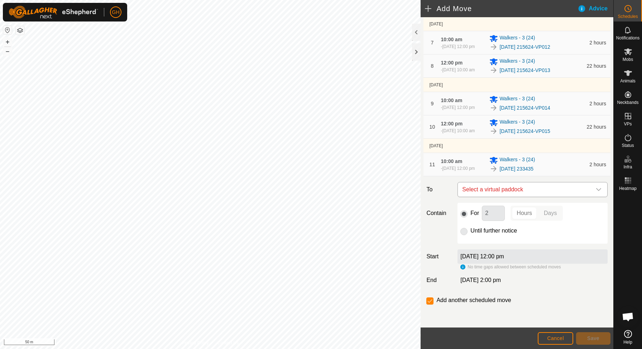
click at [524, 190] on span "Select a virtual paddock" at bounding box center [525, 189] width 132 height 14
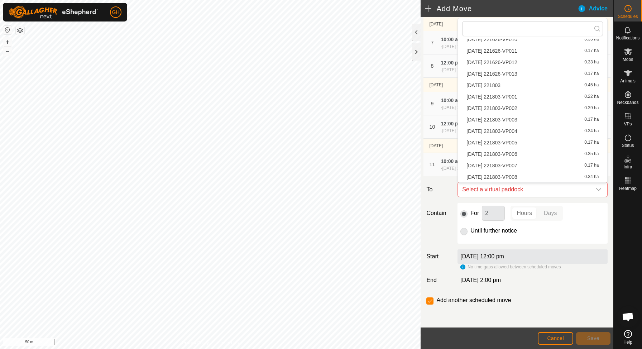
scroll to position [2511, 0]
click at [511, 176] on span "2025-10-04 233435-VP001" at bounding box center [491, 176] width 51 height 5
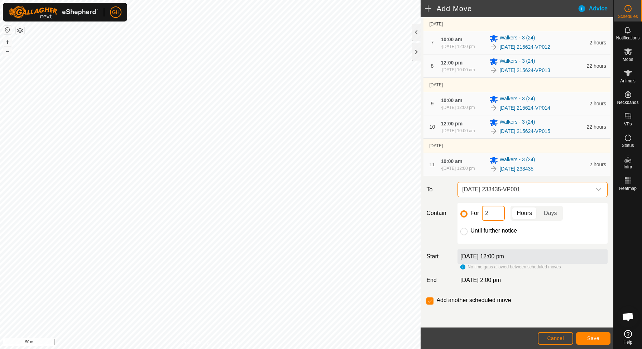
click at [495, 214] on input "2" at bounding box center [493, 213] width 23 height 15
type input "22"
click at [433, 298] on input "checkbox" at bounding box center [429, 300] width 7 height 7
checkbox input "false"
click at [588, 334] on button "Save" at bounding box center [593, 338] width 34 height 13
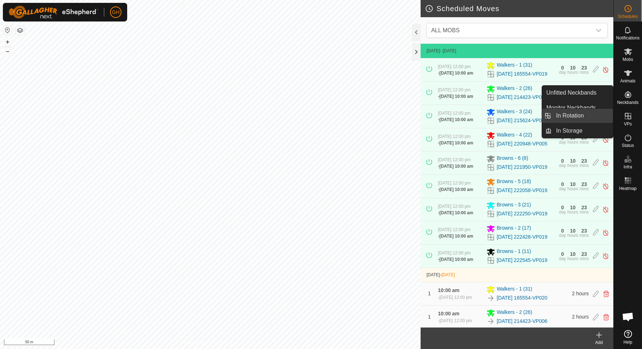
click at [582, 114] on span "In Rotation" at bounding box center [570, 115] width 28 height 9
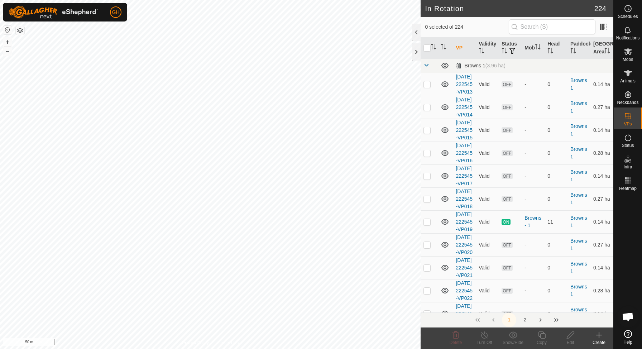
click at [602, 337] on icon at bounding box center [599, 335] width 9 height 9
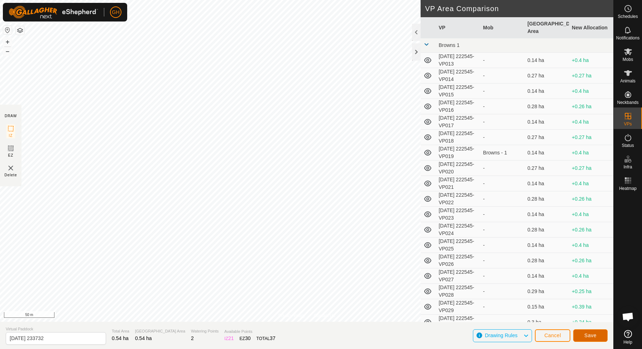
click at [585, 334] on span "Save" at bounding box center [590, 335] width 12 height 6
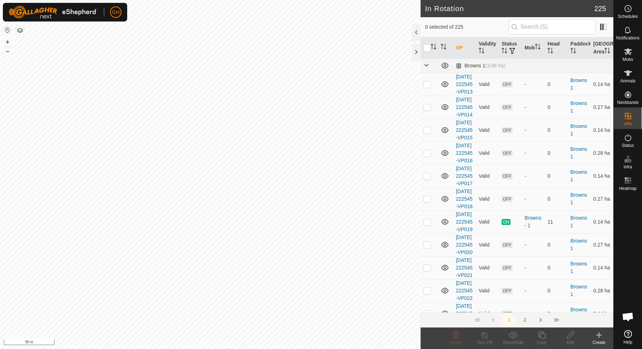
checkbox input "true"
checkbox input "false"
click at [542, 335] on icon at bounding box center [541, 335] width 9 height 9
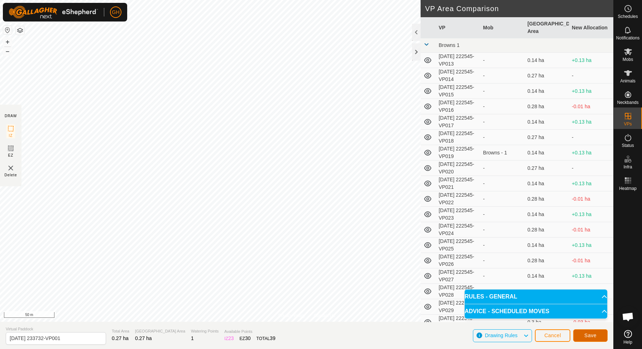
click at [598, 335] on button "Save" at bounding box center [590, 335] width 34 height 13
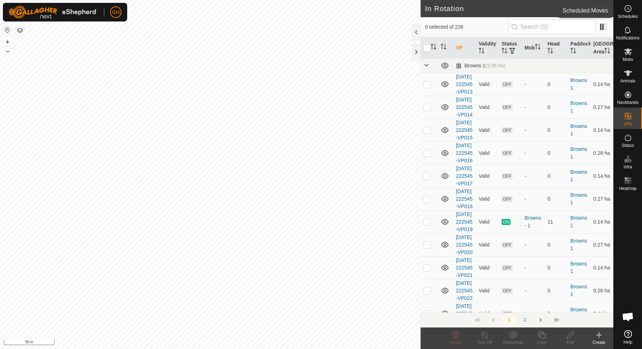
click at [631, 10] on circle at bounding box center [628, 8] width 6 height 6
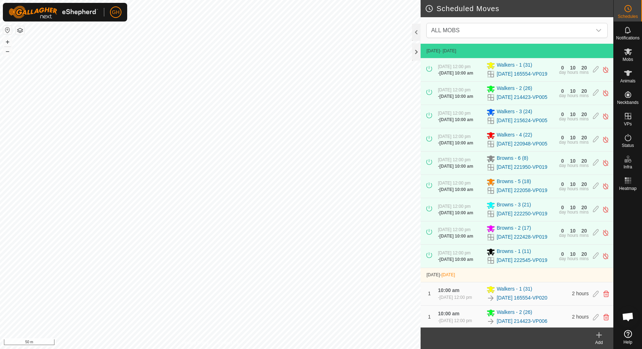
click at [598, 338] on icon at bounding box center [599, 335] width 9 height 9
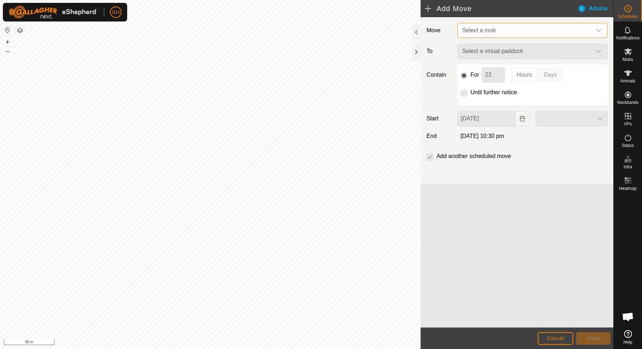
click at [503, 26] on span "Select a mob" at bounding box center [525, 30] width 132 height 14
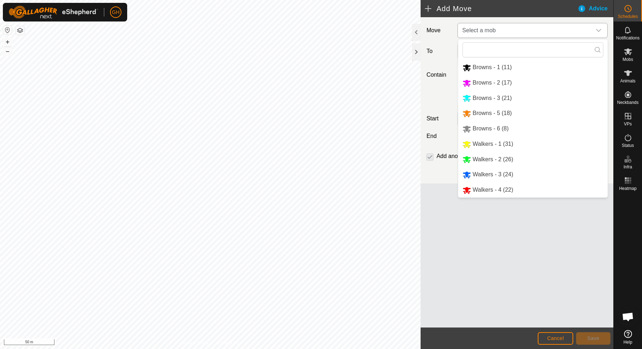
click at [483, 193] on li "Walkers - 4 (22)" at bounding box center [532, 190] width 149 height 15
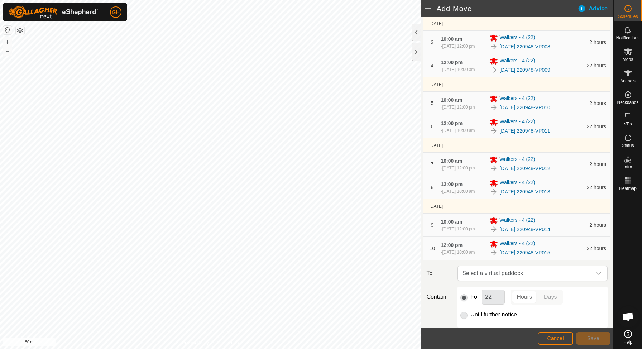
scroll to position [222, 0]
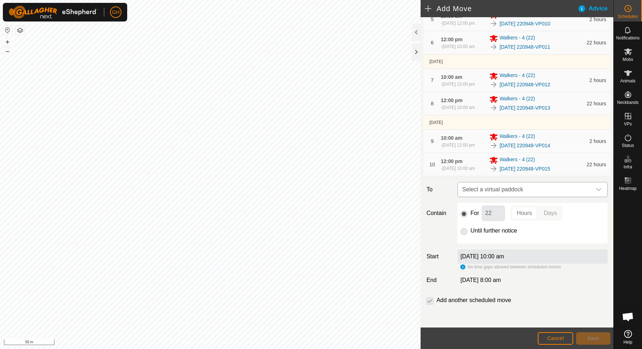
click at [511, 184] on span "Select a virtual paddock" at bounding box center [525, 189] width 132 height 14
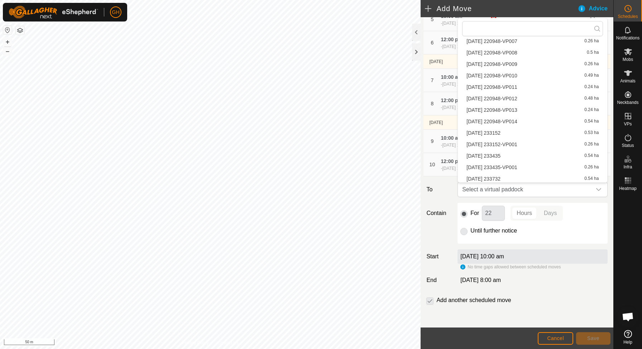
scroll to position [2534, 0]
click at [500, 164] on span "2025-10-04 233732" at bounding box center [483, 165] width 34 height 5
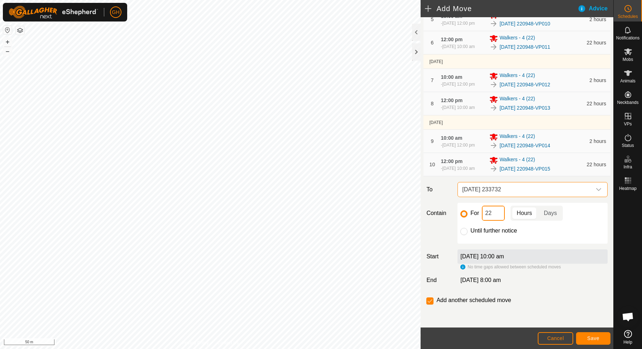
click at [497, 216] on input "22" at bounding box center [493, 213] width 23 height 15
click at [595, 339] on span "Save" at bounding box center [593, 338] width 12 height 6
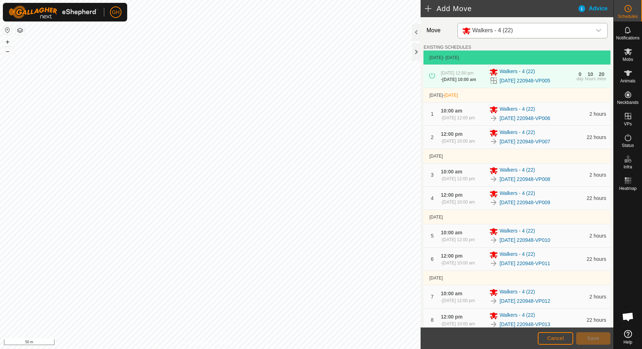
scroll to position [263, 0]
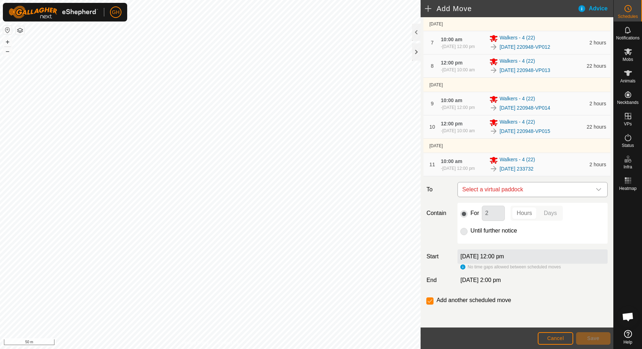
click at [554, 184] on span "Select a virtual paddock" at bounding box center [525, 189] width 132 height 14
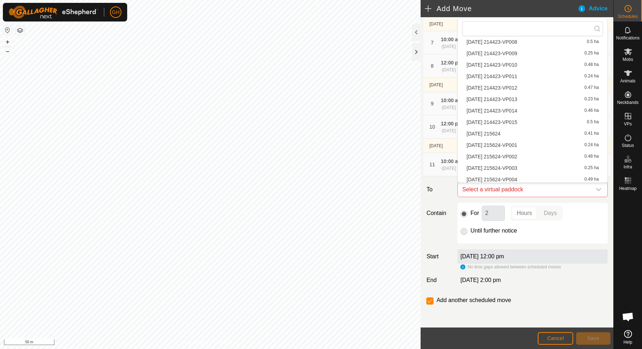
scroll to position [2534, 0]
click at [510, 174] on span "2025-10-04 233732-VP001" at bounding box center [491, 176] width 51 height 5
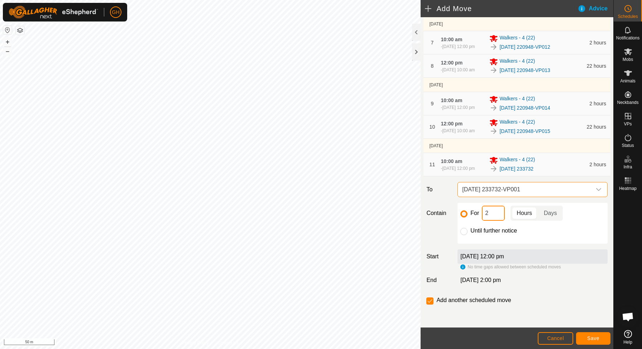
click at [492, 215] on input "2" at bounding box center [493, 213] width 23 height 15
type input "22"
click at [590, 342] on button "Save" at bounding box center [593, 338] width 34 height 13
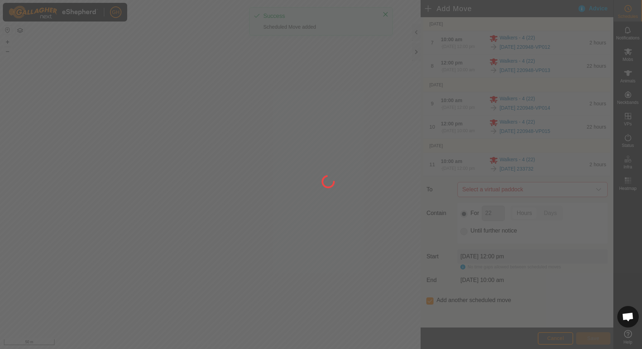
scroll to position [0, 0]
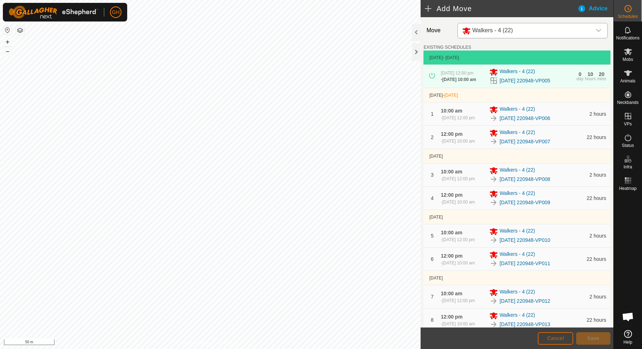
click at [555, 338] on span "Cancel" at bounding box center [555, 338] width 17 height 6
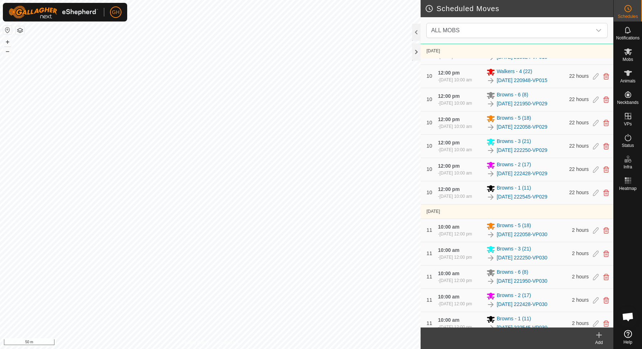
scroll to position [2683, 0]
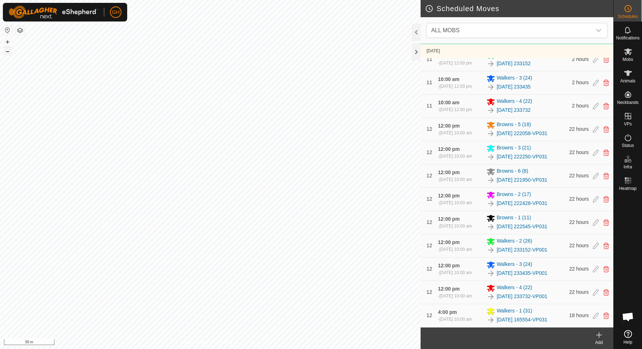
click at [10, 51] on button "–" at bounding box center [7, 51] width 9 height 9
